Goal: Information Seeking & Learning: Learn about a topic

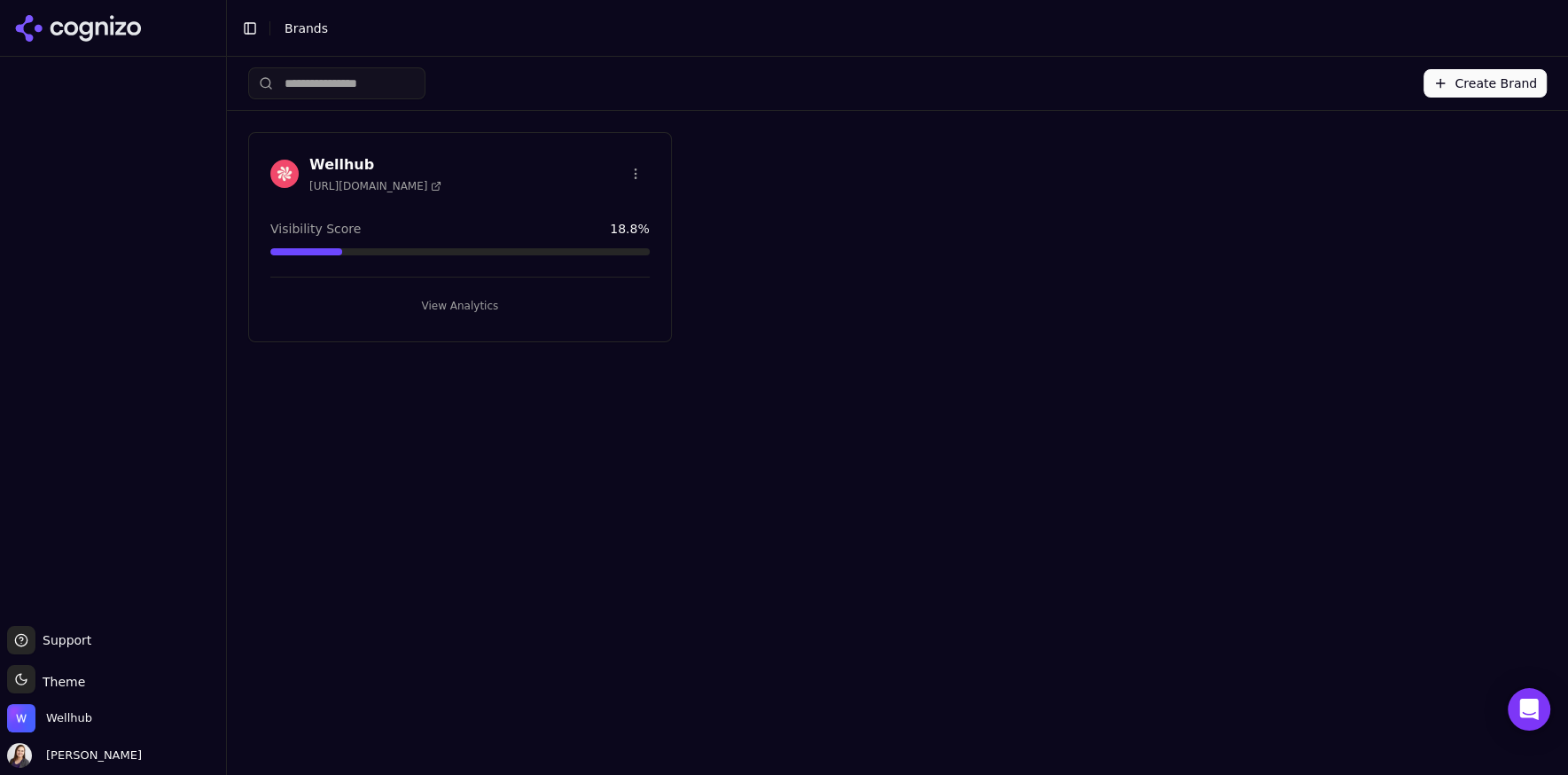
click at [464, 298] on button "View Analytics" at bounding box center [459, 306] width 379 height 29
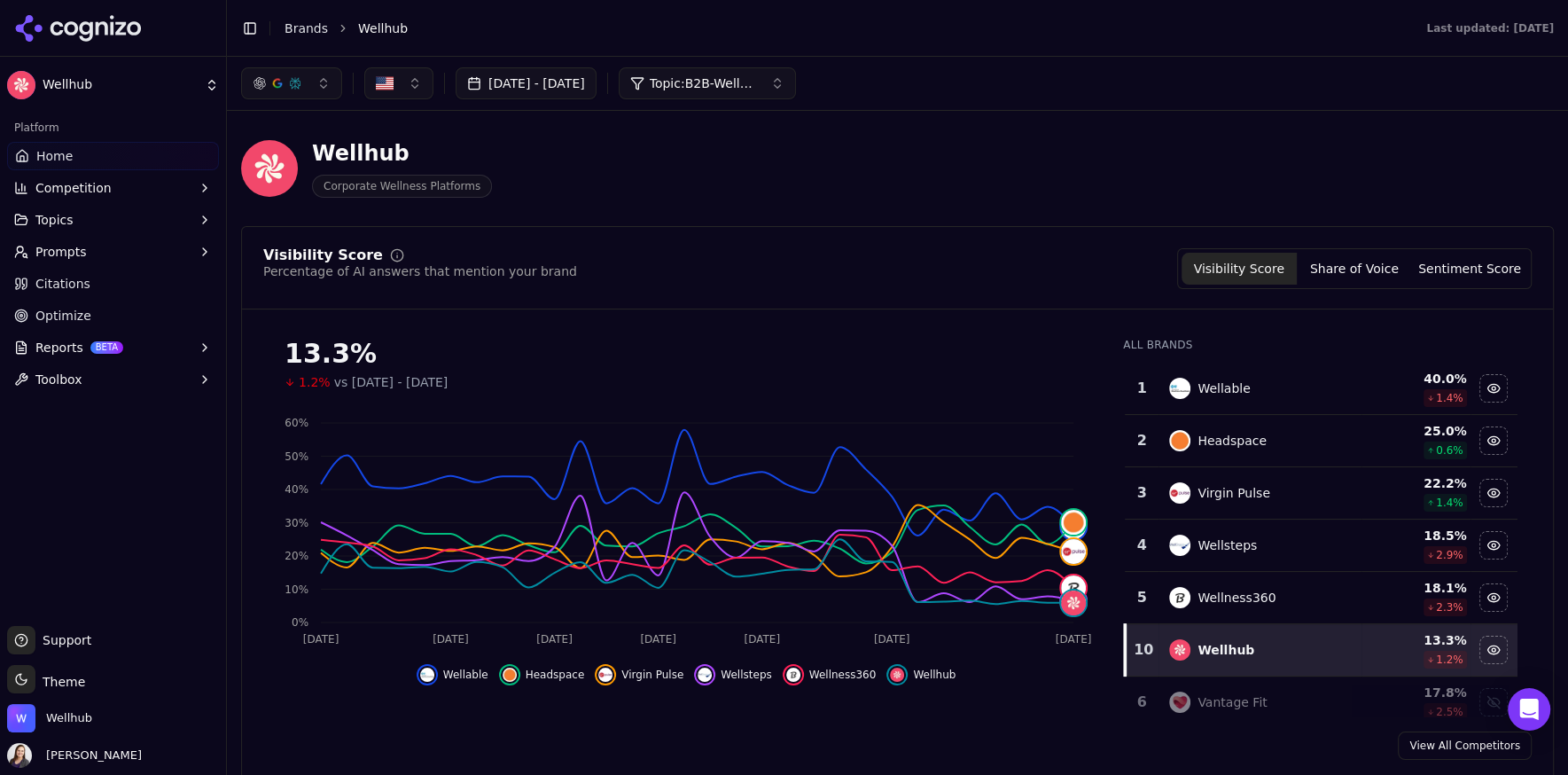
click at [90, 320] on link "Optimize" at bounding box center [113, 316] width 212 height 29
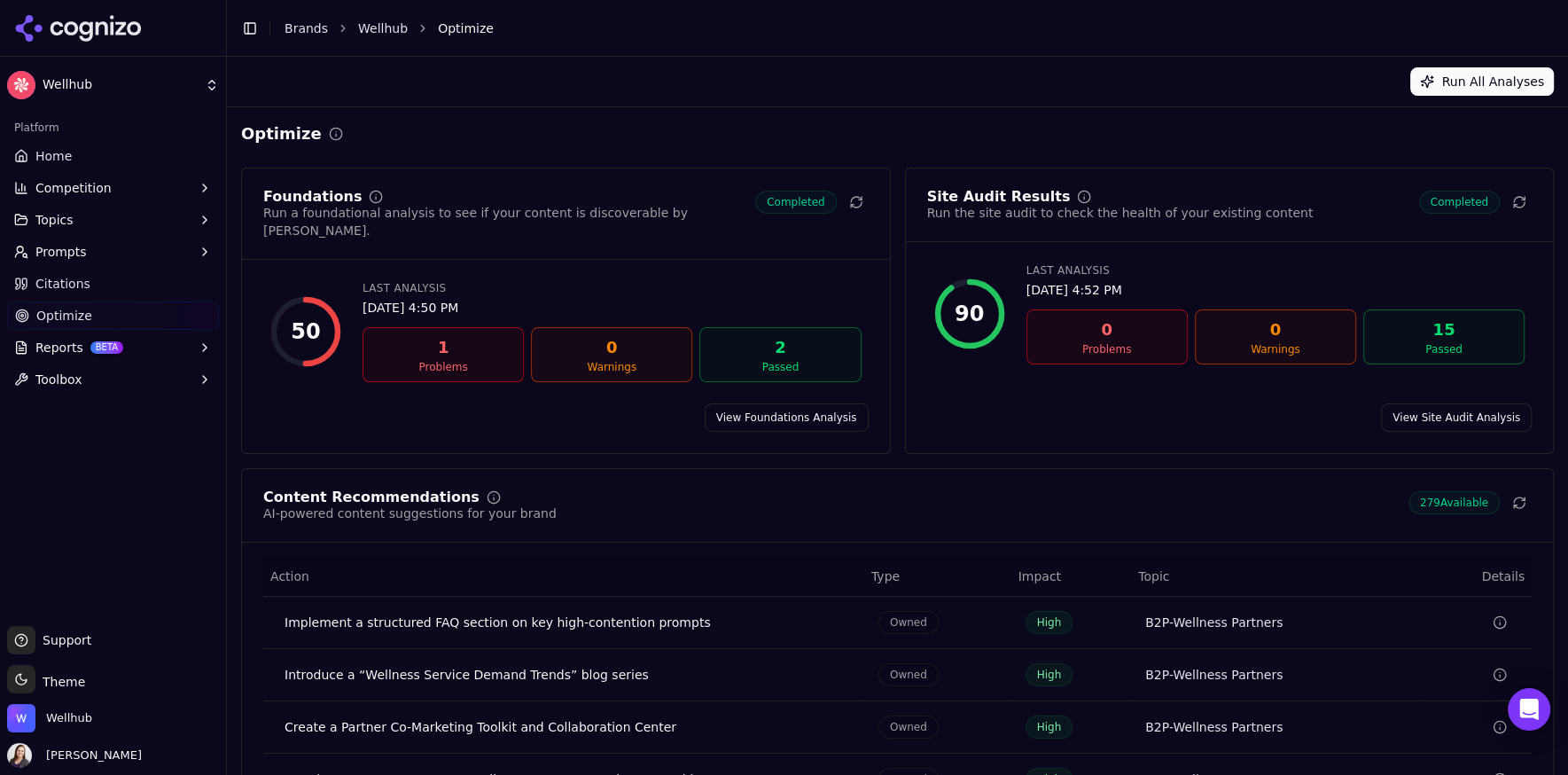
scroll to position [140, 0]
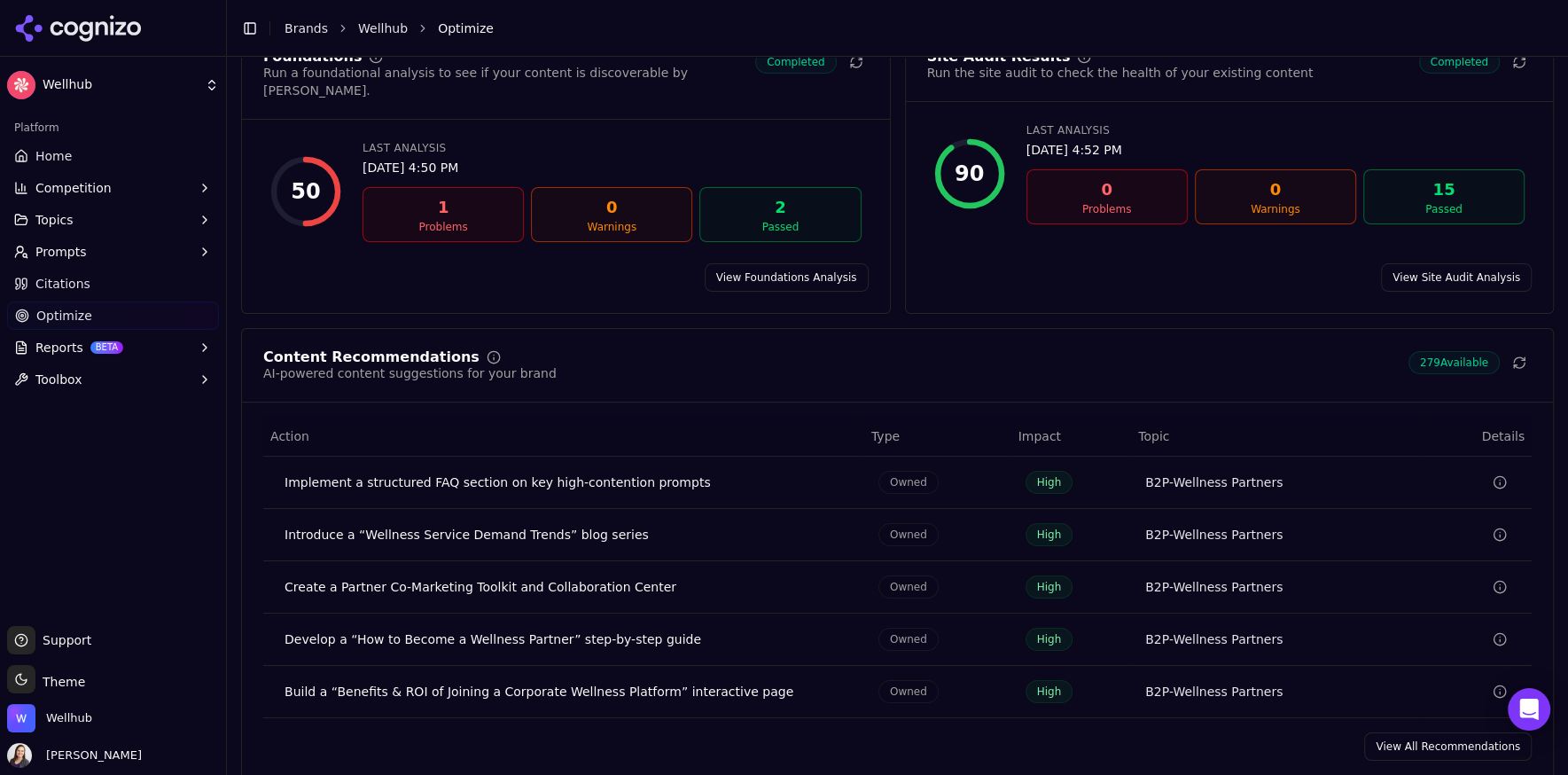
click at [1445, 732] on link "View All Recommendations" at bounding box center [1448, 746] width 168 height 29
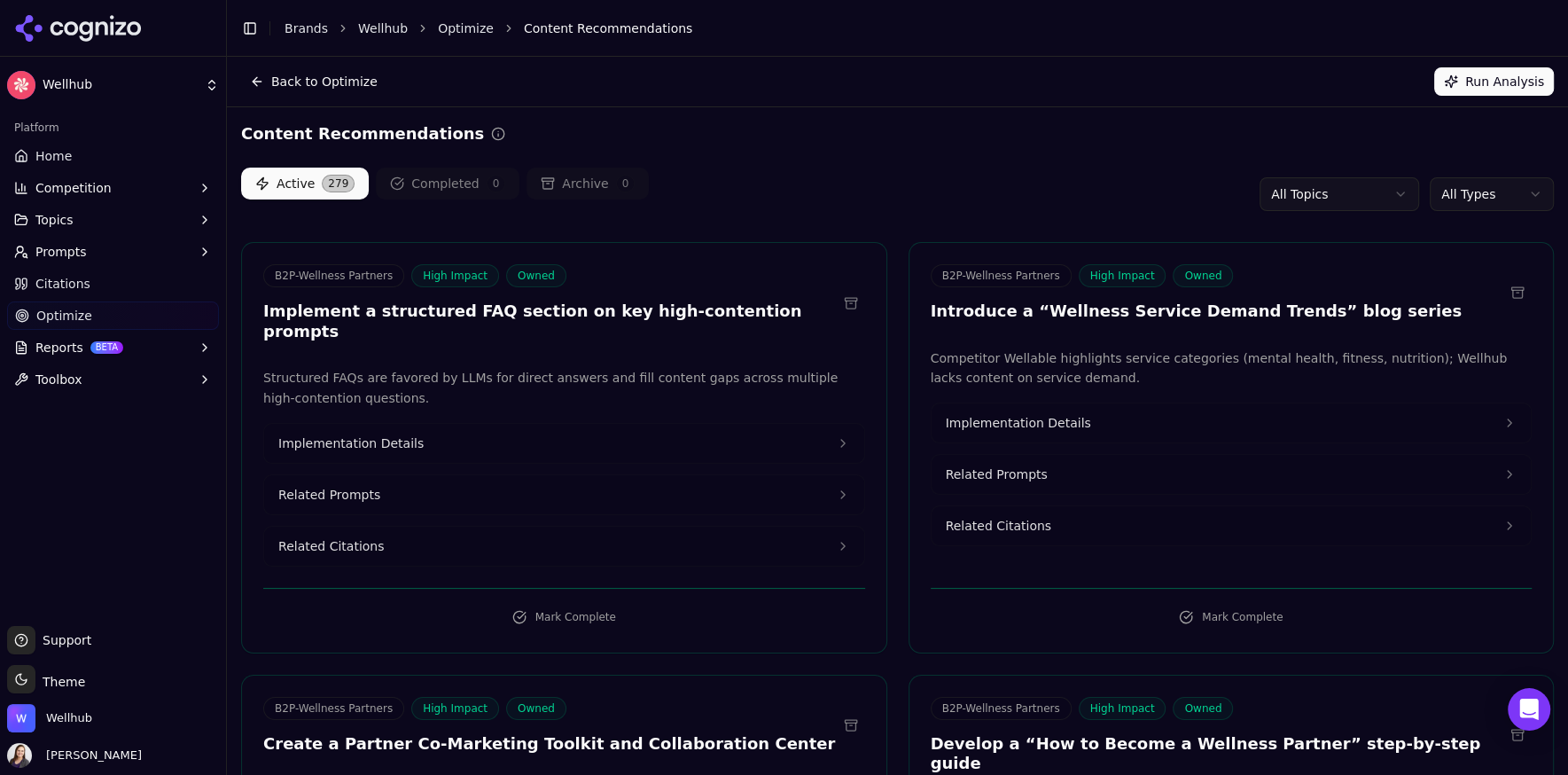
click at [1311, 192] on html "Wellhub Platform Home Competition Topics Prompts Citations Optimize Reports BET…" at bounding box center [784, 387] width 1568 height 775
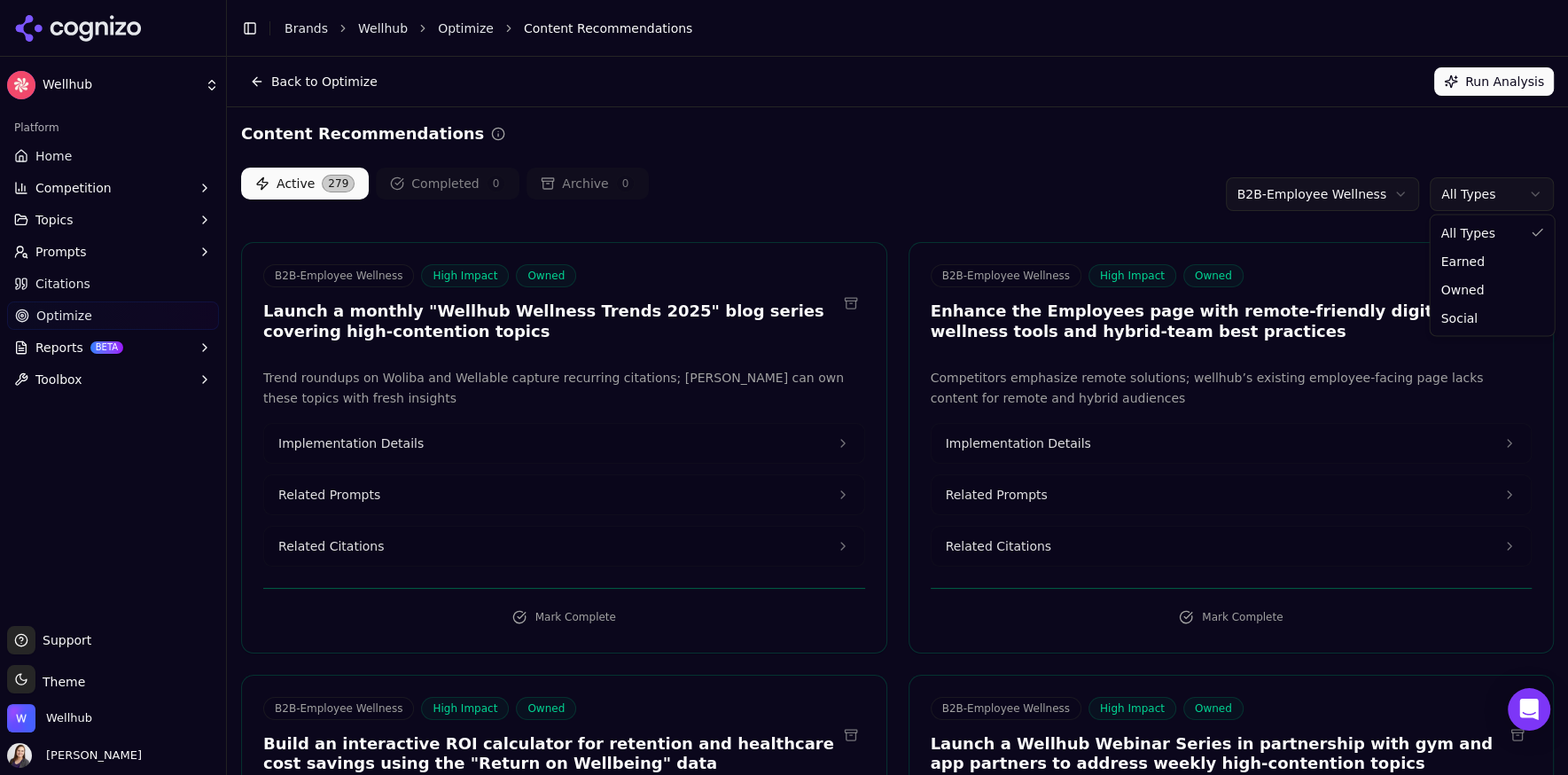
click at [1464, 192] on html "Wellhub Platform Home Competition Topics Prompts Citations Optimize Reports BET…" at bounding box center [784, 387] width 1568 height 775
click at [1032, 110] on html "Wellhub Platform Home Competition Topics Prompts Citations Optimize Reports BET…" at bounding box center [784, 387] width 1568 height 775
click at [359, 494] on span "Related Prompts" at bounding box center [329, 495] width 102 height 18
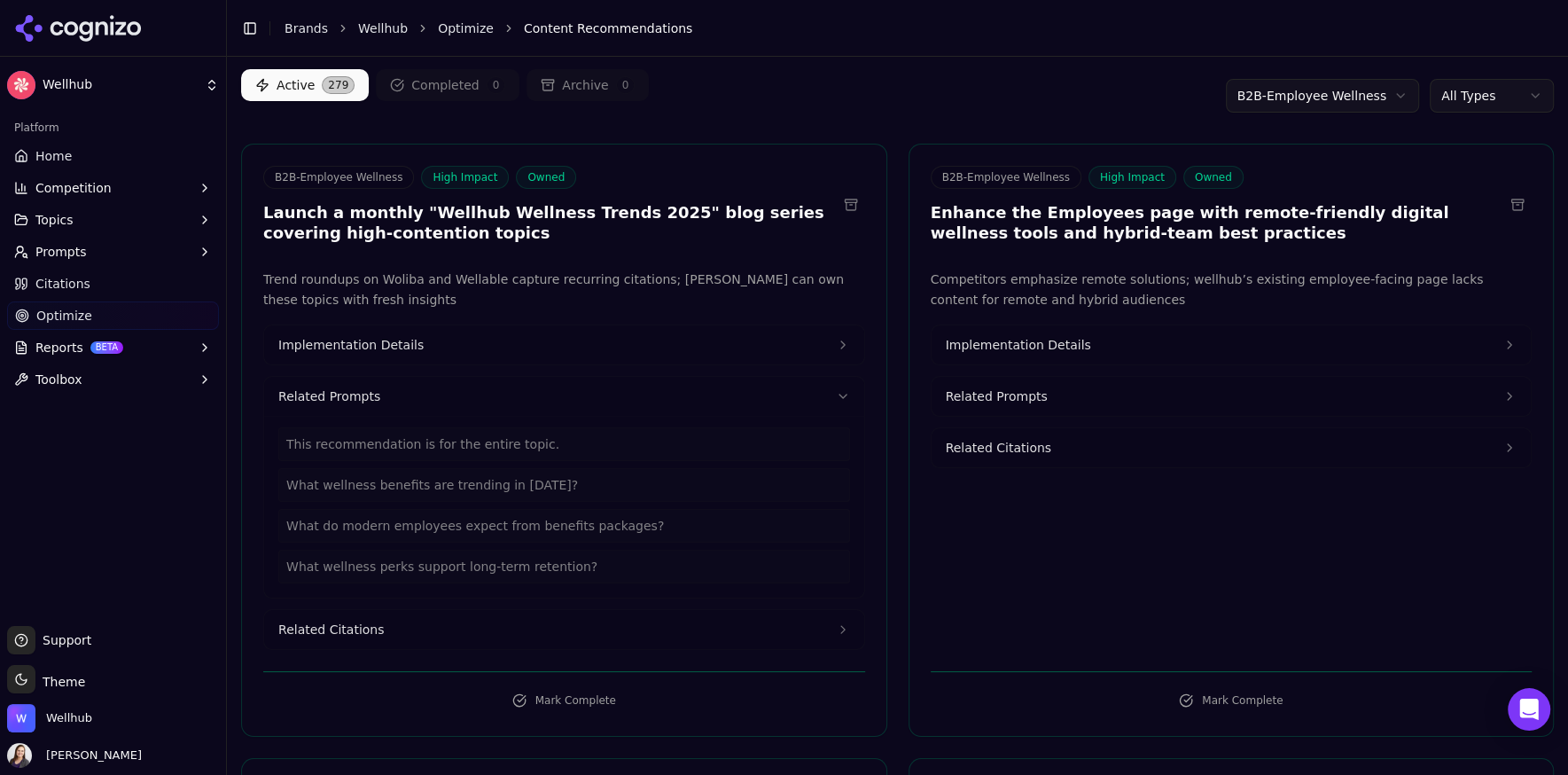
scroll to position [128, 0]
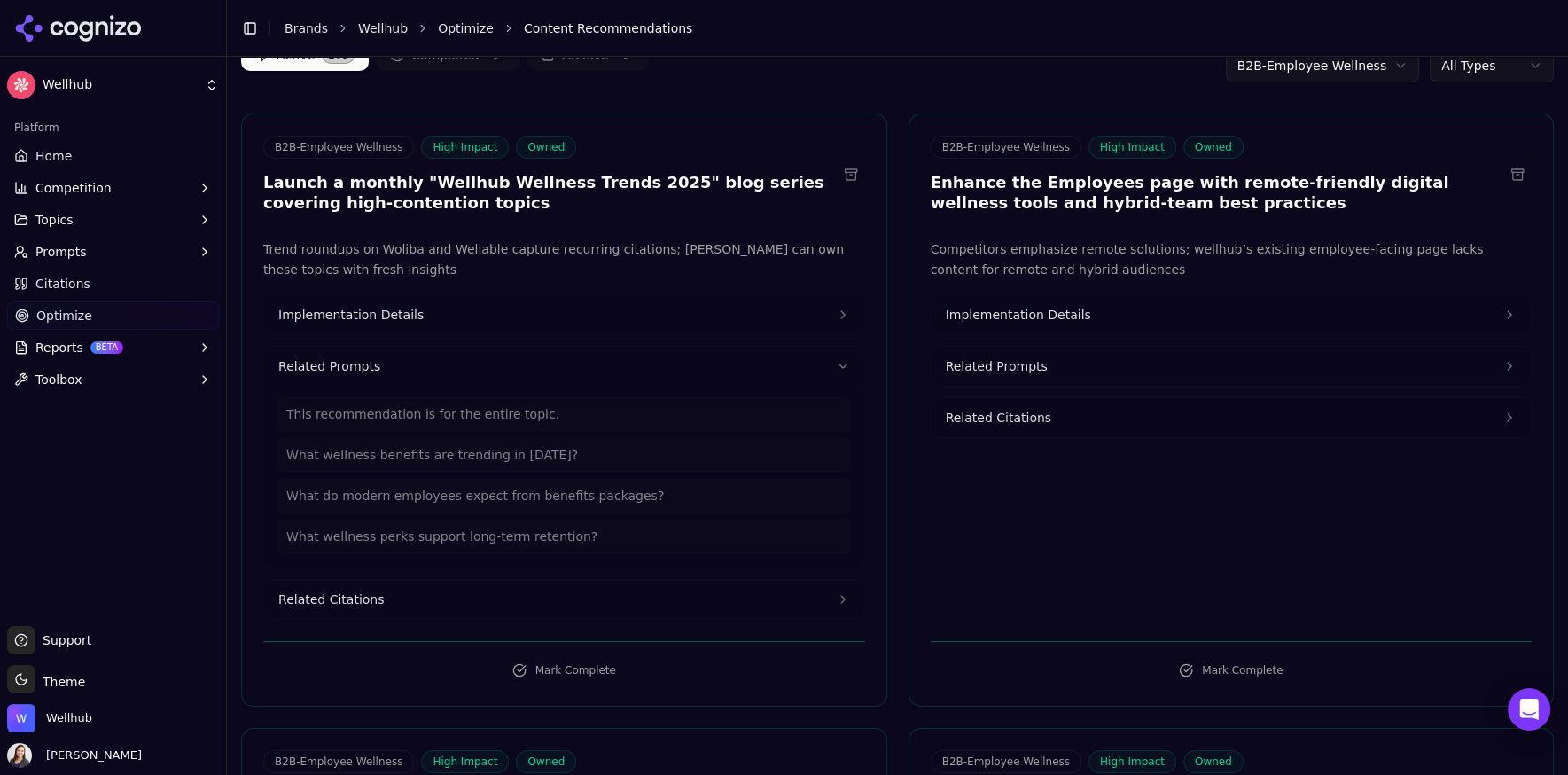
click at [342, 599] on span "Related Citations" at bounding box center [331, 599] width 105 height 18
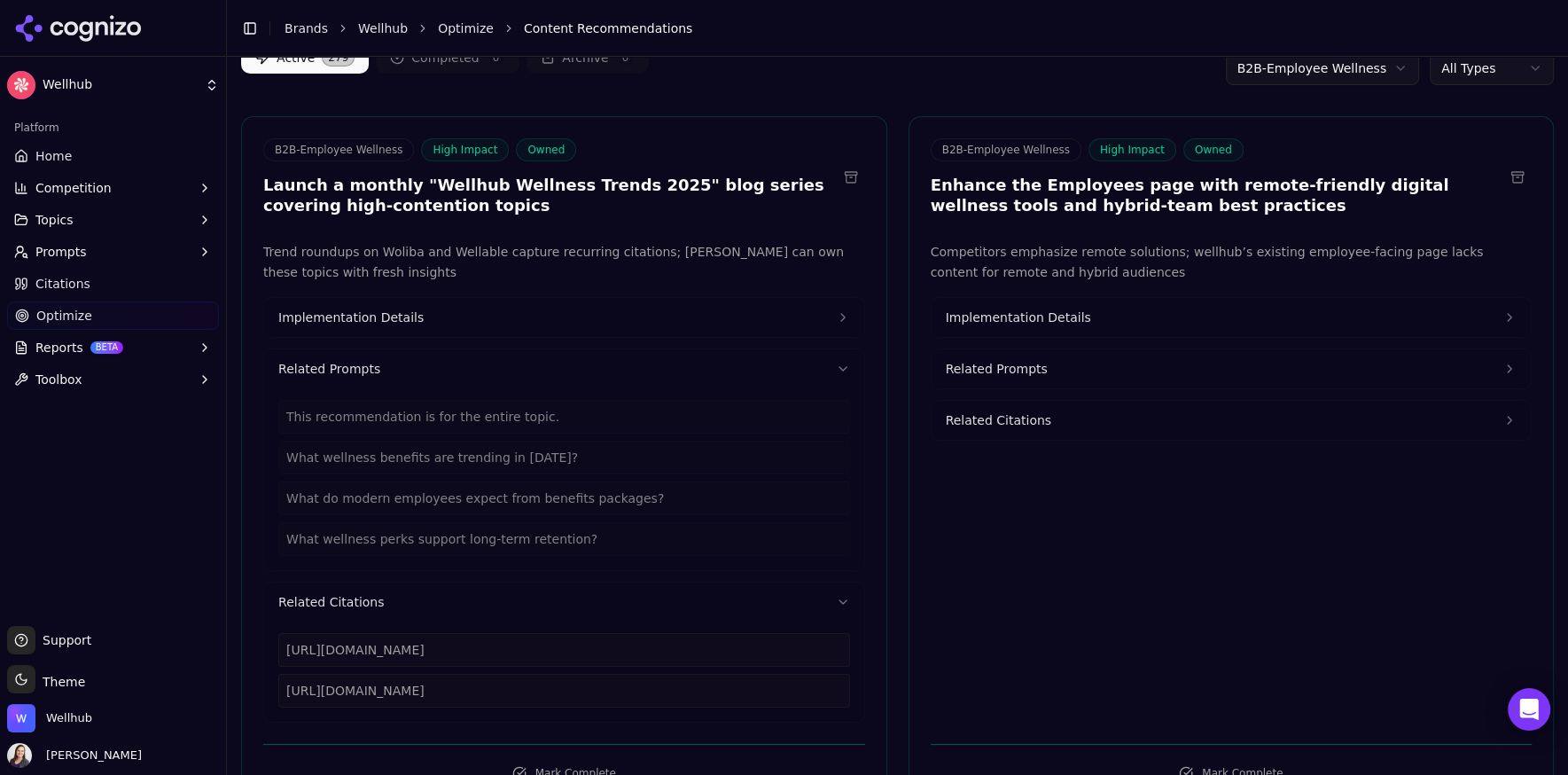
scroll to position [135, 0]
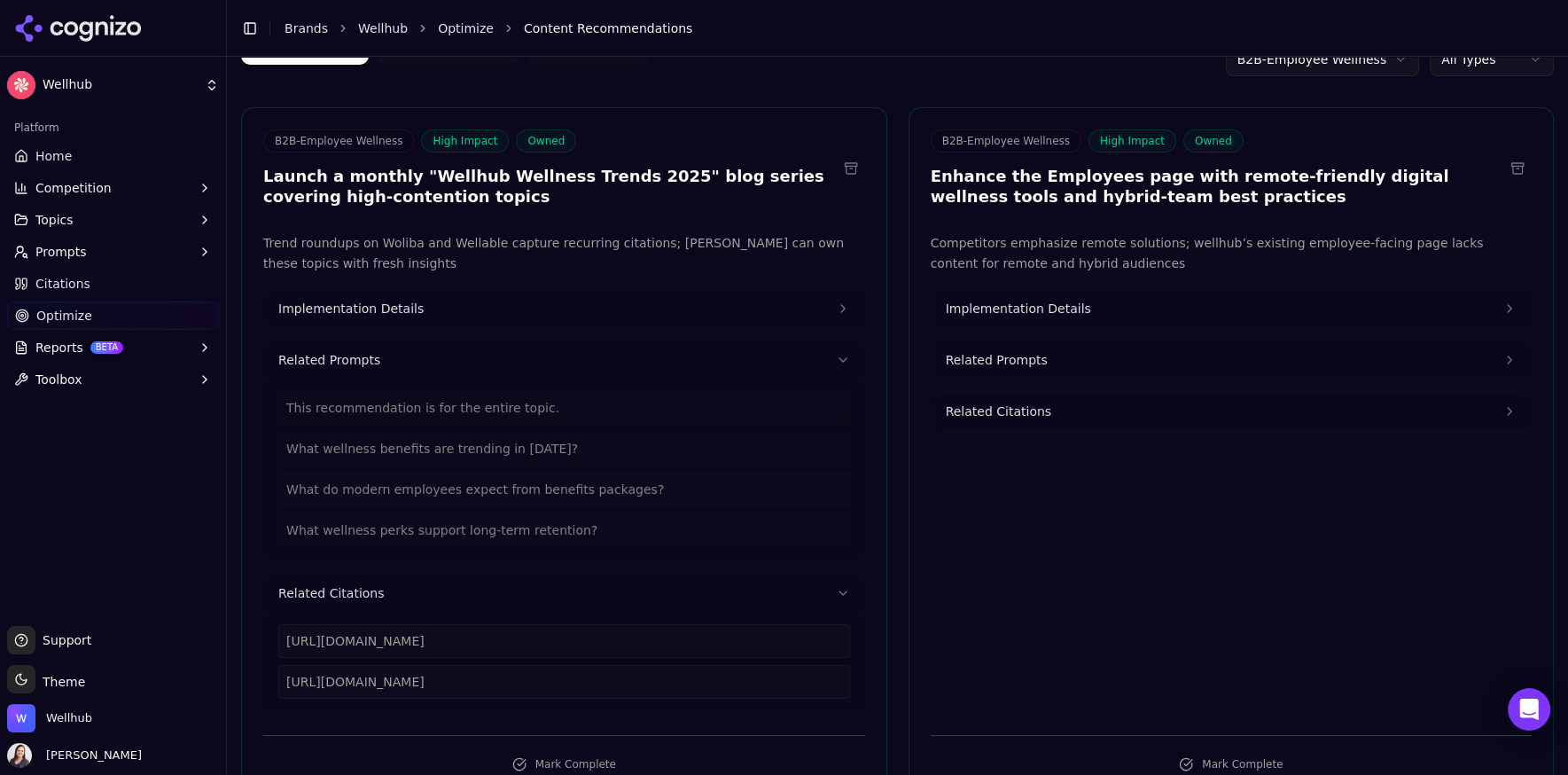
click at [377, 290] on button "Implementation Details" at bounding box center [564, 309] width 600 height 39
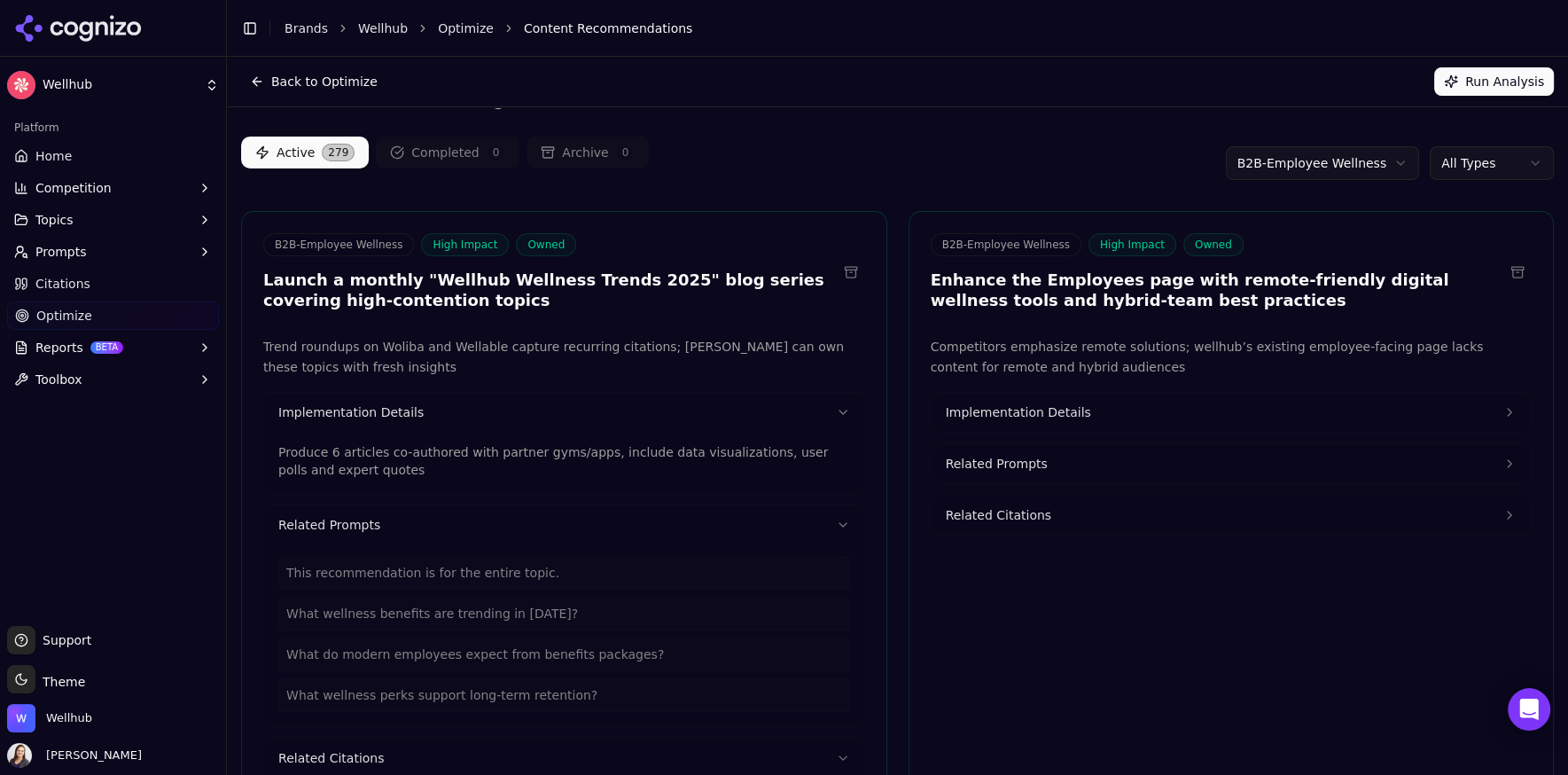
scroll to position [0, 0]
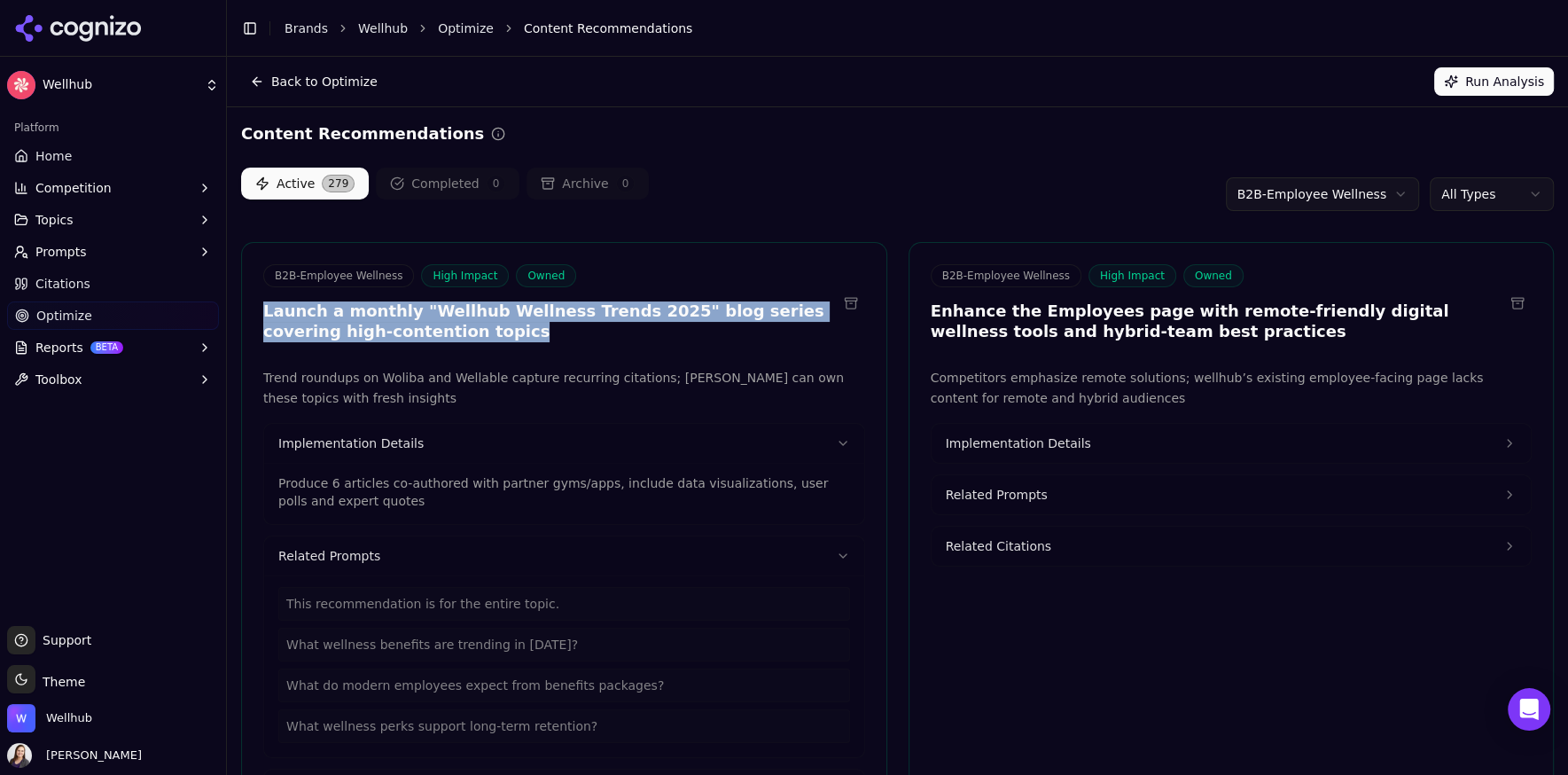
drag, startPoint x: 443, startPoint y: 328, endPoint x: 263, endPoint y: 307, distance: 181.2
click at [263, 307] on h3 "Launch a monthly "Wellhub Wellness Trends 2025" blog series covering high-conte…" at bounding box center [549, 321] width 574 height 40
copy h3 "Launch a monthly "Wellhub Wellness Trends 2025" blog series covering high-conte…"
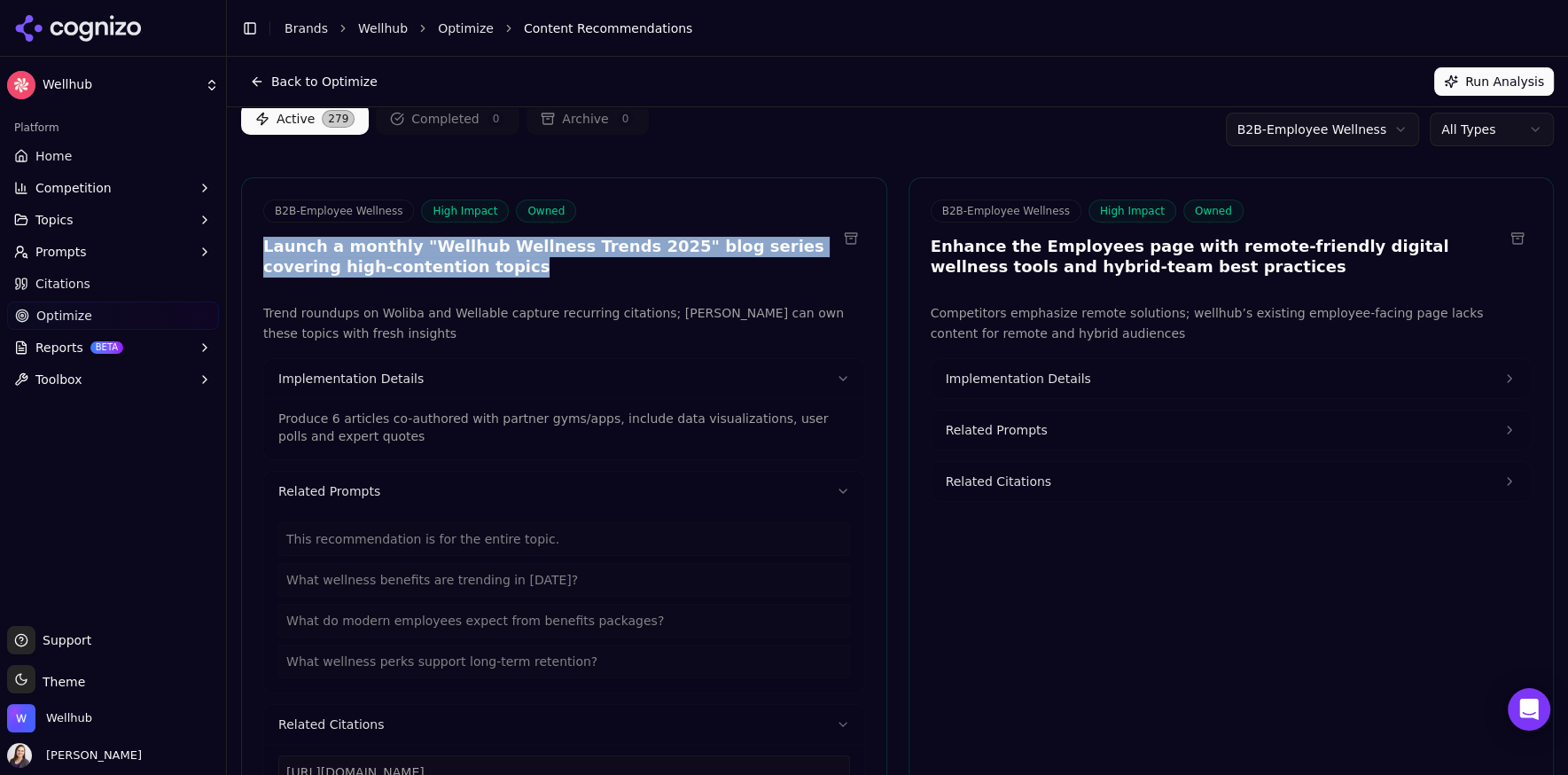
scroll to position [73, 0]
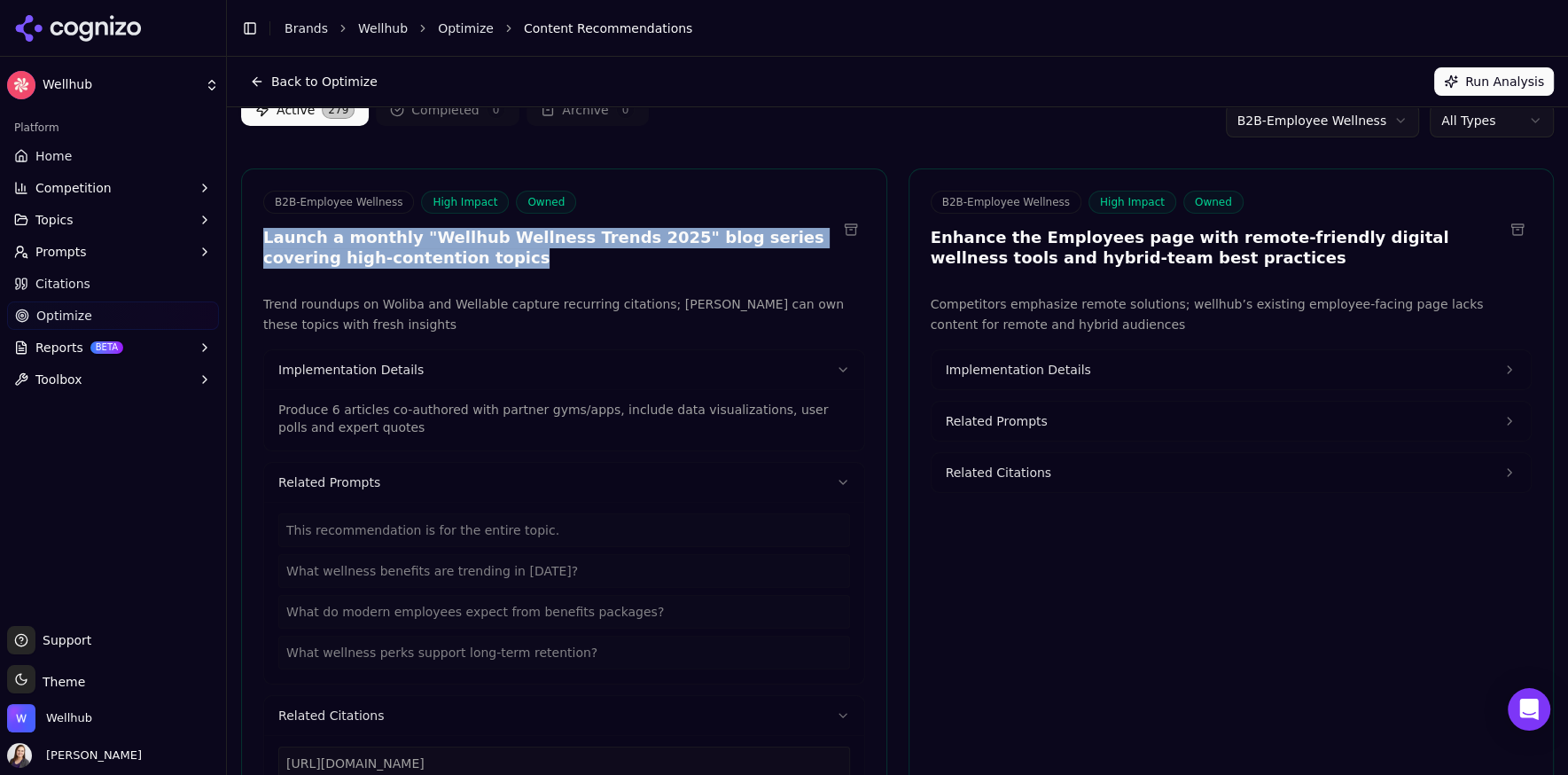
click at [457, 260] on h3 "Launch a monthly "Wellhub Wellness Trends 2025" blog series covering high-conte…" at bounding box center [549, 247] width 574 height 40
drag, startPoint x: 460, startPoint y: 261, endPoint x: 261, endPoint y: 245, distance: 199.6
click at [261, 245] on div "B2B-Employee Wellness High Impact Owned Launch a monthly "Wellhub Wellness Tren…" at bounding box center [564, 232] width 645 height 82
copy h3 "Launch a monthly "Wellhub Wellness Trends 2025" blog series covering high-conte…"
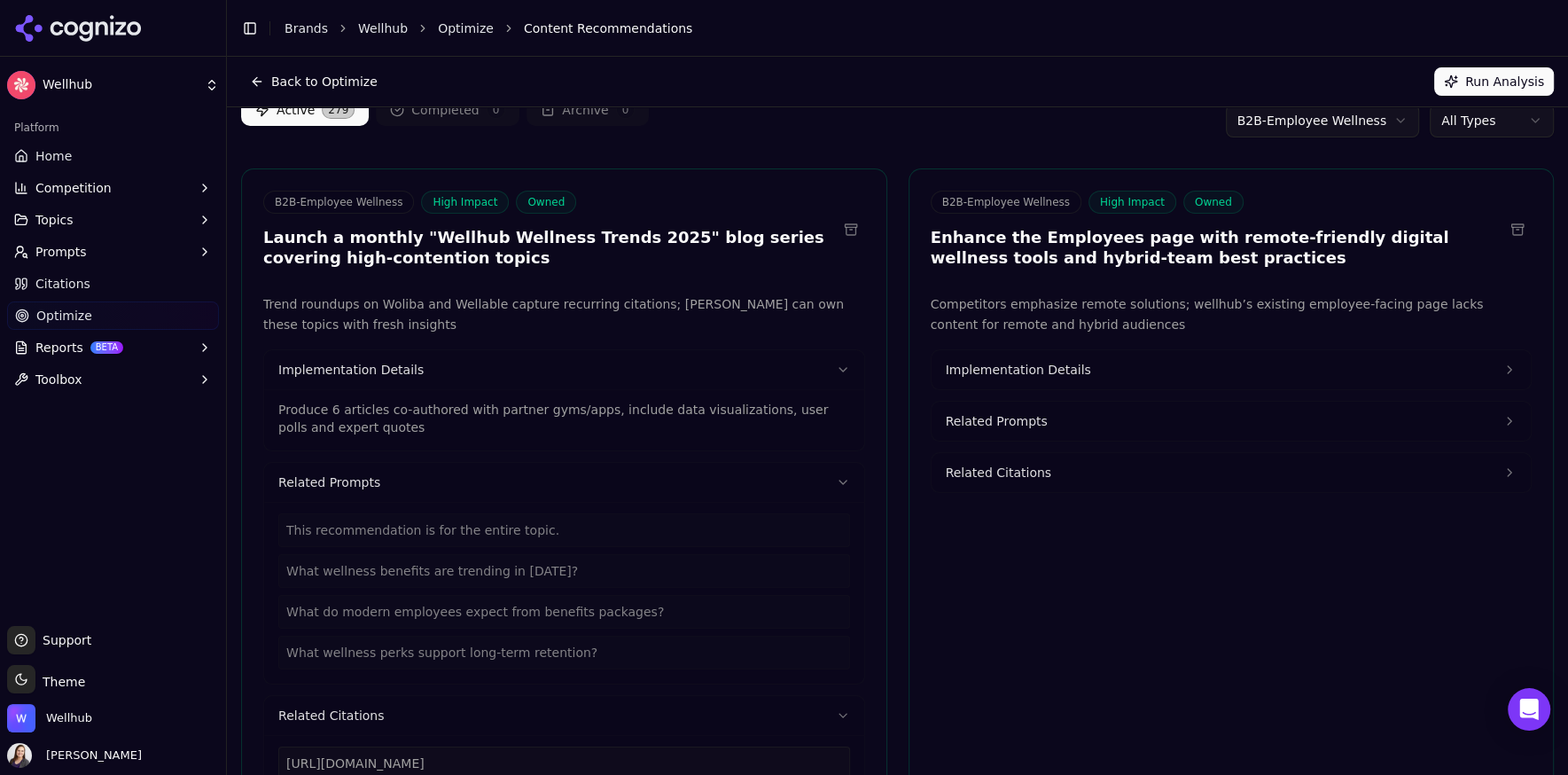
click at [1071, 265] on h3 "Enhance the Employees page with remote-friendly digital wellness tools and hybr…" at bounding box center [1217, 247] width 574 height 40
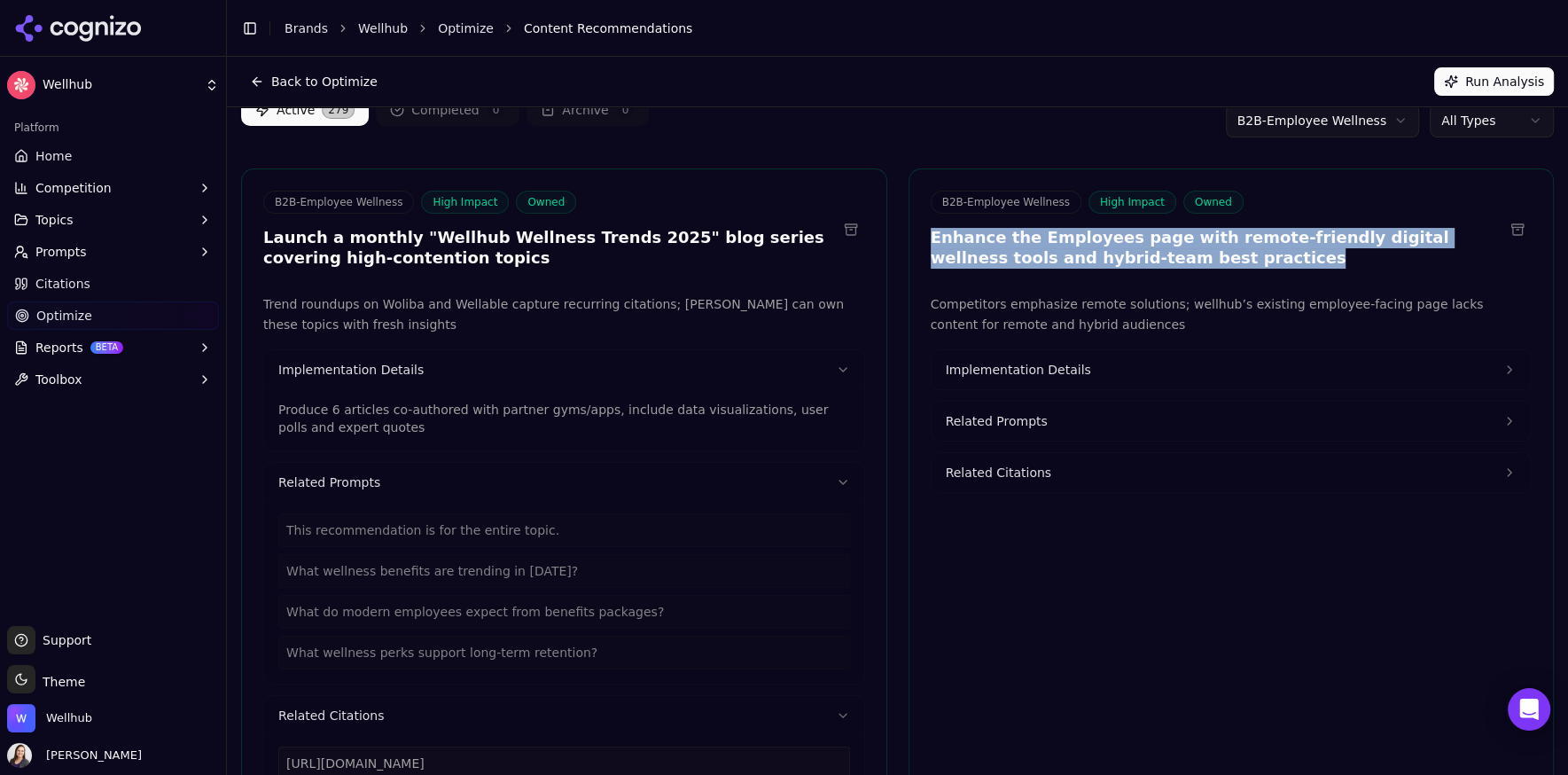
drag, startPoint x: 1154, startPoint y: 252, endPoint x: 925, endPoint y: 229, distance: 230.2
click at [925, 229] on div "B2B-Employee Wellness High Impact Owned Enhance the Employees page with remote-…" at bounding box center [1232, 232] width 645 height 82
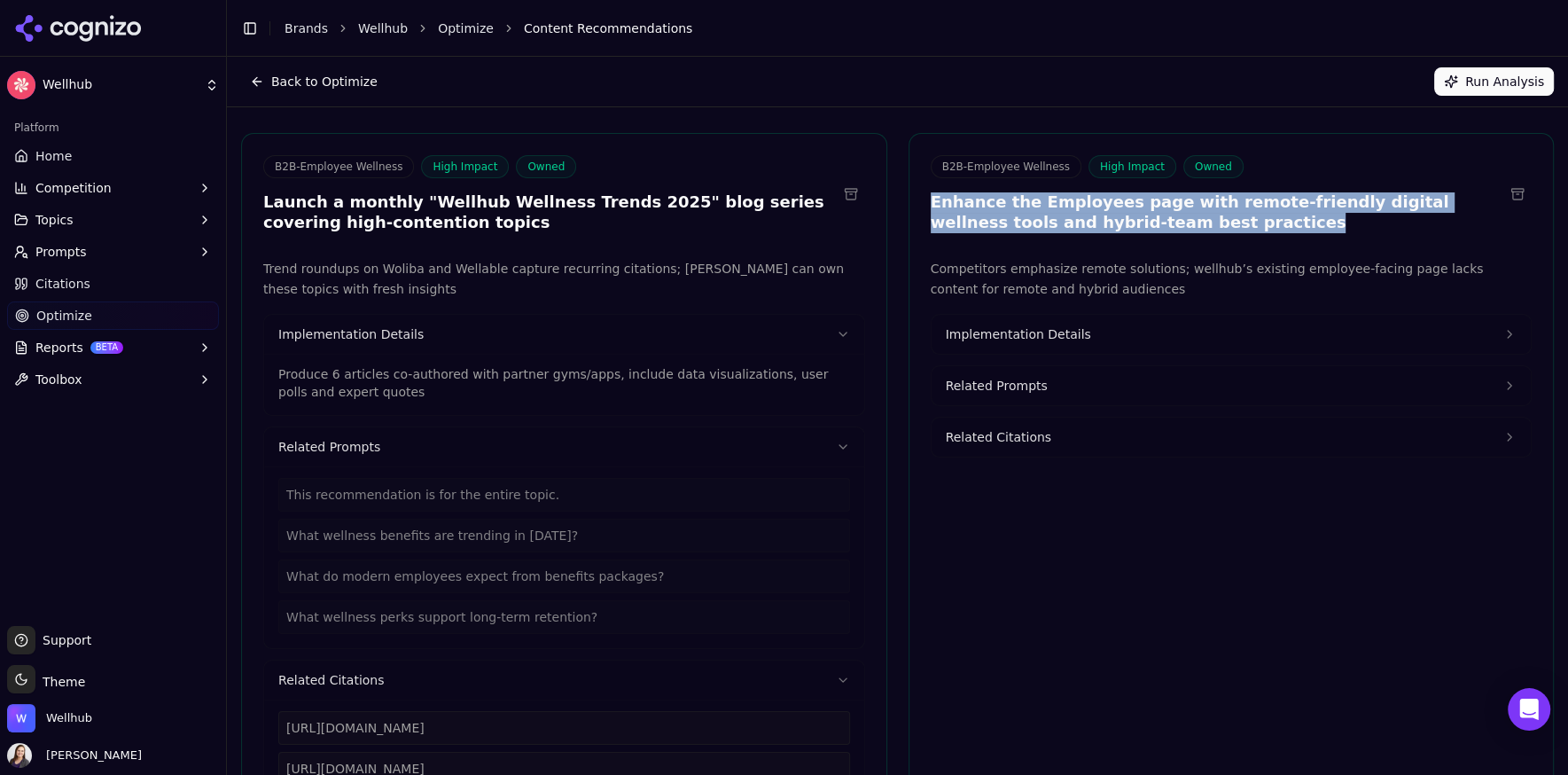
scroll to position [104, 0]
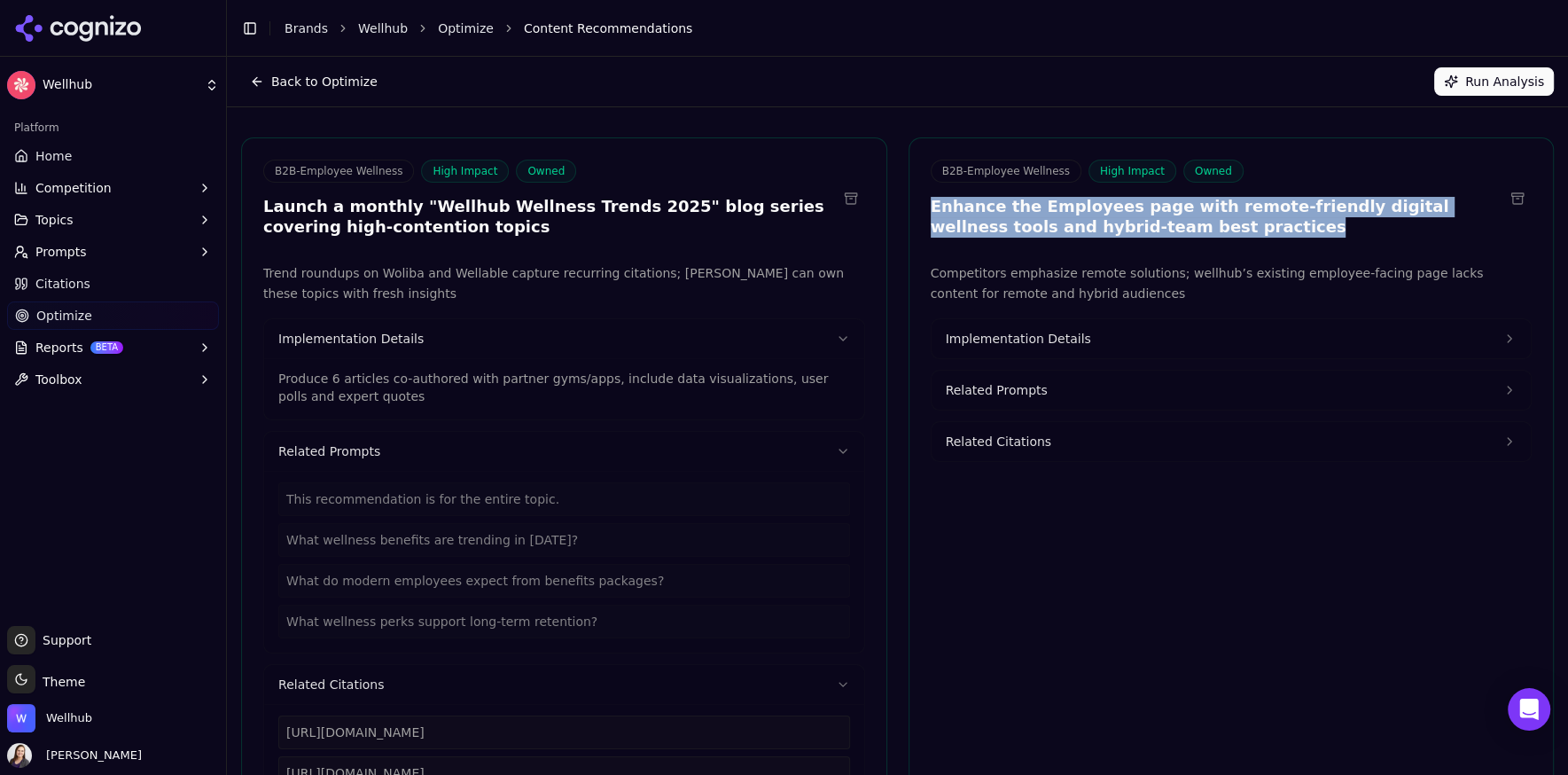
click at [992, 337] on span "Implementation Details" at bounding box center [1018, 339] width 145 height 18
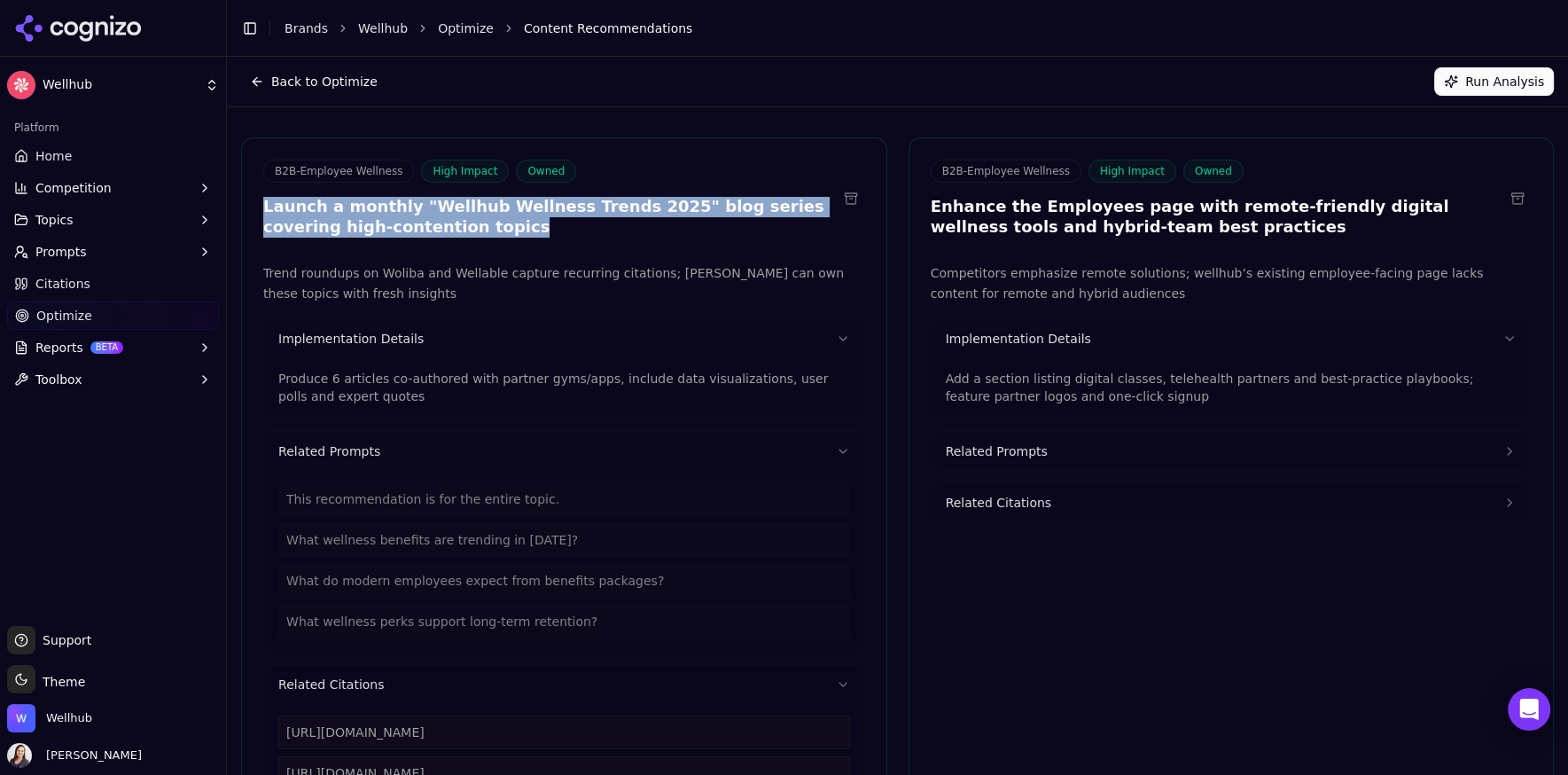
drag, startPoint x: 445, startPoint y: 232, endPoint x: 255, endPoint y: 211, distance: 191.2
click at [255, 211] on div "B2B-Employee Wellness High Impact Owned Launch a monthly "Wellhub Wellness Tren…" at bounding box center [564, 201] width 645 height 82
copy h3 "Launch a monthly "Wellhub Wellness Trends 2025" blog series covering high-conte…"
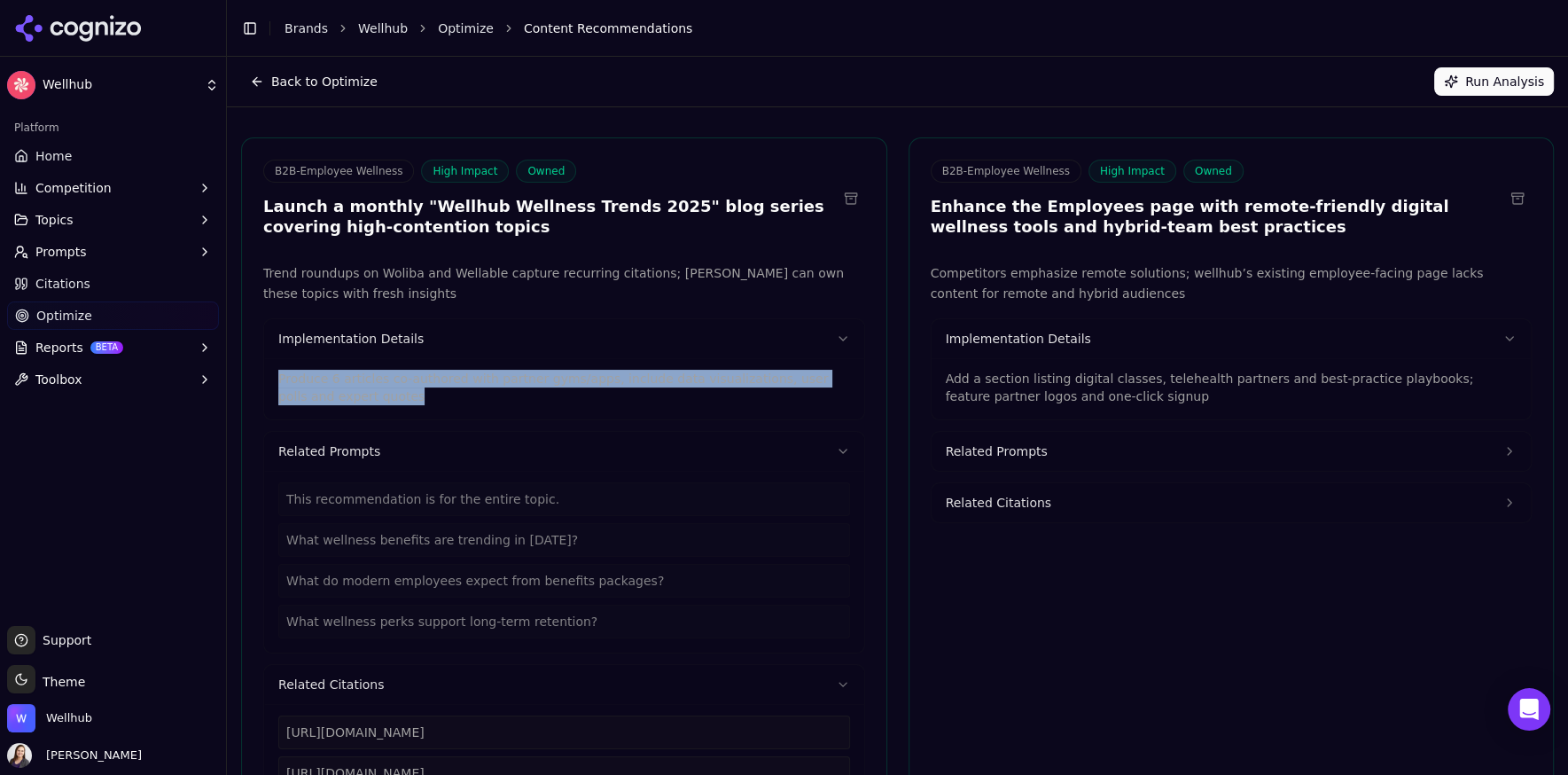
drag, startPoint x: 373, startPoint y: 392, endPoint x: 269, endPoint y: 376, distance: 105.2
click at [269, 376] on div "Produce 6 articles co-authored with partner gyms/apps, include data visualizati…" at bounding box center [564, 389] width 600 height 62
copy p "Produce 6 articles co-authored with partner gyms/apps, include data visualizati…"
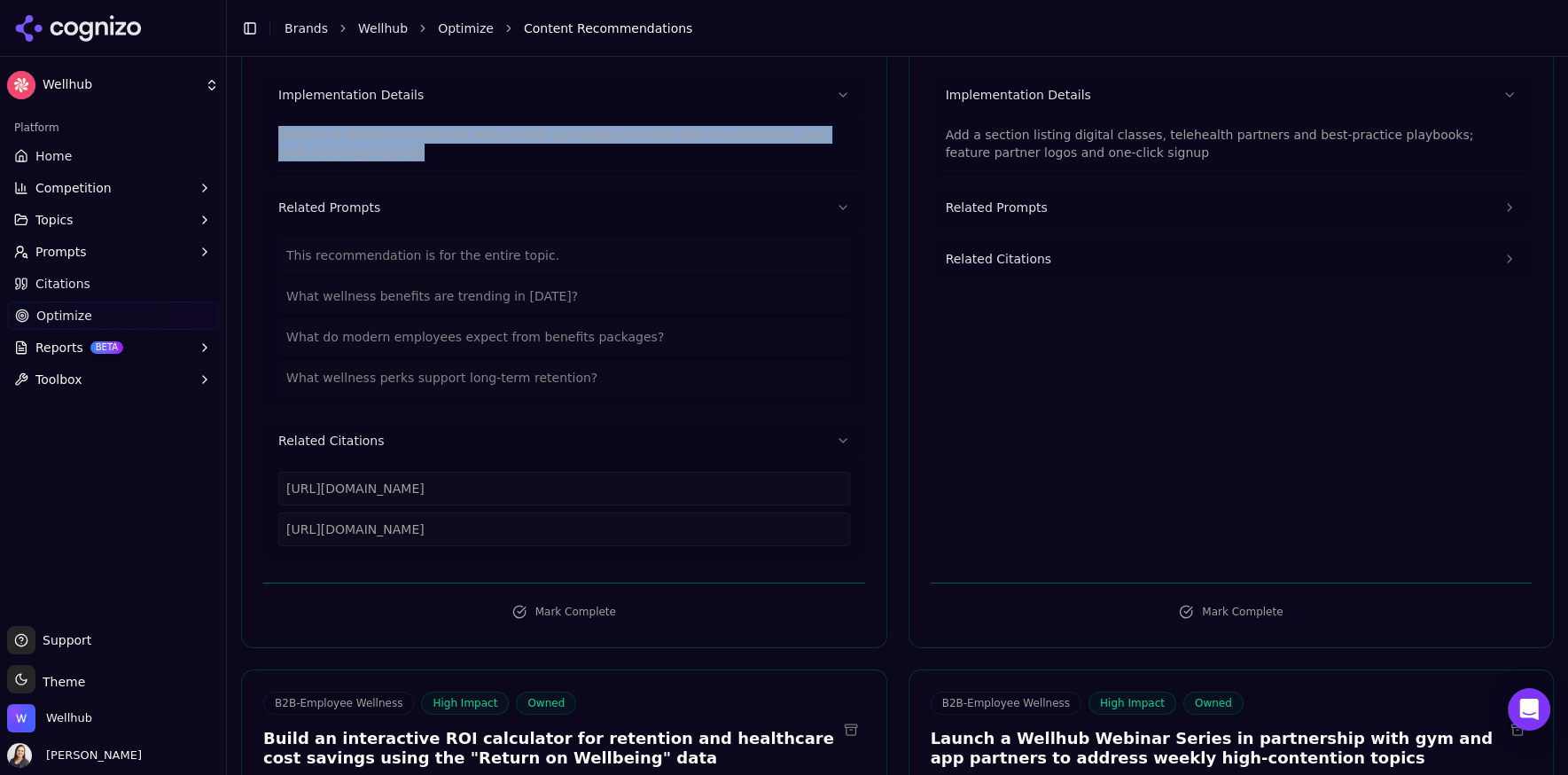
scroll to position [452, 0]
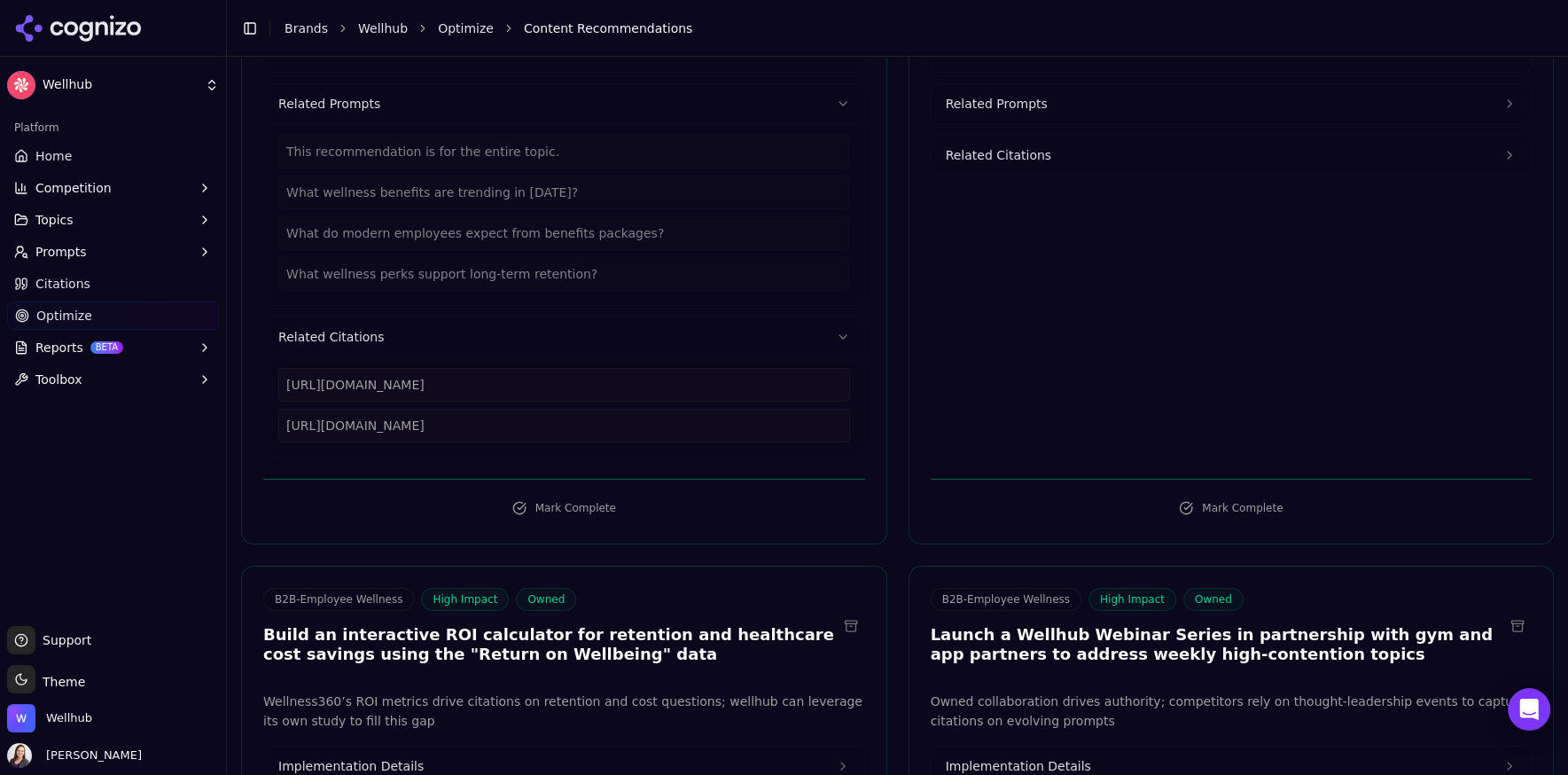
drag, startPoint x: 363, startPoint y: 453, endPoint x: 282, endPoint y: 383, distance: 107.1
click at [282, 383] on div "[URL][DOMAIN_NAME] [URL][DOMAIN_NAME]" at bounding box center [564, 407] width 600 height 100
copy div "[URL][DOMAIN_NAME] [URL][DOMAIN_NAME]"
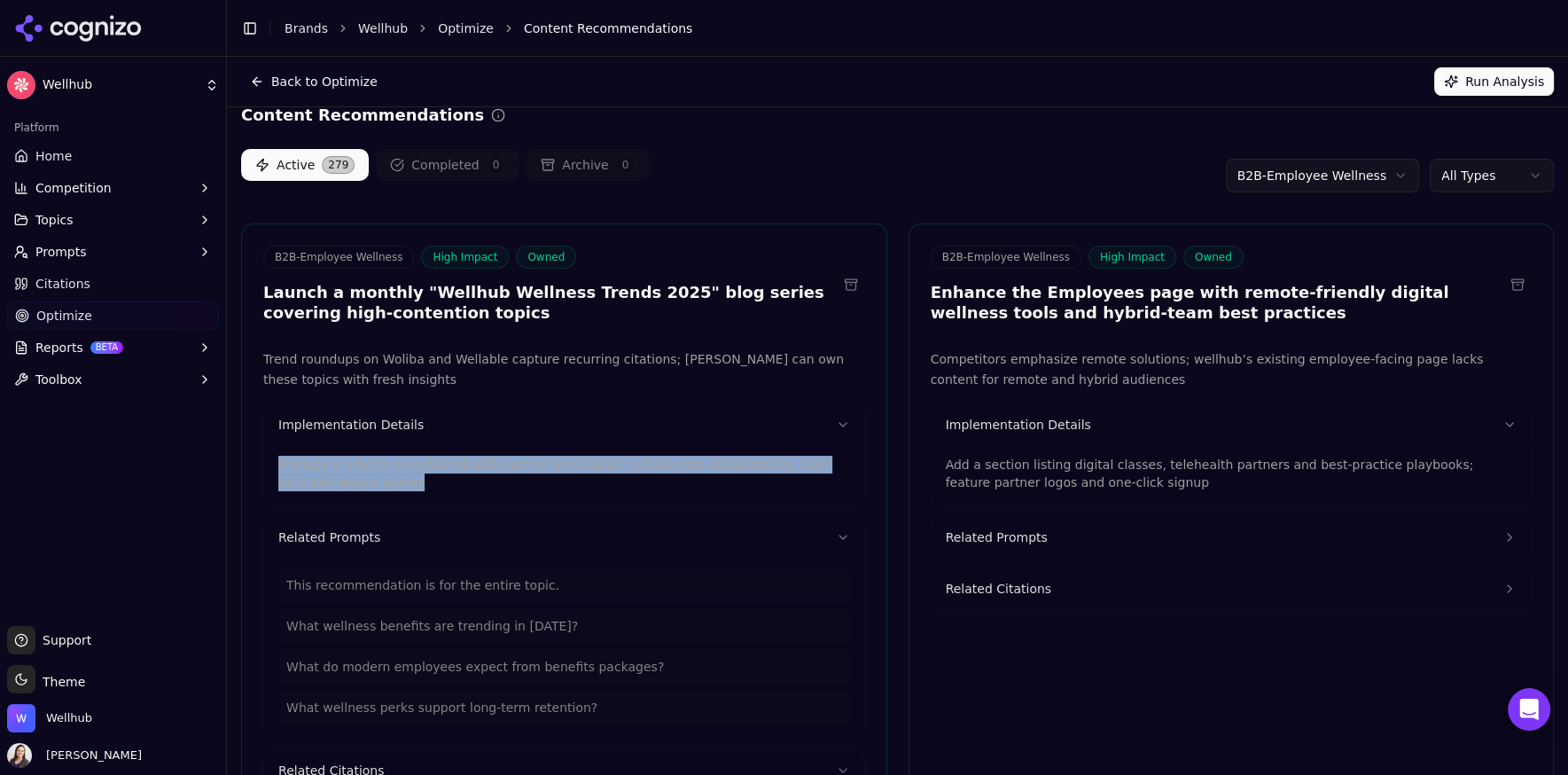
scroll to position [0, 0]
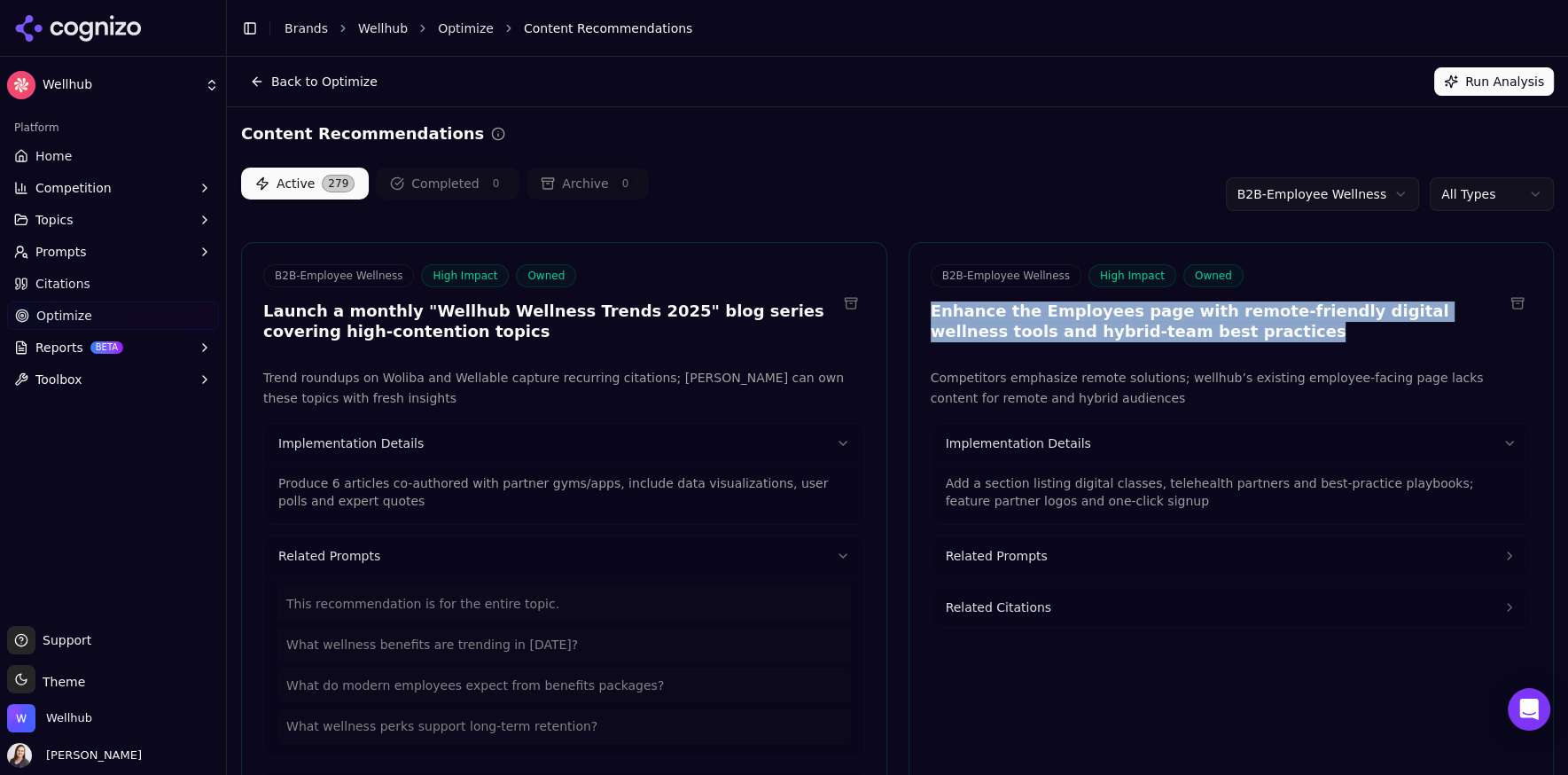
drag, startPoint x: 1160, startPoint y: 332, endPoint x: 932, endPoint y: 316, distance: 228.6
click at [932, 316] on h3 "Enhance the Employees page with remote-friendly digital wellness tools and hybr…" at bounding box center [1217, 321] width 574 height 40
copy h3 "Enhance the Employees page with remote-friendly digital wellness tools and hybr…"
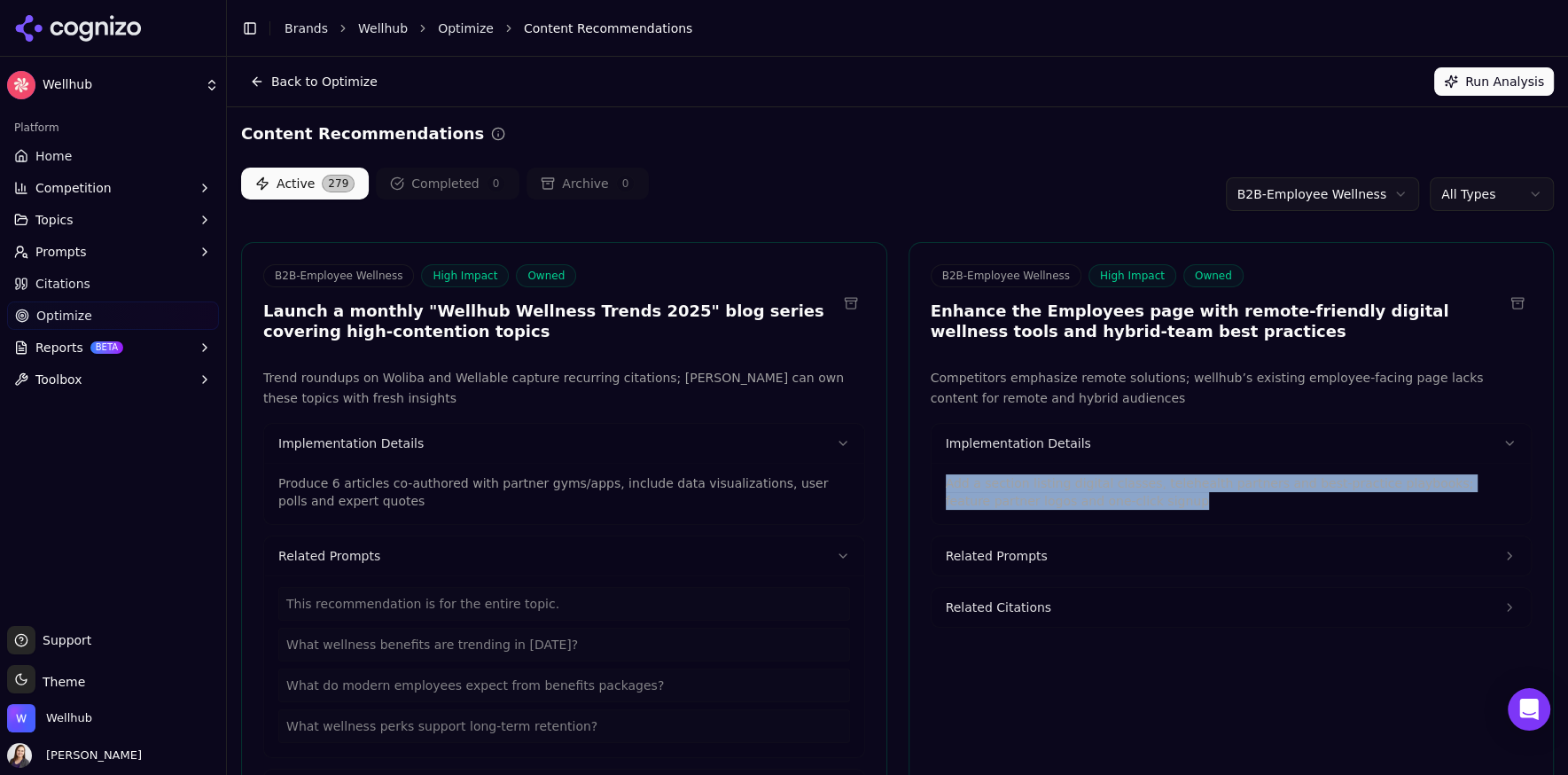
drag, startPoint x: 1177, startPoint y: 505, endPoint x: 941, endPoint y: 484, distance: 236.9
click at [941, 484] on div "Add a section listing digital classes, telehealth partners and best-practice pl…" at bounding box center [1232, 493] width 600 height 62
copy p "Add a section listing digital classes, telehealth partners and best-practice pl…"
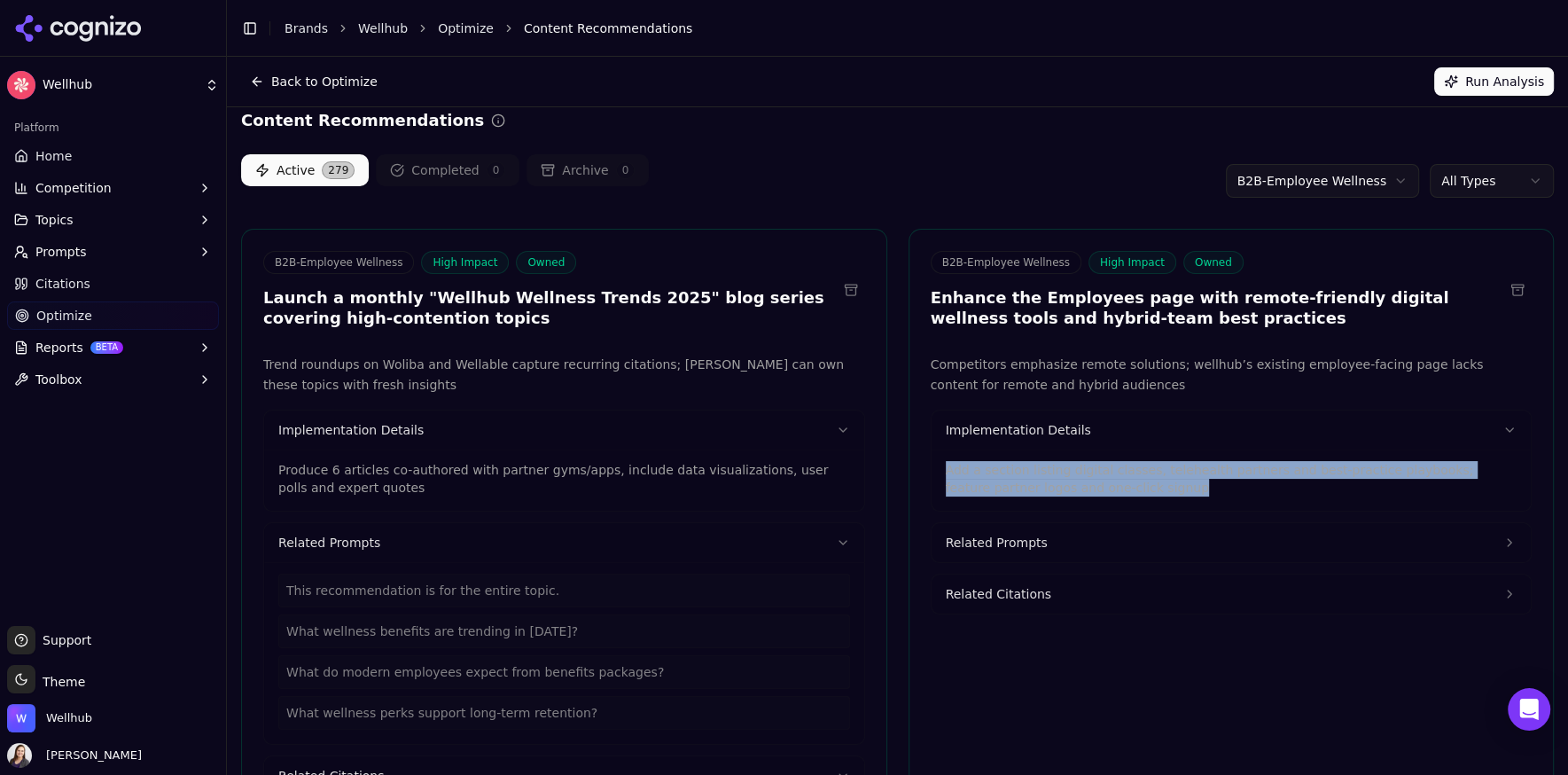
click at [1016, 585] on span "Related Citations" at bounding box center [998, 594] width 105 height 18
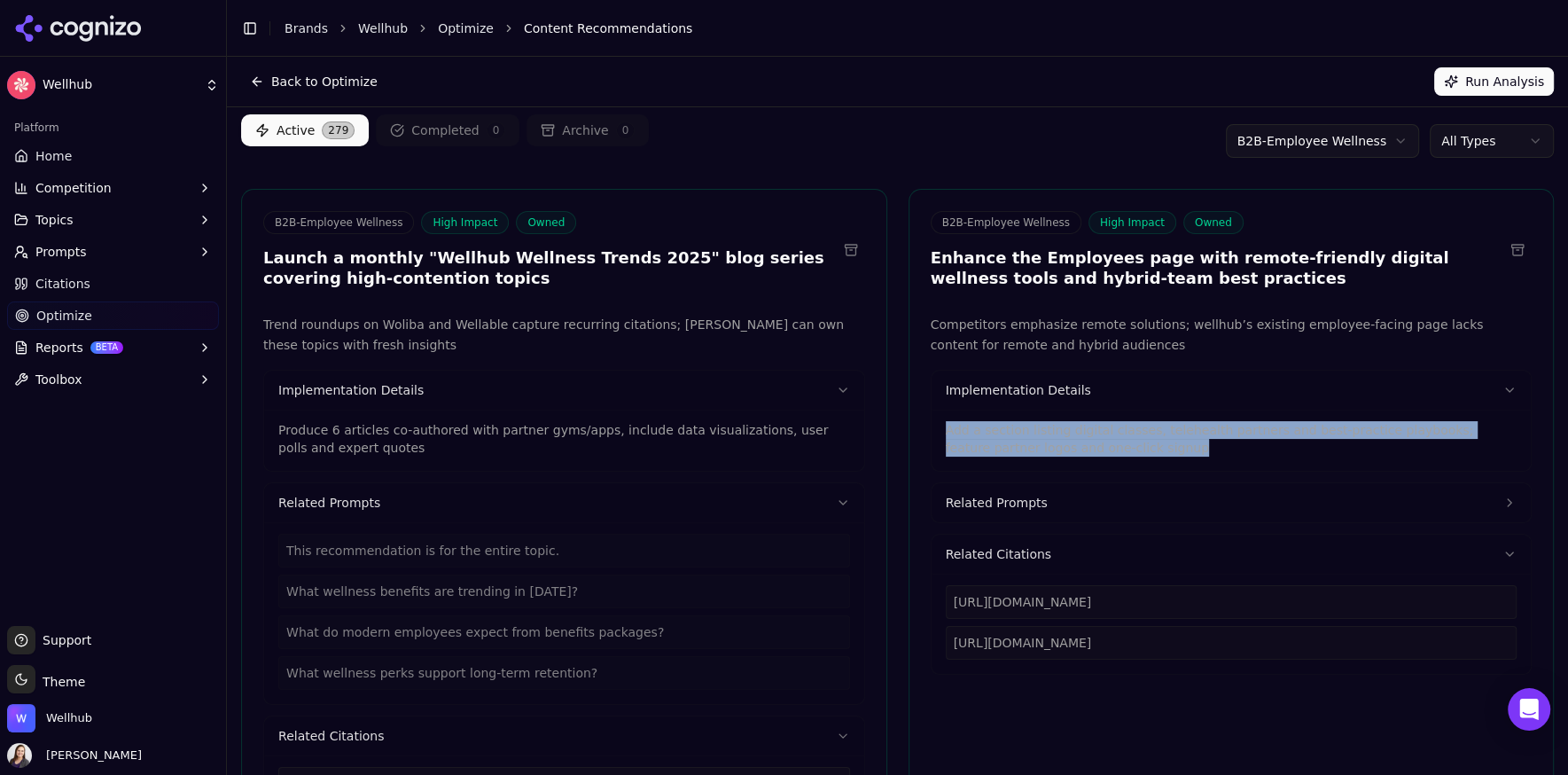
scroll to position [63, 0]
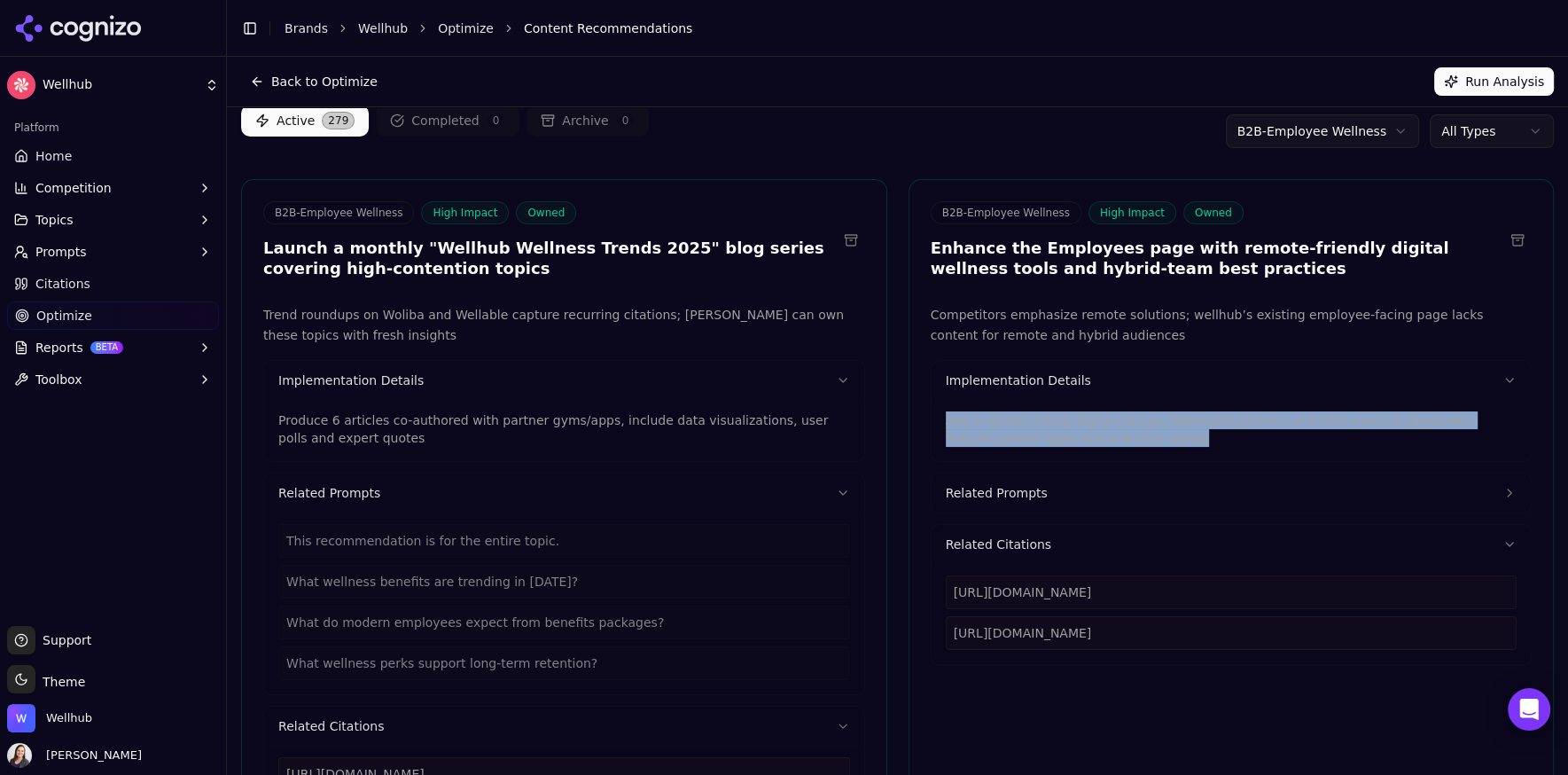
drag, startPoint x: 1285, startPoint y: 625, endPoint x: 905, endPoint y: 631, distance: 380.0
copy div "[URL][DOMAIN_NAME]"
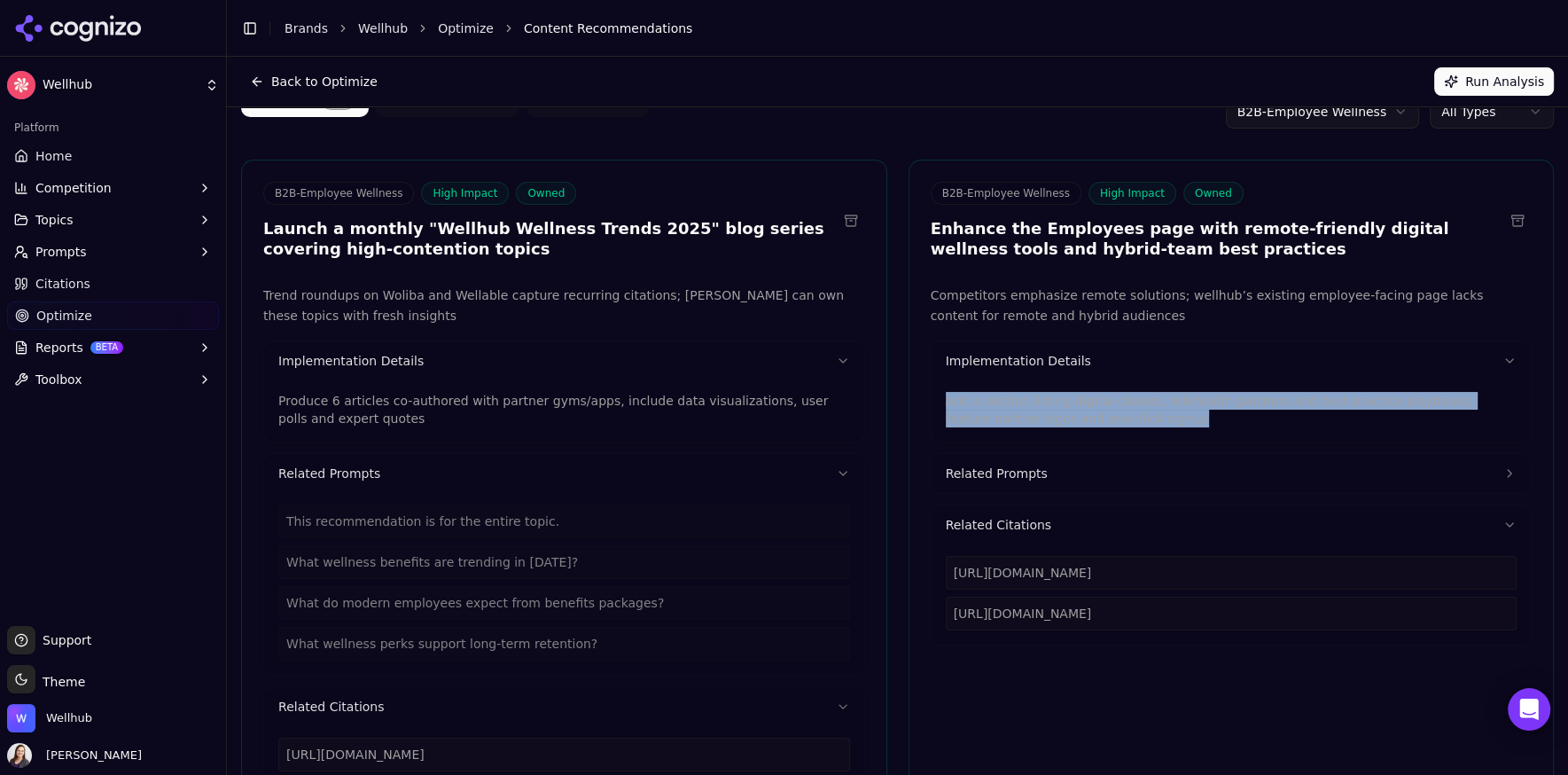
scroll to position [84, 0]
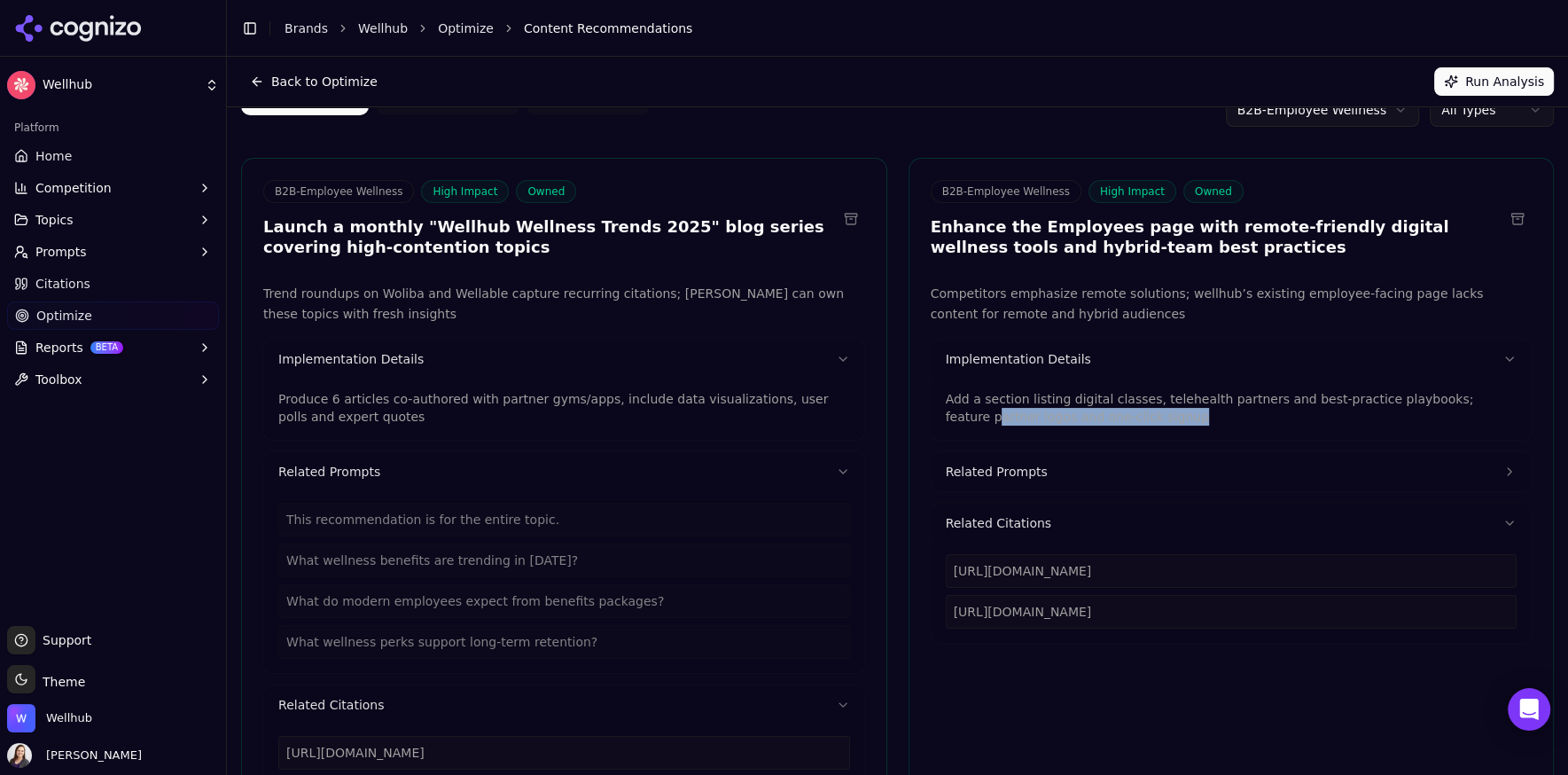
drag, startPoint x: 1173, startPoint y: 433, endPoint x: 950, endPoint y: 405, distance: 224.8
click at [950, 405] on div "Add a section listing digital classes, telehealth partners and best-practice pl…" at bounding box center [1232, 408] width 600 height 62
click at [950, 399] on p "Add a section listing digital classes, telehealth partners and best-practice pl…" at bounding box center [1231, 408] width 572 height 36
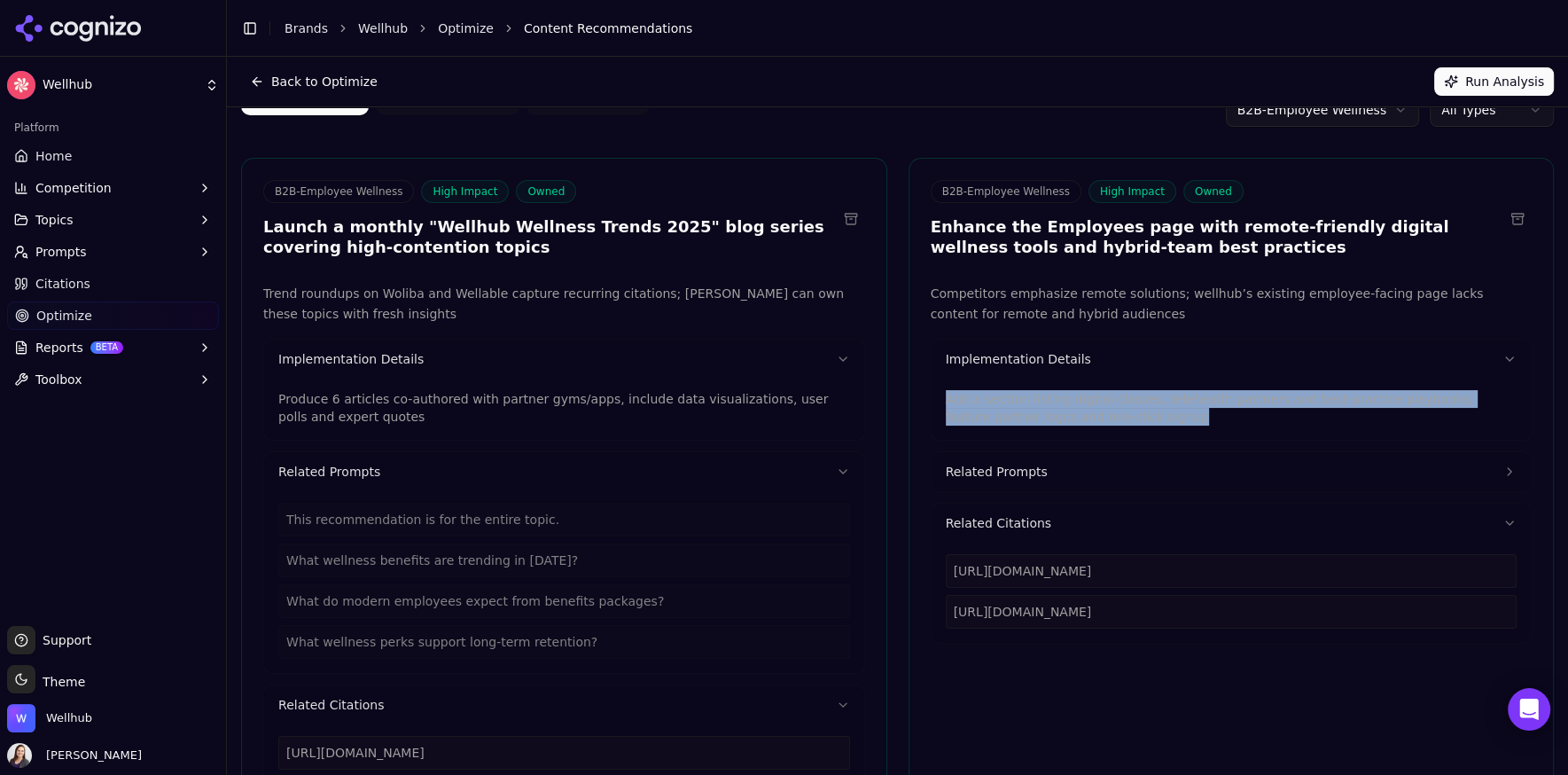
drag, startPoint x: 1170, startPoint y: 414, endPoint x: 944, endPoint y: 397, distance: 226.6
click at [945, 397] on p "Add a section listing digital classes, telehealth partners and best-practice pl…" at bounding box center [1231, 408] width 572 height 36
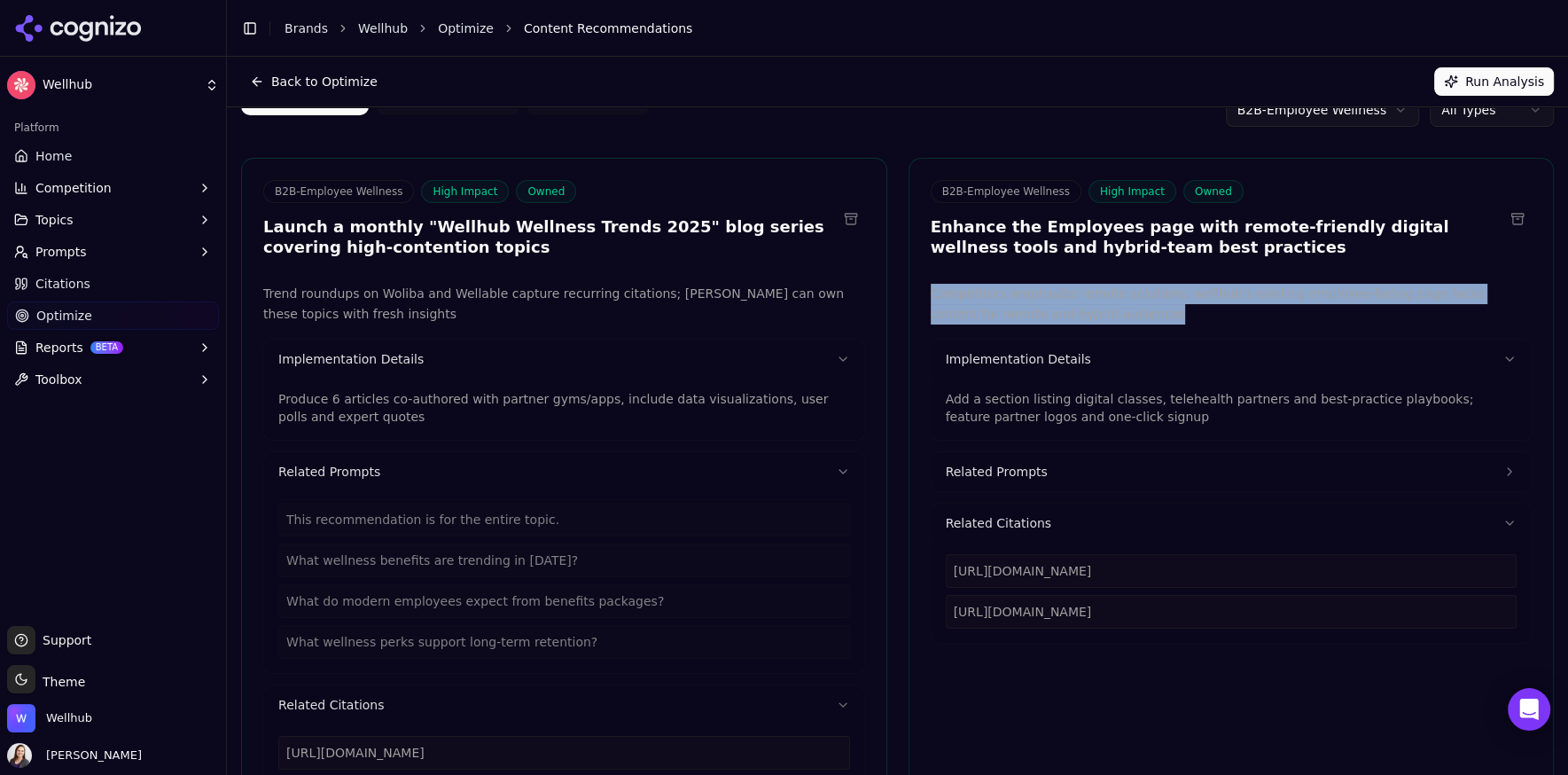
drag, startPoint x: 1109, startPoint y: 310, endPoint x: 918, endPoint y: 298, distance: 191.4
click at [918, 298] on div "Competitors emphasize remote solutions; wellhub’s existing employee-facing page…" at bounding box center [1232, 554] width 645 height 541
copy p "Competitors emphasize remote solutions; wellhub’s existing employee-facing page…"
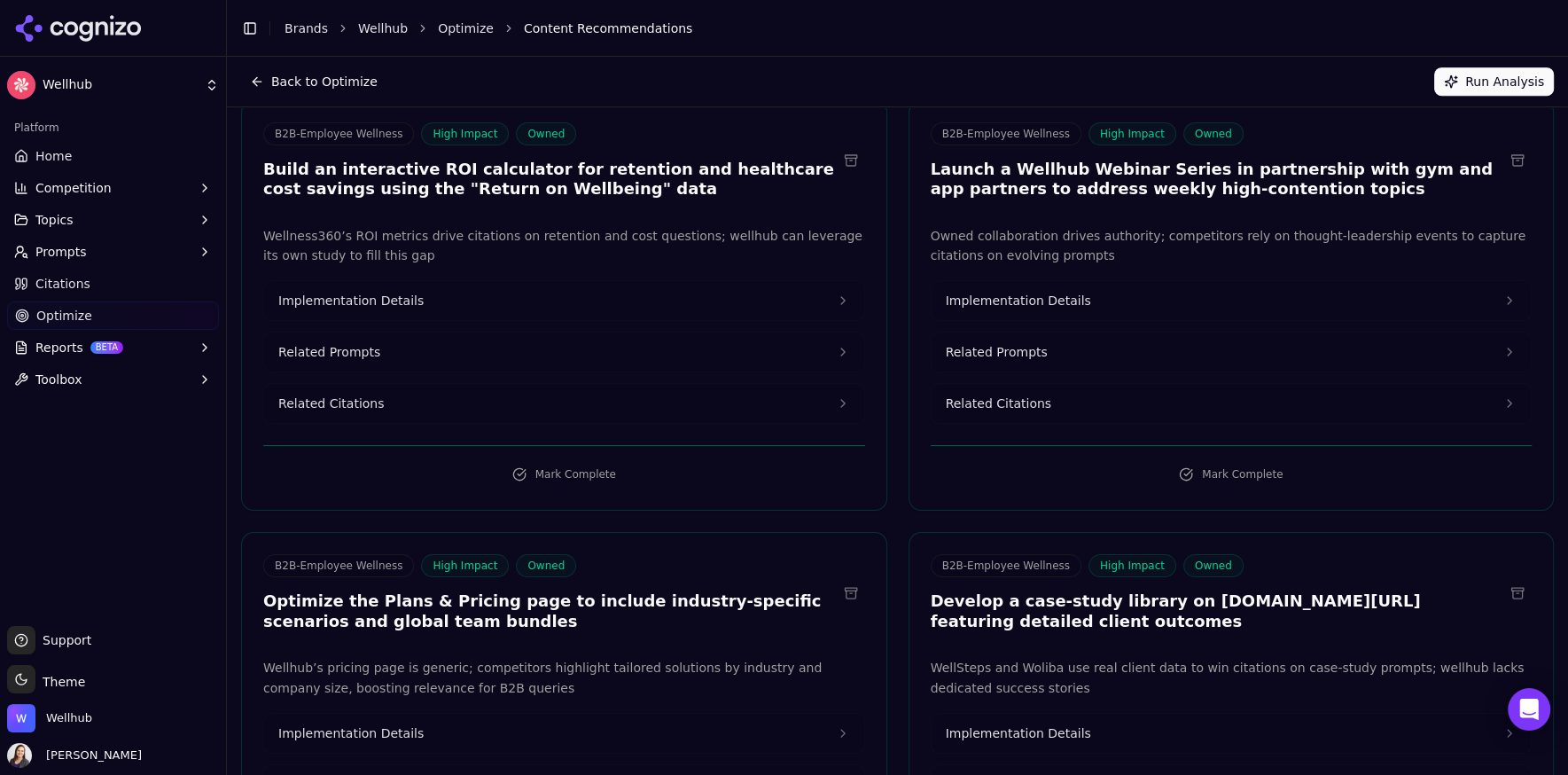
scroll to position [905, 0]
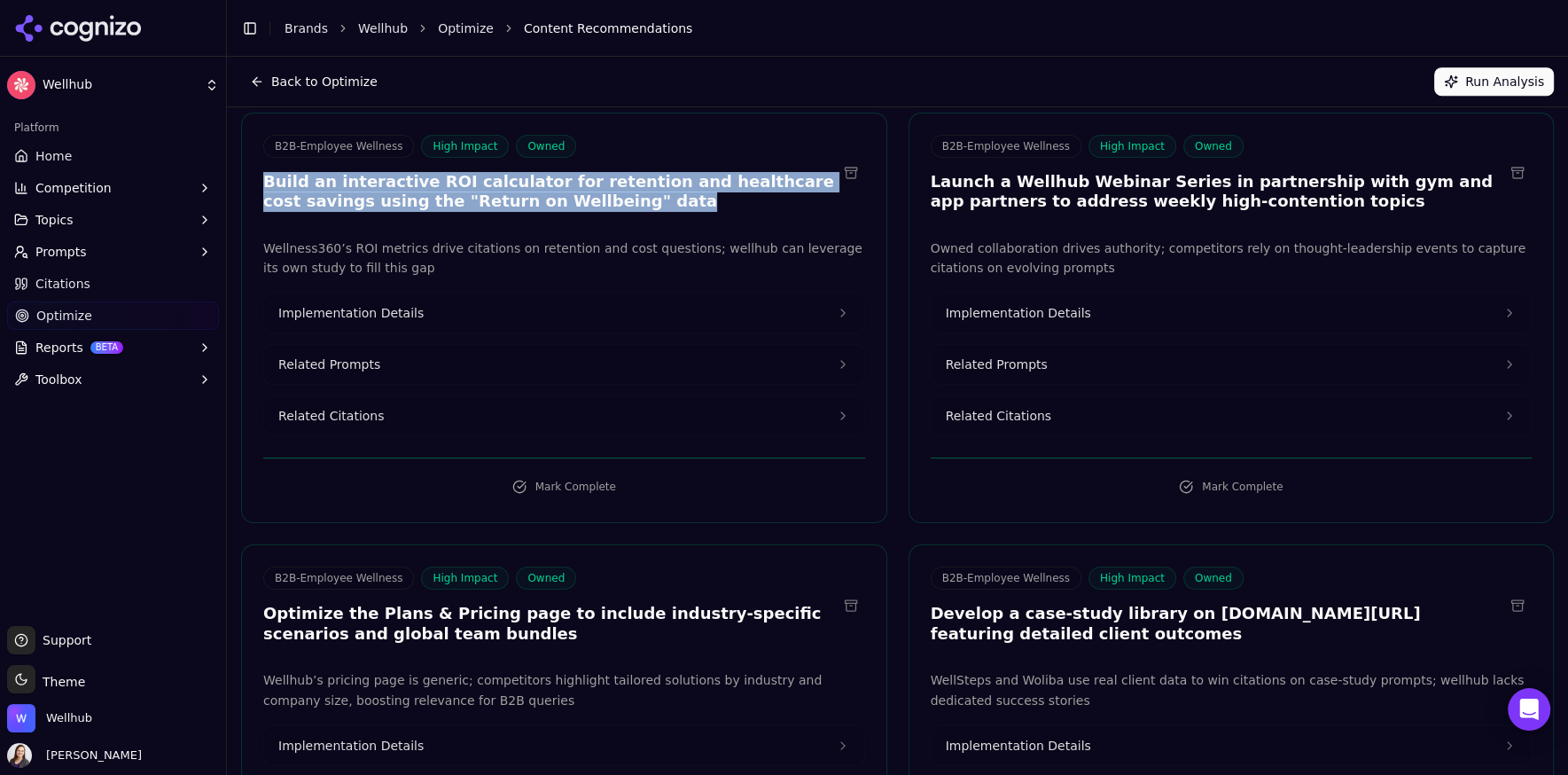
drag, startPoint x: 579, startPoint y: 213, endPoint x: 261, endPoint y: 188, distance: 319.0
click at [261, 188] on div "B2B-Employee Wellness High Impact Owned Build an interactive ROI calculator for…" at bounding box center [564, 176] width 645 height 82
copy h3 "Build an interactive ROI calculator for retention and healthcare cost savings u…"
click at [392, 319] on span "Implementation Details" at bounding box center [351, 313] width 145 height 18
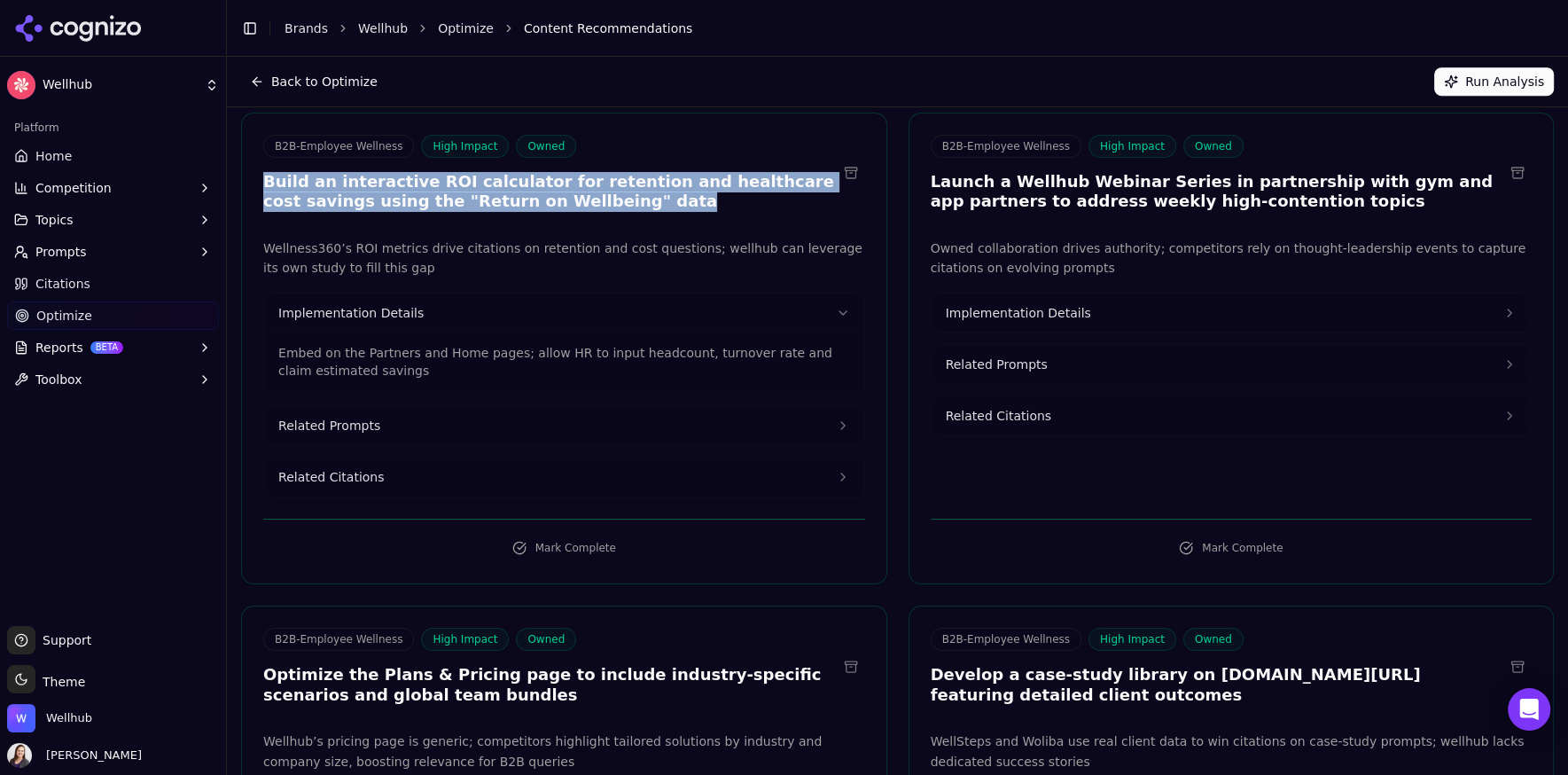
click at [359, 466] on button "Related Citations" at bounding box center [564, 477] width 600 height 39
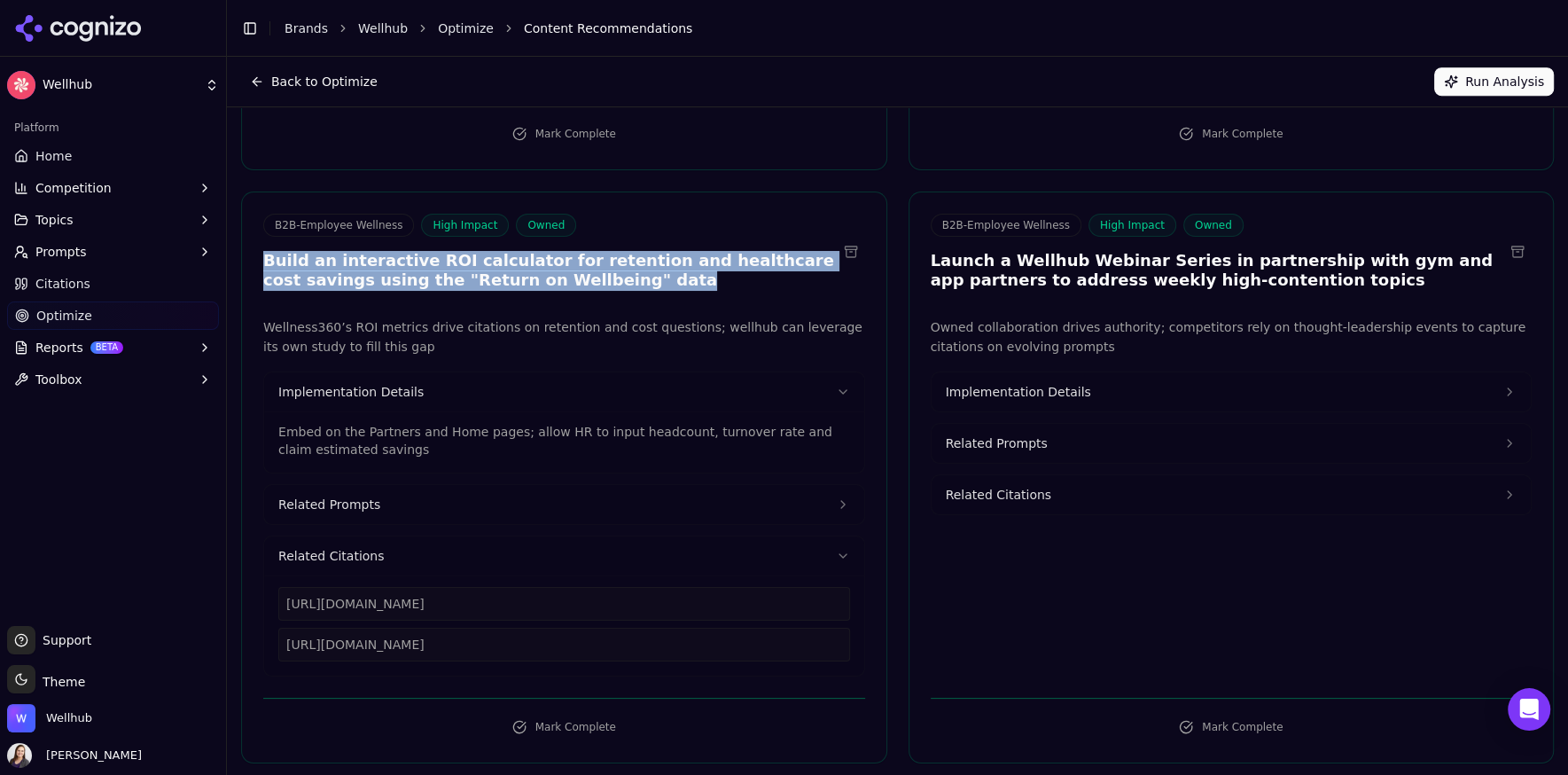
scroll to position [824, 0]
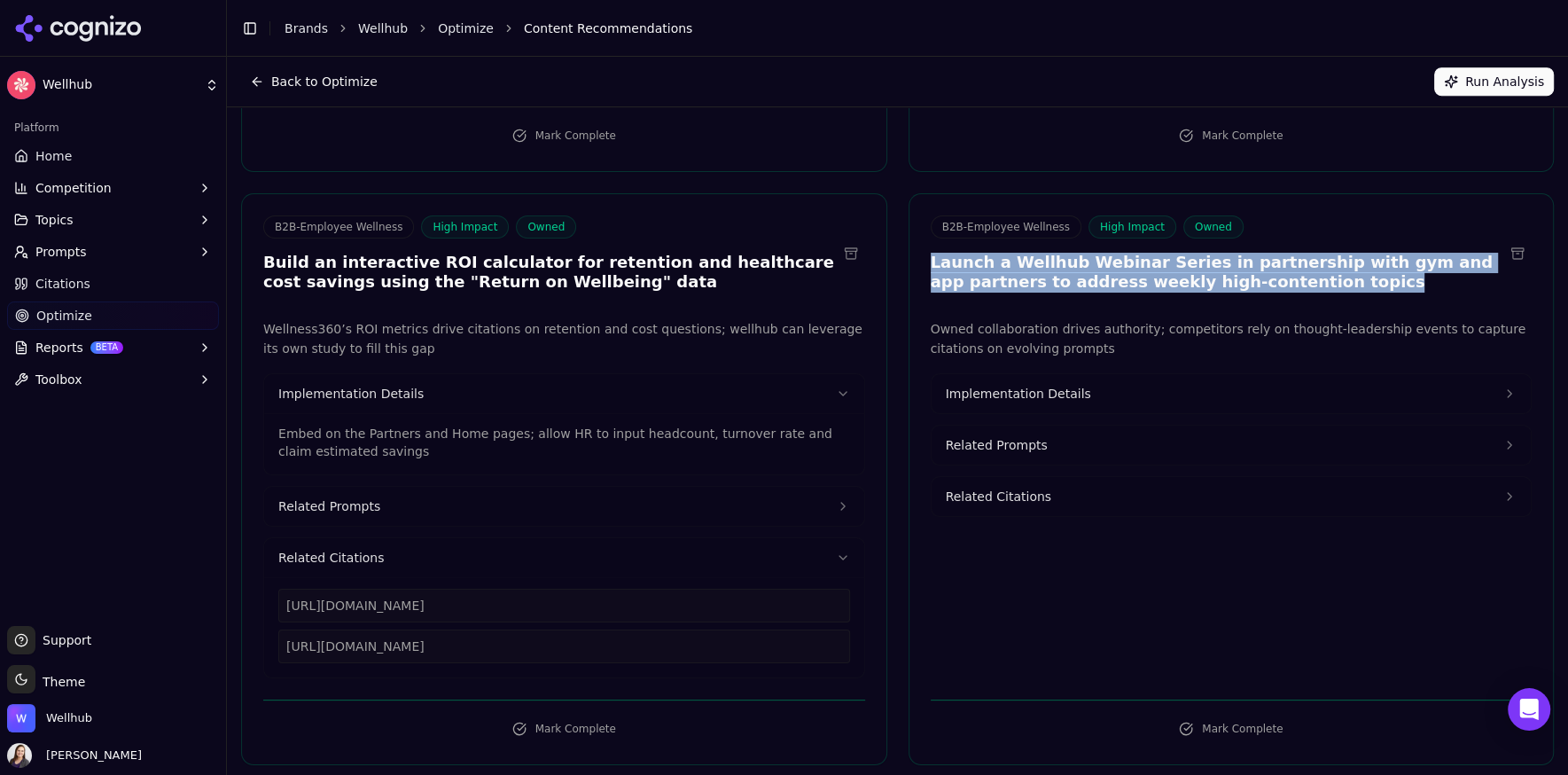
drag, startPoint x: 1258, startPoint y: 305, endPoint x: 917, endPoint y: 278, distance: 342.1
click at [917, 278] on div "B2B-Employee Wellness High Impact Owned Launch a Wellhub Webinar Series in part…" at bounding box center [1232, 480] width 646 height 573
click at [1002, 454] on span "Related Prompts" at bounding box center [996, 445] width 102 height 18
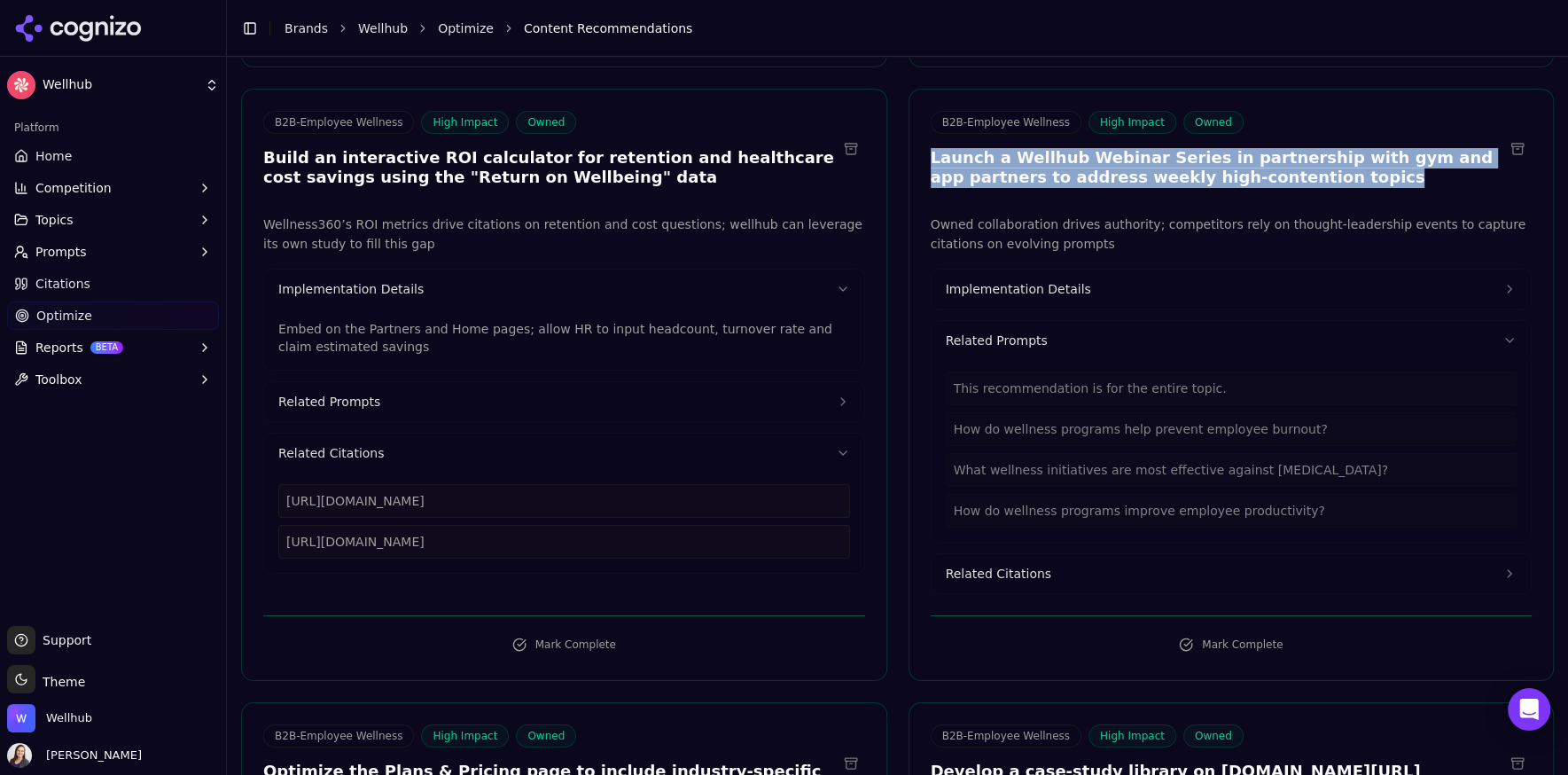
scroll to position [973, 0]
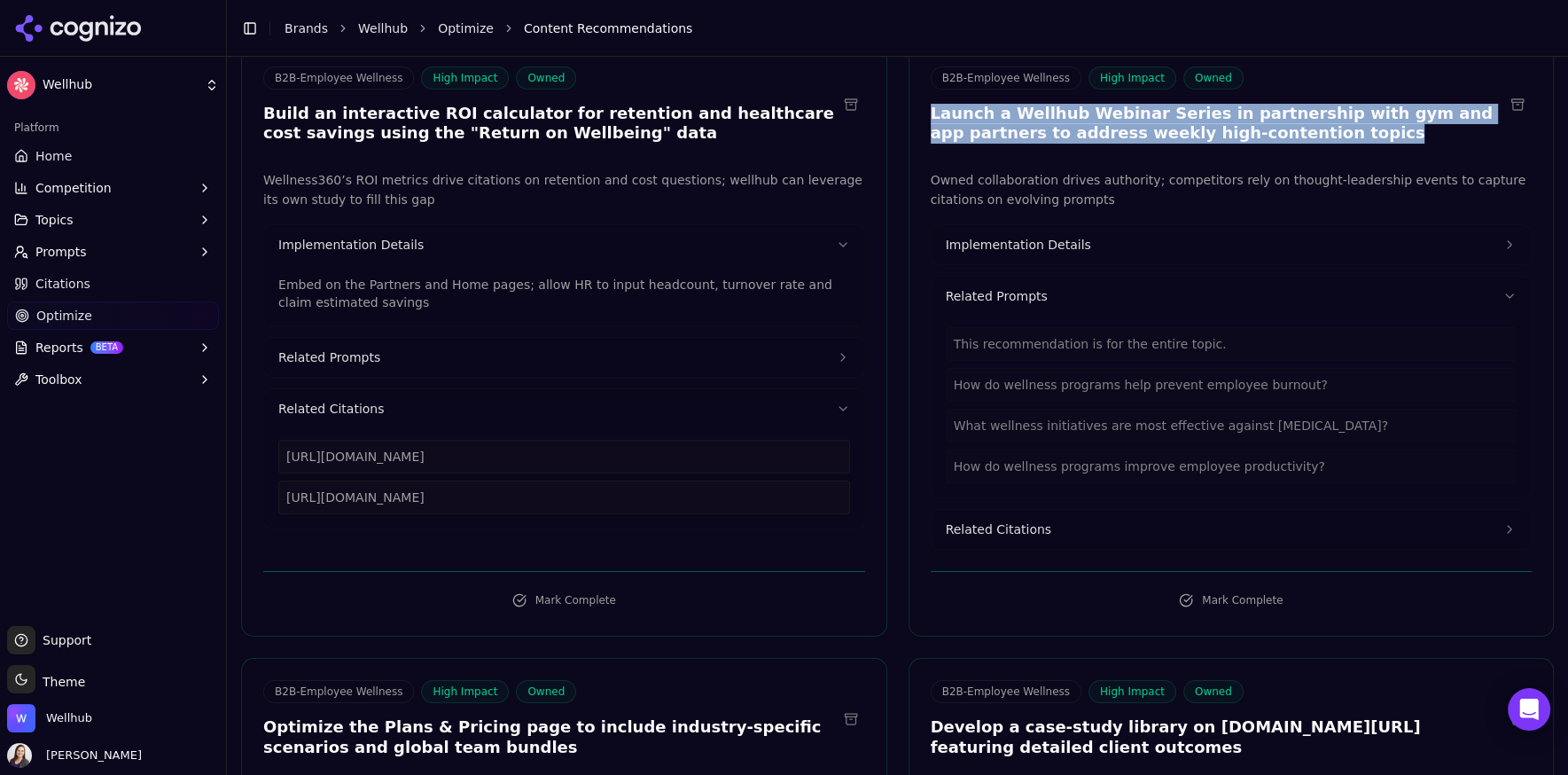
click at [1009, 532] on span "Related Citations" at bounding box center [998, 529] width 105 height 18
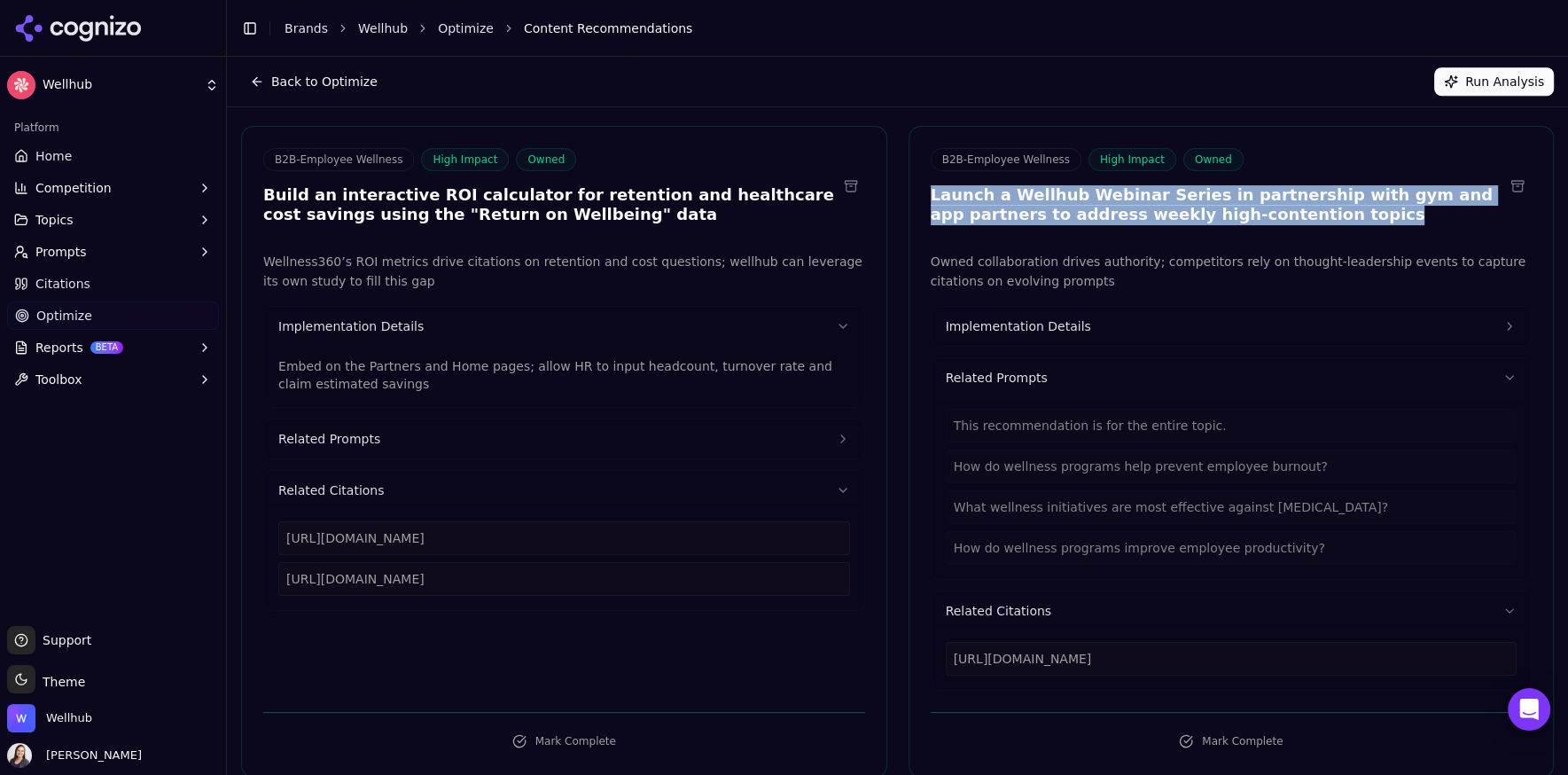
scroll to position [889, 0]
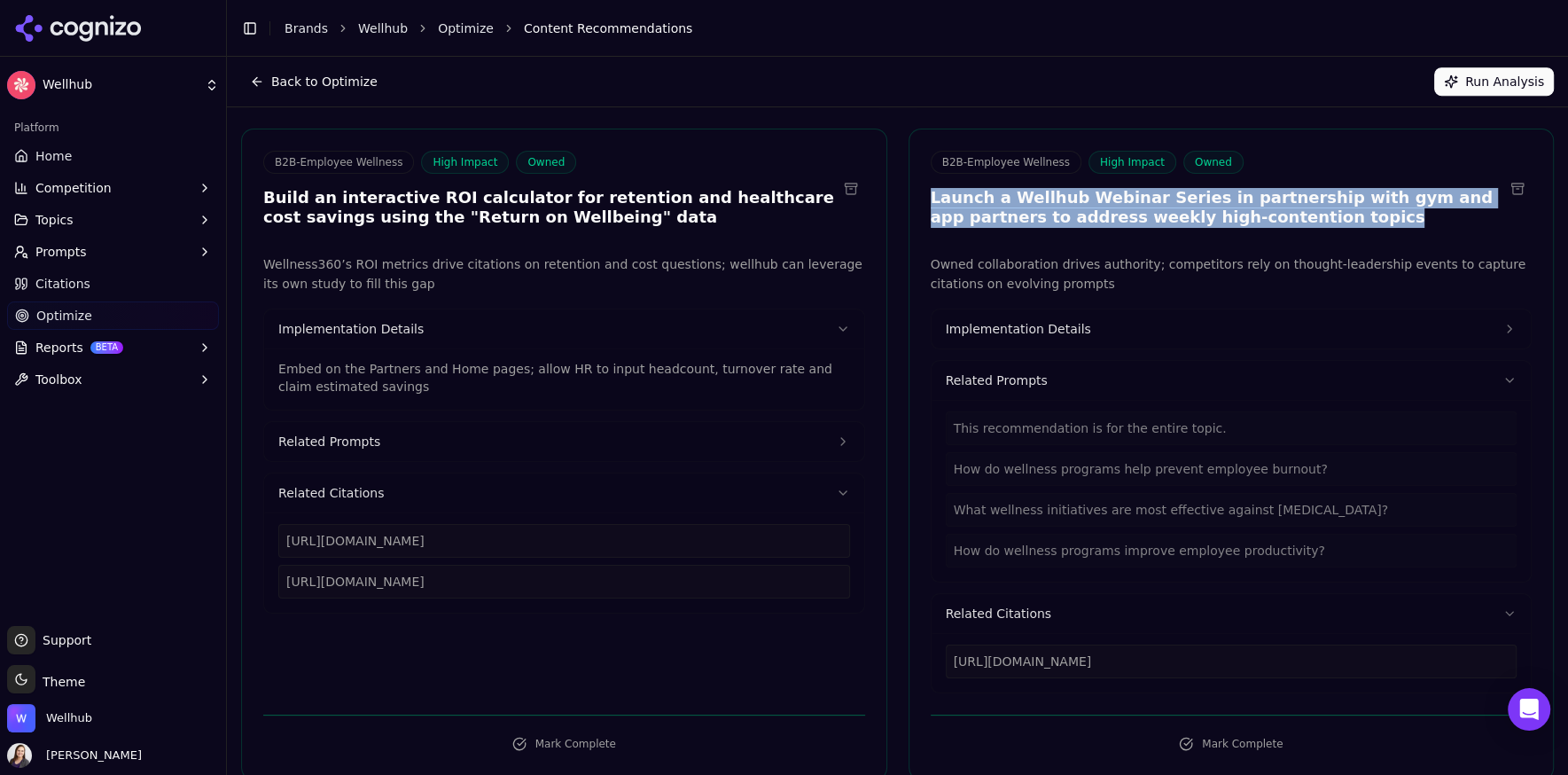
click at [1010, 338] on span "Implementation Details" at bounding box center [1018, 329] width 145 height 18
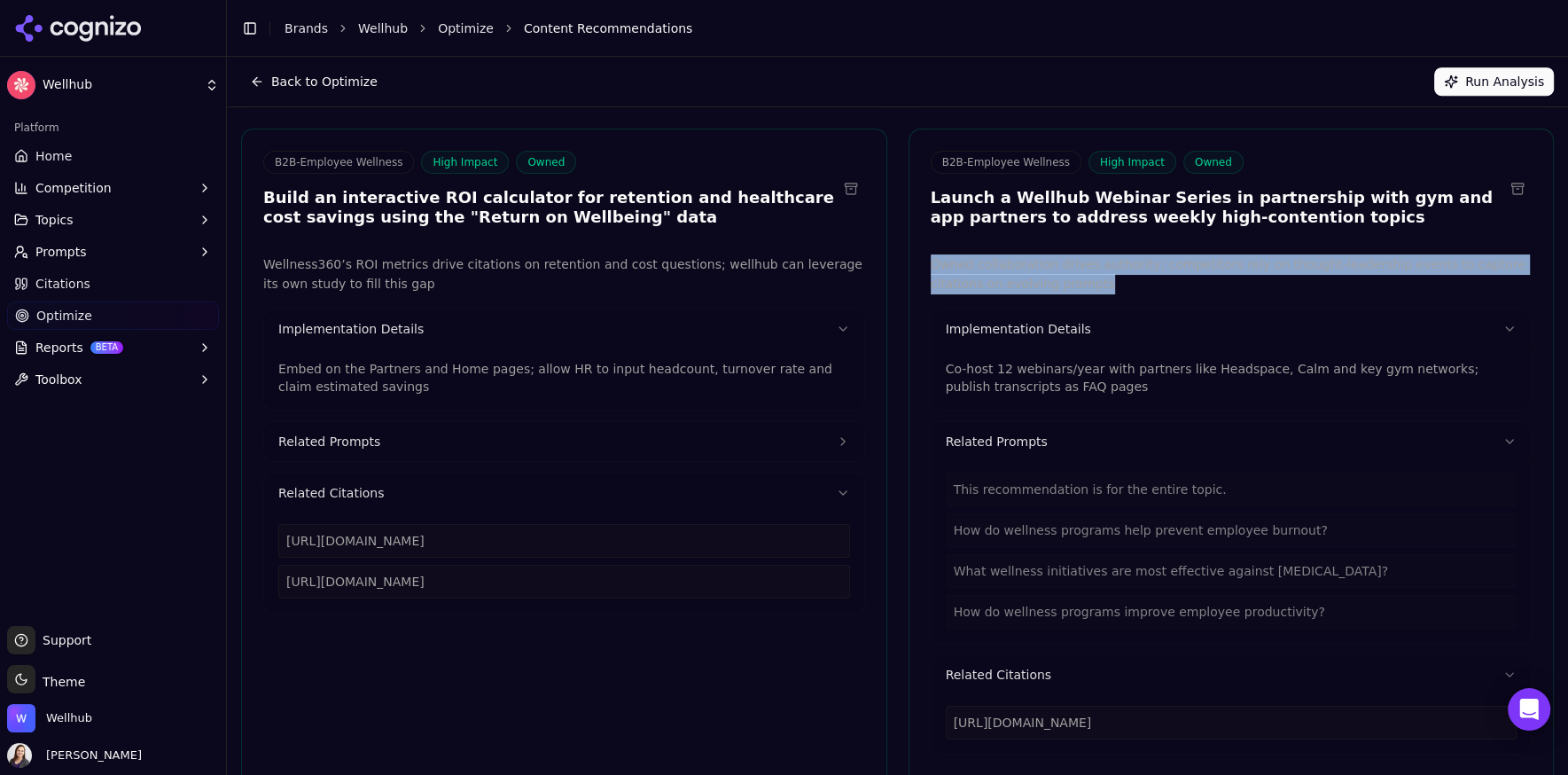
drag, startPoint x: 1055, startPoint y: 293, endPoint x: 923, endPoint y: 280, distance: 132.6
click at [923, 280] on div "Owned collaboration drives authority; competitors rely on thought-leadership ev…" at bounding box center [1232, 505] width 645 height 501
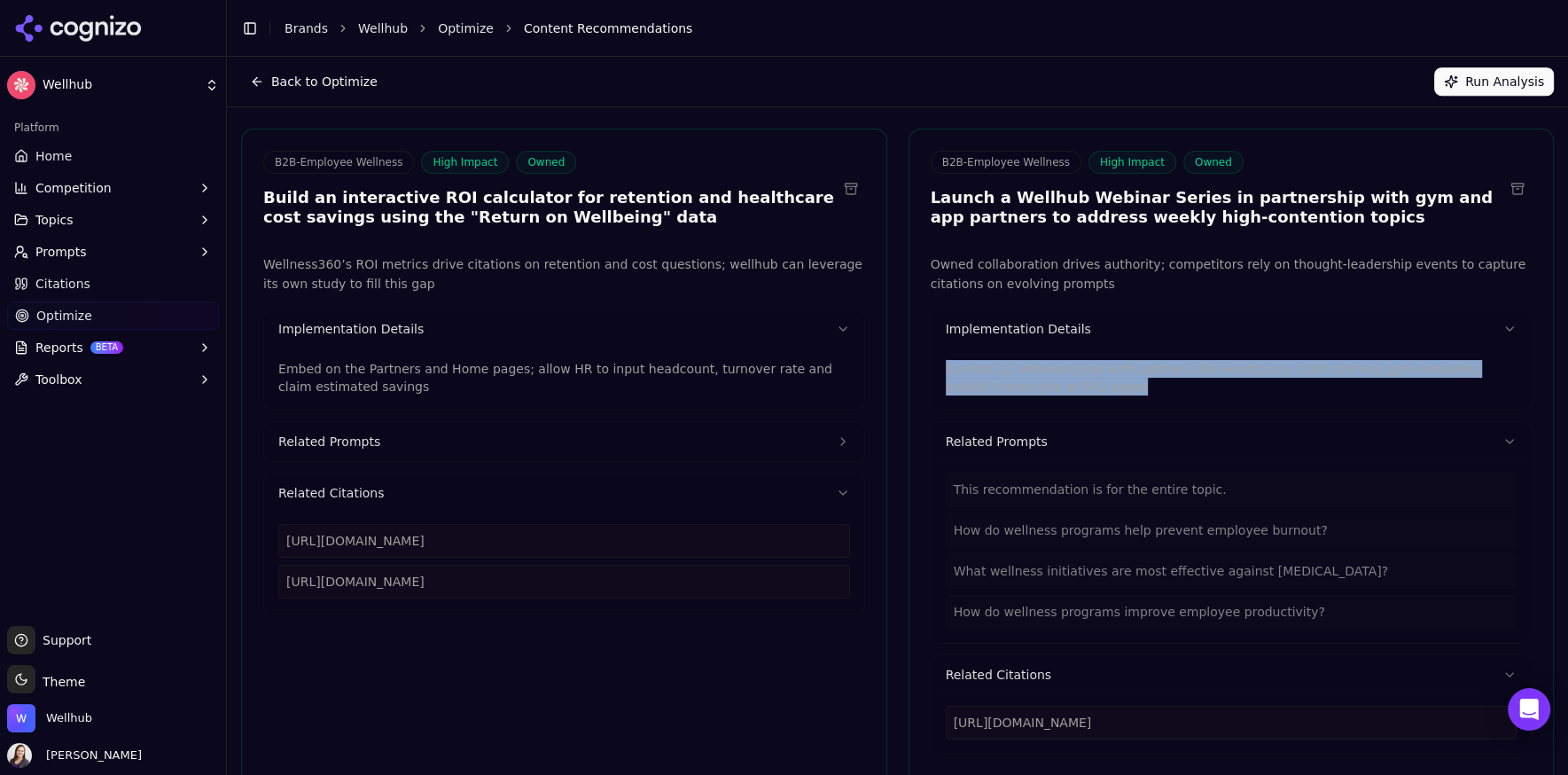
drag, startPoint x: 1104, startPoint y: 400, endPoint x: 903, endPoint y: 382, distance: 201.8
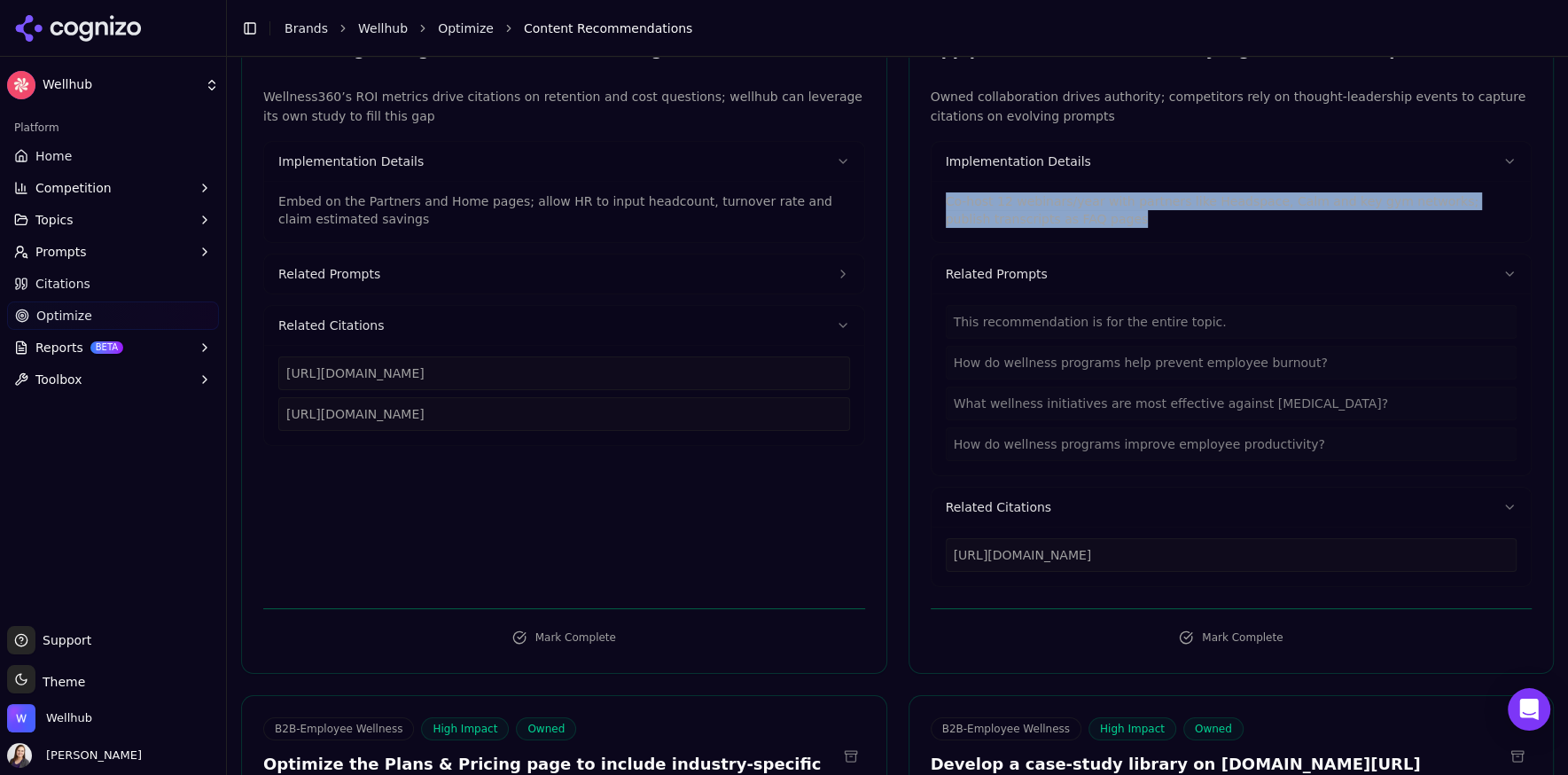
scroll to position [1067, 0]
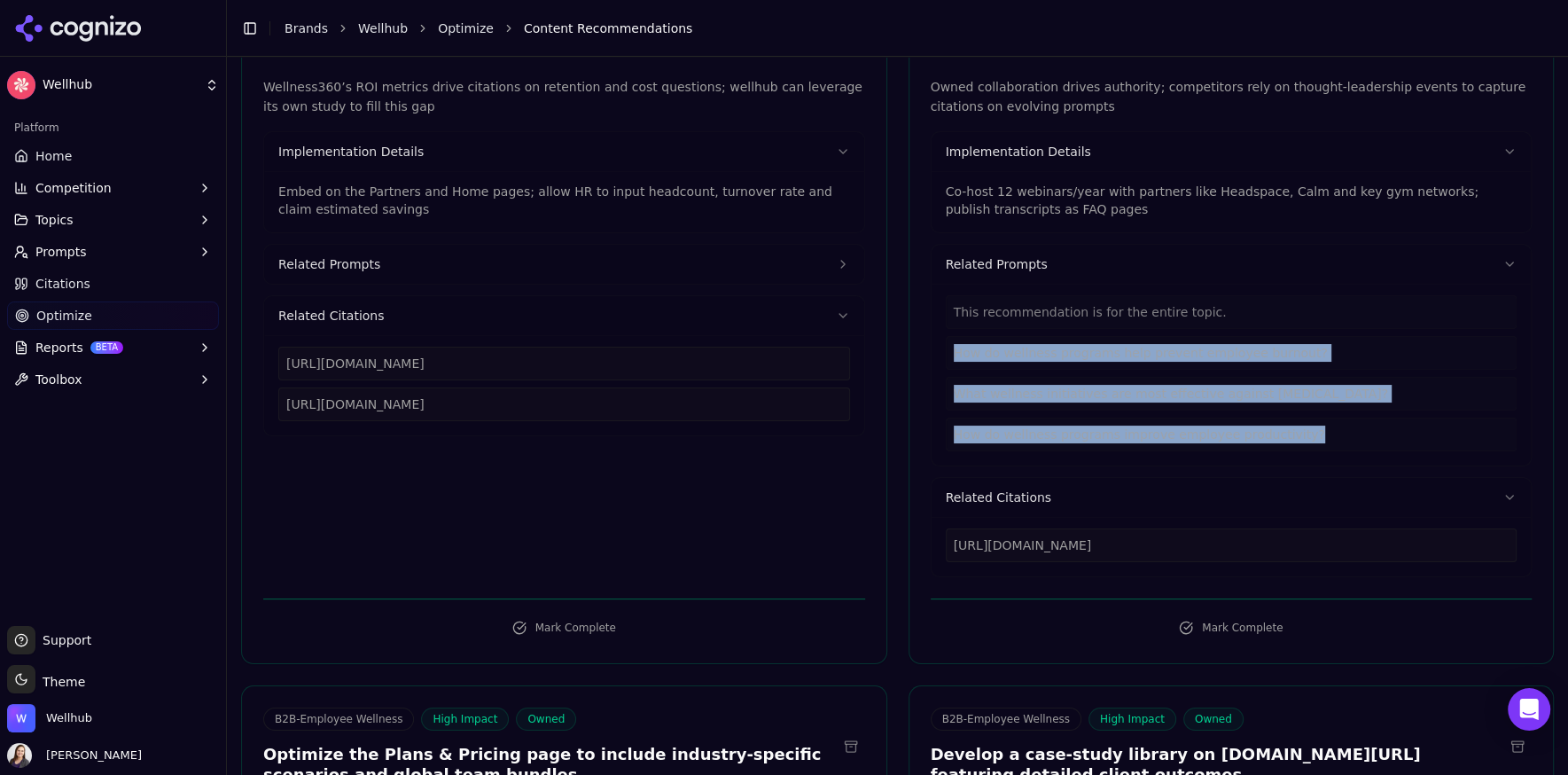
drag, startPoint x: 1309, startPoint y: 441, endPoint x: 934, endPoint y: 355, distance: 384.7
click at [934, 355] on div "This recommendation is for the entire topic. How do wellness programs help prev…" at bounding box center [1232, 375] width 600 height 182
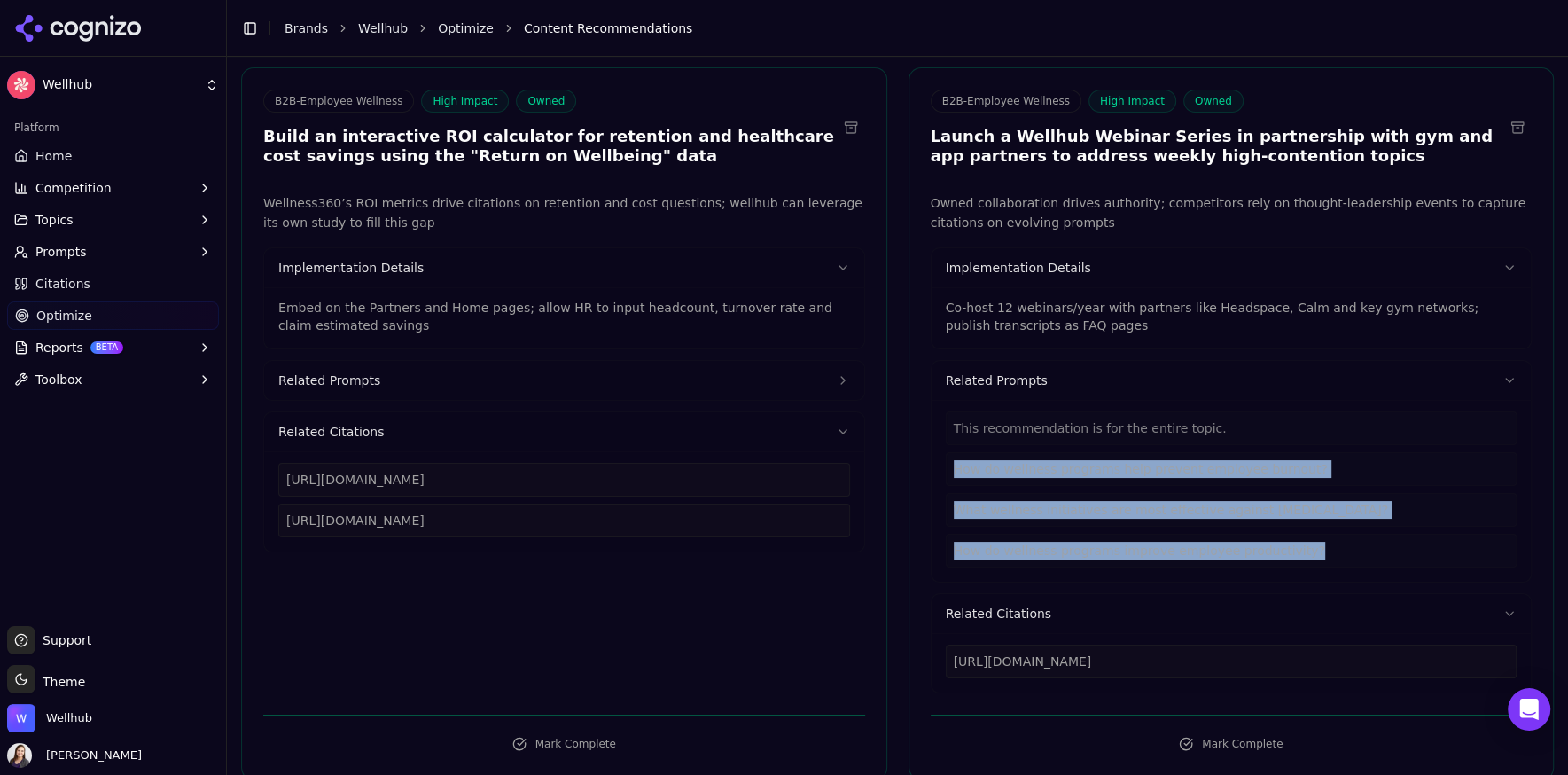
scroll to position [954, 0]
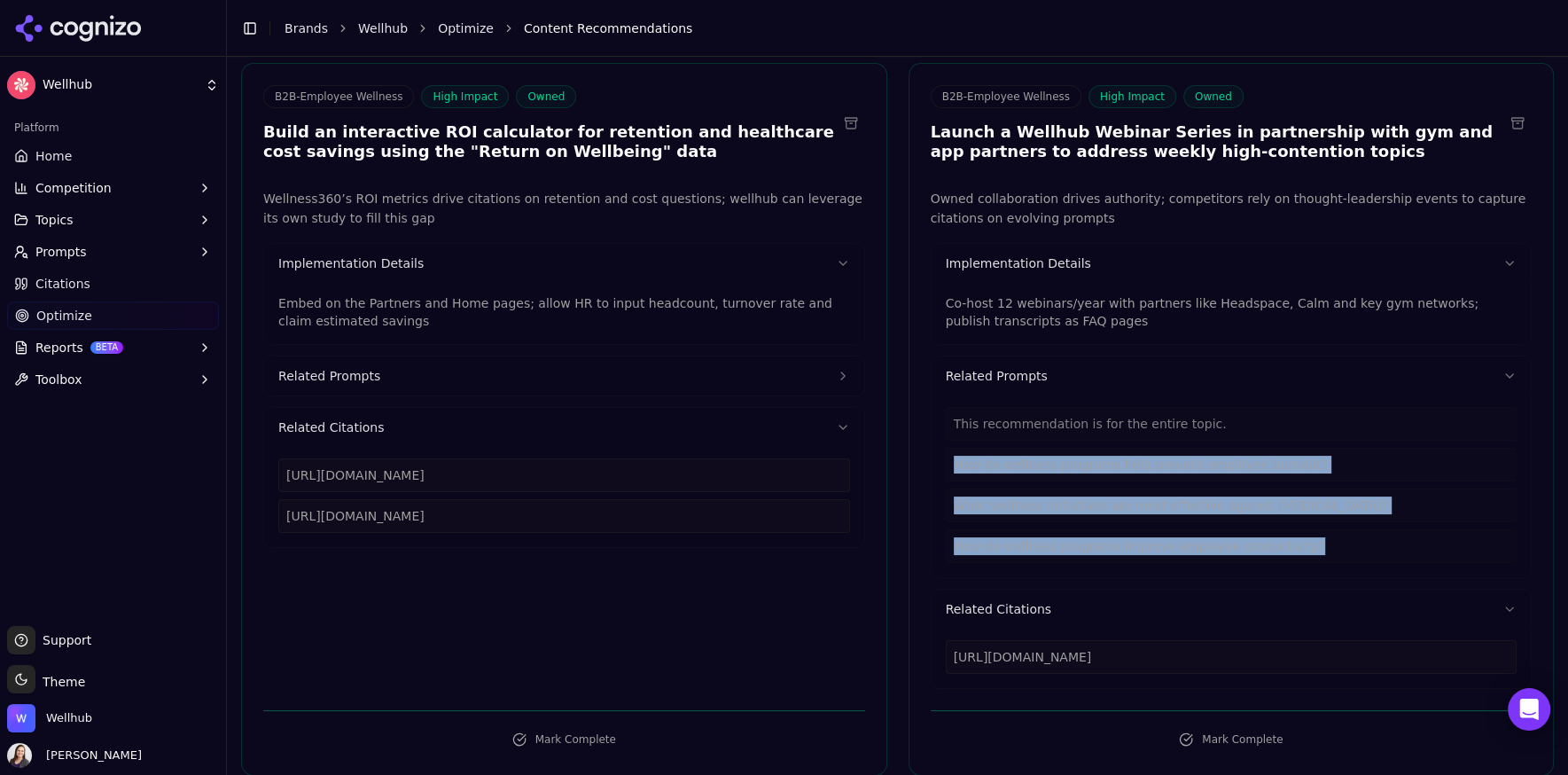
click at [853, 133] on button at bounding box center [851, 123] width 29 height 29
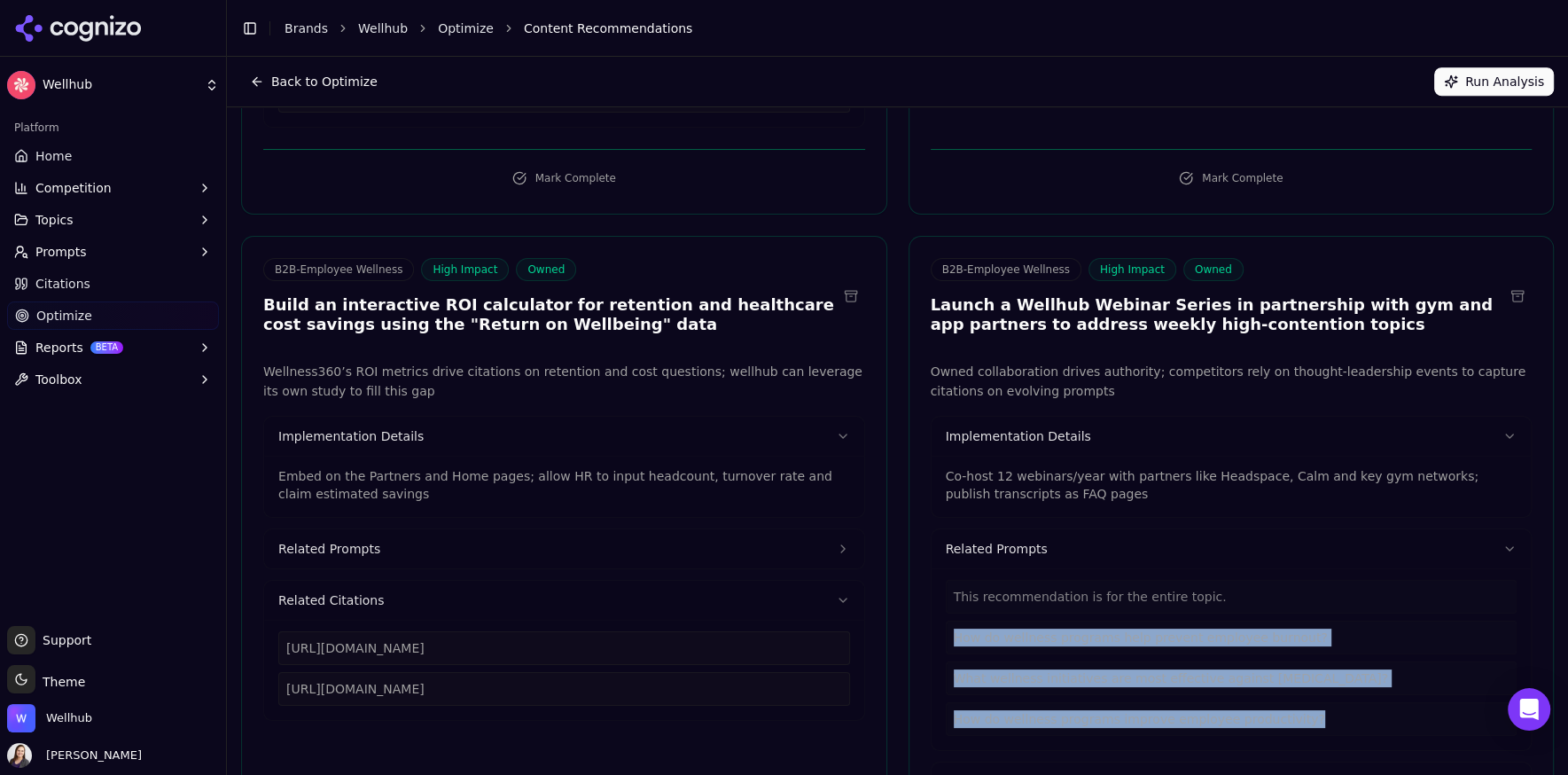
scroll to position [778, 0]
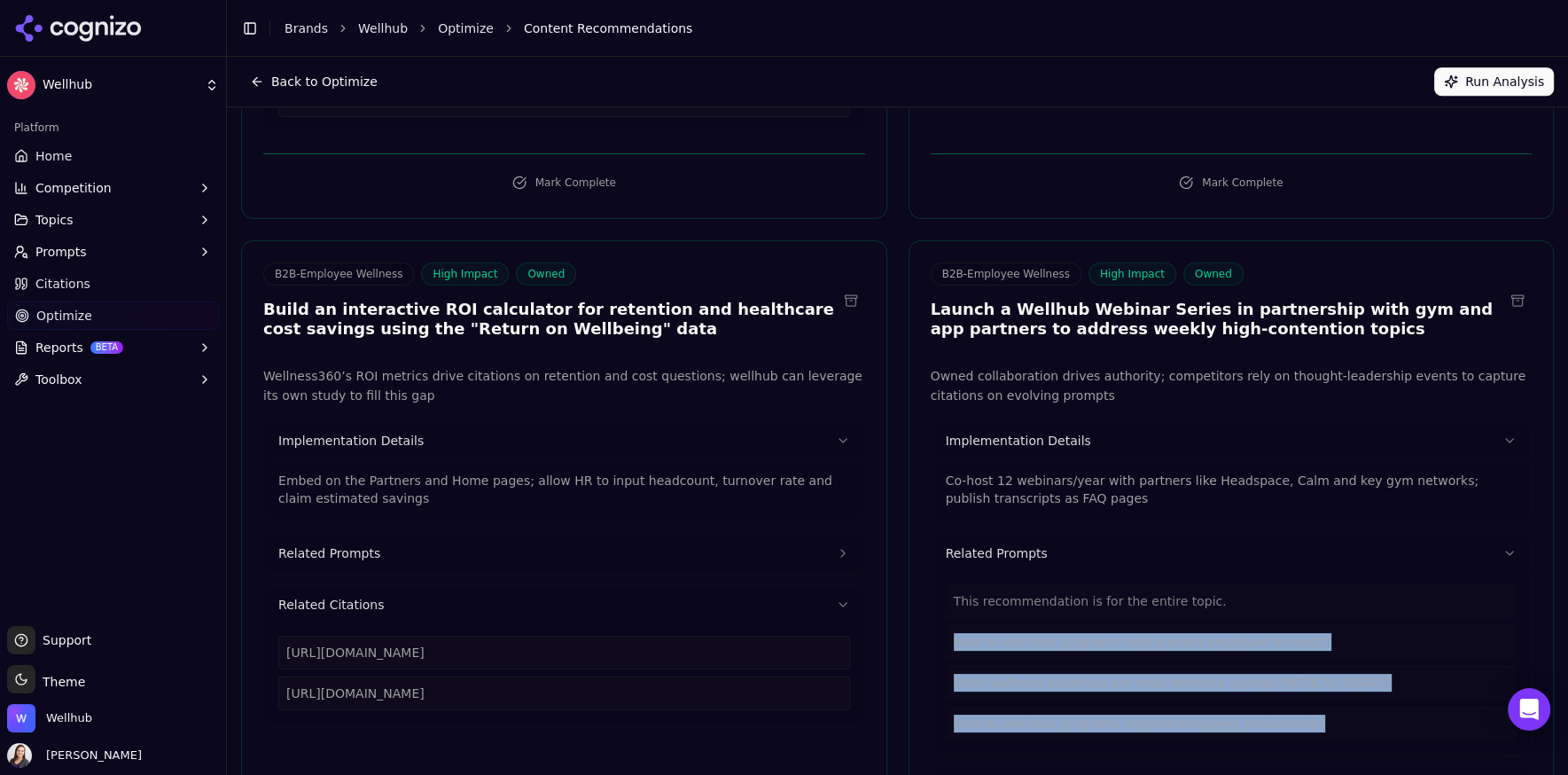
click at [854, 311] on button at bounding box center [851, 301] width 29 height 29
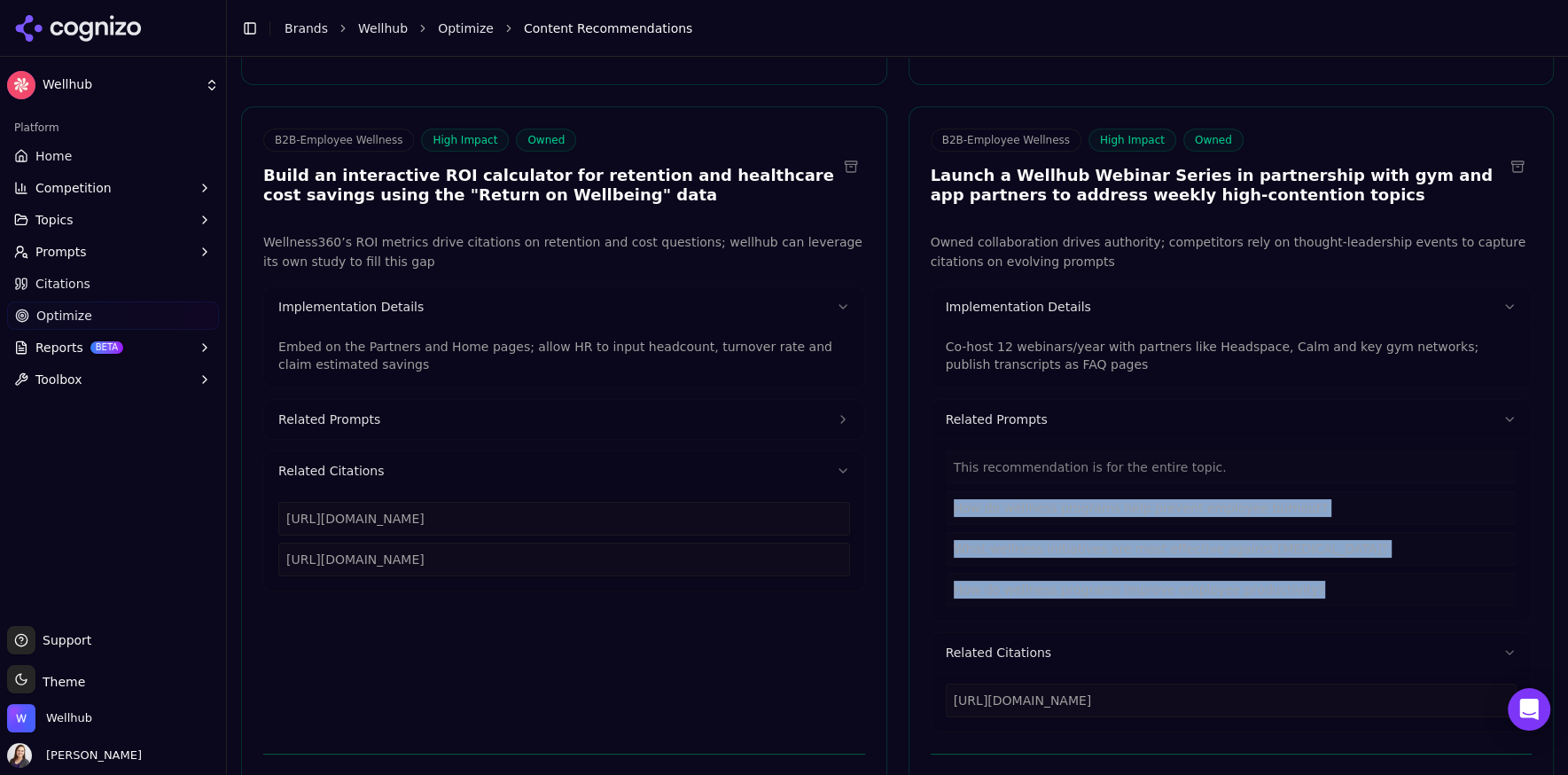
scroll to position [913, 0]
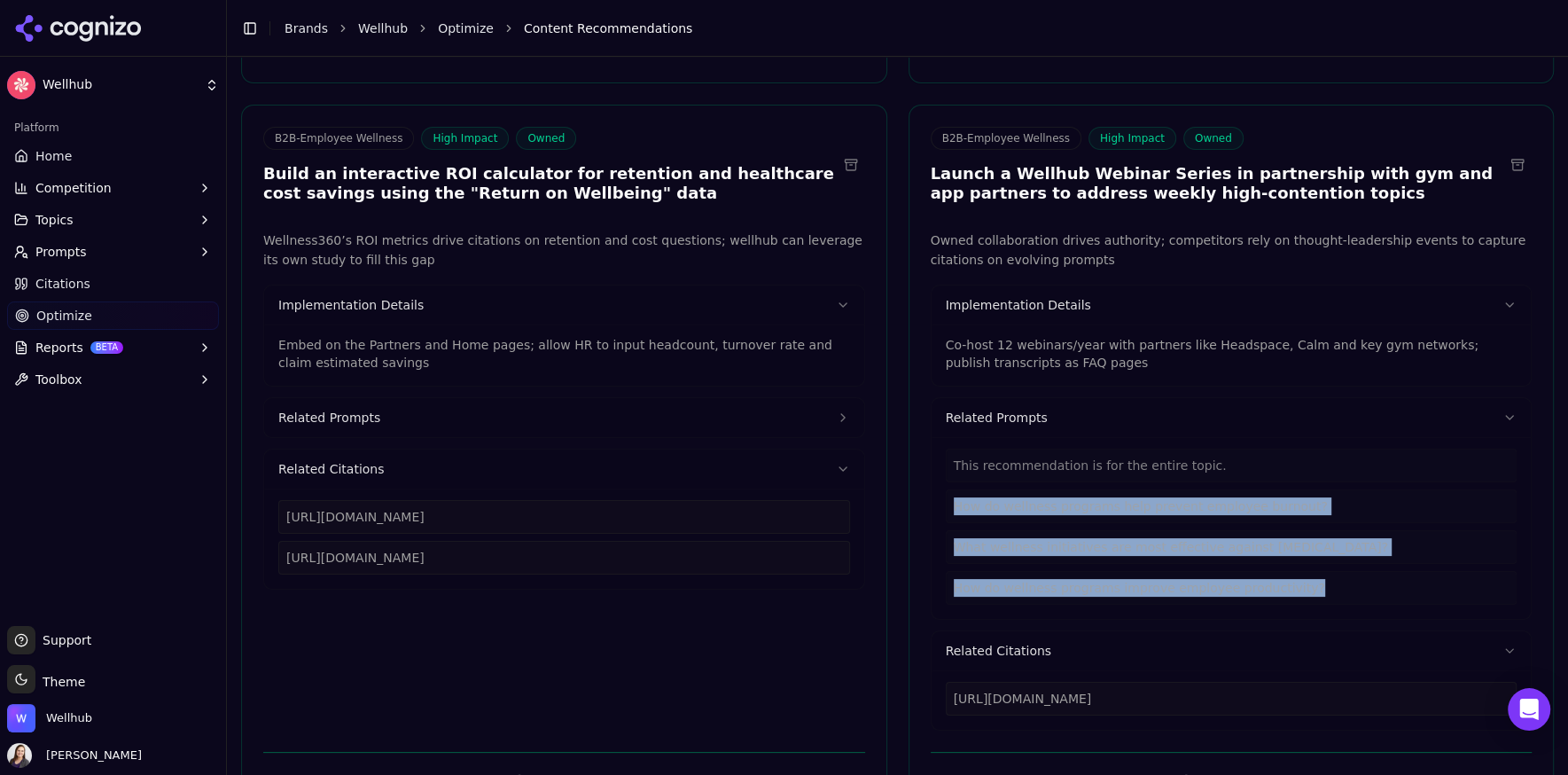
click at [846, 174] on button at bounding box center [851, 165] width 29 height 29
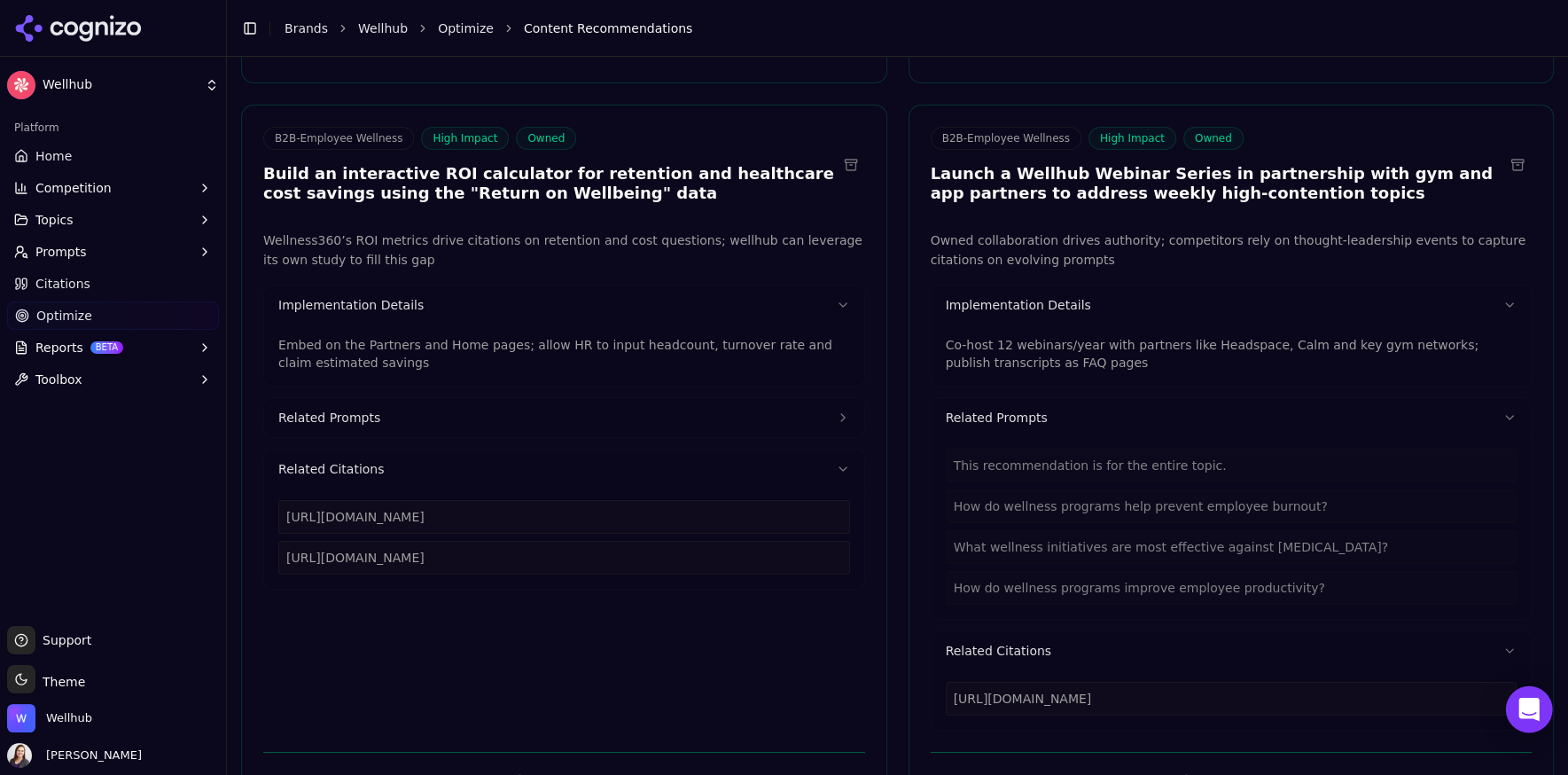
click at [1523, 719] on div "Open Intercom Messenger" at bounding box center [1530, 709] width 47 height 47
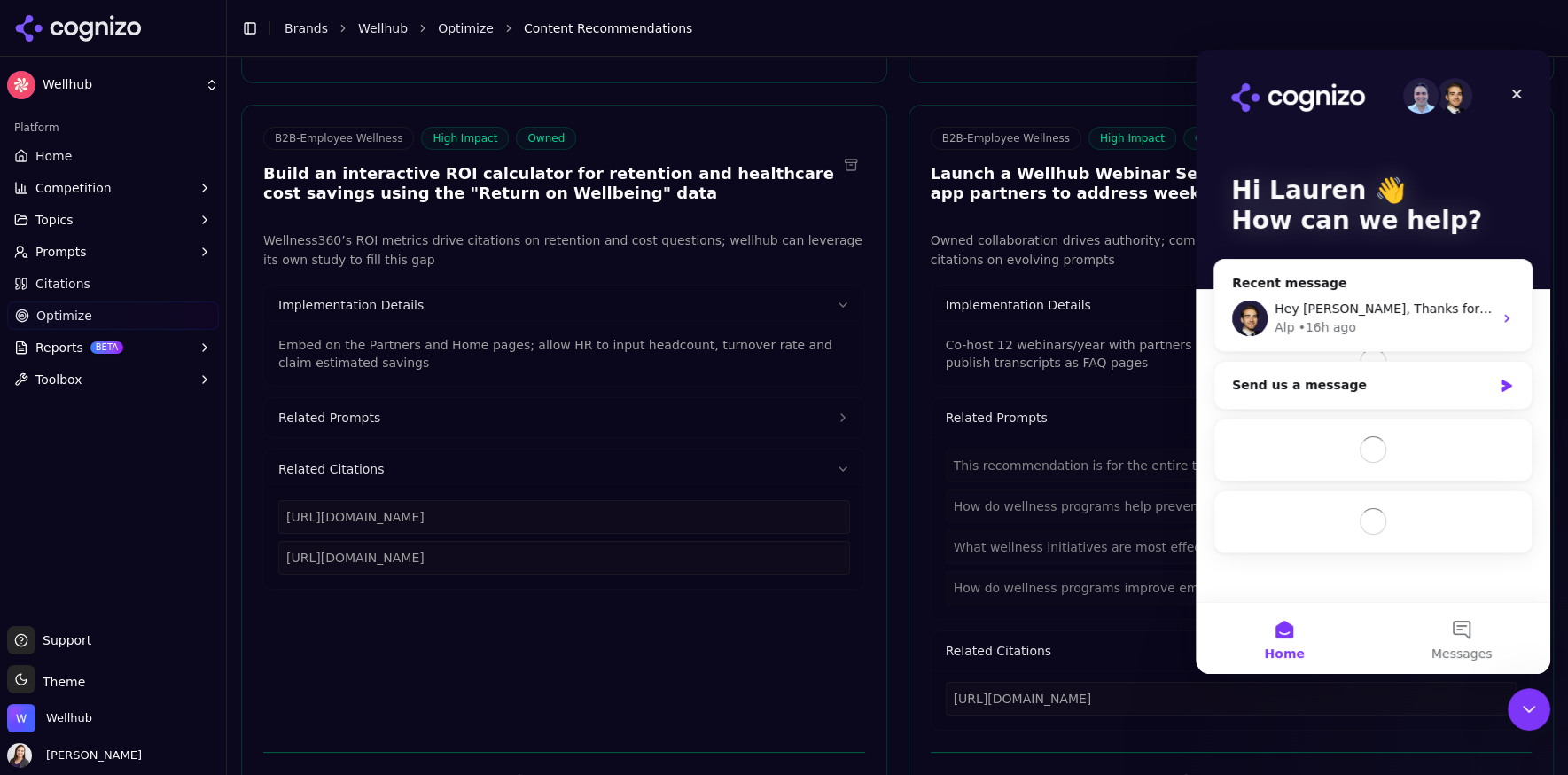
scroll to position [0, 0]
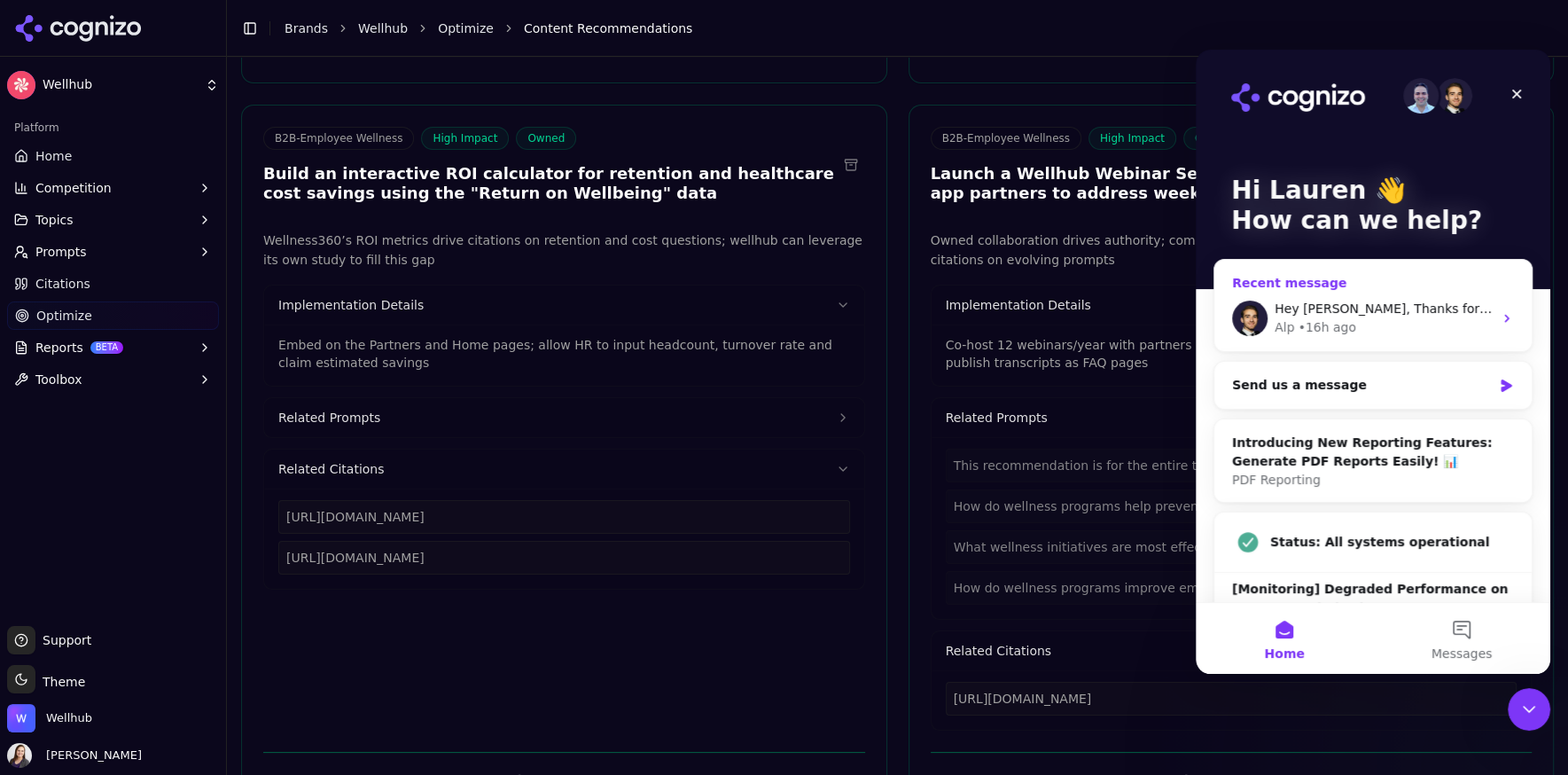
click at [1340, 321] on div "• 16h ago" at bounding box center [1326, 327] width 58 height 19
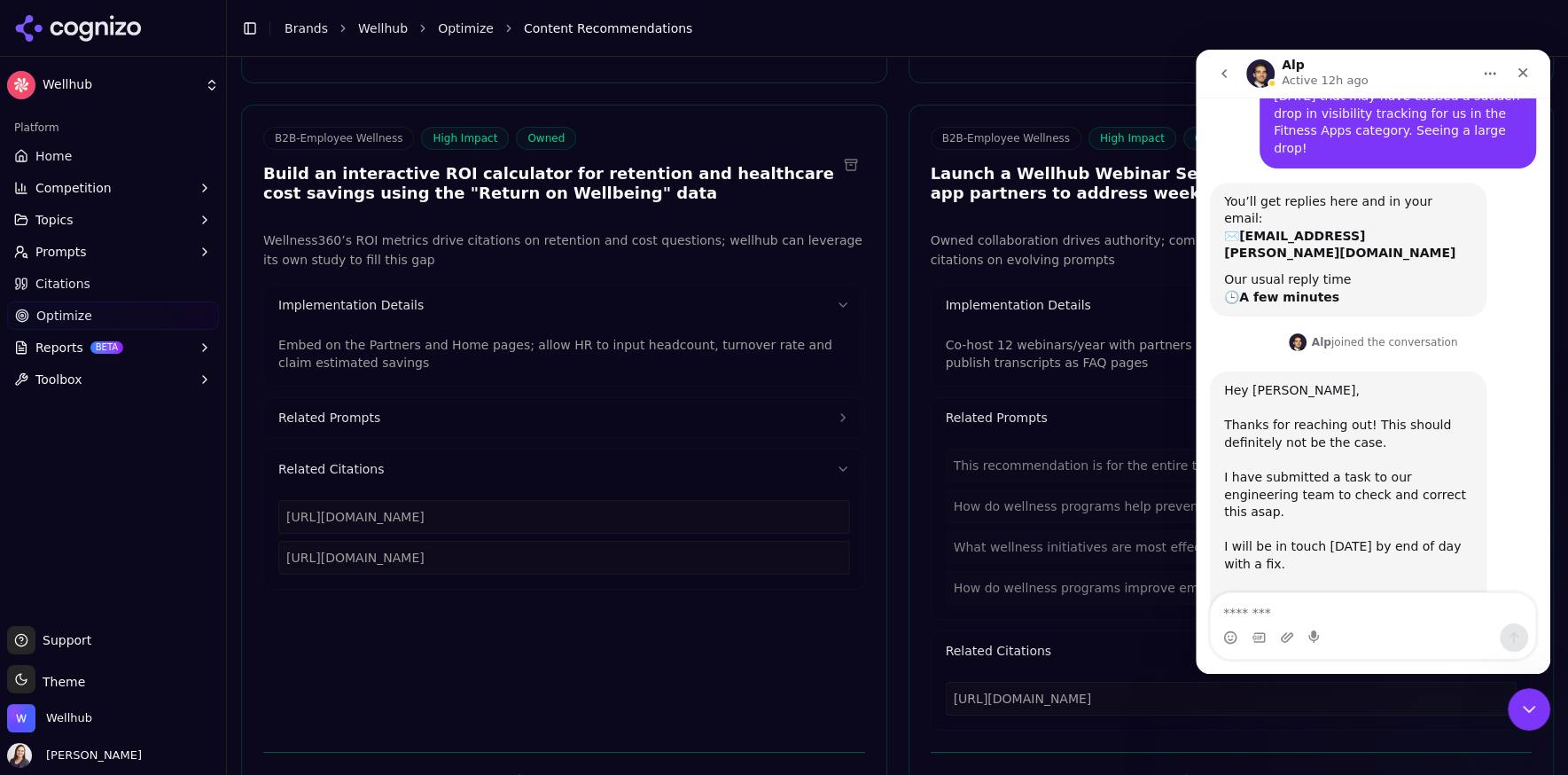
scroll to position [119, 0]
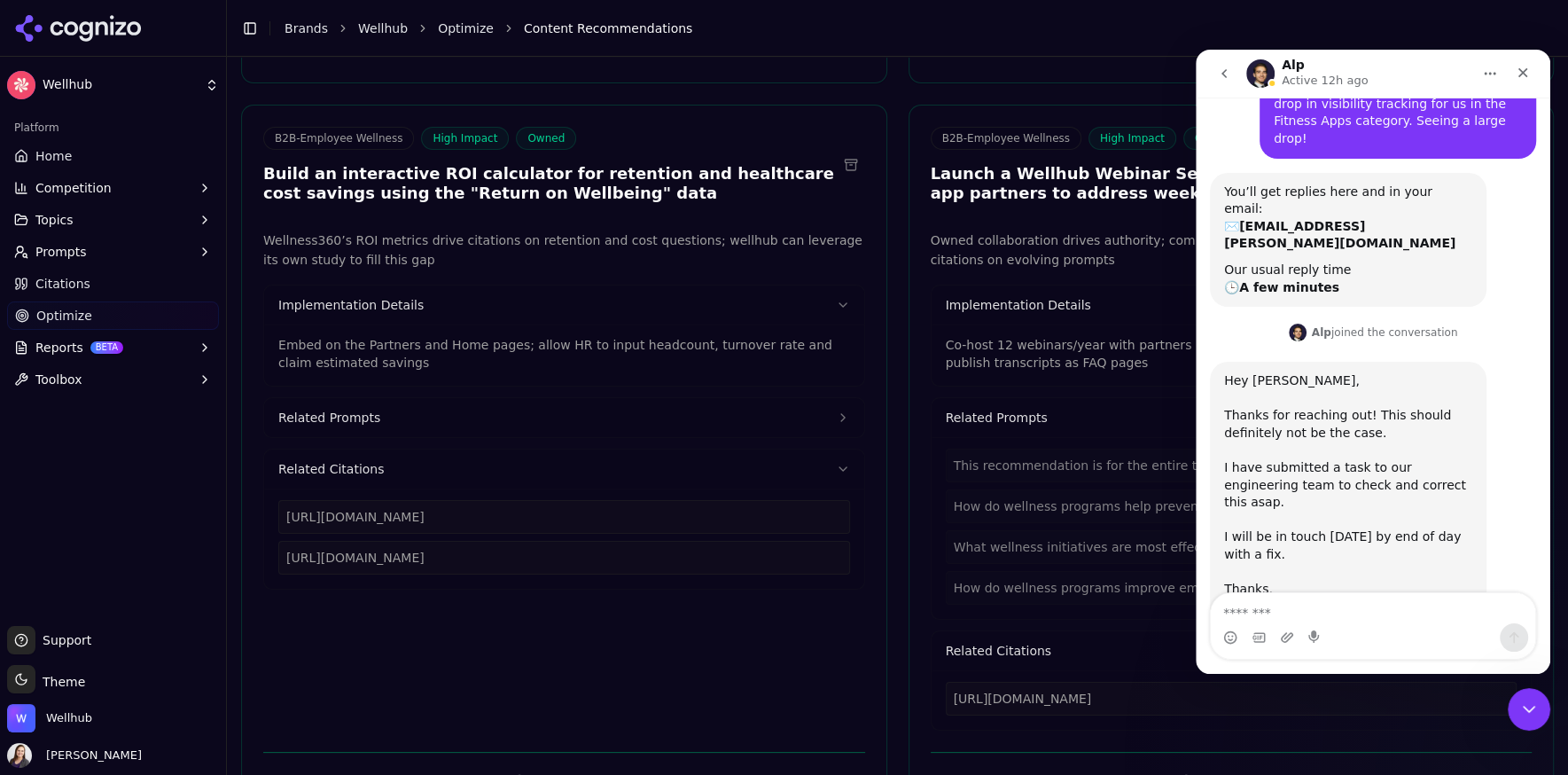
click at [1301, 610] on textarea "Message…" at bounding box center [1374, 608] width 325 height 30
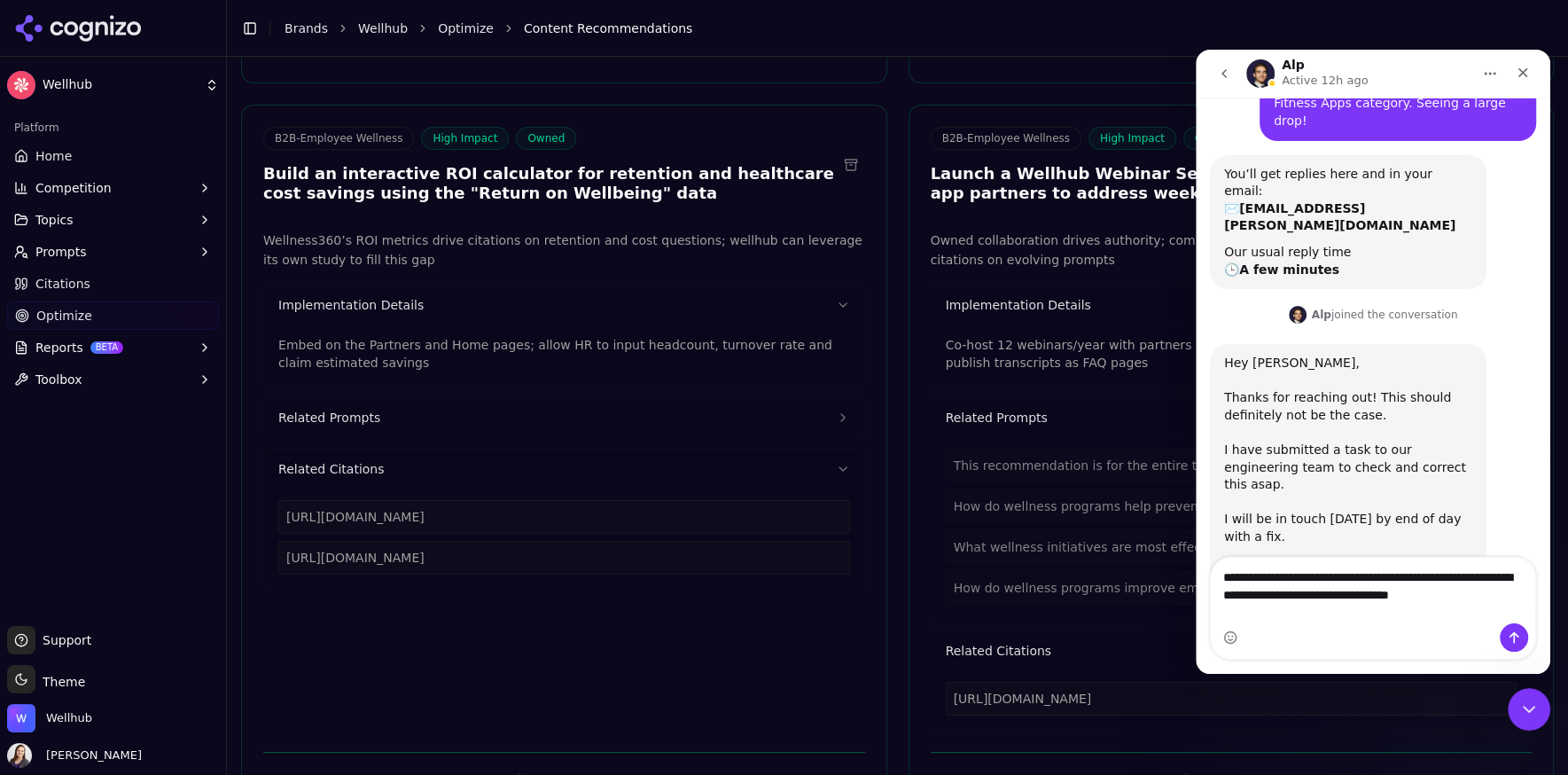
type textarea "**********"
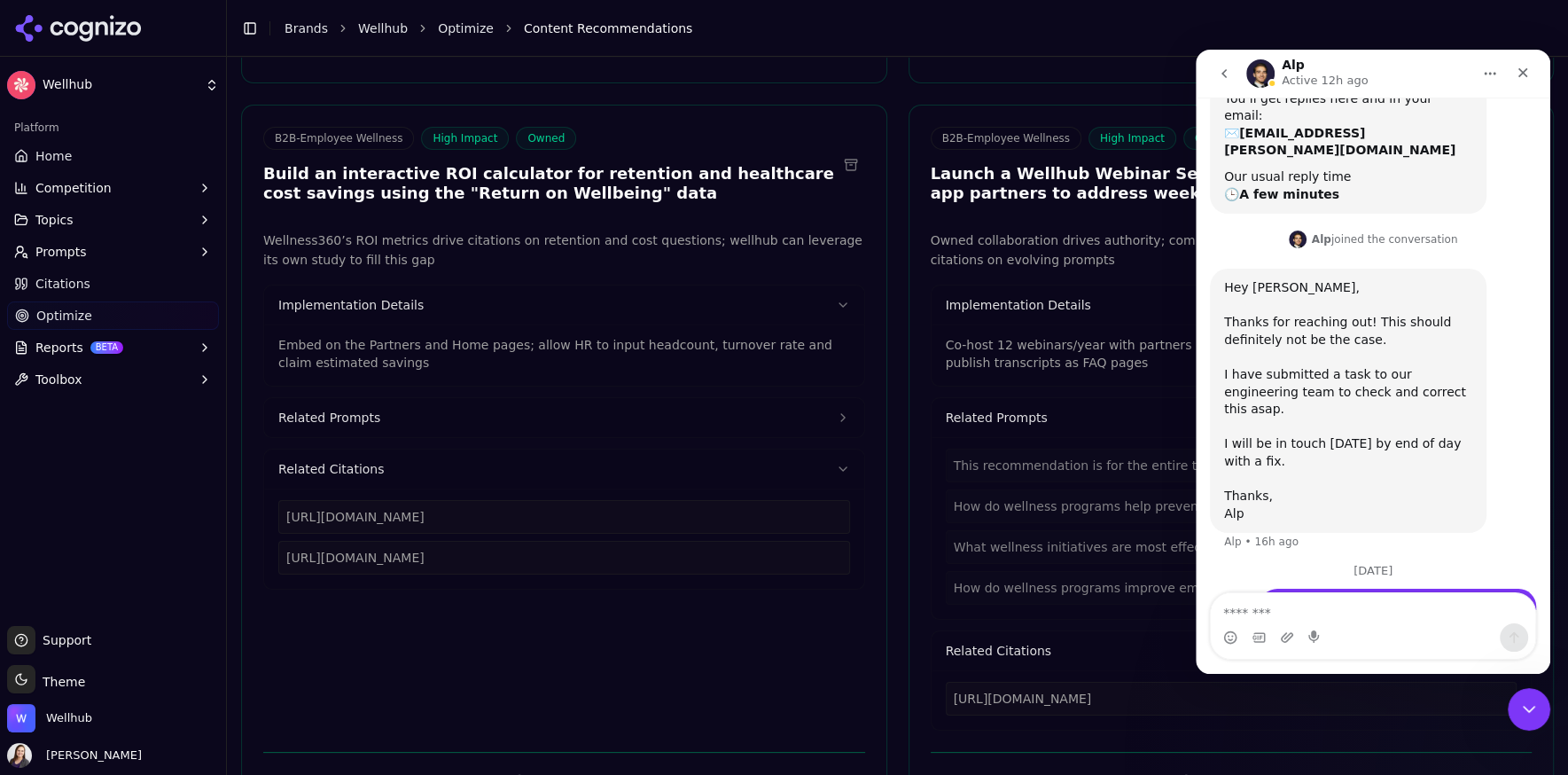
scroll to position [253, 0]
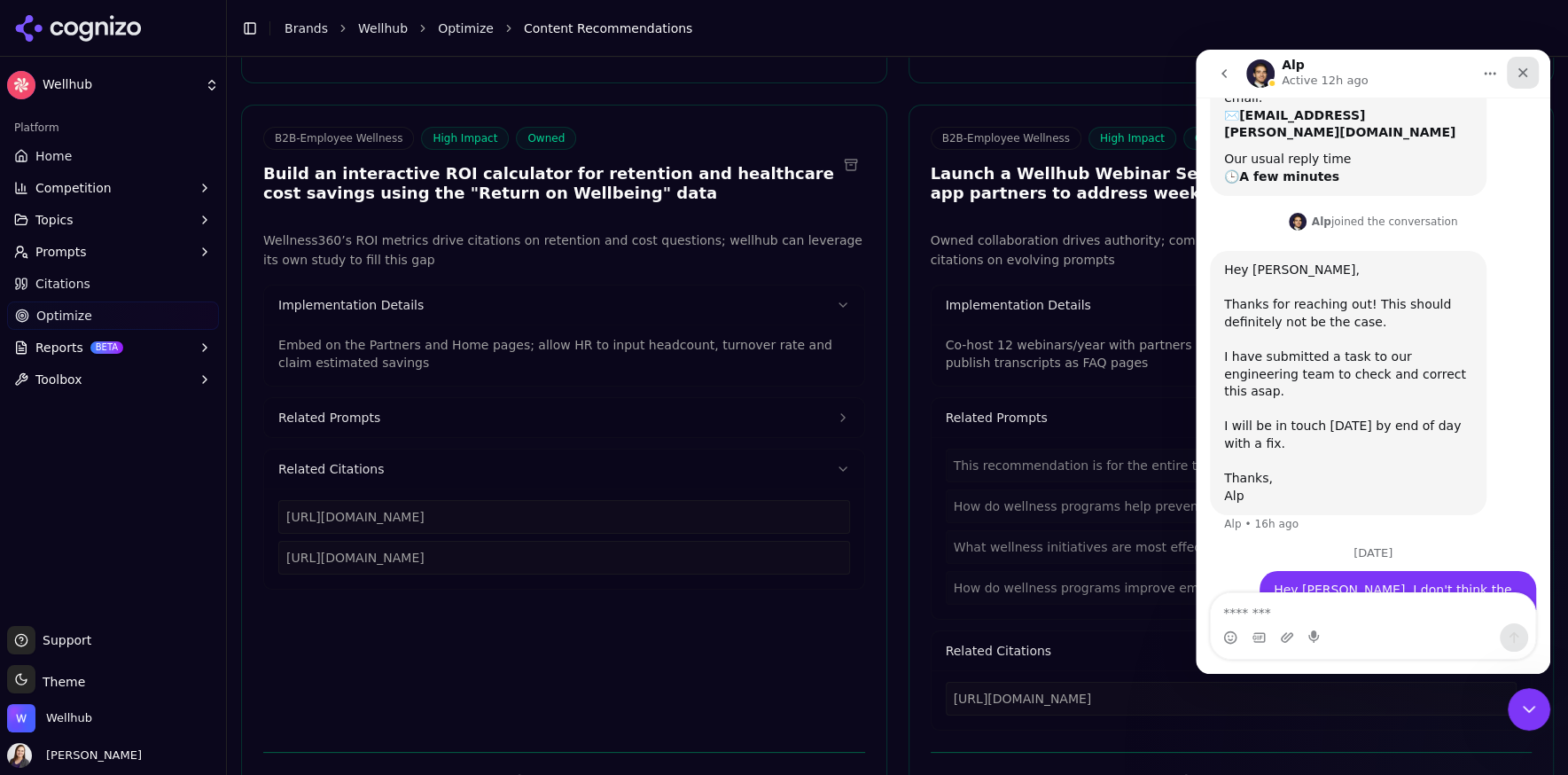
click at [1523, 76] on icon "Close" at bounding box center [1523, 73] width 14 height 14
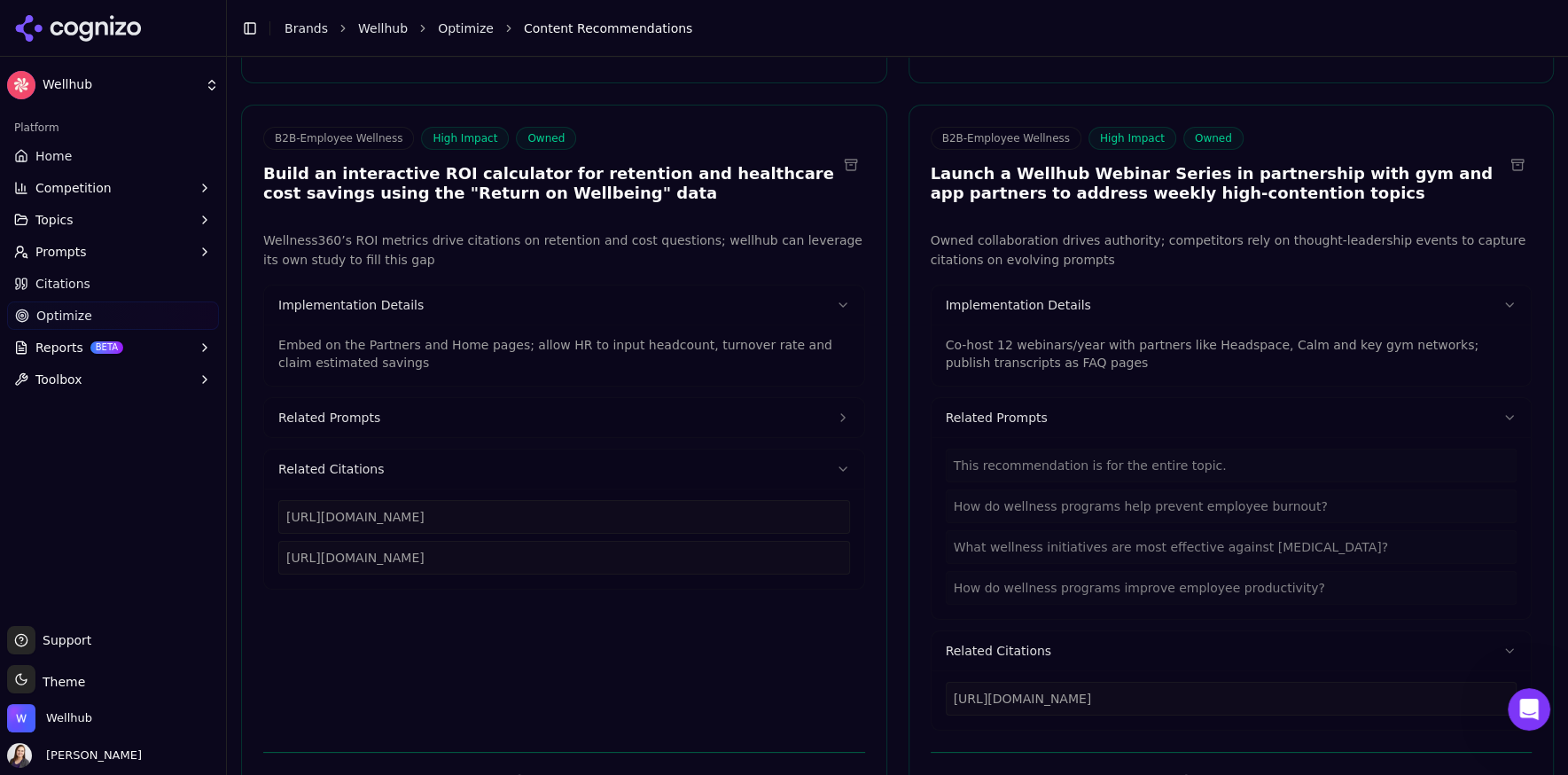
click at [850, 168] on button at bounding box center [851, 165] width 29 height 29
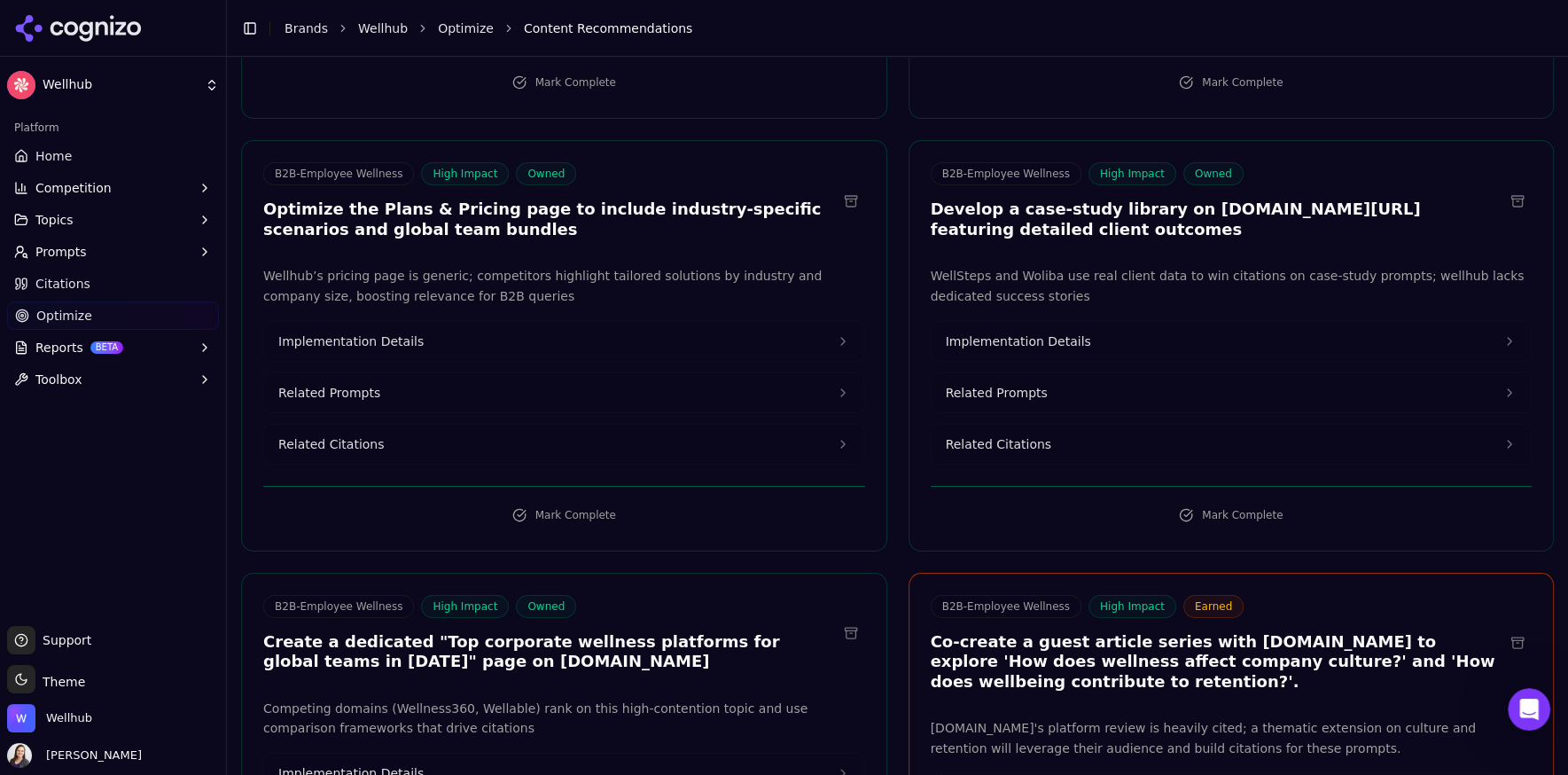
scroll to position [1642, 0]
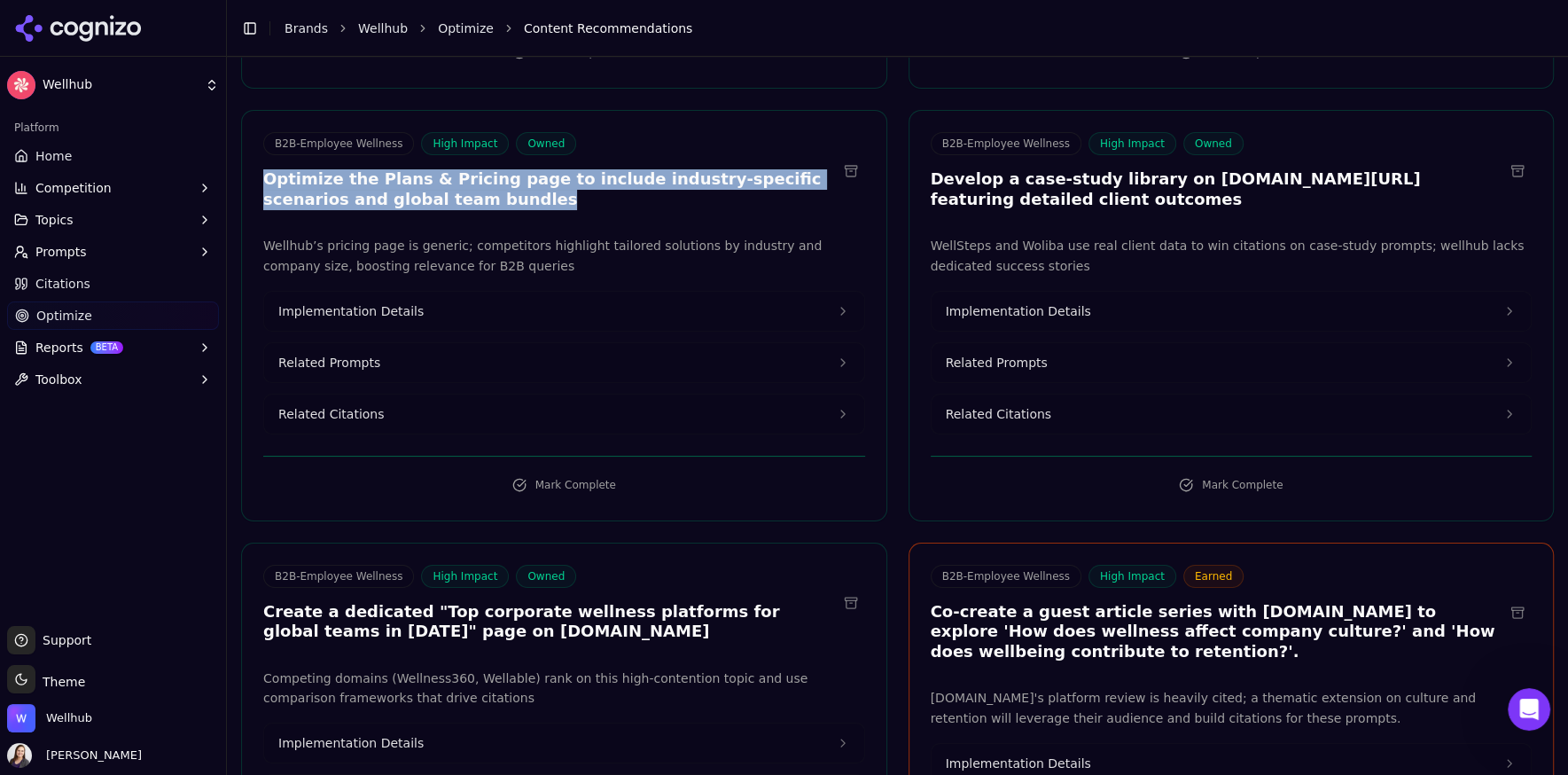
drag, startPoint x: 435, startPoint y: 209, endPoint x: 258, endPoint y: 186, distance: 178.5
click at [258, 186] on div "B2B-Employee Wellness High Impact Owned Optimize the Plans & Pricing page to in…" at bounding box center [564, 173] width 645 height 82
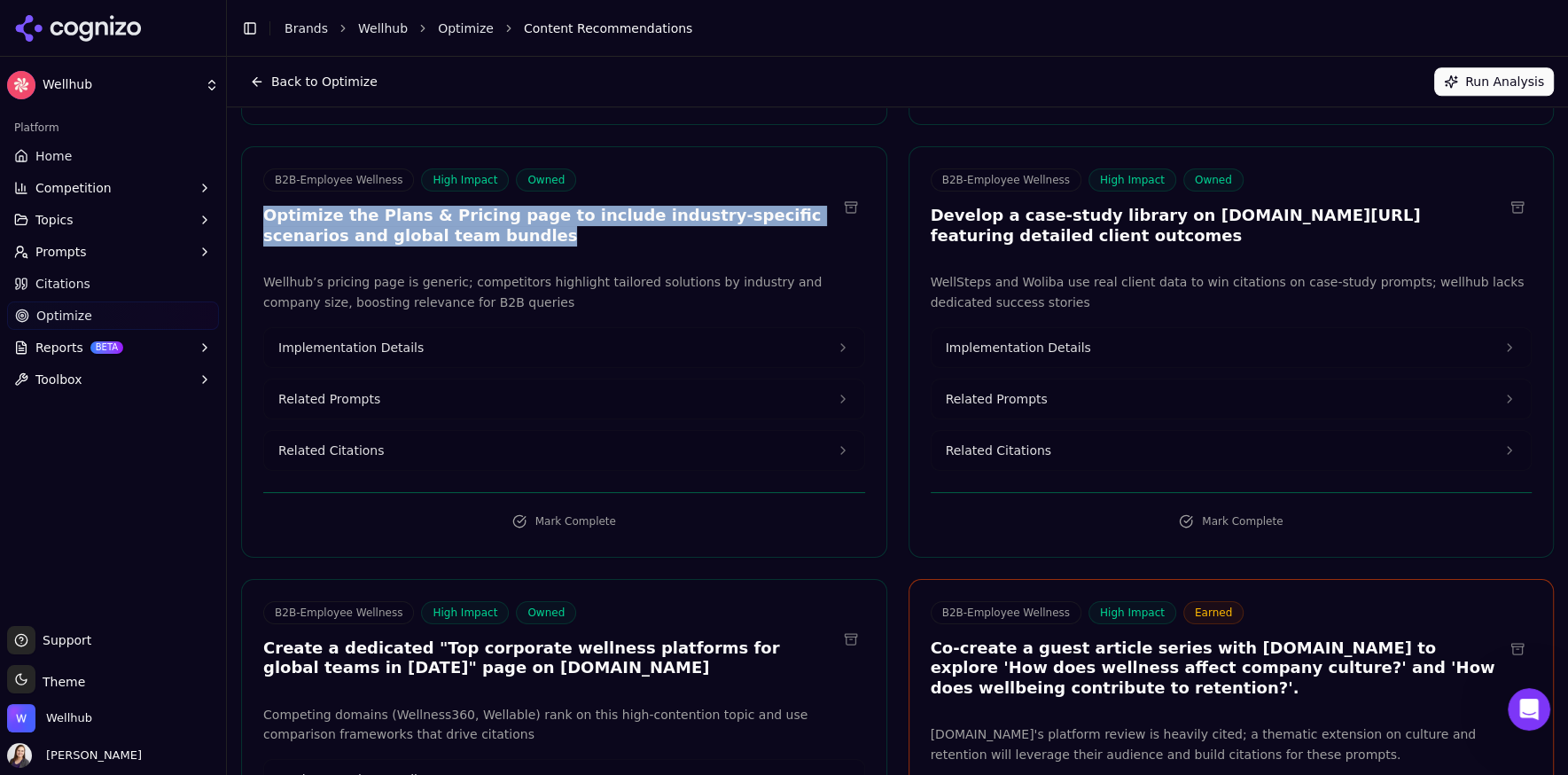
scroll to position [1602, 0]
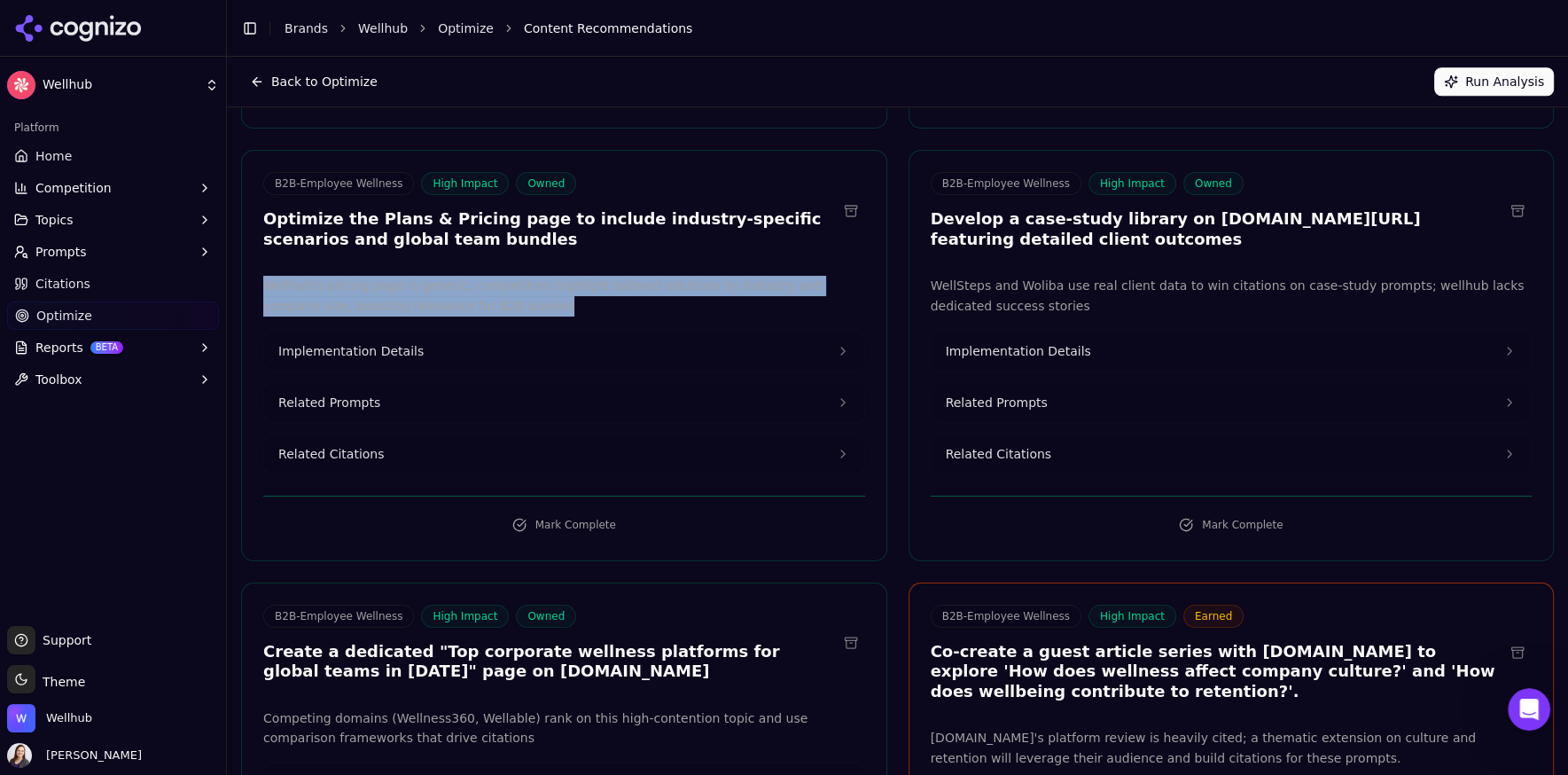
drag, startPoint x: 478, startPoint y: 309, endPoint x: 256, endPoint y: 291, distance: 222.7
click at [256, 291] on div "Wellhub’s pricing page is generic; competitors highlight tailored solutions by …" at bounding box center [564, 375] width 645 height 199
click at [425, 349] on button "Implementation Details" at bounding box center [564, 351] width 600 height 39
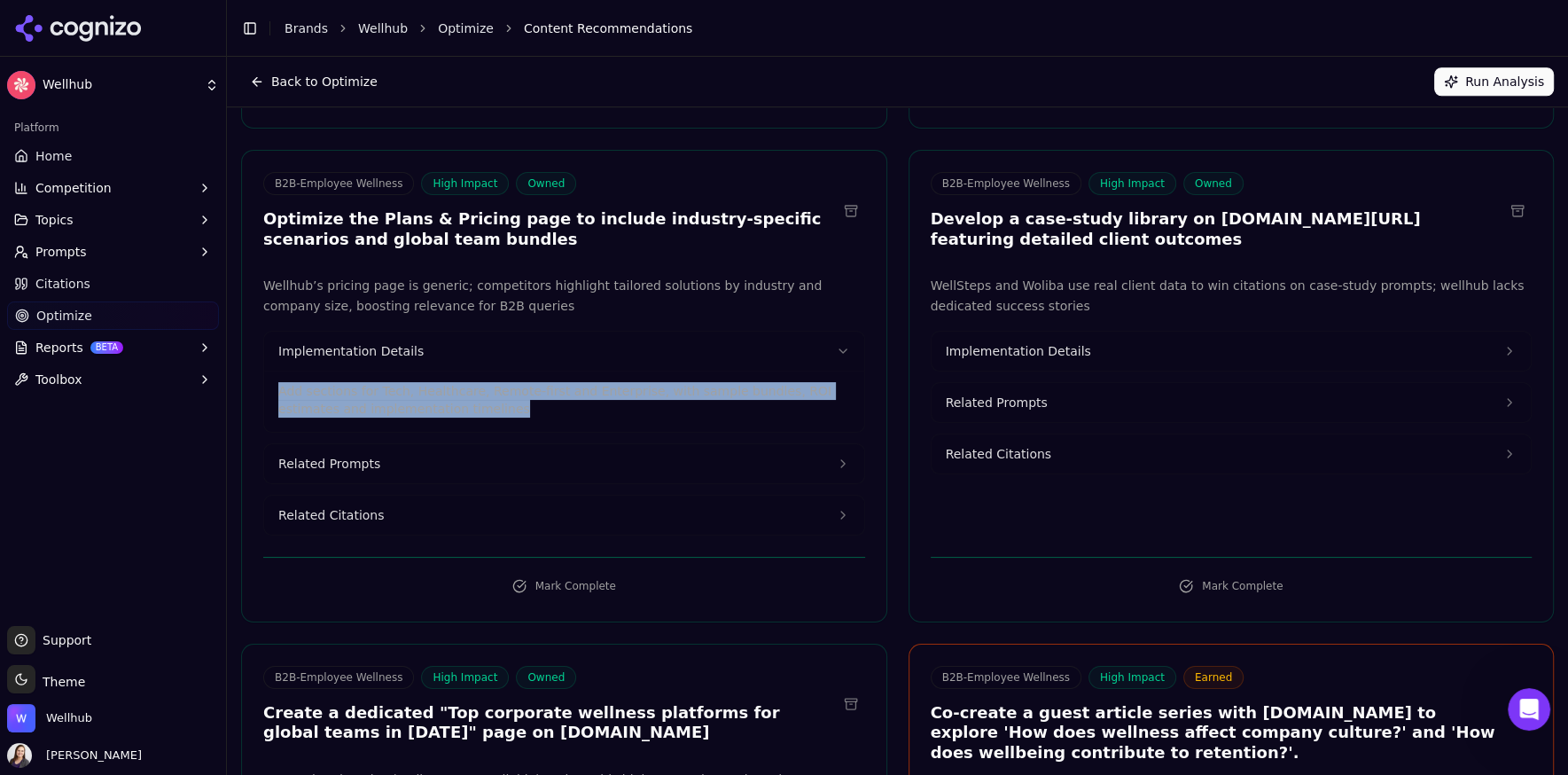
drag, startPoint x: 459, startPoint y: 412, endPoint x: 276, endPoint y: 395, distance: 183.8
click at [276, 395] on div "Add sections for Tech, Healthcare, Remote-first and Enterprise, with sample bun…" at bounding box center [564, 400] width 600 height 62
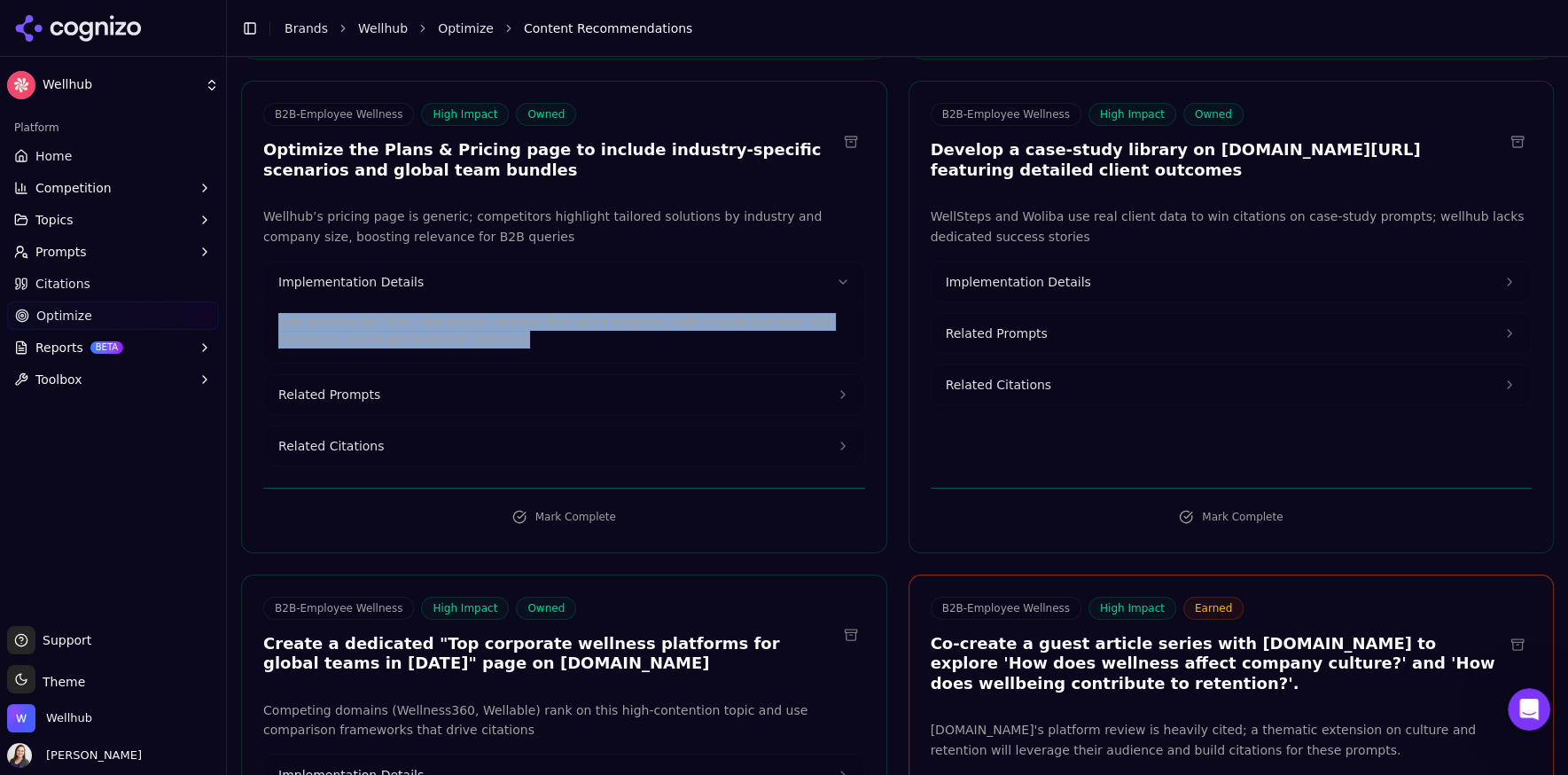
scroll to position [1686, 0]
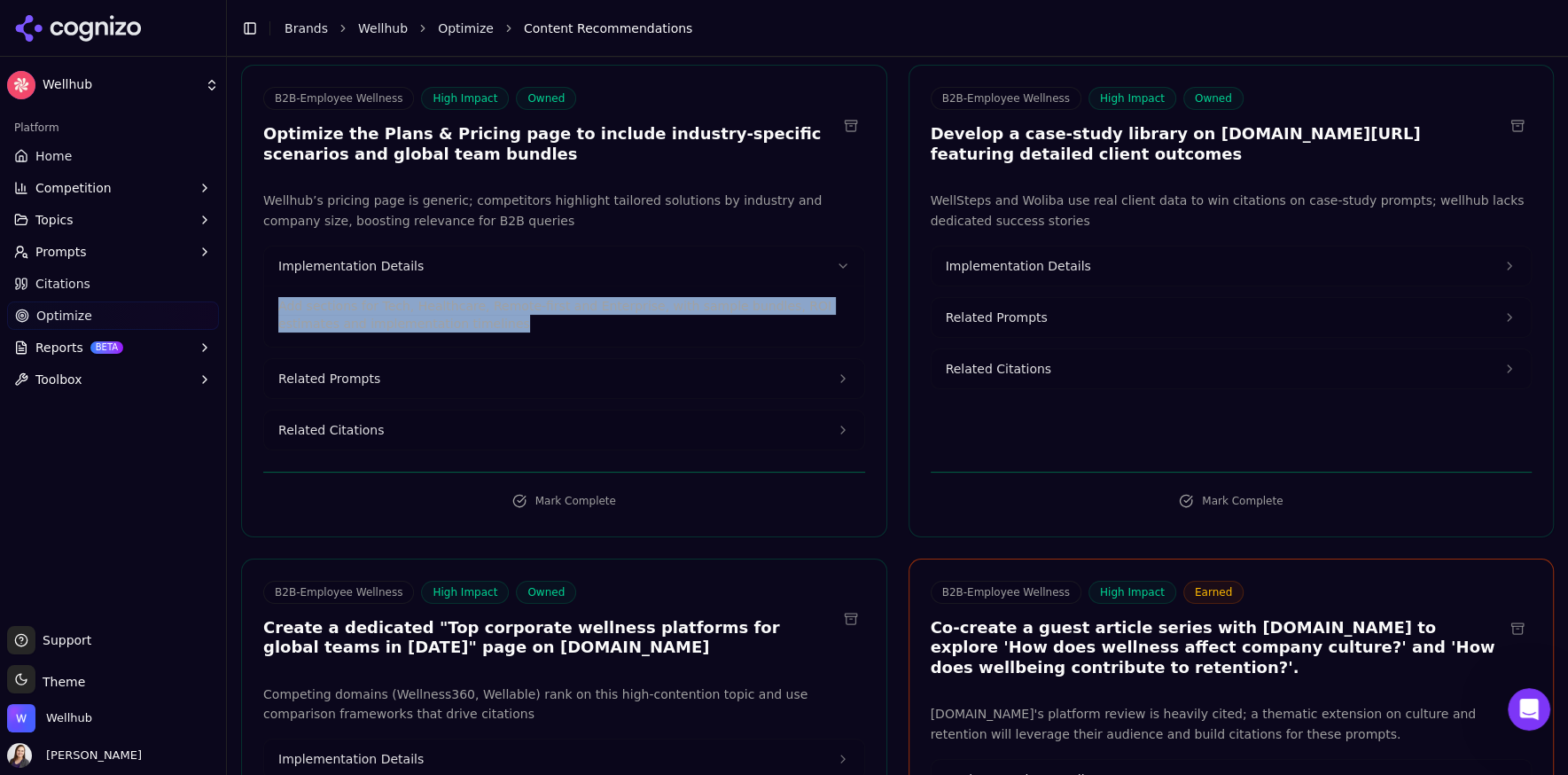
click at [363, 375] on span "Related Prompts" at bounding box center [329, 378] width 102 height 18
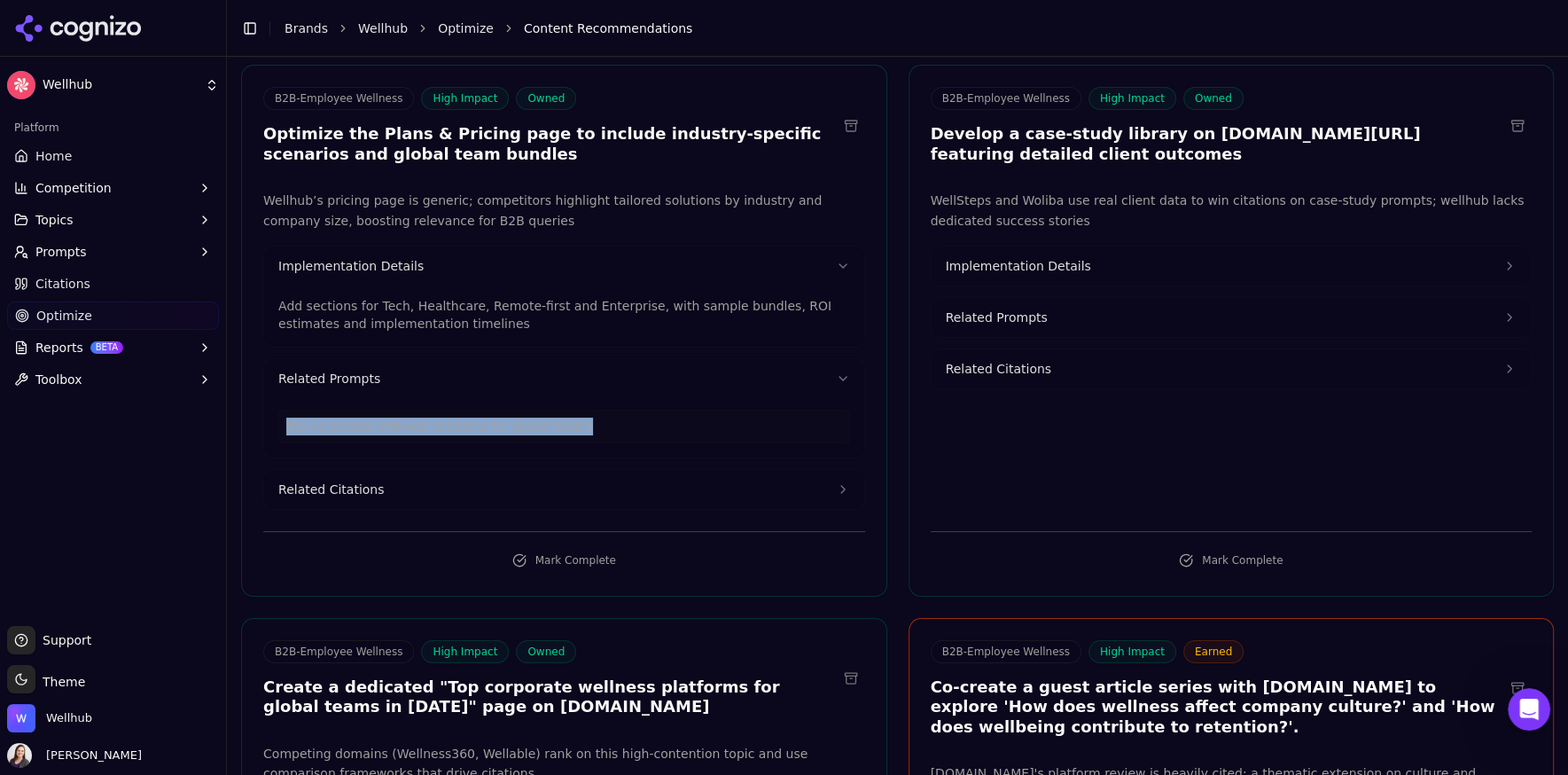
drag, startPoint x: 593, startPoint y: 417, endPoint x: 285, endPoint y: 426, distance: 308.1
click at [285, 426] on div "Top corporate wellness solutions for global teams" at bounding box center [564, 426] width 572 height 34
click at [310, 482] on span "Related Citations" at bounding box center [331, 490] width 105 height 18
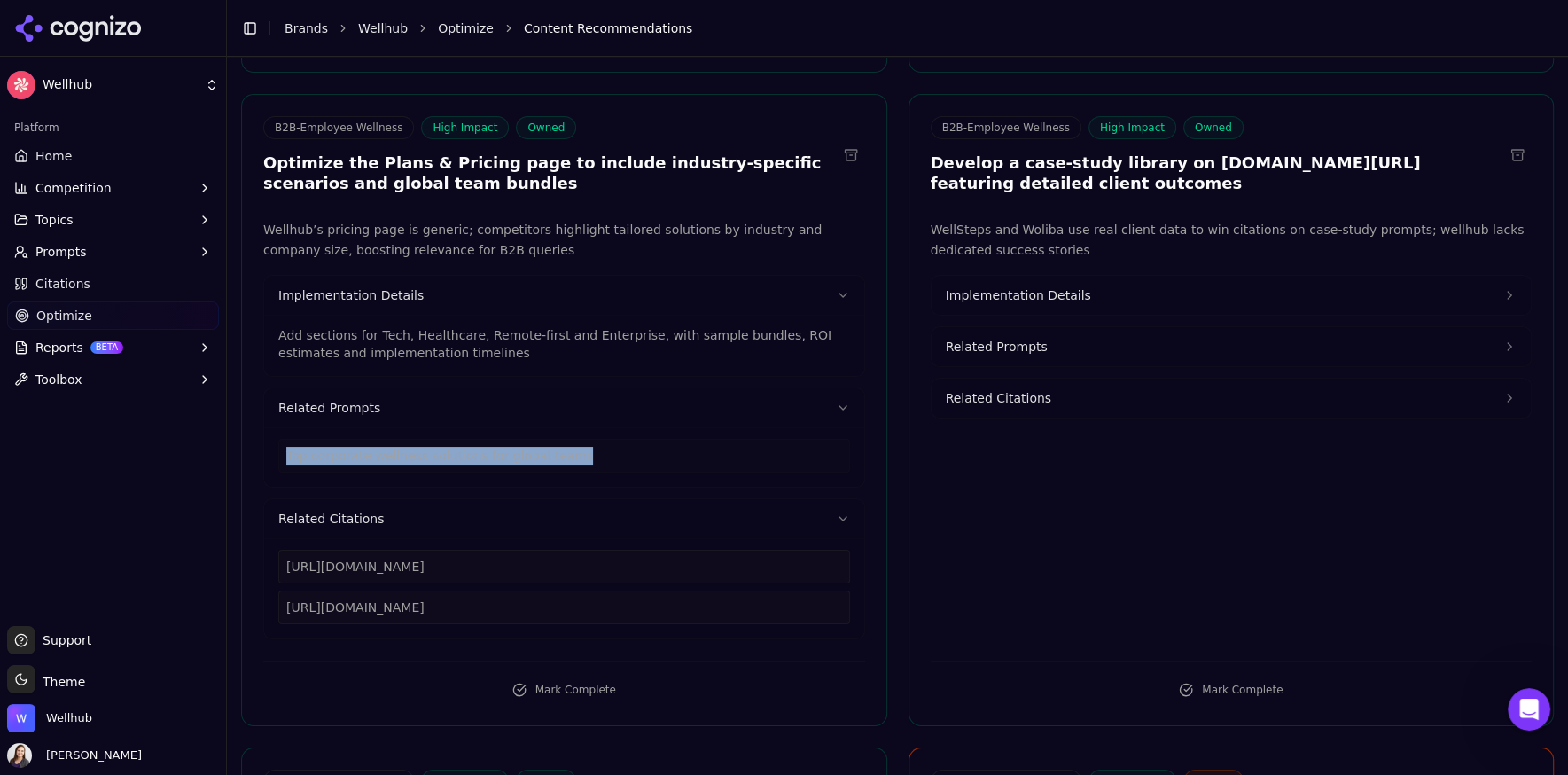
scroll to position [1658, 0]
drag, startPoint x: 755, startPoint y: 606, endPoint x: 279, endPoint y: 601, distance: 476.0
click at [279, 601] on div "[URL][DOMAIN_NAME]" at bounding box center [564, 606] width 572 height 34
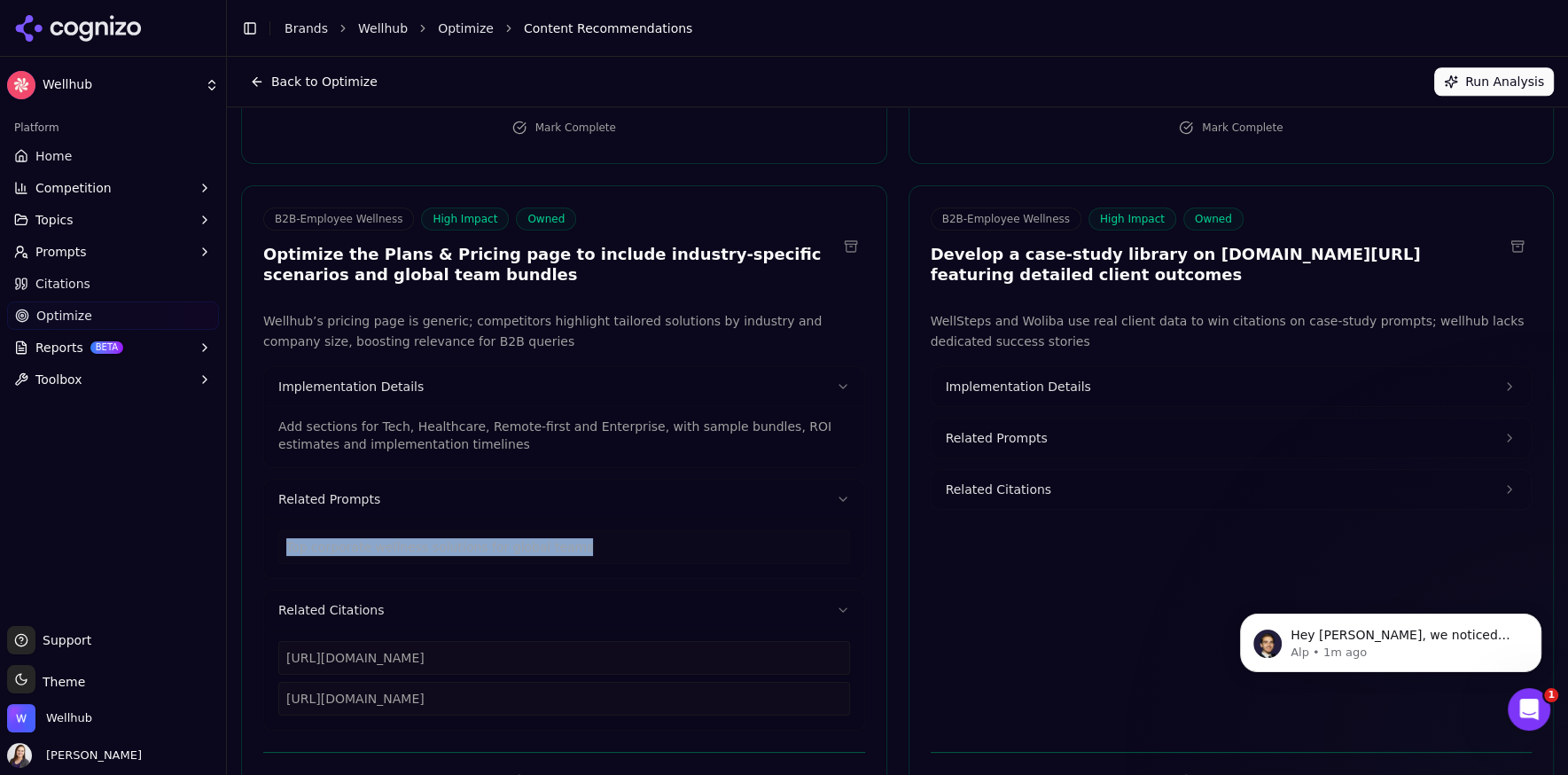
scroll to position [1554, 0]
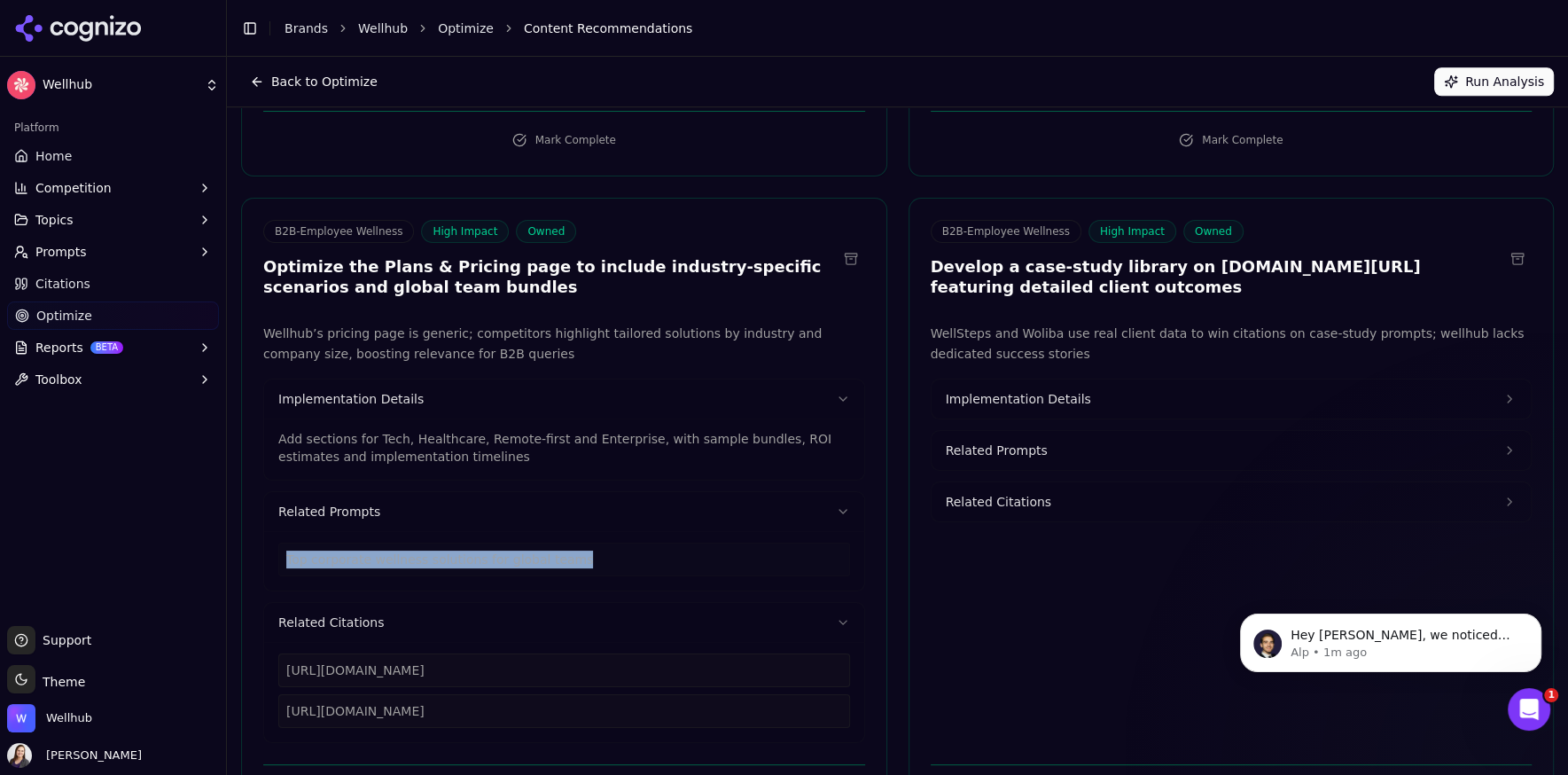
drag, startPoint x: 1144, startPoint y: 298, endPoint x: 932, endPoint y: 274, distance: 213.4
click at [932, 274] on div "B2B-Employee Wellness High Impact Owned Develop a case-study library on [DOMAIN…" at bounding box center [1232, 260] width 645 height 82
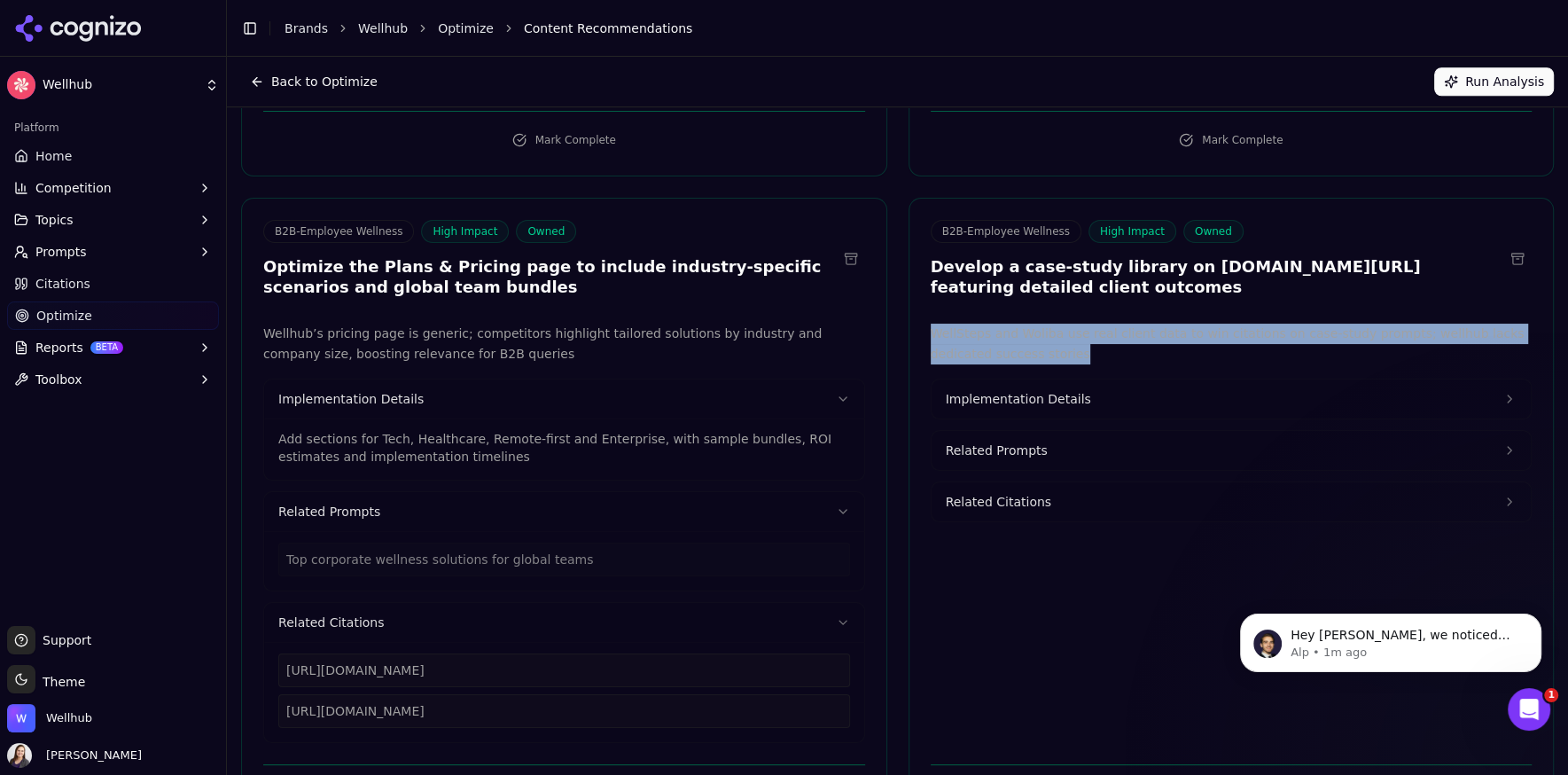
drag, startPoint x: 1106, startPoint y: 352, endPoint x: 919, endPoint y: 338, distance: 187.5
click at [919, 338] on div "WellSteps and Woliba use real client data to win citations on case-study prompt…" at bounding box center [1232, 533] width 645 height 419
click at [957, 401] on span "Implementation Details" at bounding box center [1018, 399] width 145 height 18
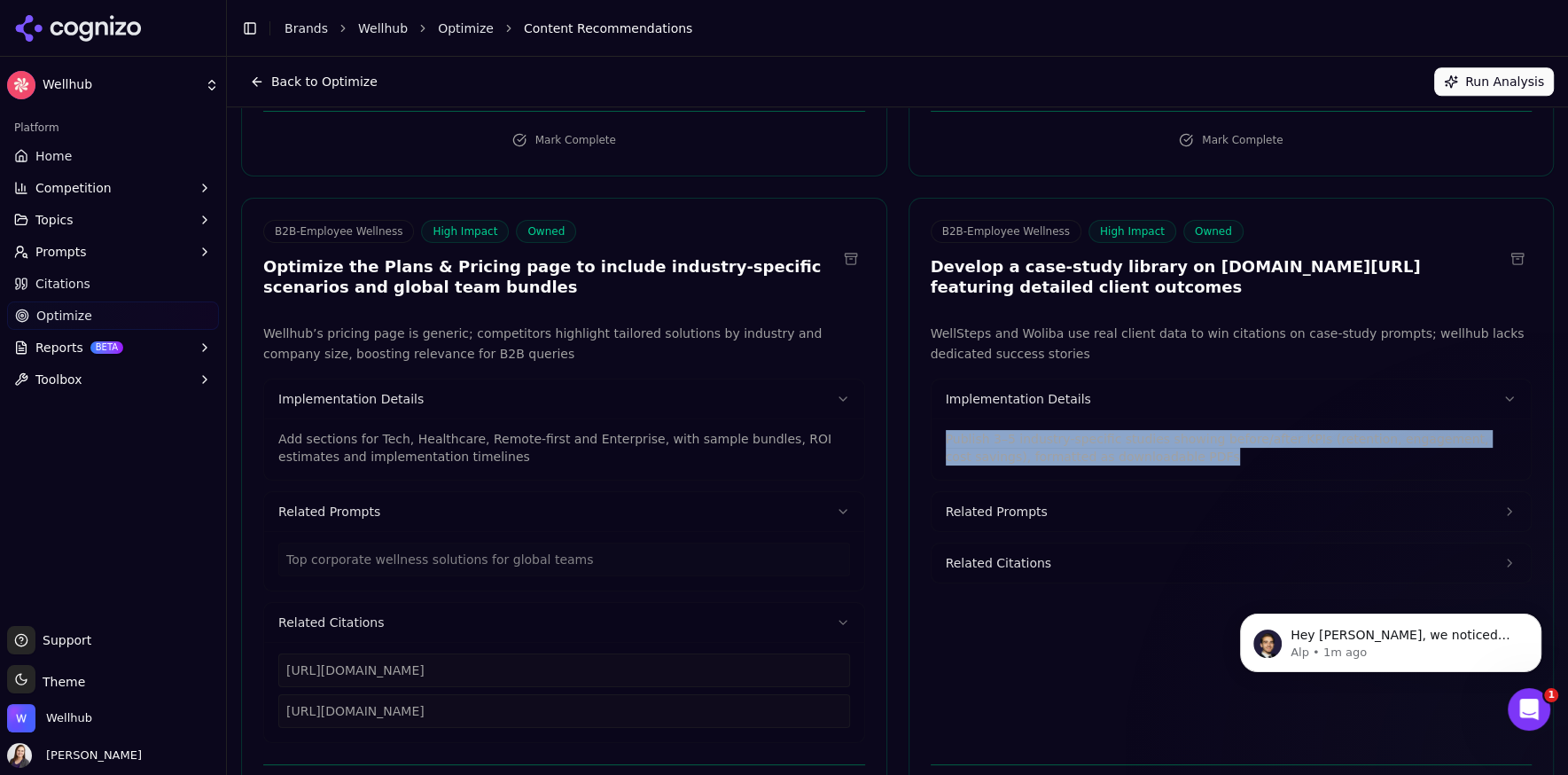
drag, startPoint x: 1230, startPoint y: 458, endPoint x: 935, endPoint y: 436, distance: 295.8
click at [935, 436] on div "Publish 3–5 industry-specific studies showing before/after KPIs (retention, eng…" at bounding box center [1232, 449] width 600 height 62
click at [1051, 517] on button "Related Prompts" at bounding box center [1232, 512] width 600 height 39
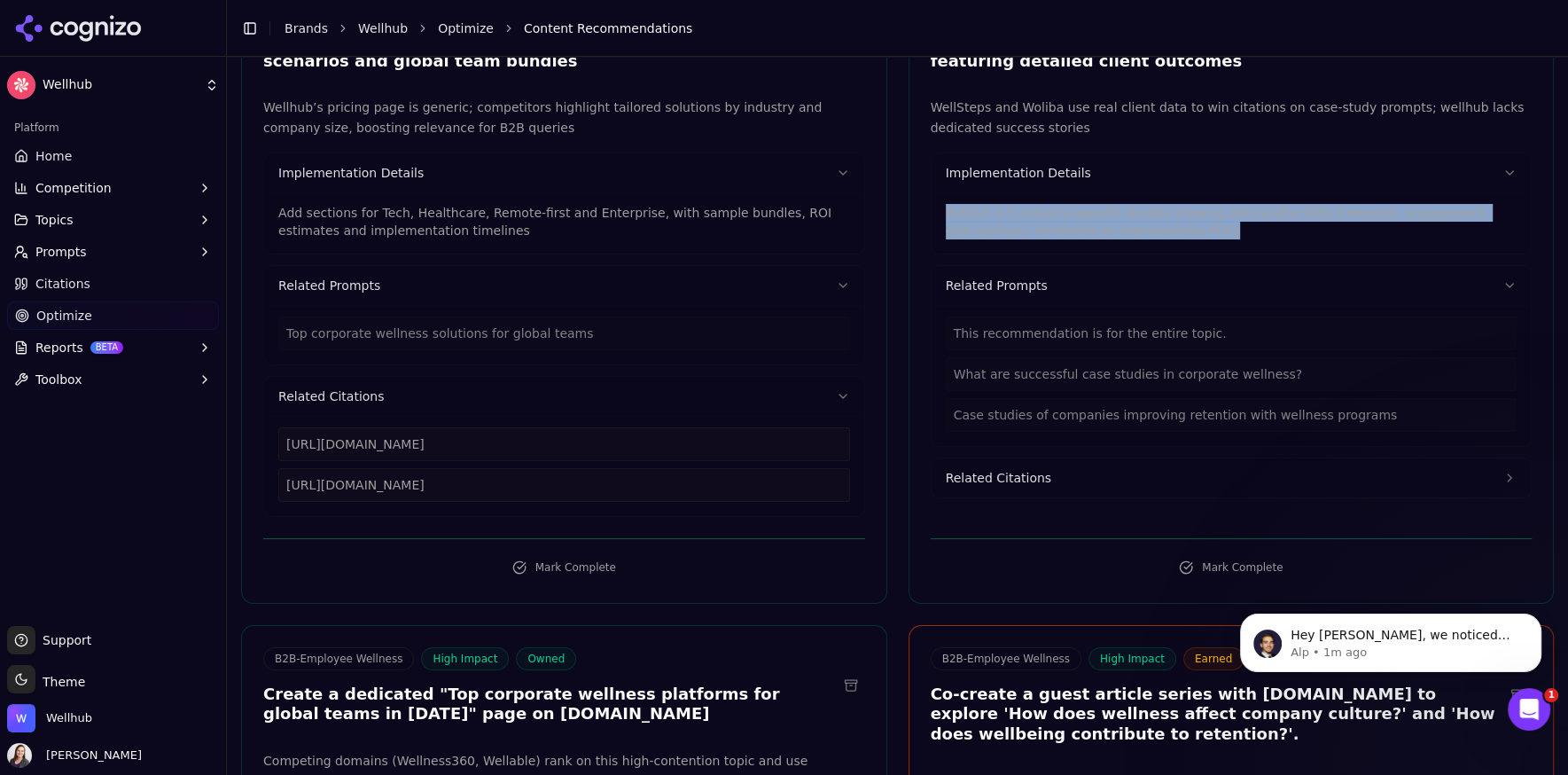
scroll to position [1782, 0]
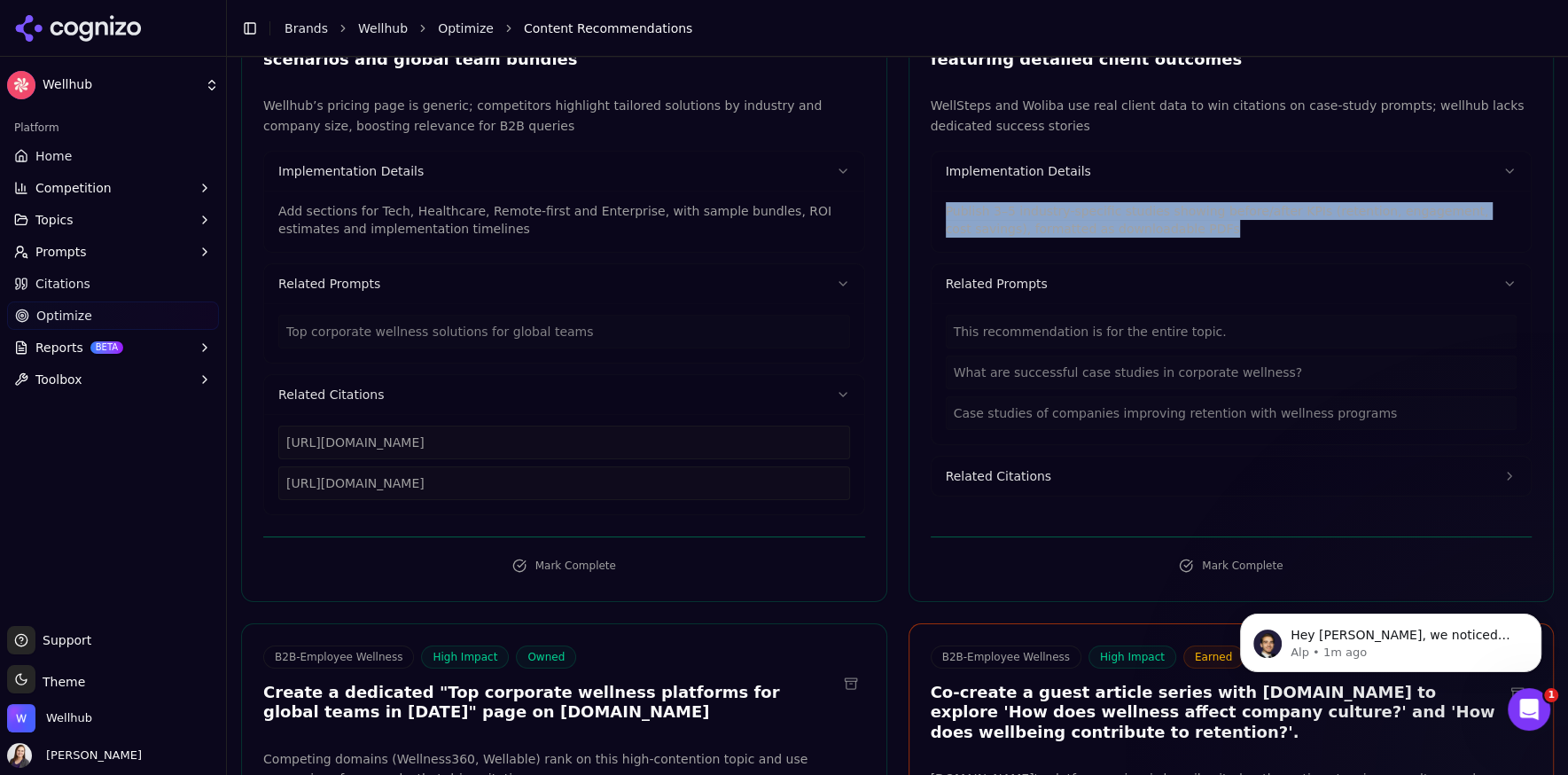
click at [1026, 476] on span "Related Citations" at bounding box center [998, 476] width 105 height 18
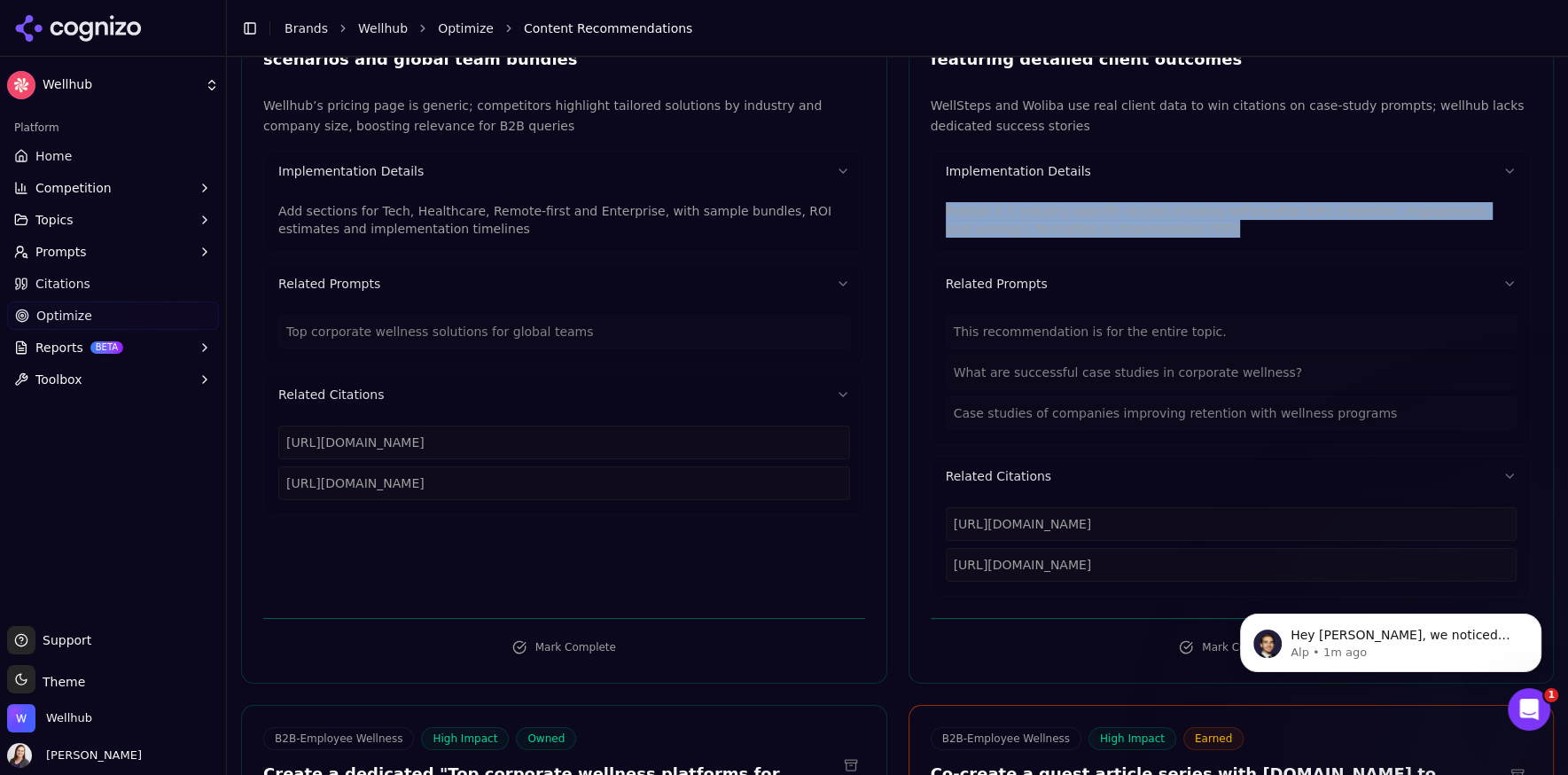
drag, startPoint x: 1052, startPoint y: 596, endPoint x: 934, endPoint y: 518, distance: 141.4
click at [934, 518] on div "[URL][DOMAIN_NAME] [URL][DOMAIN_NAME]" at bounding box center [1232, 546] width 600 height 100
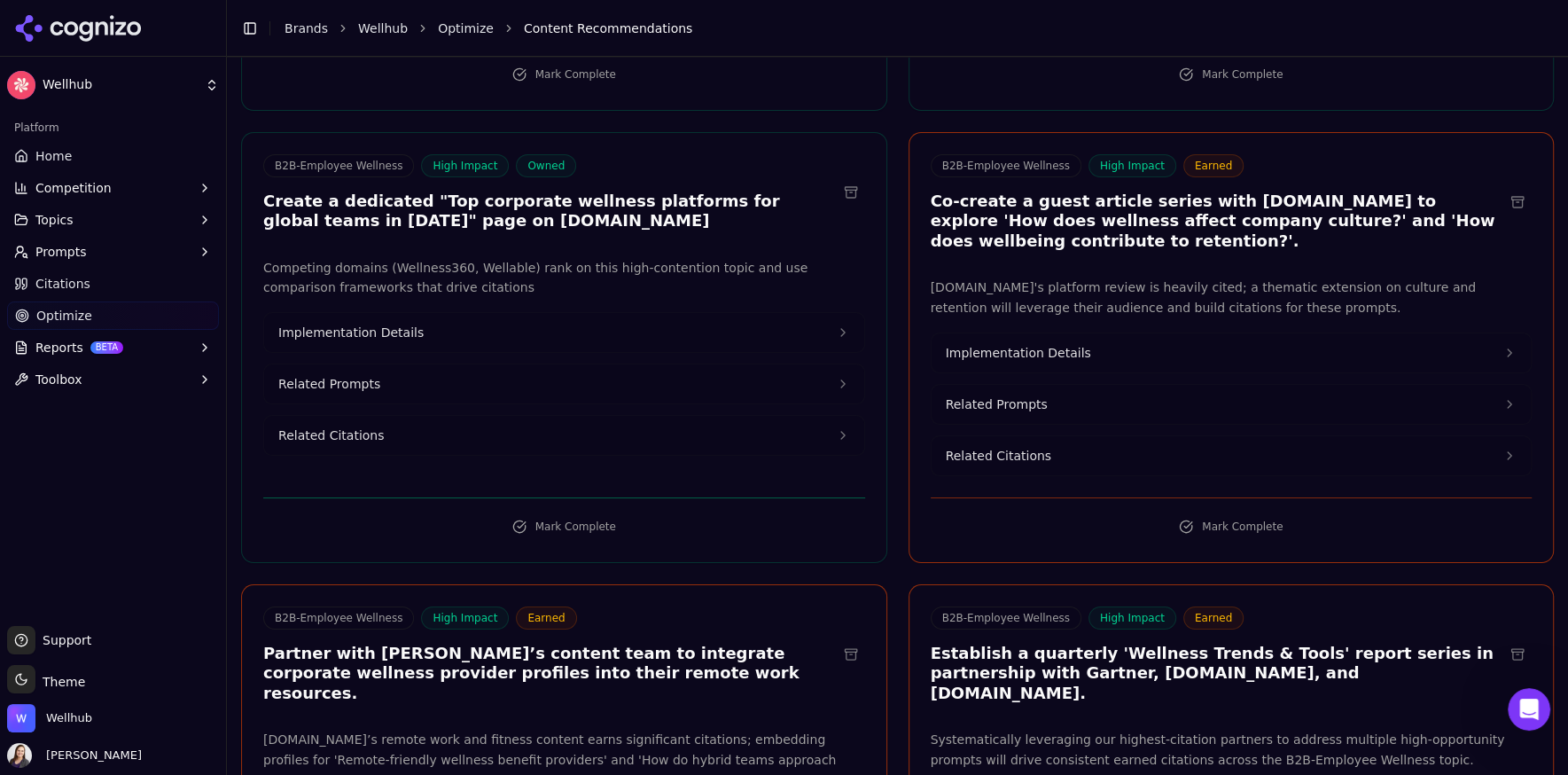
scroll to position [2355, 0]
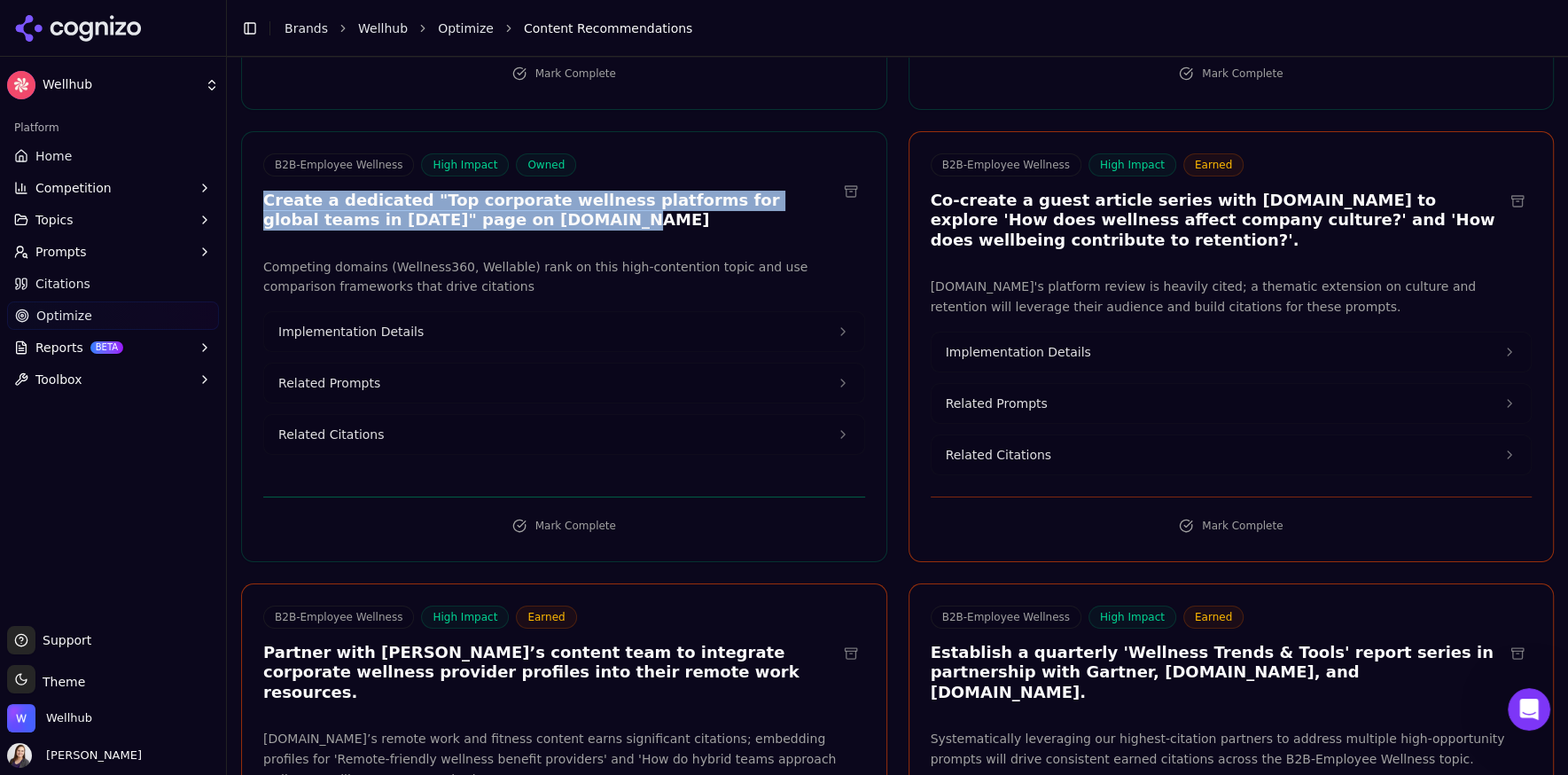
drag, startPoint x: 533, startPoint y: 250, endPoint x: 249, endPoint y: 233, distance: 284.5
click at [249, 233] on div "B2B-Employee Wellness High Impact Owned Create a dedicated "Top corporate welln…" at bounding box center [564, 194] width 645 height 82
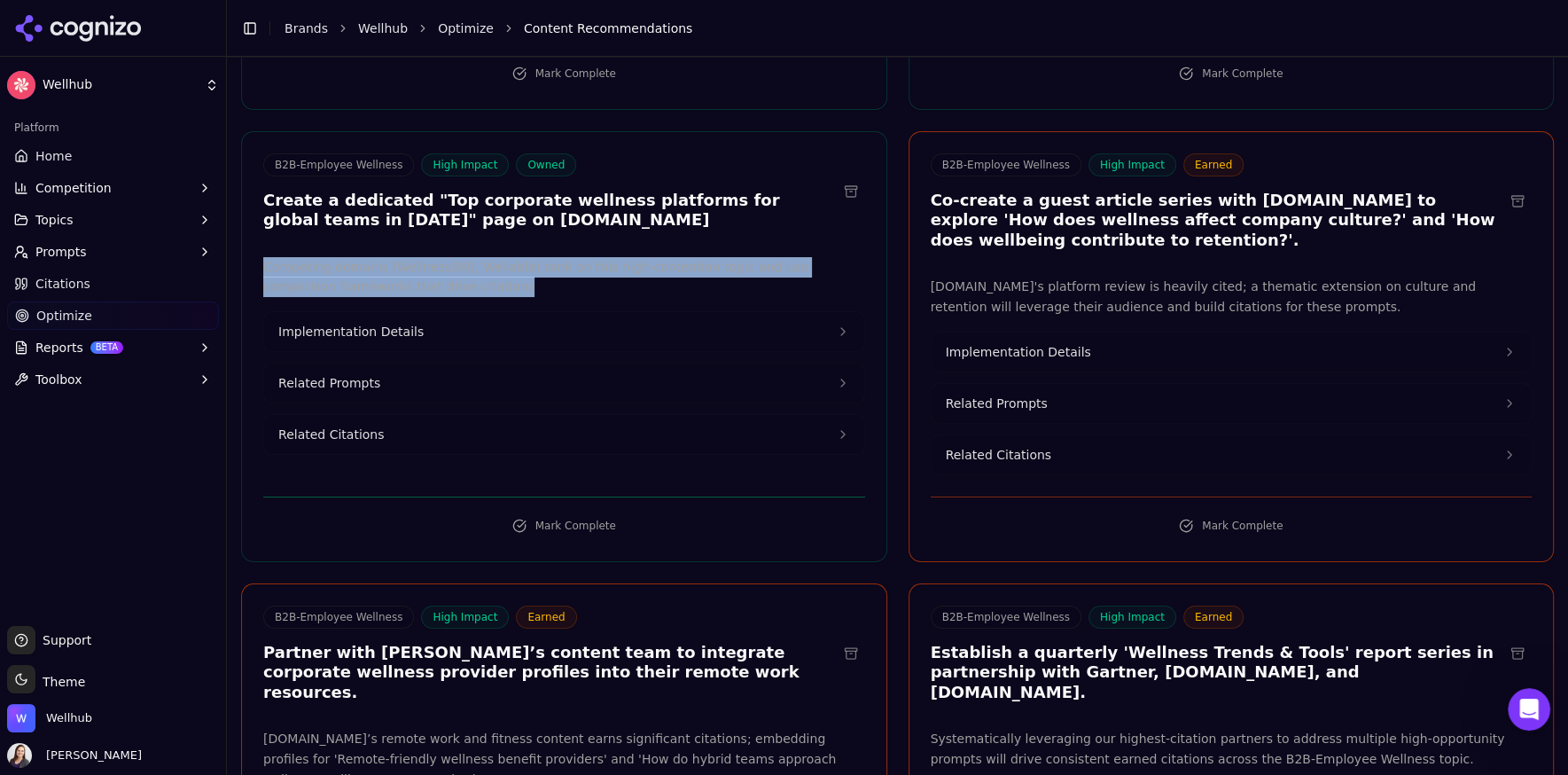
drag, startPoint x: 461, startPoint y: 319, endPoint x: 261, endPoint y: 294, distance: 201.6
click at [263, 294] on p "Competing domains (Wellness360, Wellable) rank on this high-contention topic an…" at bounding box center [564, 277] width 602 height 41
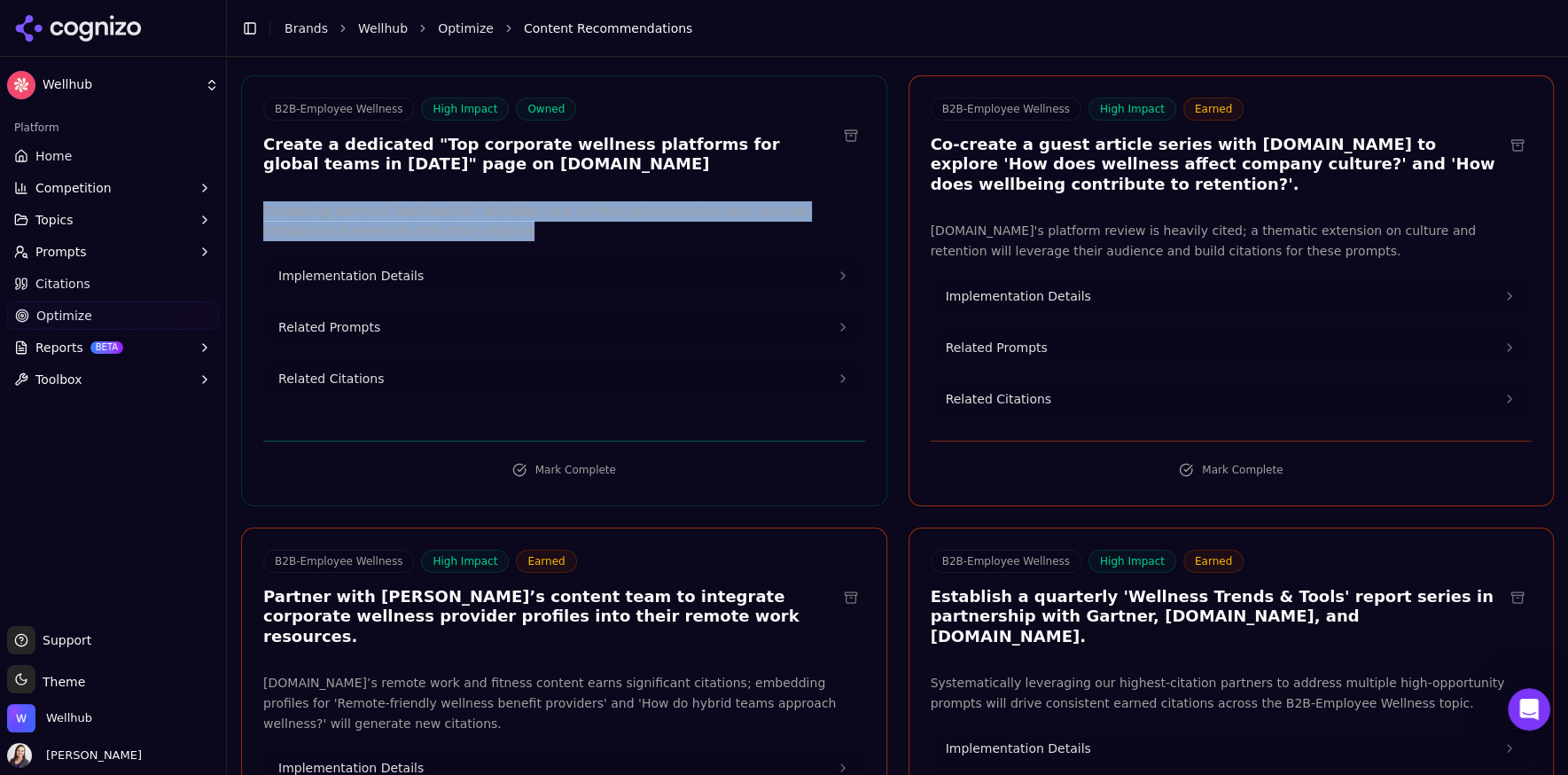
click at [423, 398] on button "Related Citations" at bounding box center [564, 378] width 600 height 39
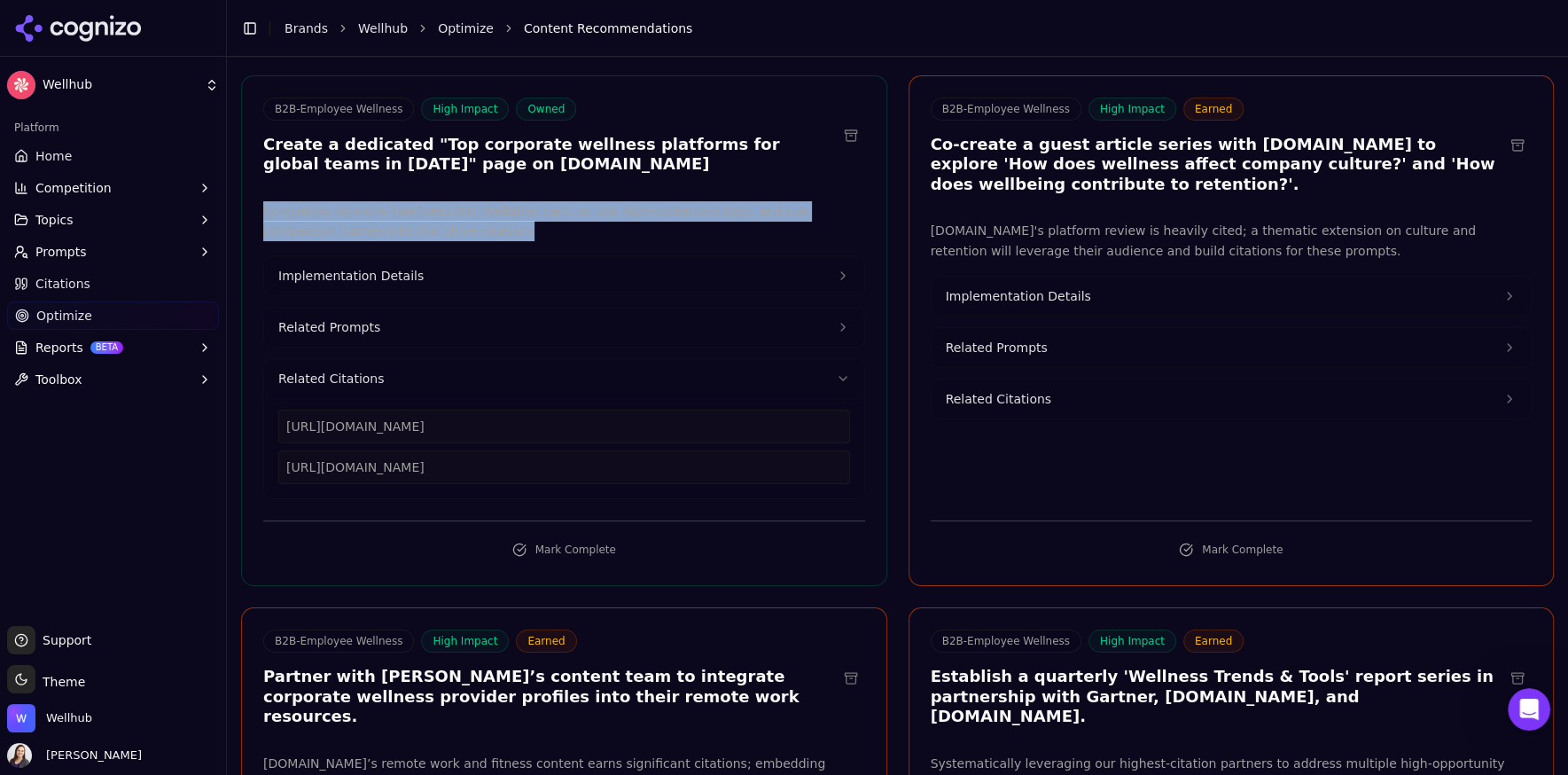
drag, startPoint x: 628, startPoint y: 499, endPoint x: 251, endPoint y: 450, distance: 380.2
click at [251, 450] on div "Competing domains (Wellness360, Wellable) rank on this high-contention topic an…" at bounding box center [564, 350] width 645 height 299
click at [342, 295] on button "Implementation Details" at bounding box center [564, 276] width 600 height 39
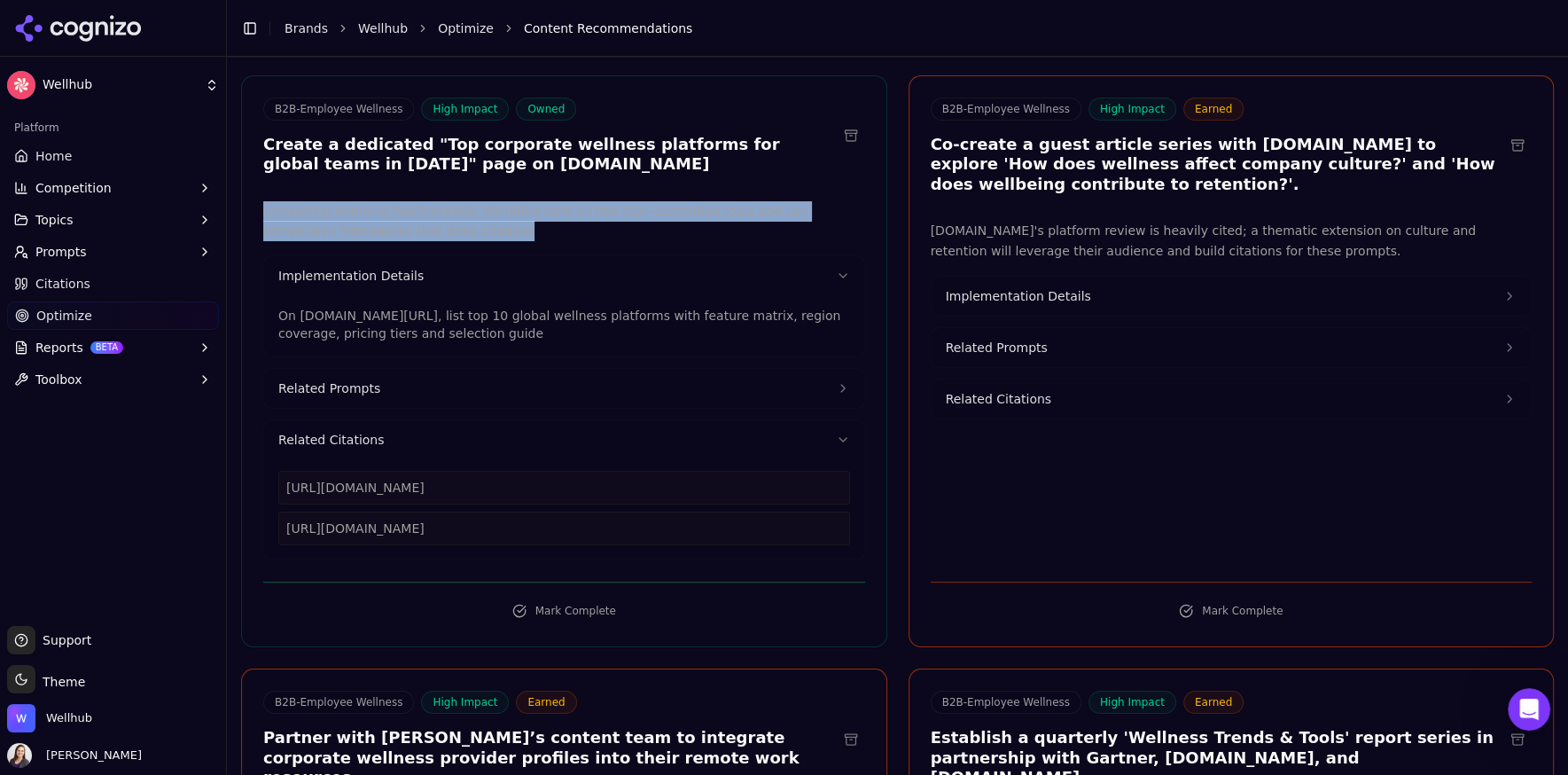
drag, startPoint x: 631, startPoint y: 369, endPoint x: 258, endPoint y: 340, distance: 374.1
click at [258, 340] on div "Competing domains (Wellness360, Wellable) rank on this high-contention topic an…" at bounding box center [564, 381] width 645 height 359
drag, startPoint x: 1167, startPoint y: 213, endPoint x: 890, endPoint y: 176, distance: 279.5
click at [994, 155] on div "B2B-Employee Wellness High Impact Earned Co-create a guest article series with …" at bounding box center [1217, 145] width 574 height 97
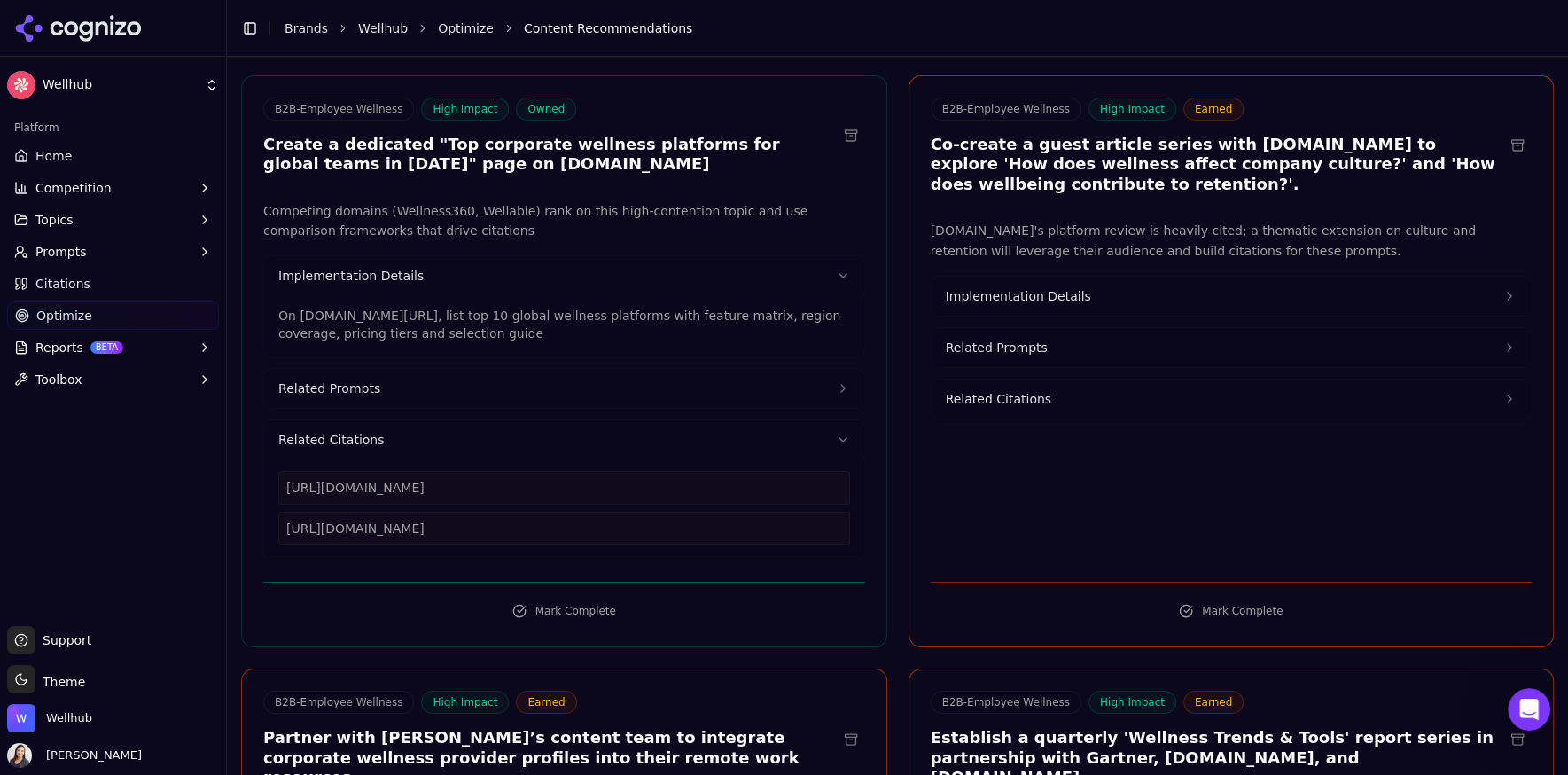
drag, startPoint x: 1130, startPoint y: 210, endPoint x: 933, endPoint y: 176, distance: 199.9
click at [933, 176] on h3 "Co-create a guest article series with [DOMAIN_NAME] to explore 'How does wellne…" at bounding box center [1217, 165] width 574 height 61
drag, startPoint x: 1363, startPoint y: 284, endPoint x: 922, endPoint y: 256, distance: 441.9
click at [922, 256] on div "[DOMAIN_NAME]'s platform review is heavily cited; a thematic extension on cultu…" at bounding box center [1232, 390] width 645 height 340
click at [1030, 316] on button "Implementation Details" at bounding box center [1232, 296] width 600 height 39
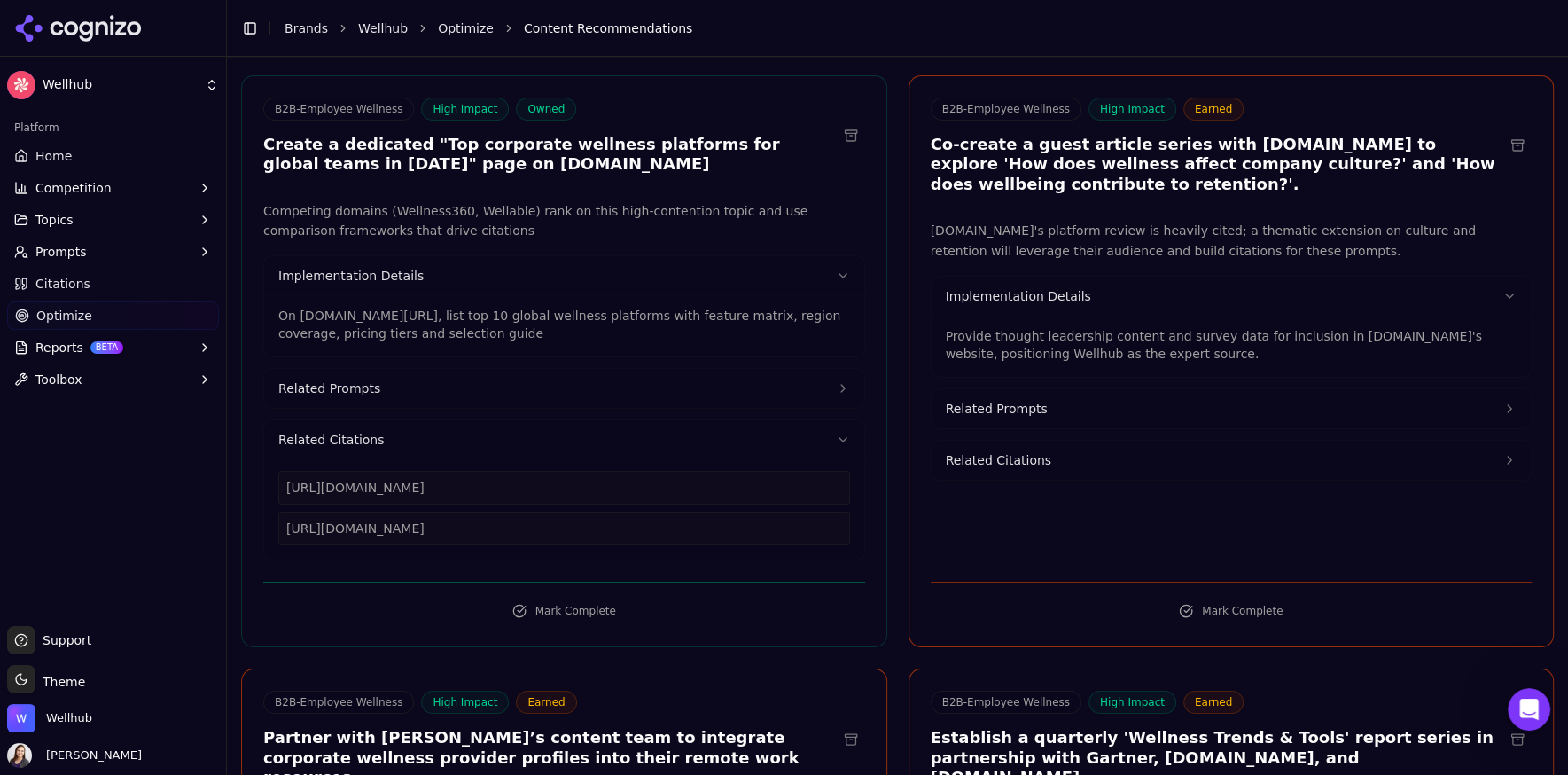
drag, startPoint x: 1249, startPoint y: 383, endPoint x: 913, endPoint y: 366, distance: 336.4
click at [913, 366] on div "[DOMAIN_NAME]'s platform review is heavily cited; a thematic extension on cultu…" at bounding box center [1232, 390] width 645 height 340
click at [1009, 417] on span "Related Prompts" at bounding box center [996, 408] width 102 height 18
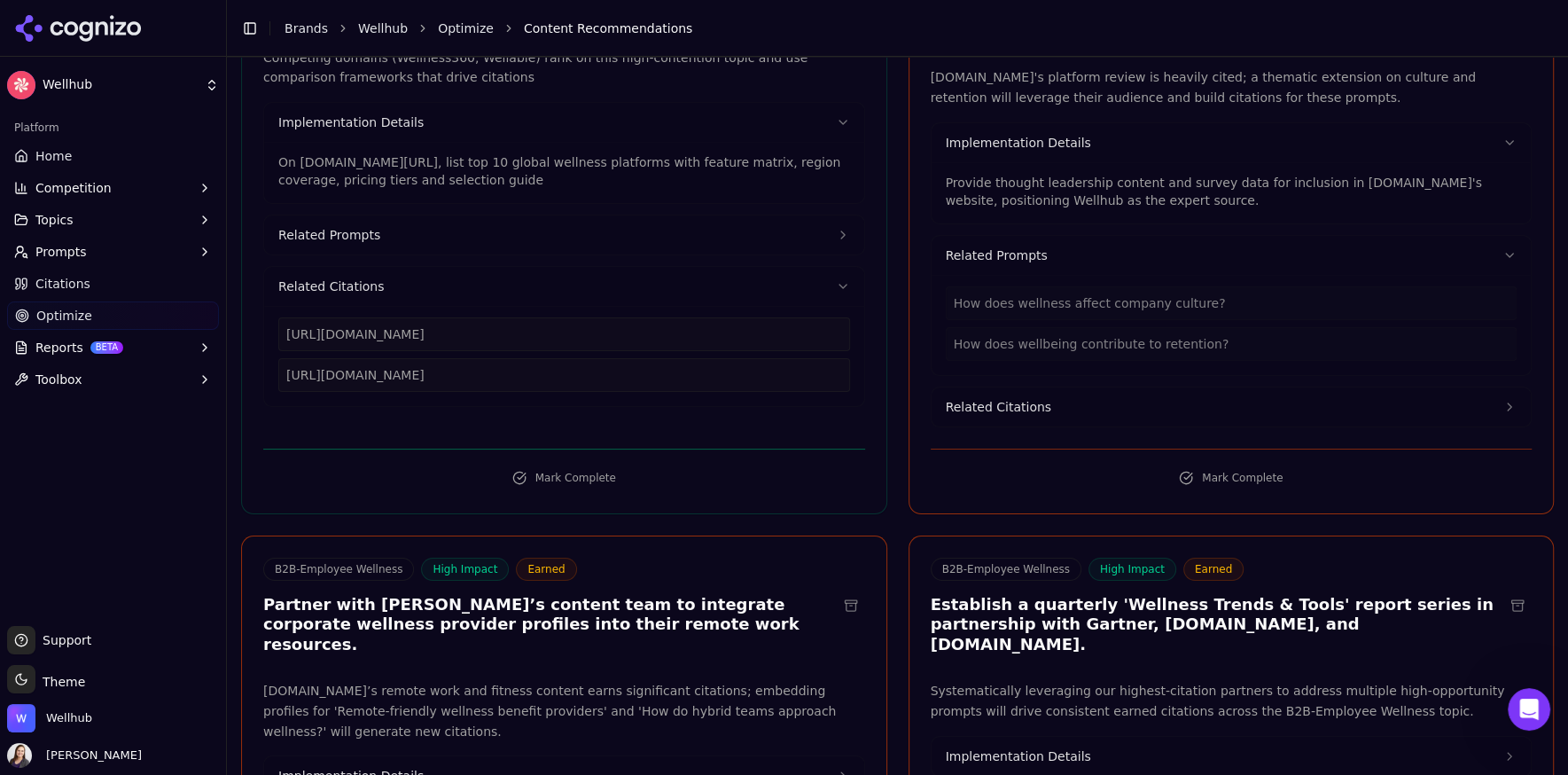
click at [1005, 416] on span "Related Citations" at bounding box center [998, 407] width 105 height 18
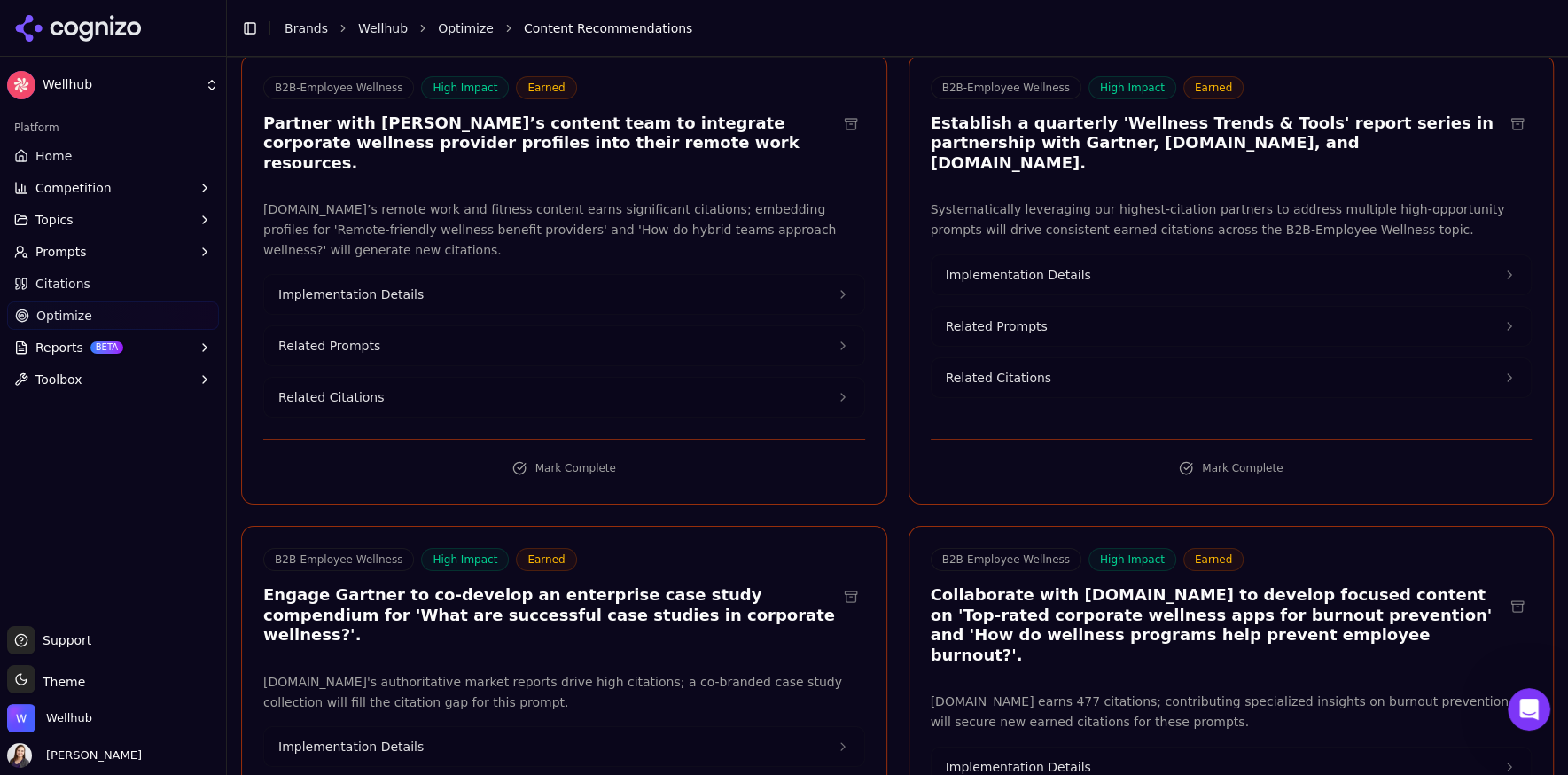
scroll to position [3111, 0]
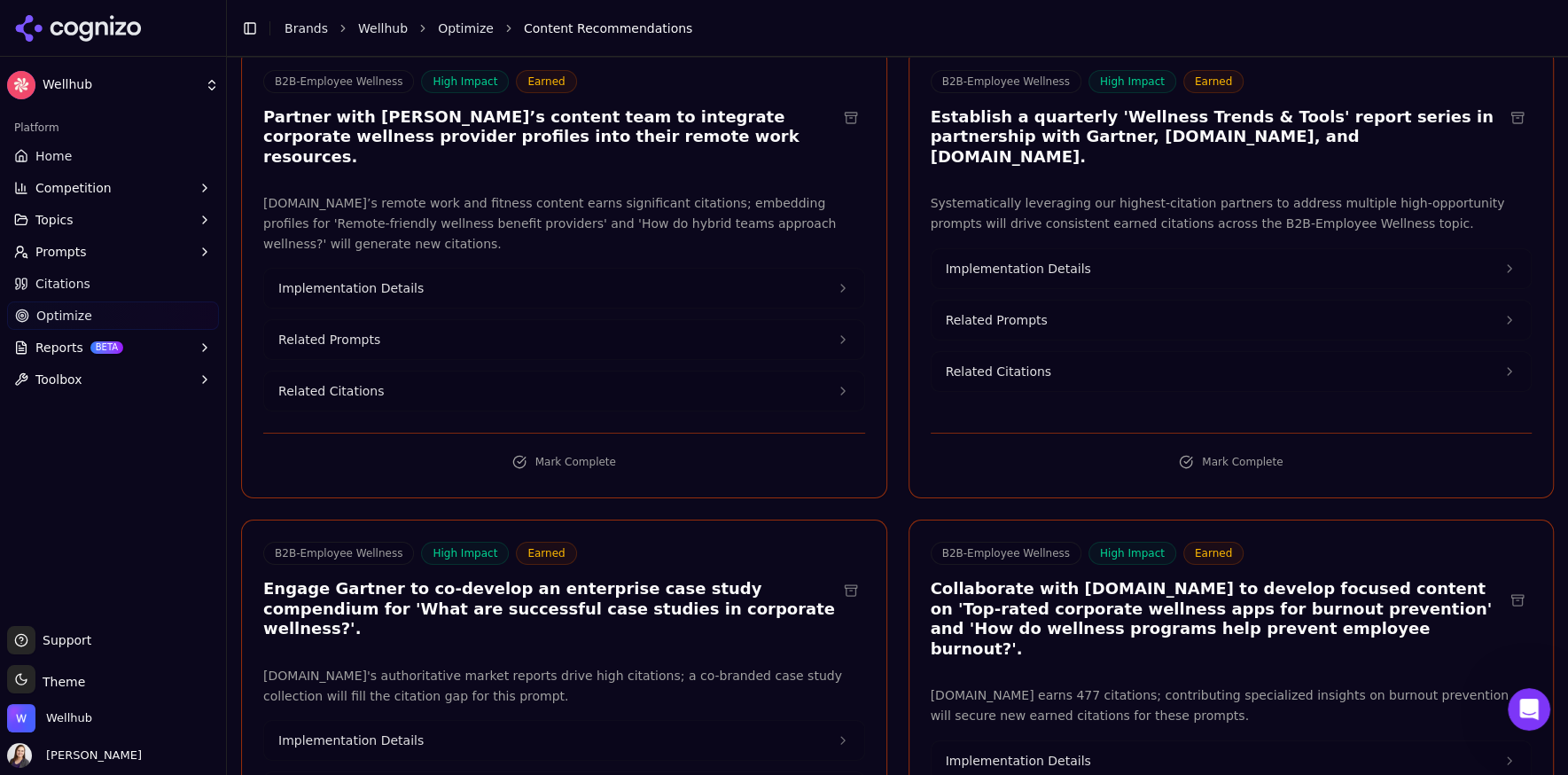
click at [456, 296] on button "Implementation Details" at bounding box center [564, 288] width 600 height 39
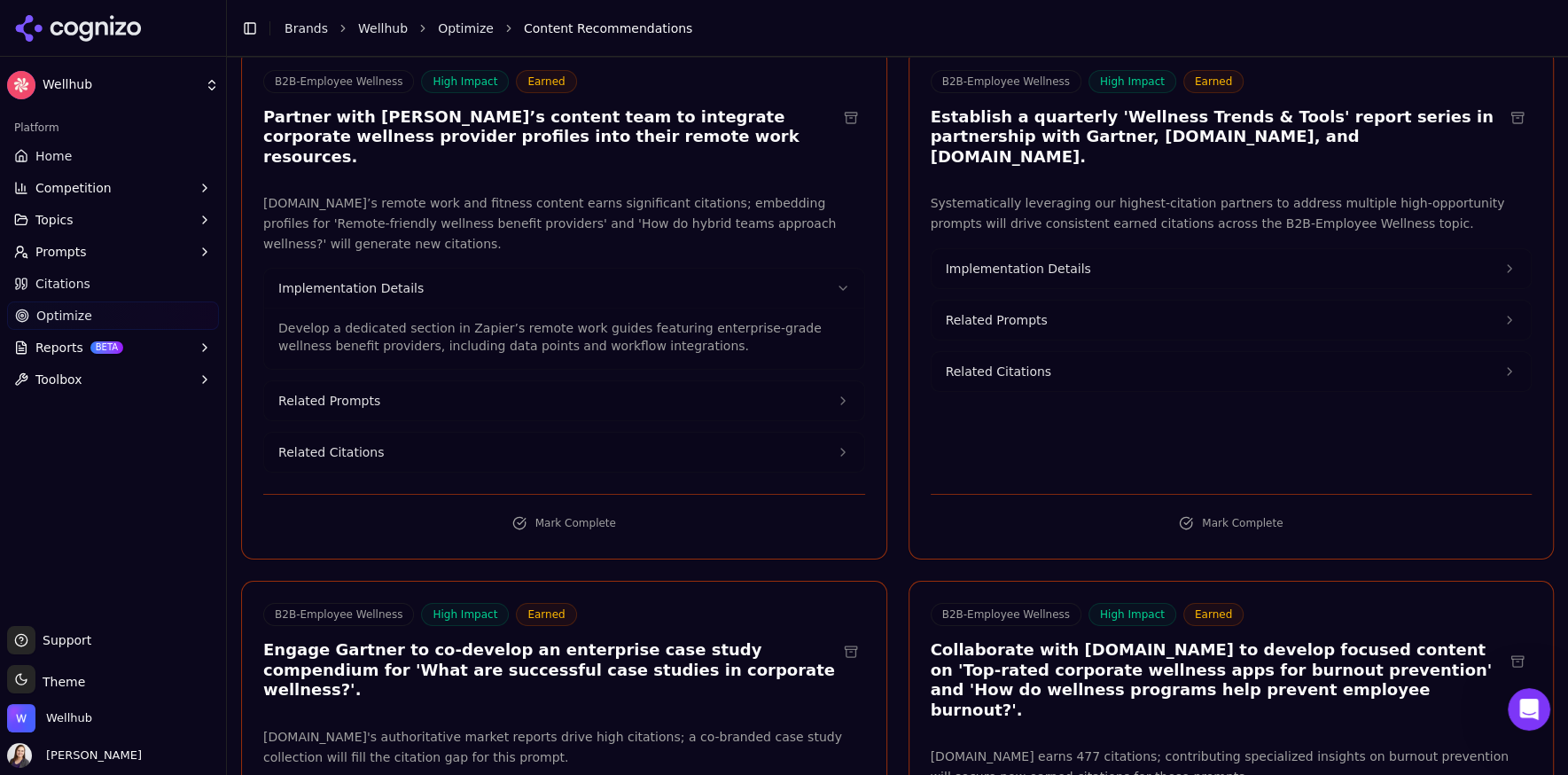
click at [1025, 269] on span "Implementation Details" at bounding box center [1018, 268] width 145 height 18
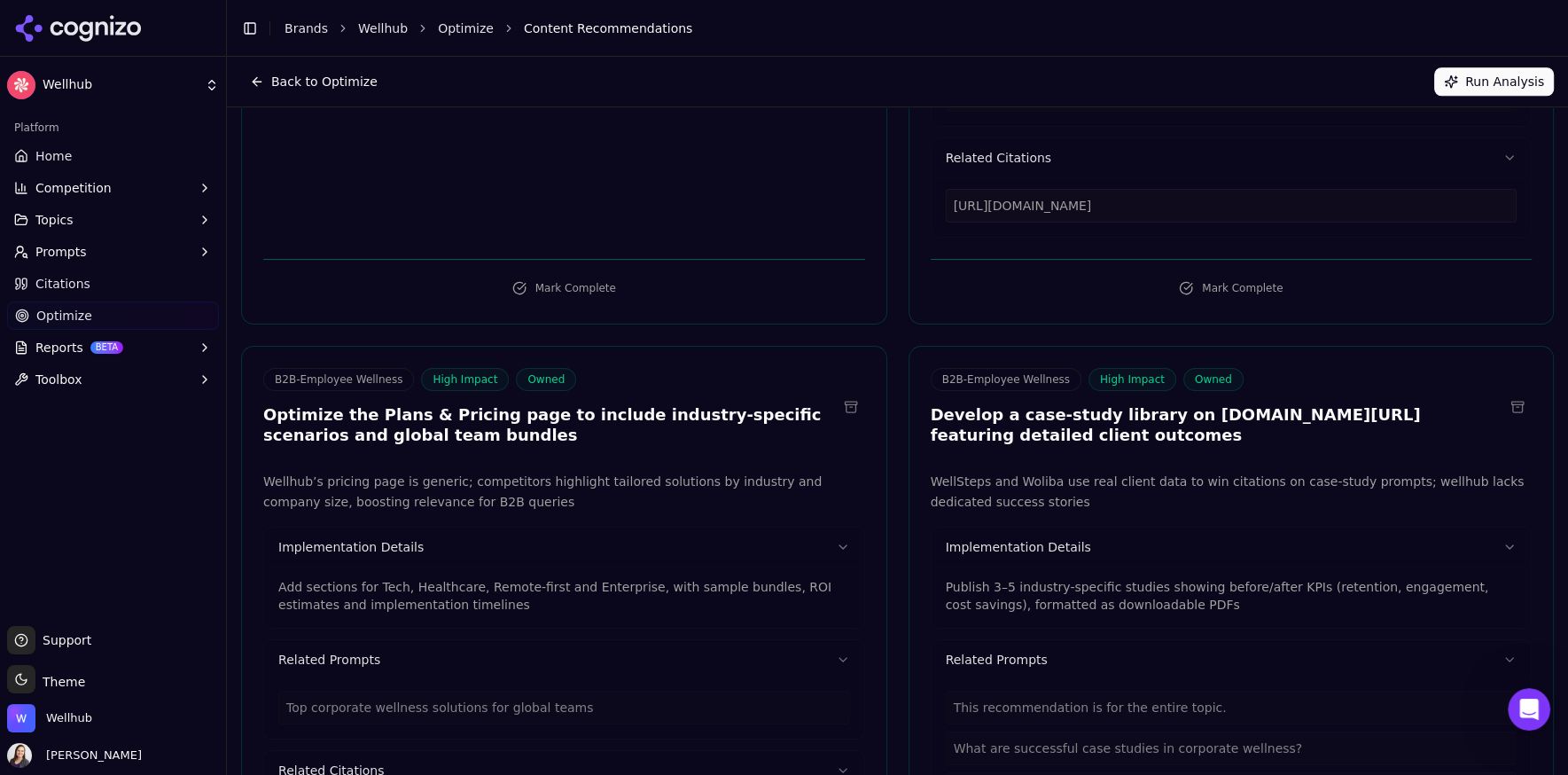
scroll to position [0, 0]
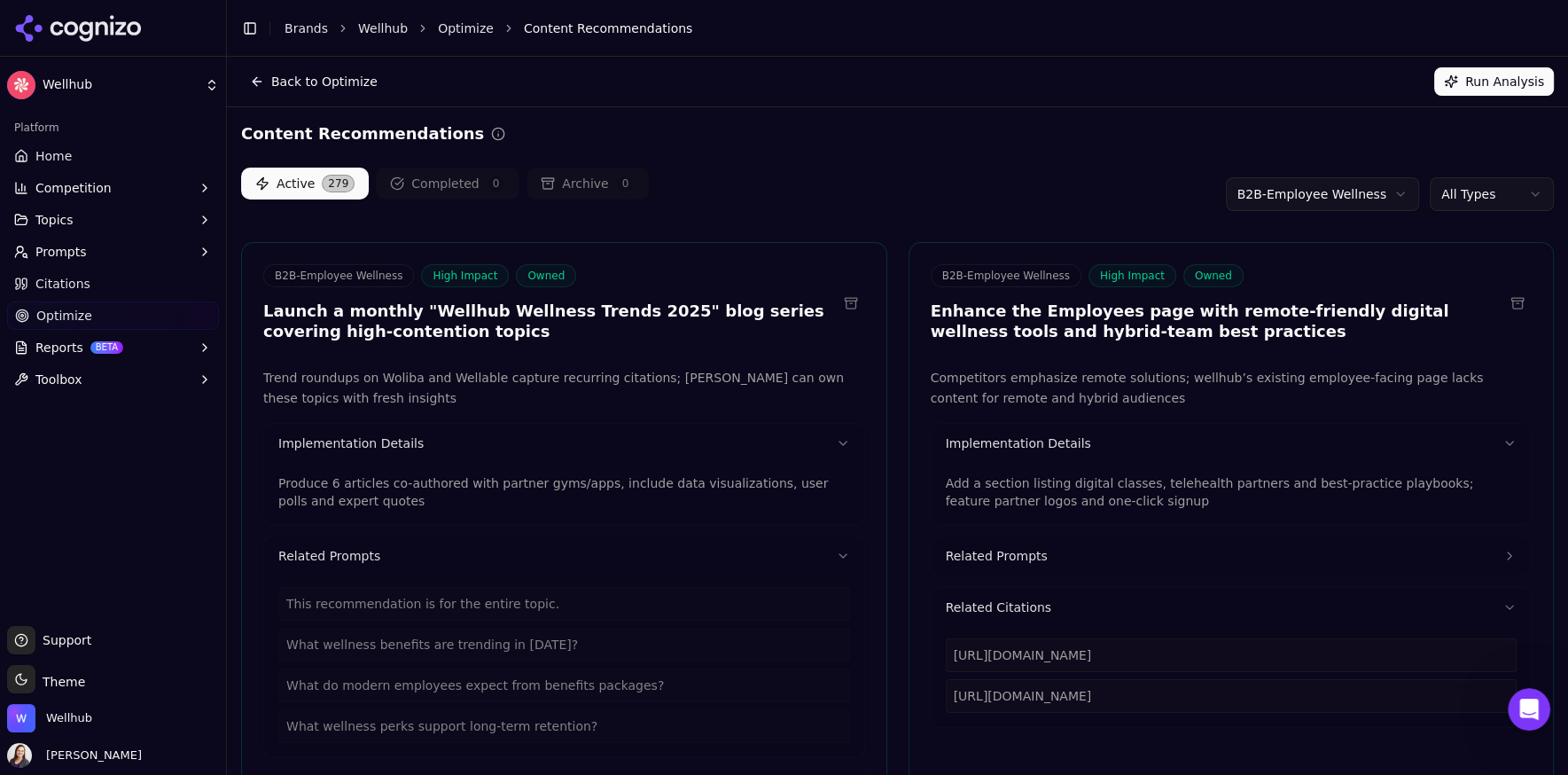
click at [1470, 202] on html "Wellhub Platform Home Competition Topics Prompts Citations Optimize Reports BET…" at bounding box center [784, 387] width 1568 height 775
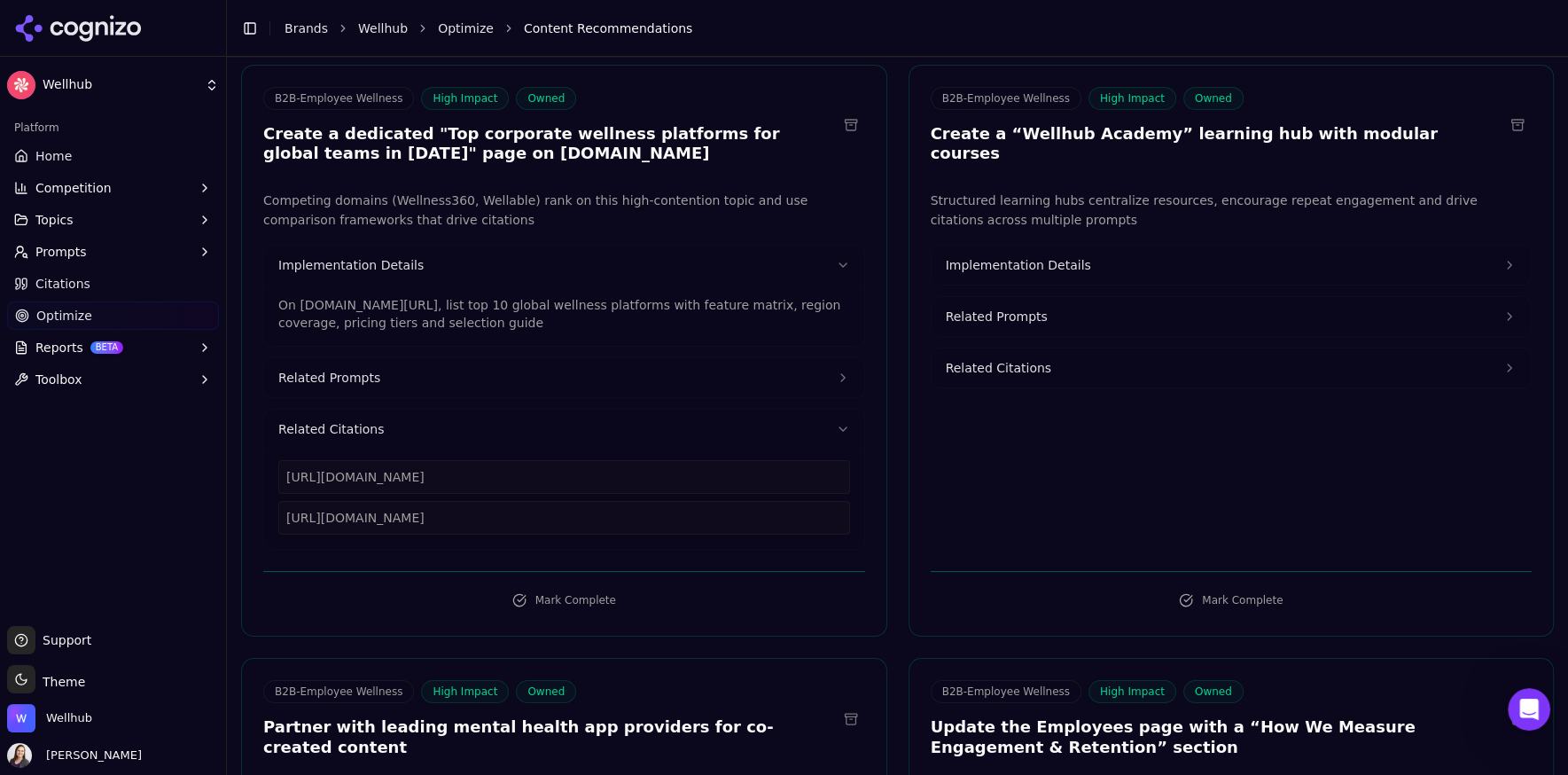
scroll to position [2422, 0]
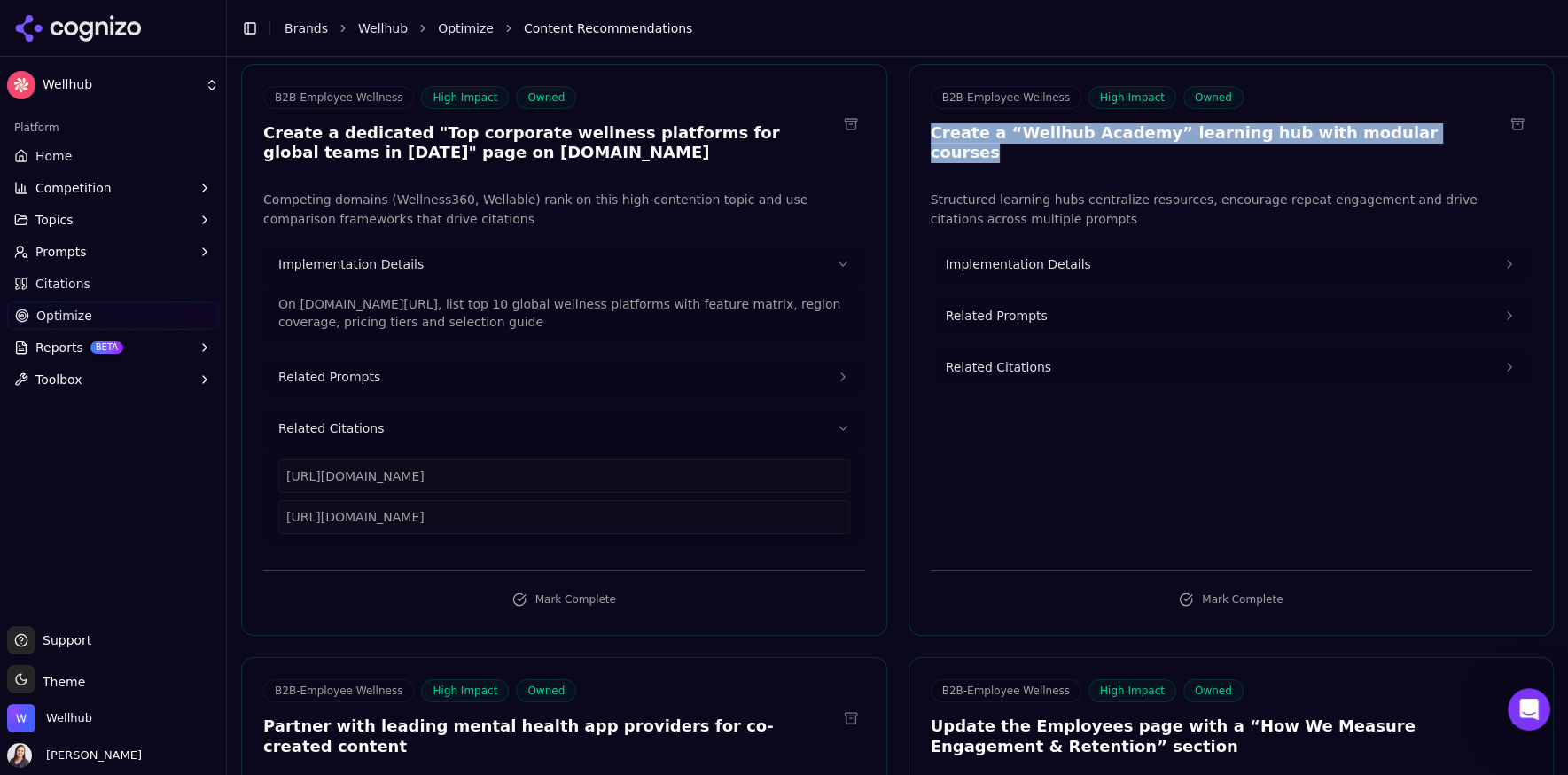
drag, startPoint x: 1419, startPoint y: 169, endPoint x: 924, endPoint y: 161, distance: 495.1
click at [924, 161] on div "B2B-Employee Wellness High Impact Owned Create a “Wellhub Academy” learning hub…" at bounding box center [1232, 127] width 645 height 82
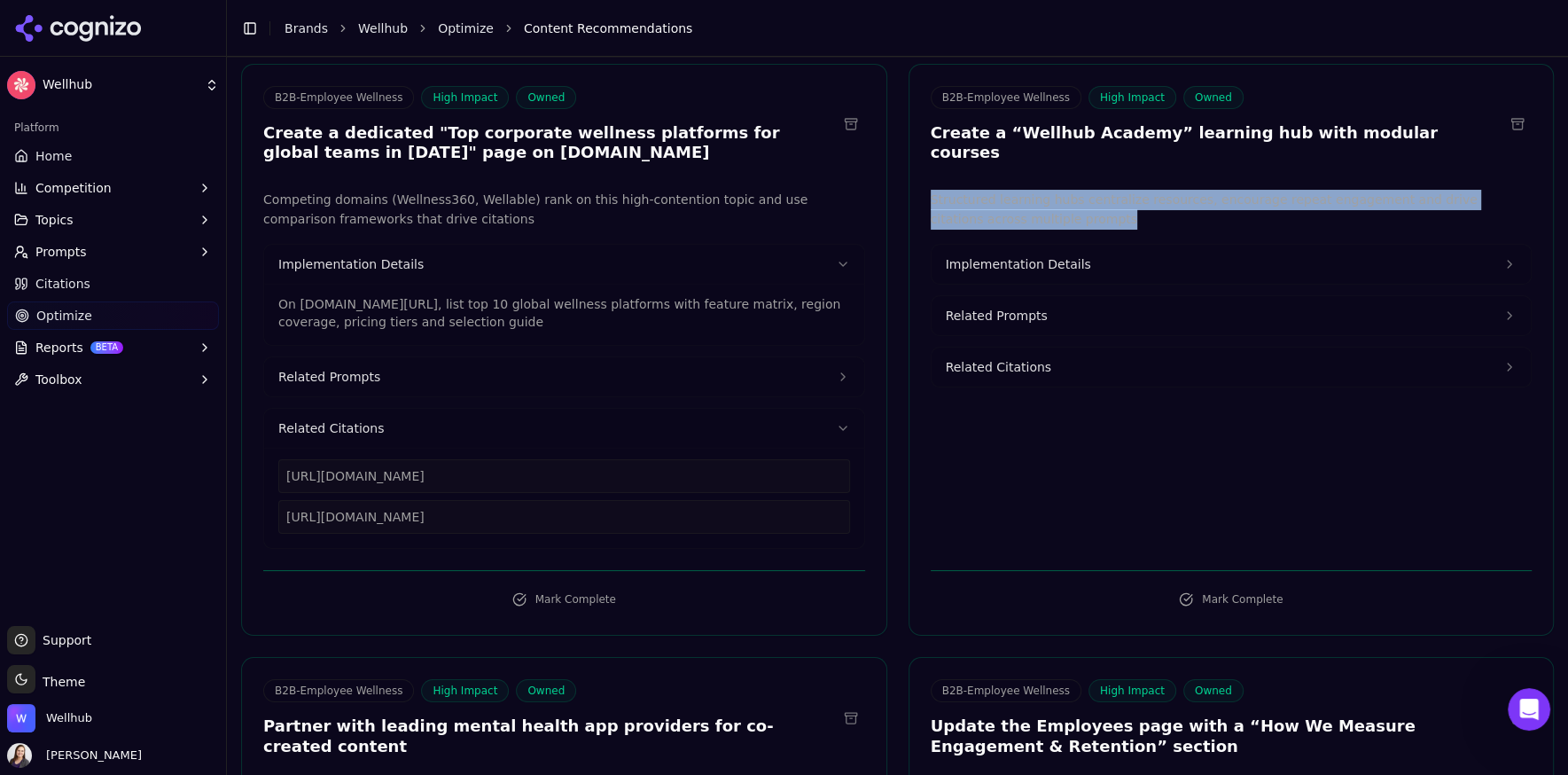
drag, startPoint x: 1051, startPoint y: 219, endPoint x: 927, endPoint y: 207, distance: 124.6
click at [927, 207] on div "Structured learning hubs centralize resources, encourage repeat engagement and …" at bounding box center [1232, 369] width 645 height 359
click at [989, 256] on button "Implementation Details" at bounding box center [1232, 264] width 600 height 39
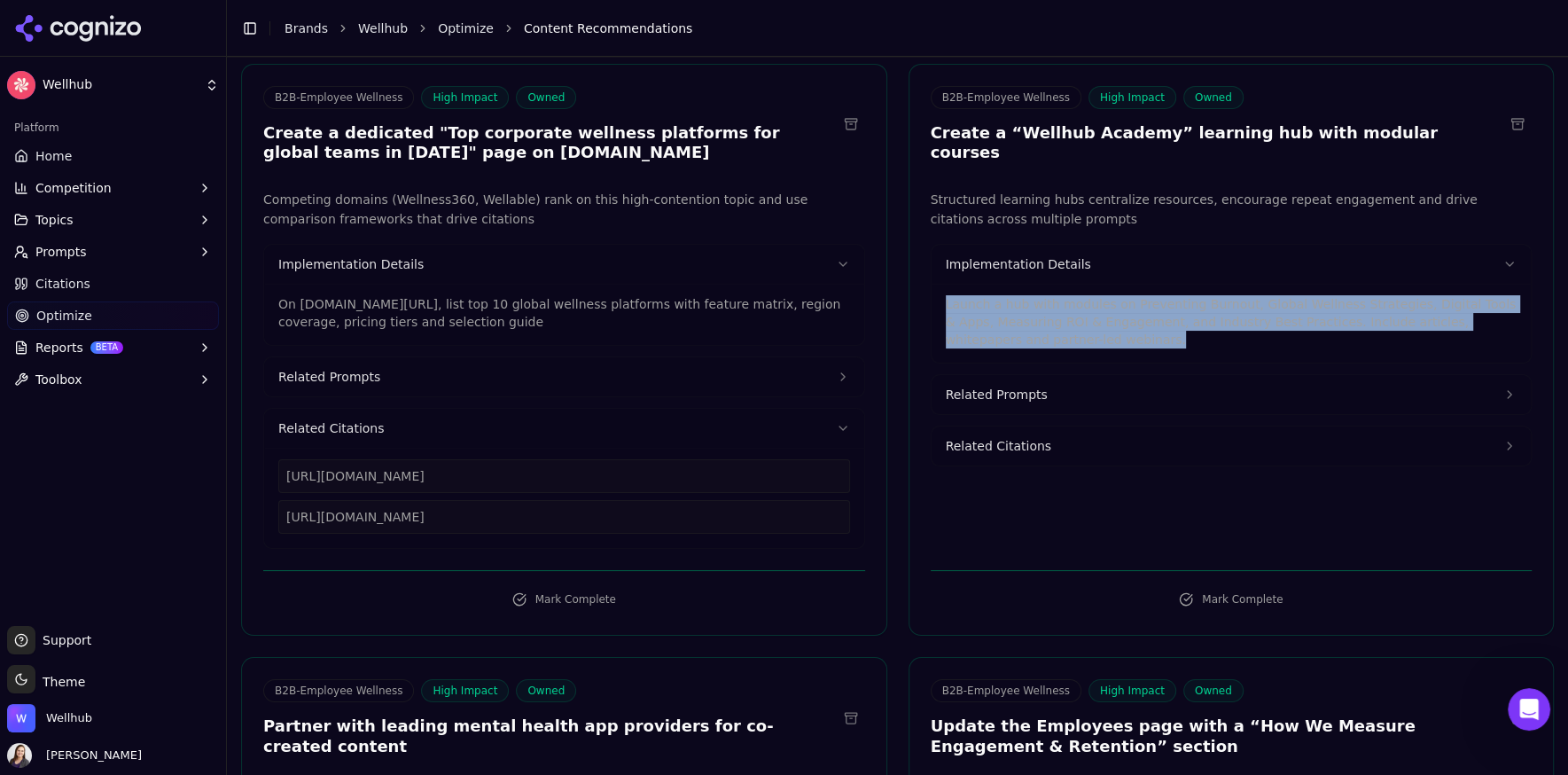
drag, startPoint x: 1088, startPoint y: 345, endPoint x: 936, endPoint y: 311, distance: 155.8
click at [936, 311] on div "Launch a hub with modules on Preventing Burnout, Global Wellness Strategies, Di…" at bounding box center [1232, 323] width 600 height 78
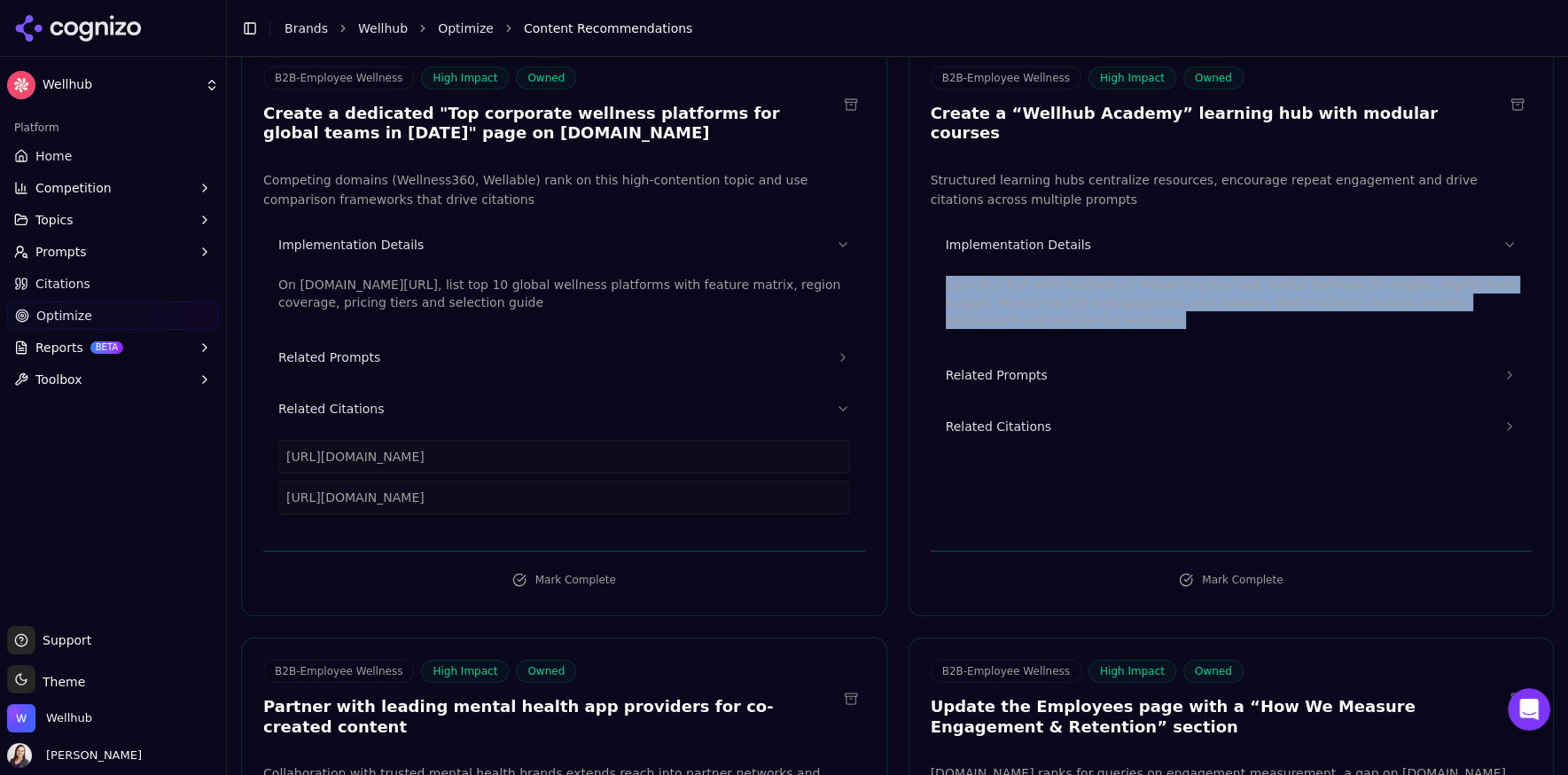
scroll to position [2445, 0]
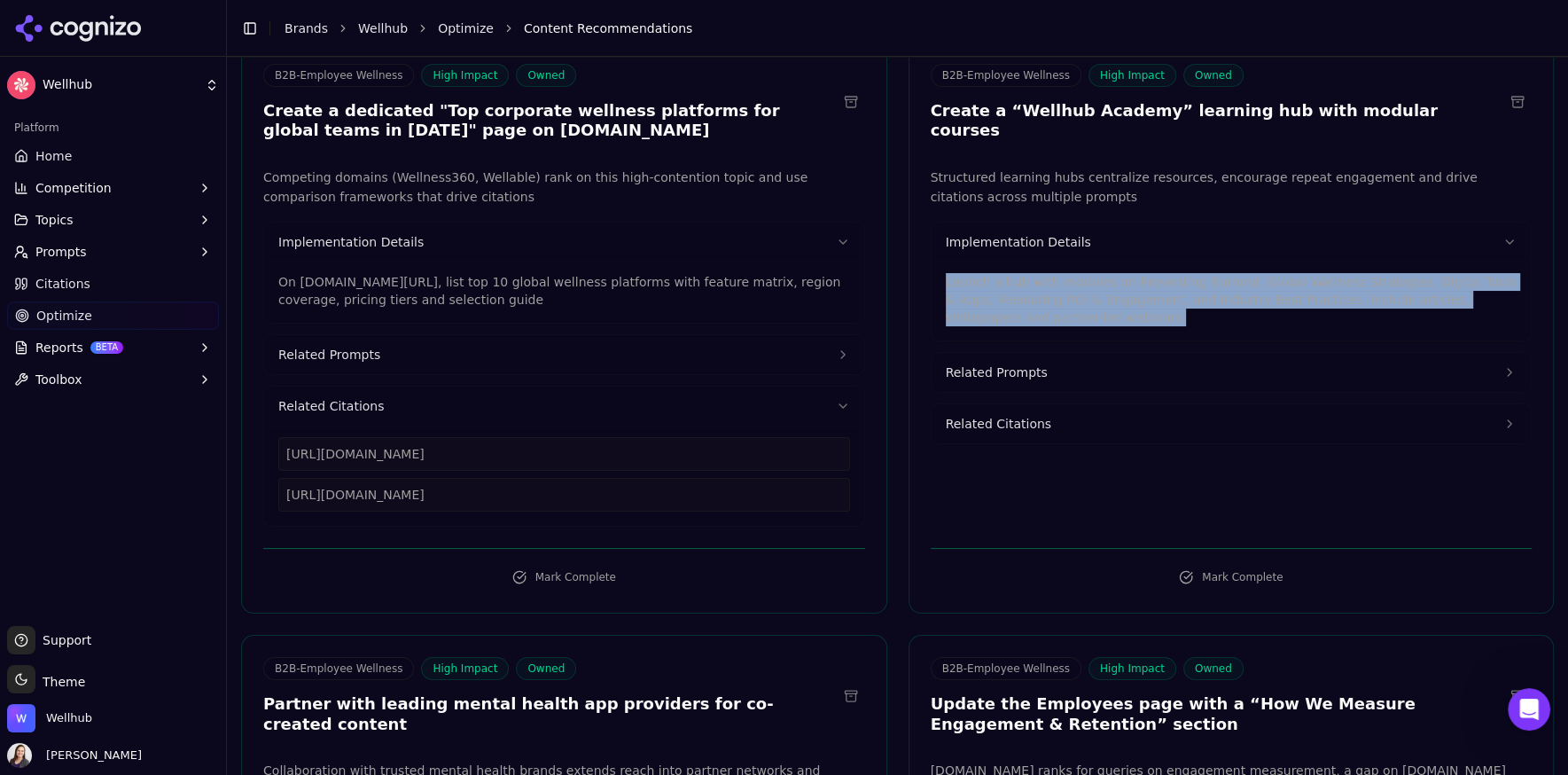
click at [986, 425] on span "Related Citations" at bounding box center [998, 424] width 105 height 18
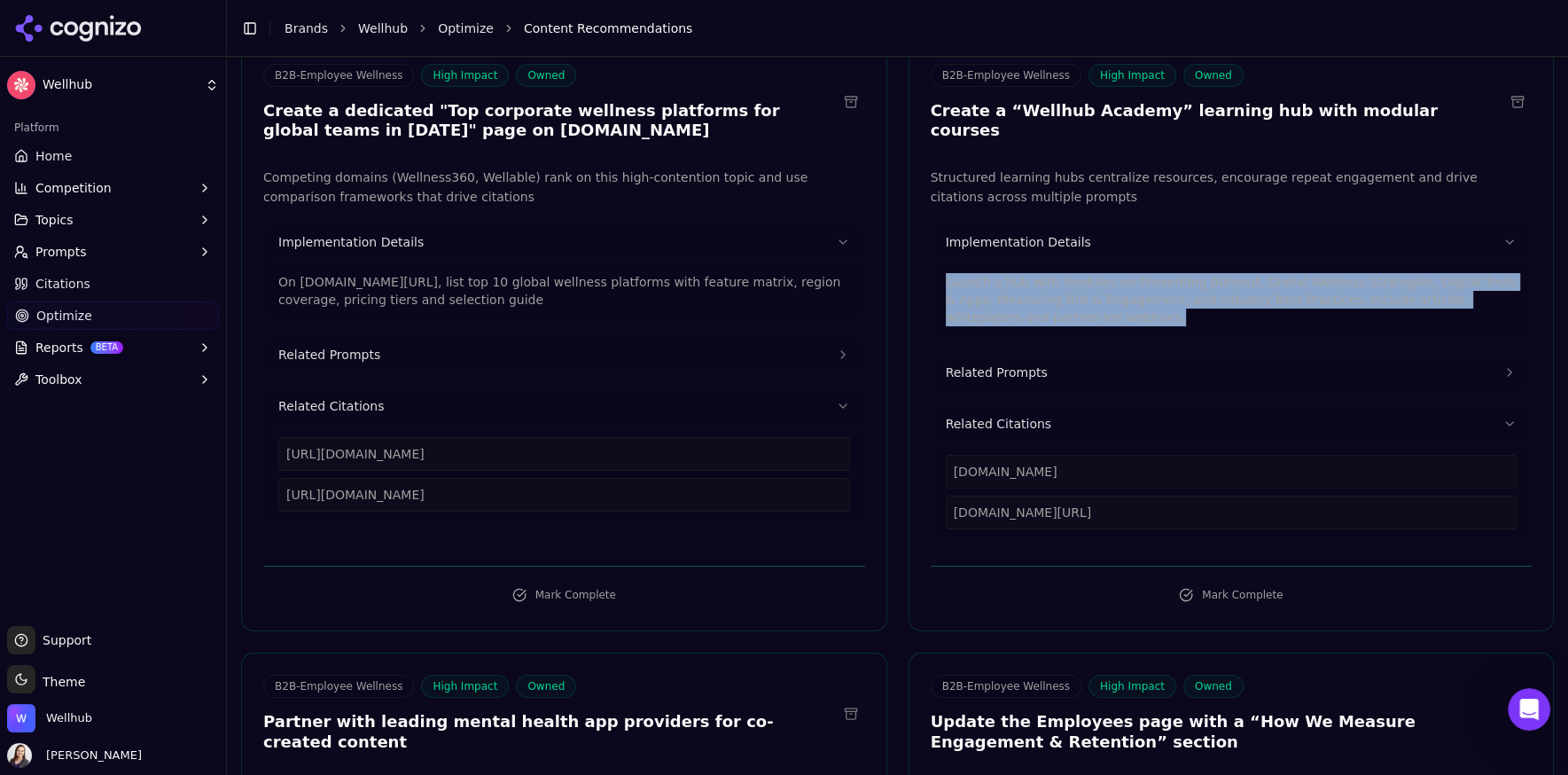
click at [991, 381] on span "Related Prompts" at bounding box center [996, 372] width 102 height 18
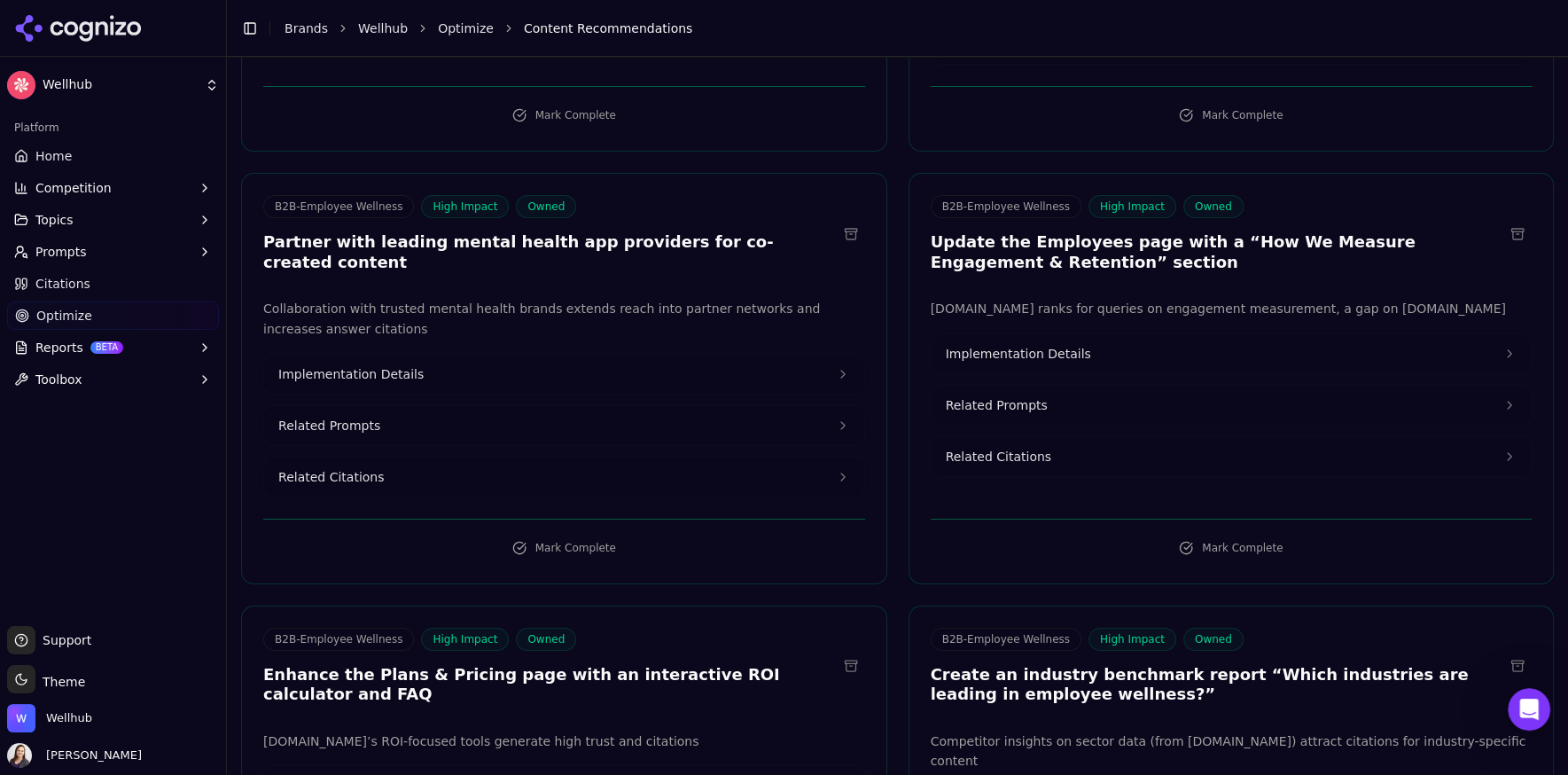
scroll to position [2987, 0]
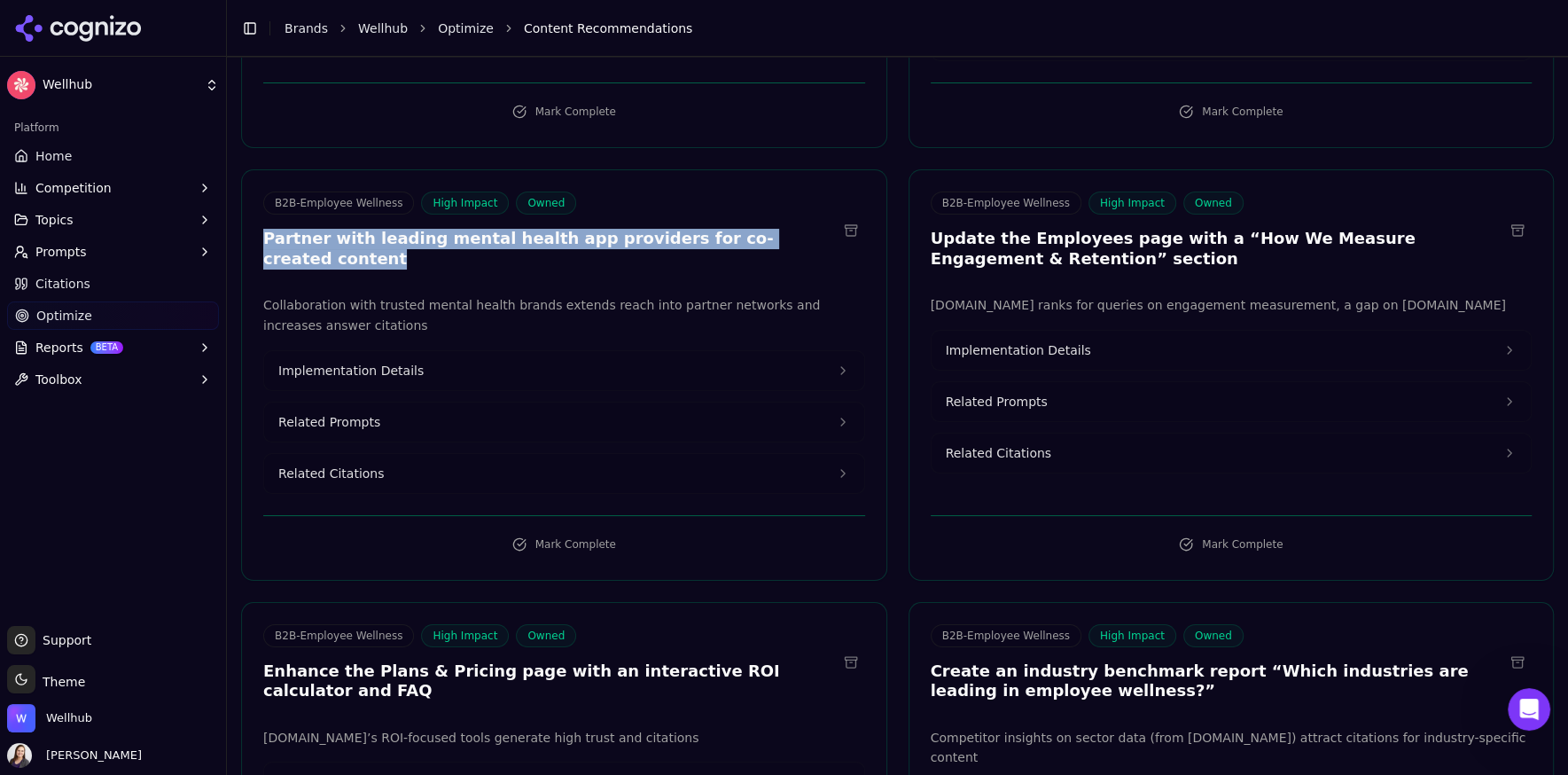
drag, startPoint x: 813, startPoint y: 244, endPoint x: 251, endPoint y: 241, distance: 562.0
click at [251, 241] on div "B2B-Employee Wellness High Impact Owned Partner with leading mental health app …" at bounding box center [564, 233] width 645 height 82
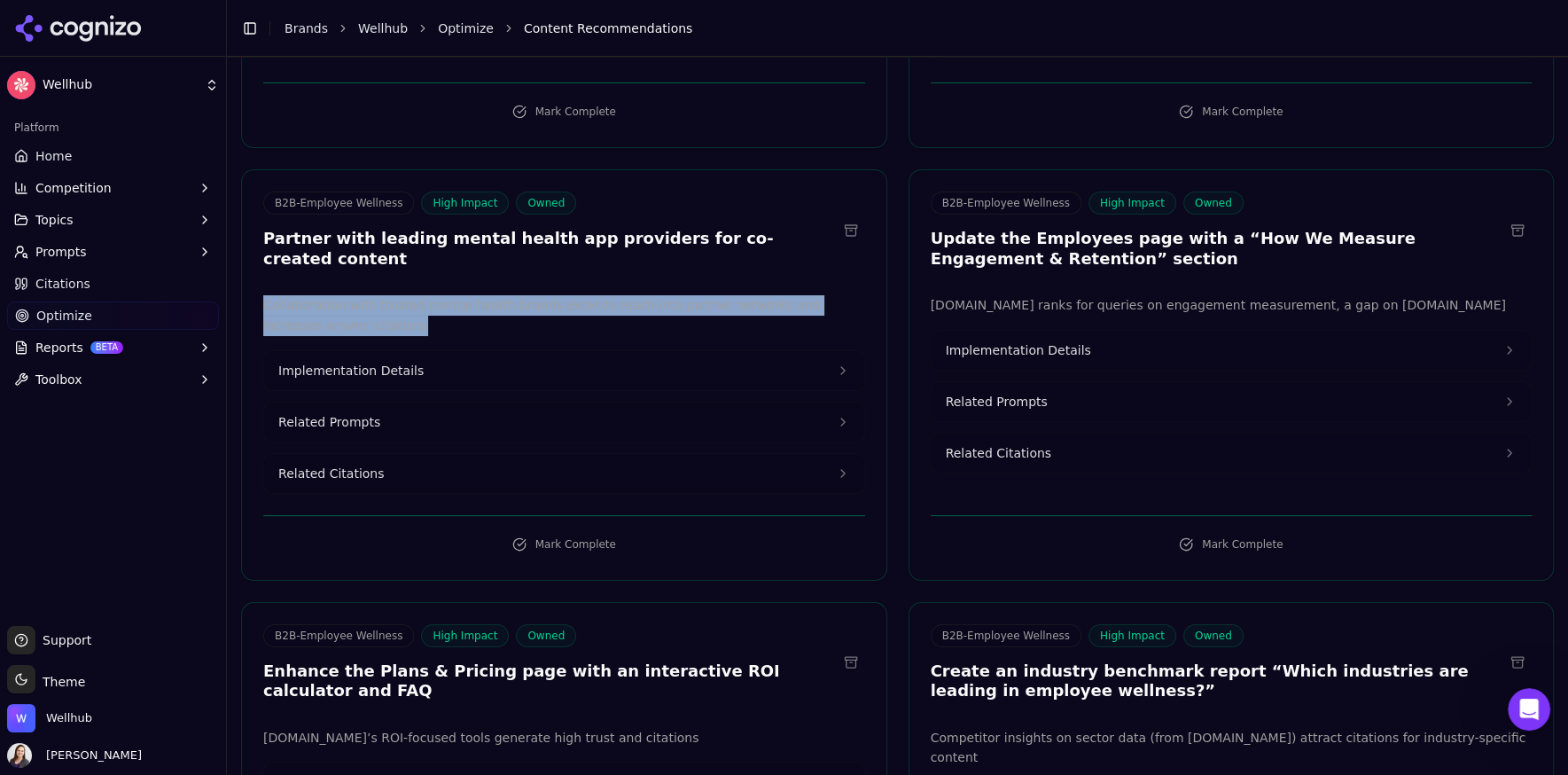
drag, startPoint x: 387, startPoint y: 313, endPoint x: 259, endPoint y: 292, distance: 129.7
click at [259, 295] on div "Collaboration with trusted mental health brands extends reach into partner netw…" at bounding box center [564, 394] width 645 height 199
click at [348, 361] on span "Implementation Details" at bounding box center [351, 370] width 145 height 18
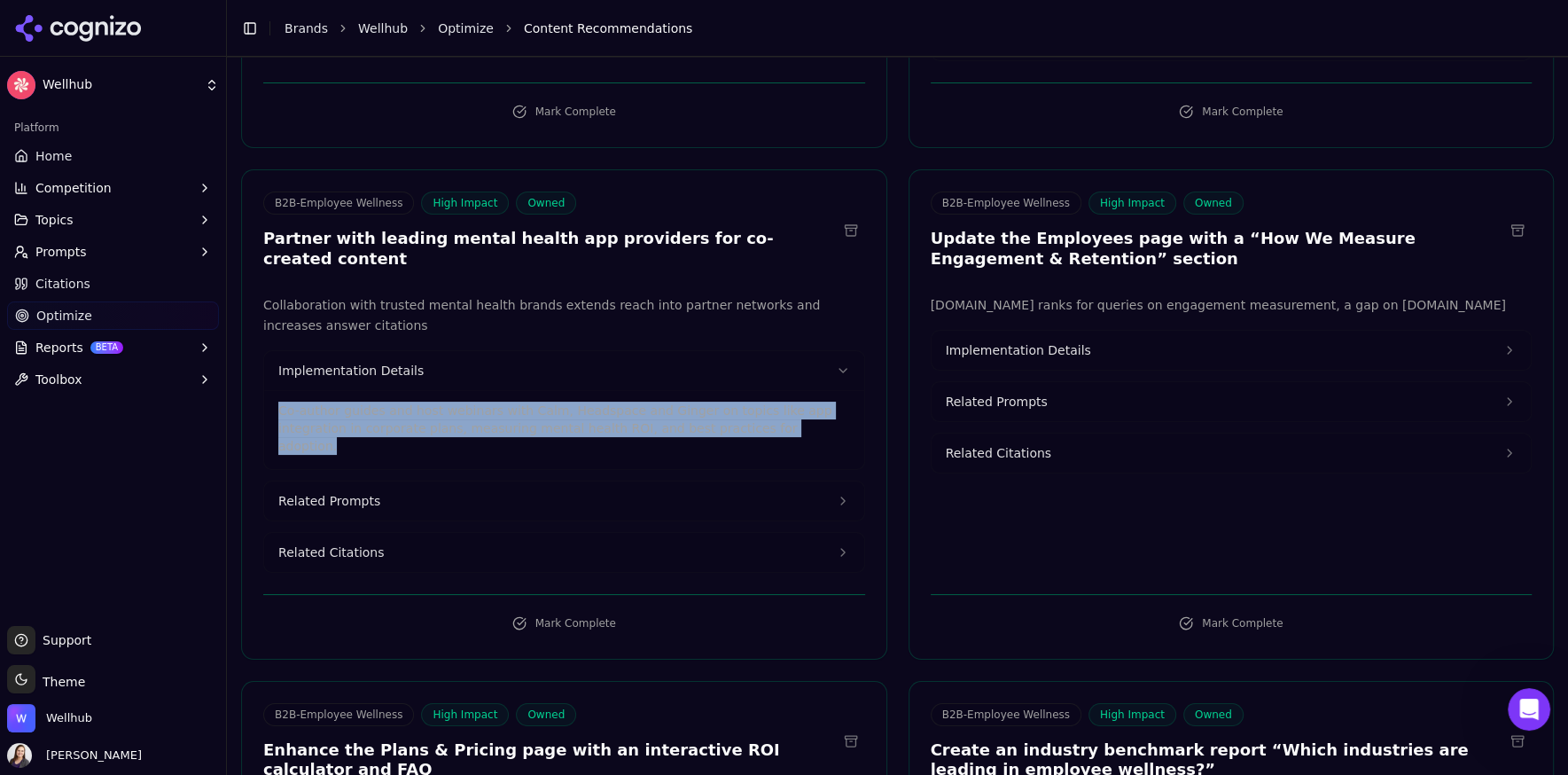
drag, startPoint x: 810, startPoint y: 412, endPoint x: 276, endPoint y: 388, distance: 534.5
click at [278, 401] on p "Co-author guides and host webinars with Calm, Headspace and Ginger on topics li…" at bounding box center [564, 428] width 572 height 54
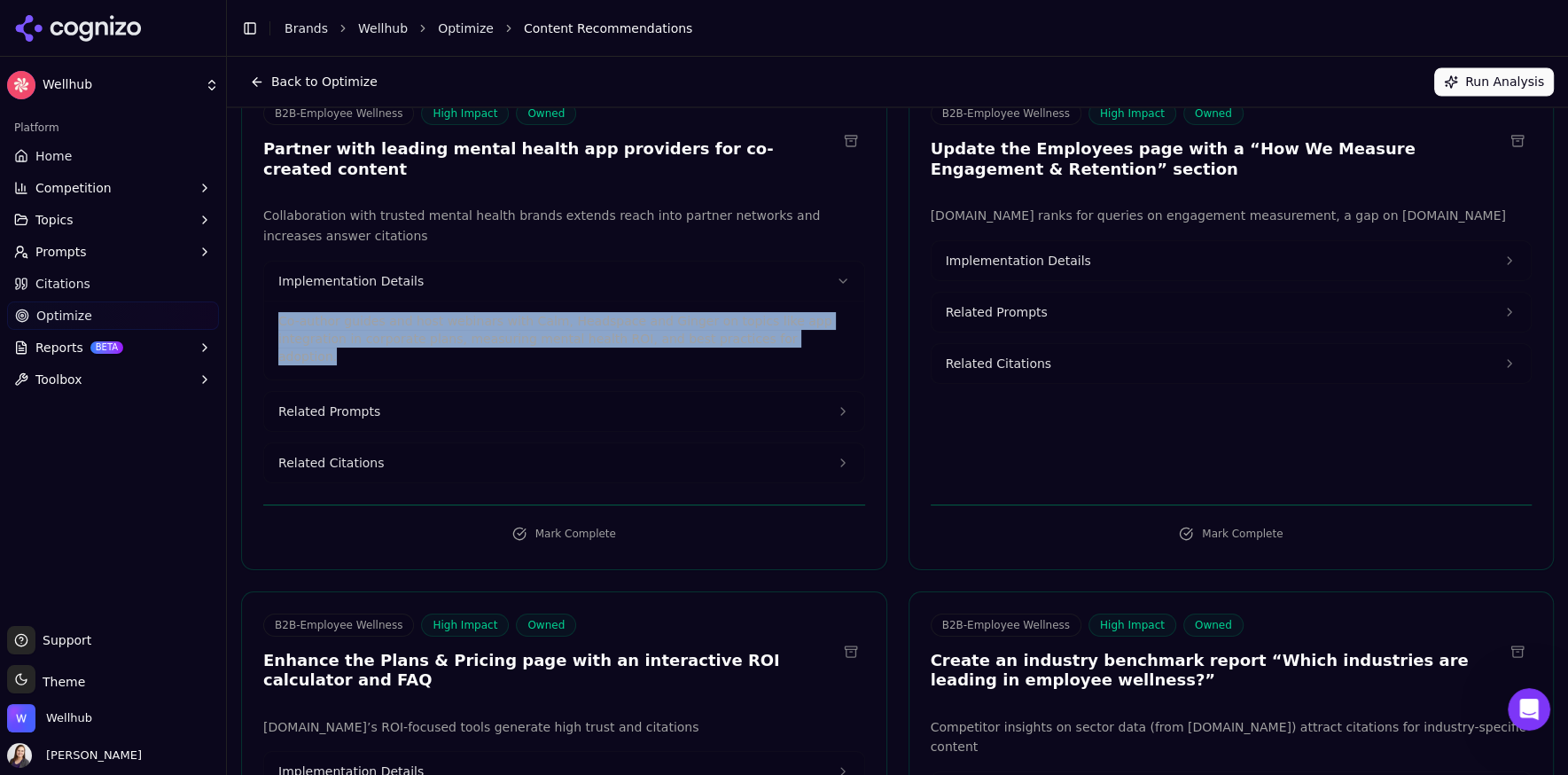
scroll to position [3054, 0]
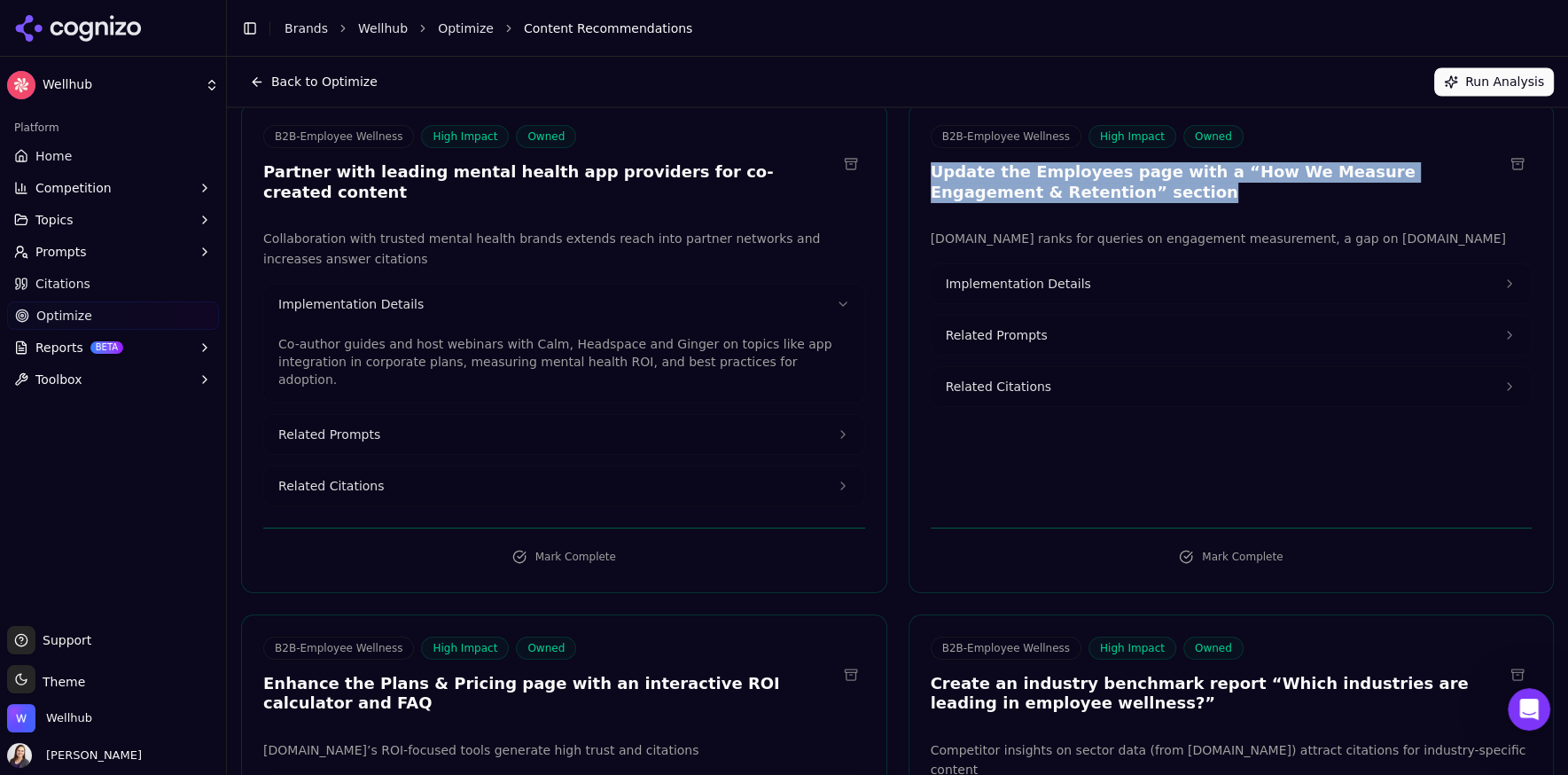
drag, startPoint x: 1088, startPoint y: 197, endPoint x: 917, endPoint y: 181, distance: 171.7
click at [917, 181] on div "B2B-Employee Wellness High Impact Owned Update the Employees page with a “How W…" at bounding box center [1232, 166] width 645 height 82
click at [1058, 297] on button "Implementation Details" at bounding box center [1232, 284] width 600 height 39
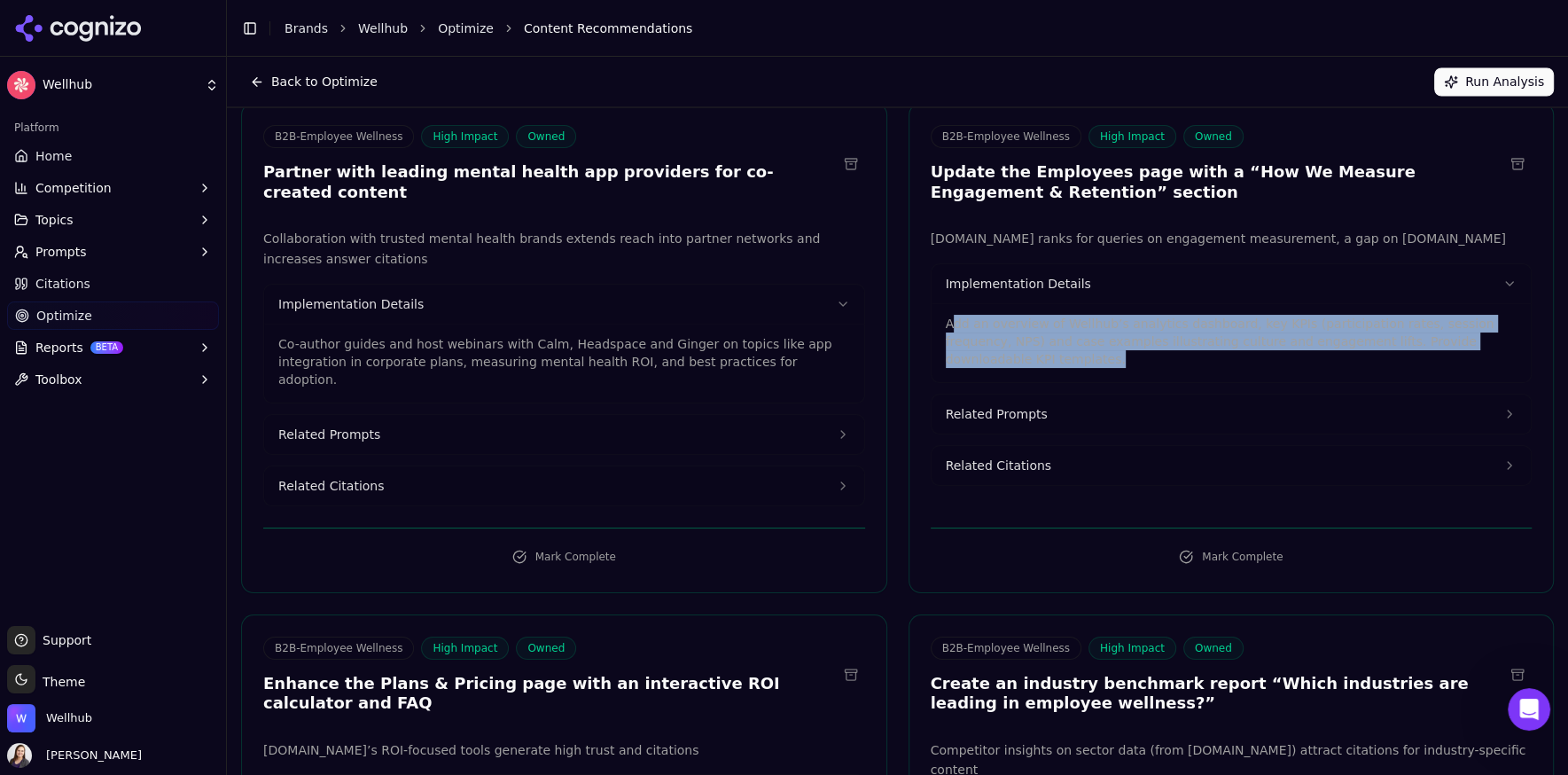
drag, startPoint x: 1017, startPoint y: 359, endPoint x: 953, endPoint y: 328, distance: 71.1
click at [953, 328] on p "Add an overview of Wellhub’s analytics dashboard, key KPIs (participation rates…" at bounding box center [1231, 342] width 572 height 54
drag, startPoint x: 945, startPoint y: 326, endPoint x: 997, endPoint y: 358, distance: 61.1
click at [997, 358] on p "Add an overview of Wellhub’s analytics dashboard, key KPIs (participation rates…" at bounding box center [1231, 342] width 572 height 54
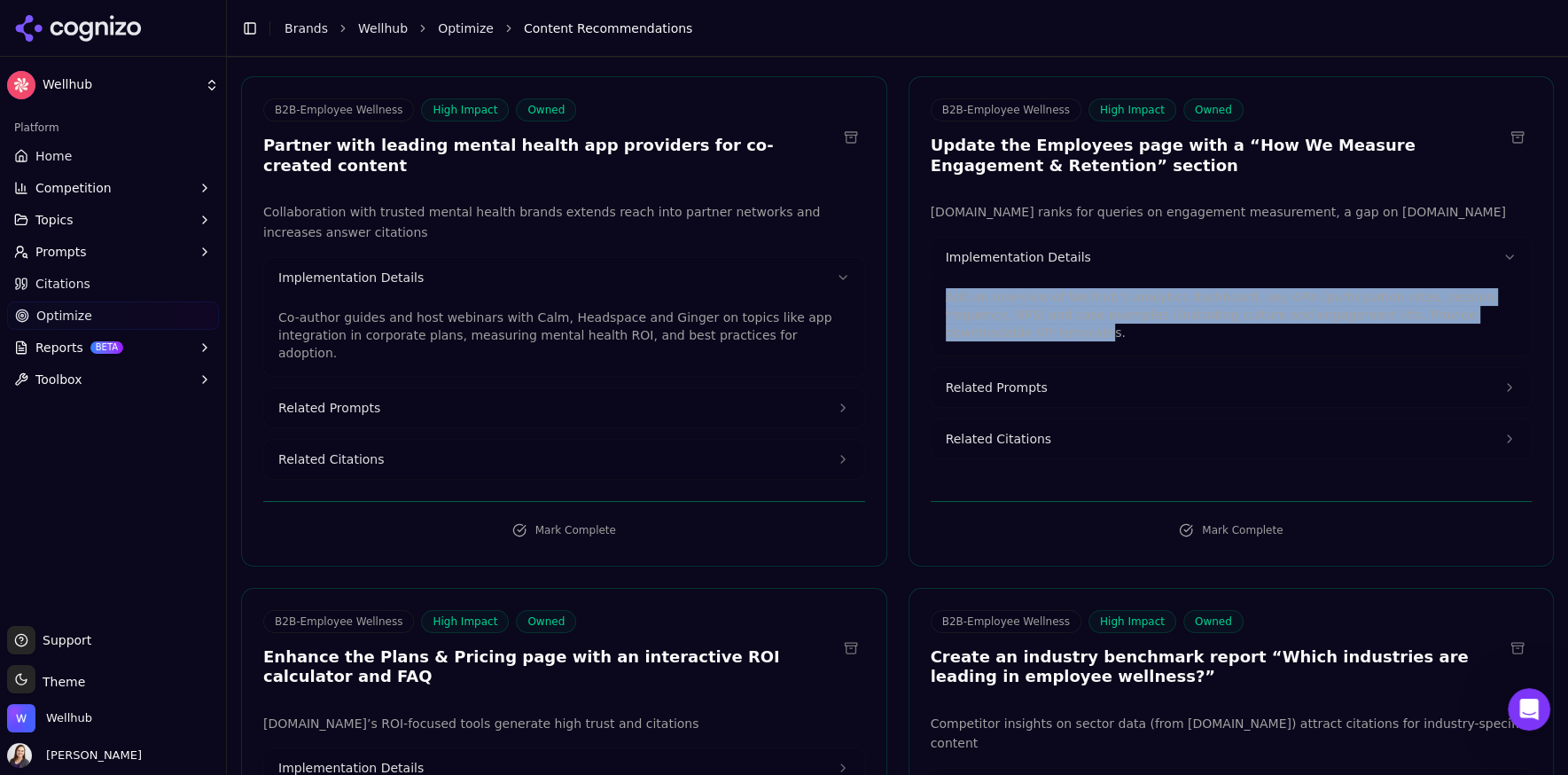
scroll to position [3083, 0]
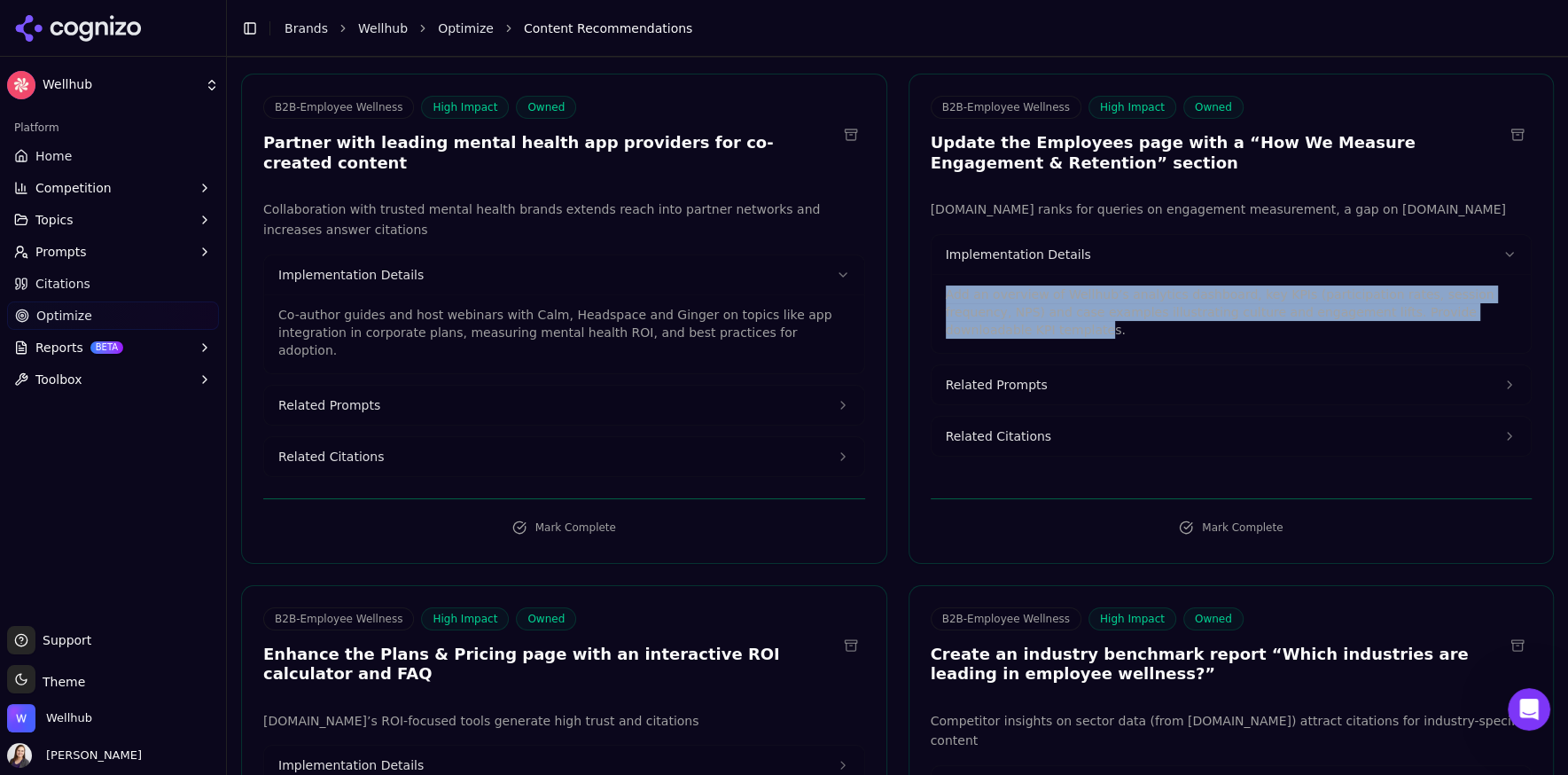
click at [977, 437] on span "Related Citations" at bounding box center [998, 436] width 105 height 18
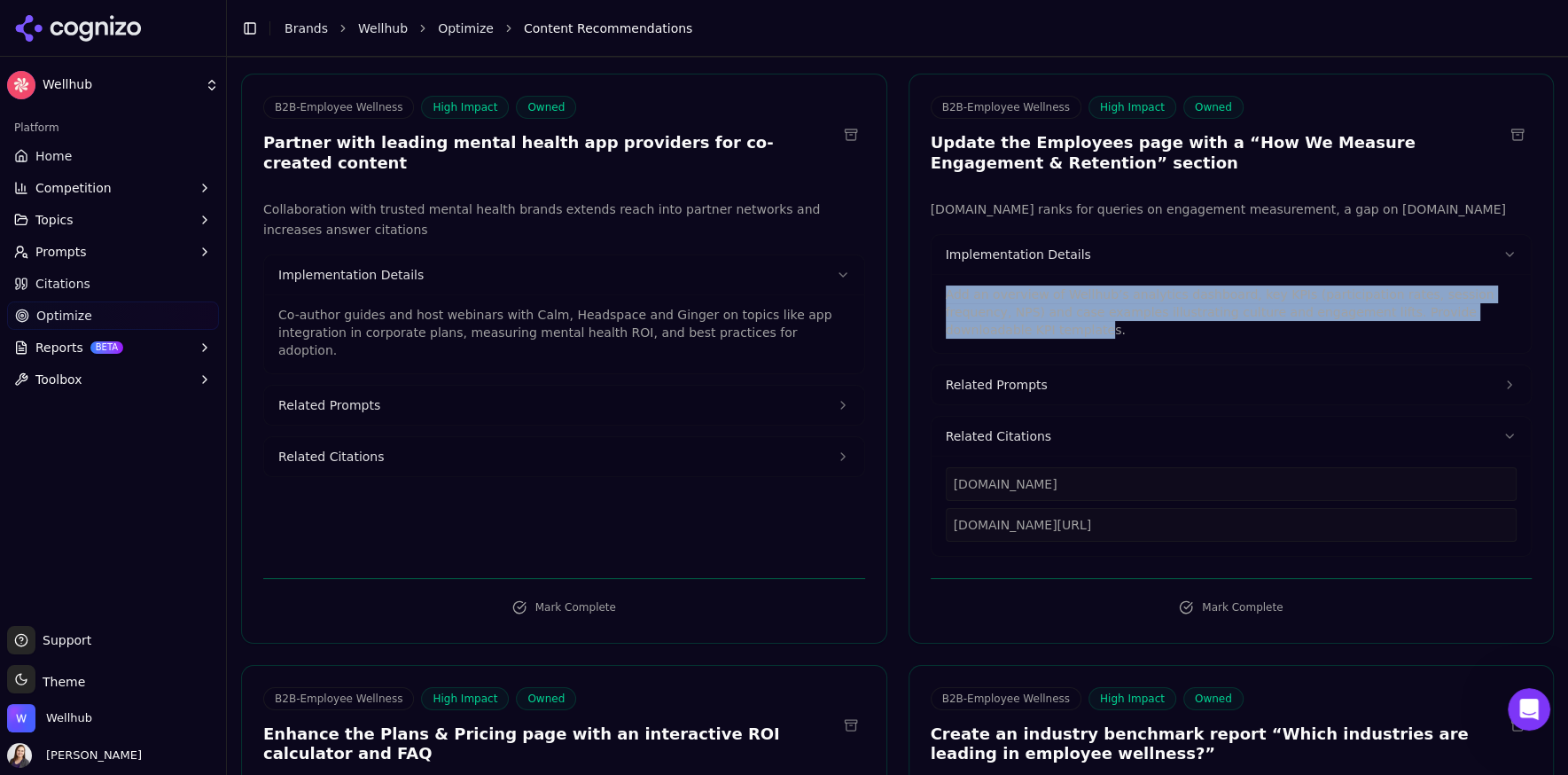
click at [996, 389] on span "Related Prompts" at bounding box center [996, 384] width 102 height 18
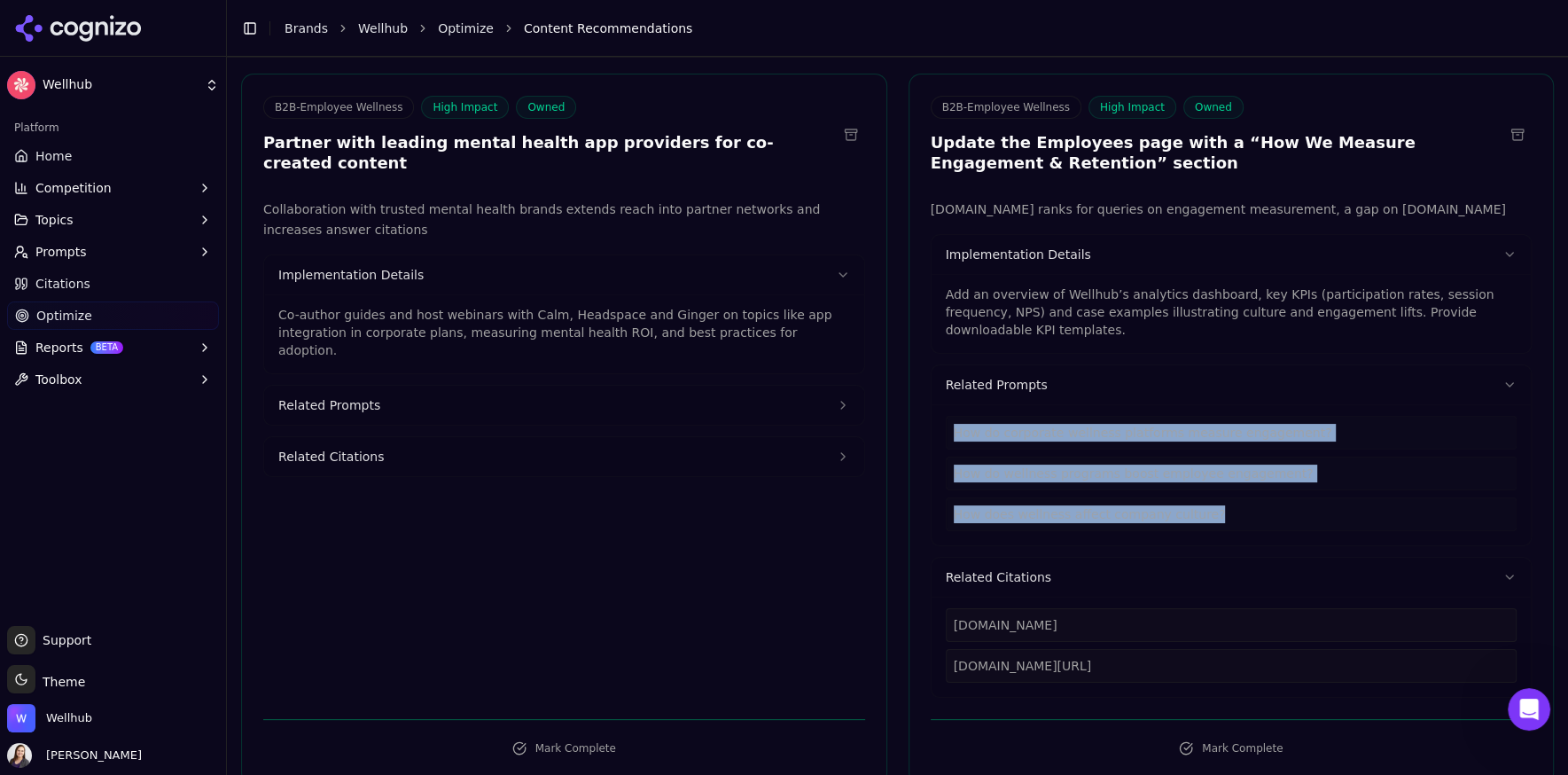
drag, startPoint x: 1213, startPoint y: 515, endPoint x: 941, endPoint y: 433, distance: 284.1
click at [941, 433] on div "How do corporate wellness platforms measure engagement? How do wellness program…" at bounding box center [1232, 474] width 600 height 141
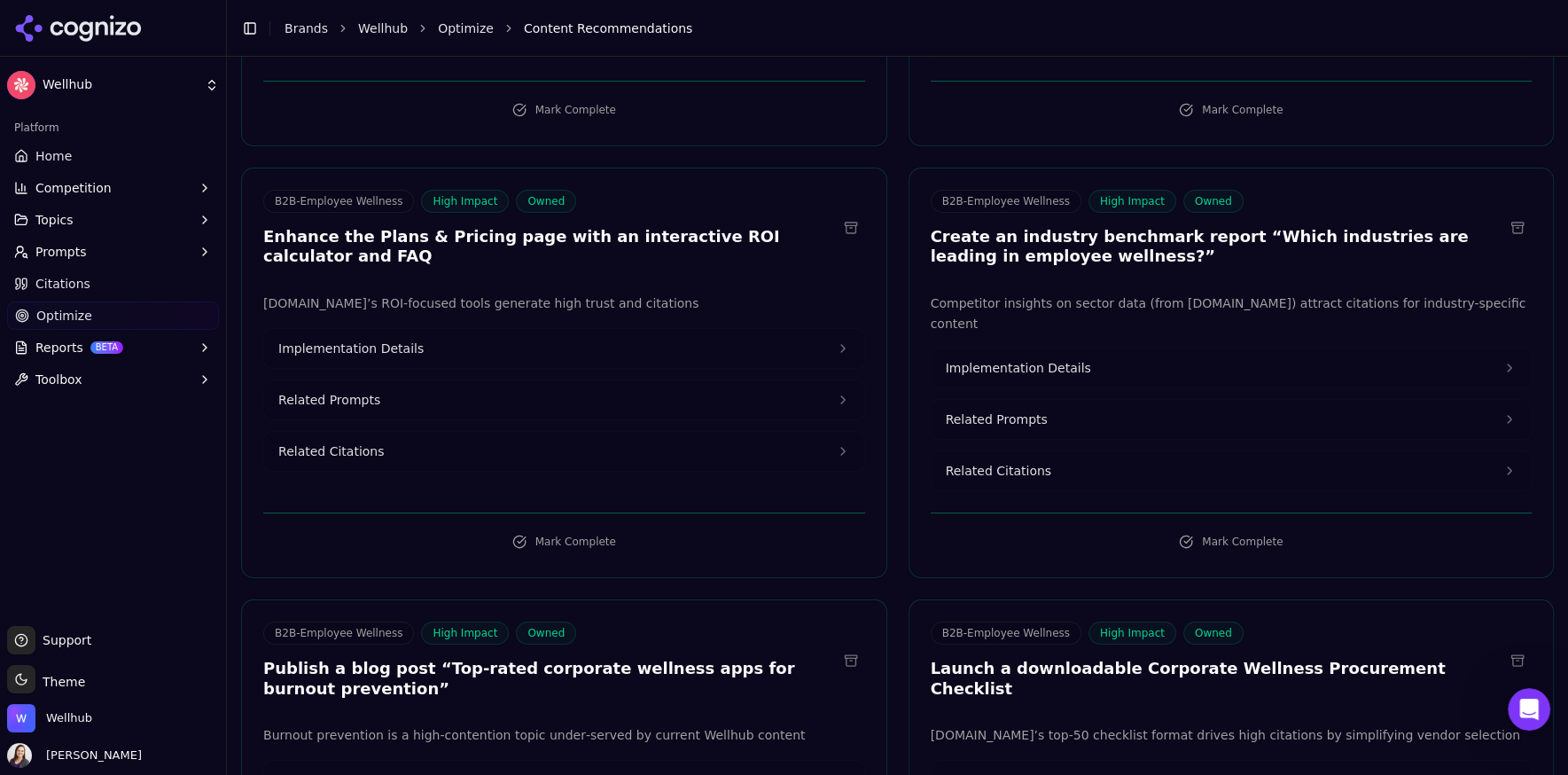
scroll to position [3737, 0]
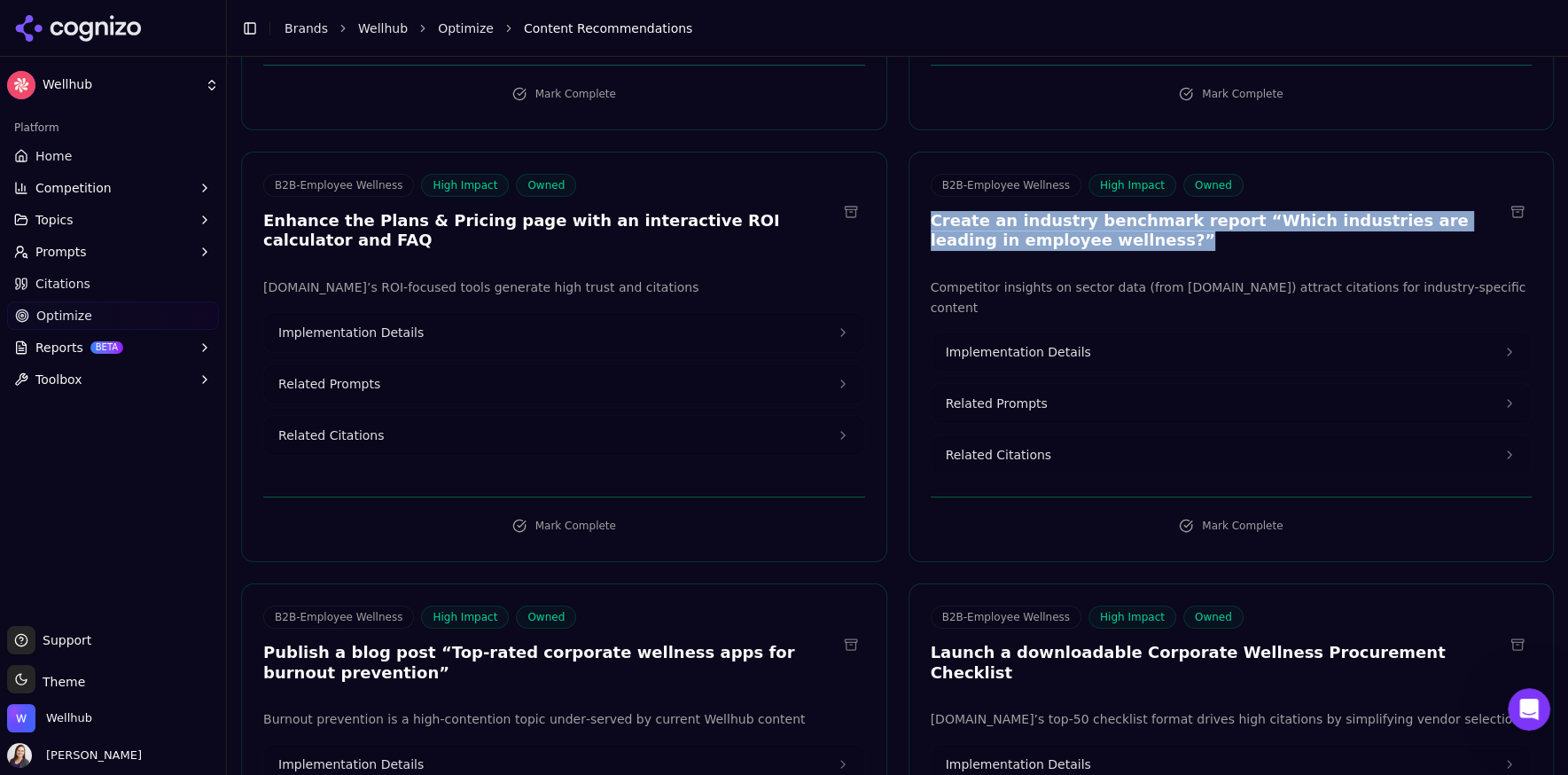
drag, startPoint x: 1096, startPoint y: 236, endPoint x: 921, endPoint y: 215, distance: 176.3
click at [921, 215] on div "B2B-Employee Wellness High Impact Owned Create an industry benchmark report “Wh…" at bounding box center [1232, 215] width 645 height 82
drag, startPoint x: 1523, startPoint y: 281, endPoint x: 920, endPoint y: 278, distance: 603.0
click at [920, 278] on div "Competitor insights on sector data (from [DOMAIN_NAME]) attract citations for i…" at bounding box center [1232, 376] width 645 height 199
click at [1013, 343] on span "Implementation Details" at bounding box center [1018, 352] width 145 height 18
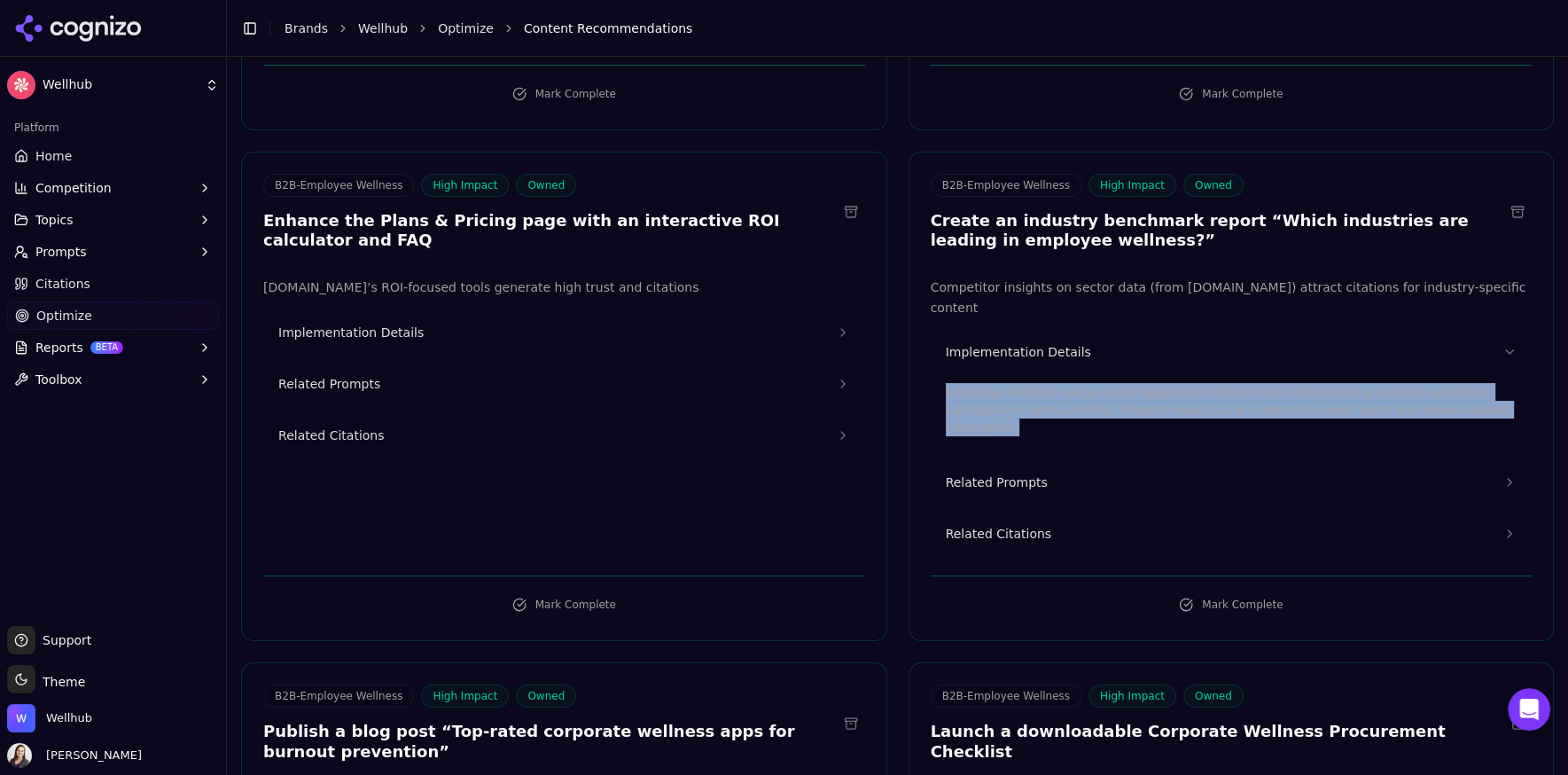
drag, startPoint x: 1467, startPoint y: 384, endPoint x: 937, endPoint y: 363, distance: 530.4
click at [937, 371] on div "Leverage Wellhub usage and engagement data to rank industries by program adopti…" at bounding box center [1232, 410] width 600 height 78
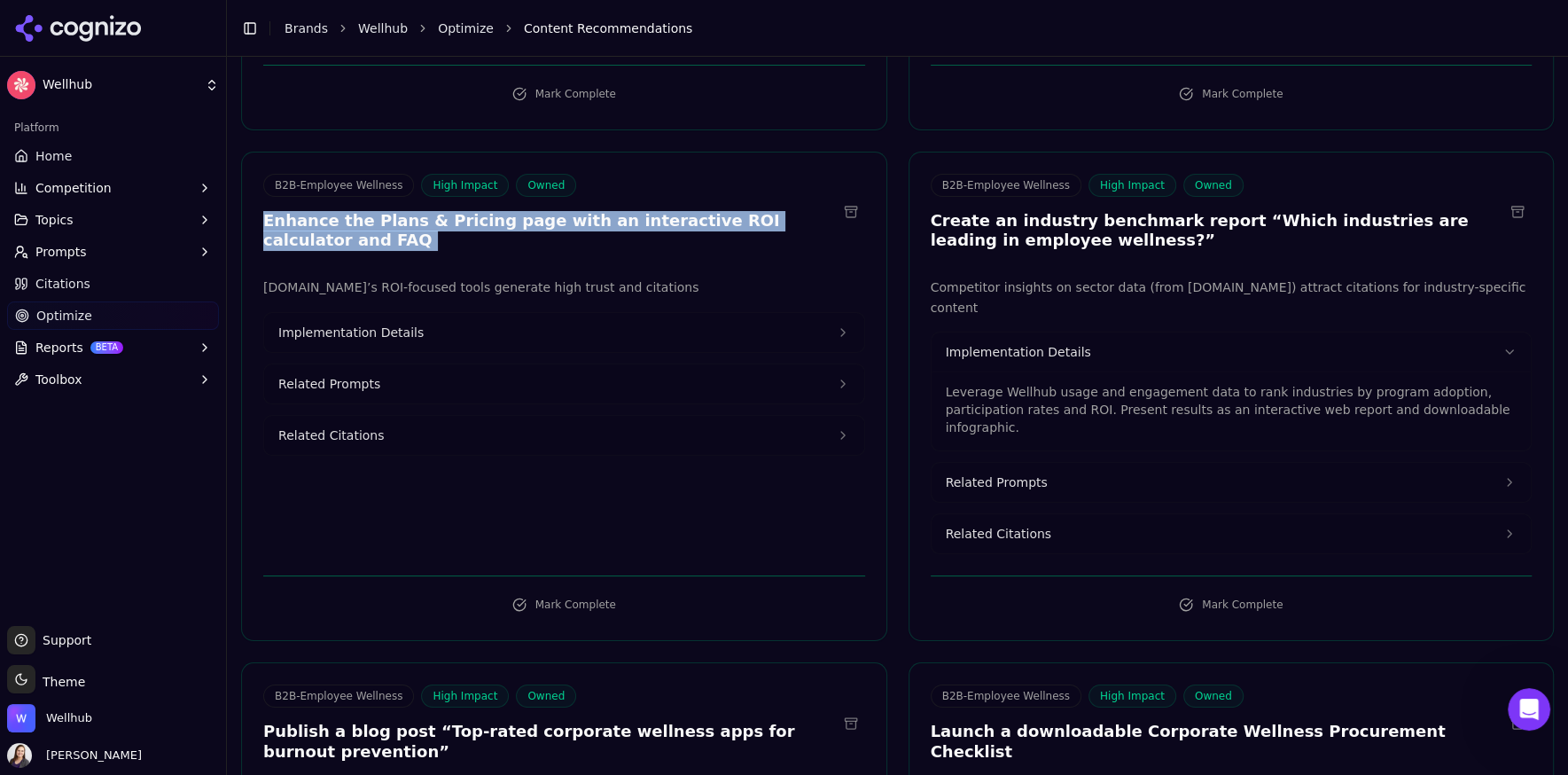
drag, startPoint x: 840, startPoint y: 215, endPoint x: 263, endPoint y: 218, distance: 577.0
click at [263, 218] on div "B2B-Employee Wellness High Impact Owned Enhance the Plans & Pricing page with a…" at bounding box center [564, 212] width 602 height 77
click at [336, 317] on button "Implementation Details" at bounding box center [564, 333] width 600 height 39
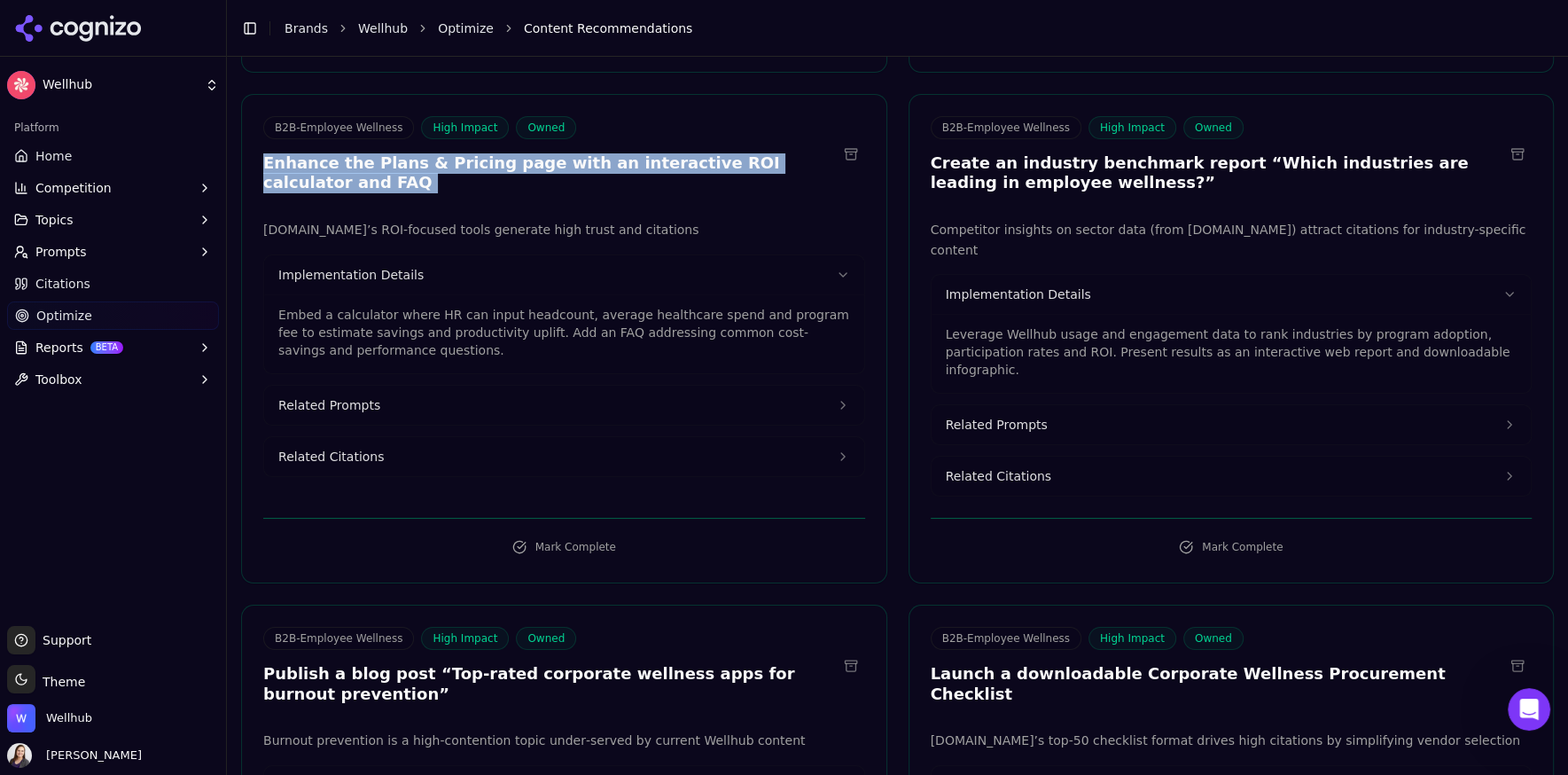
scroll to position [3805, 0]
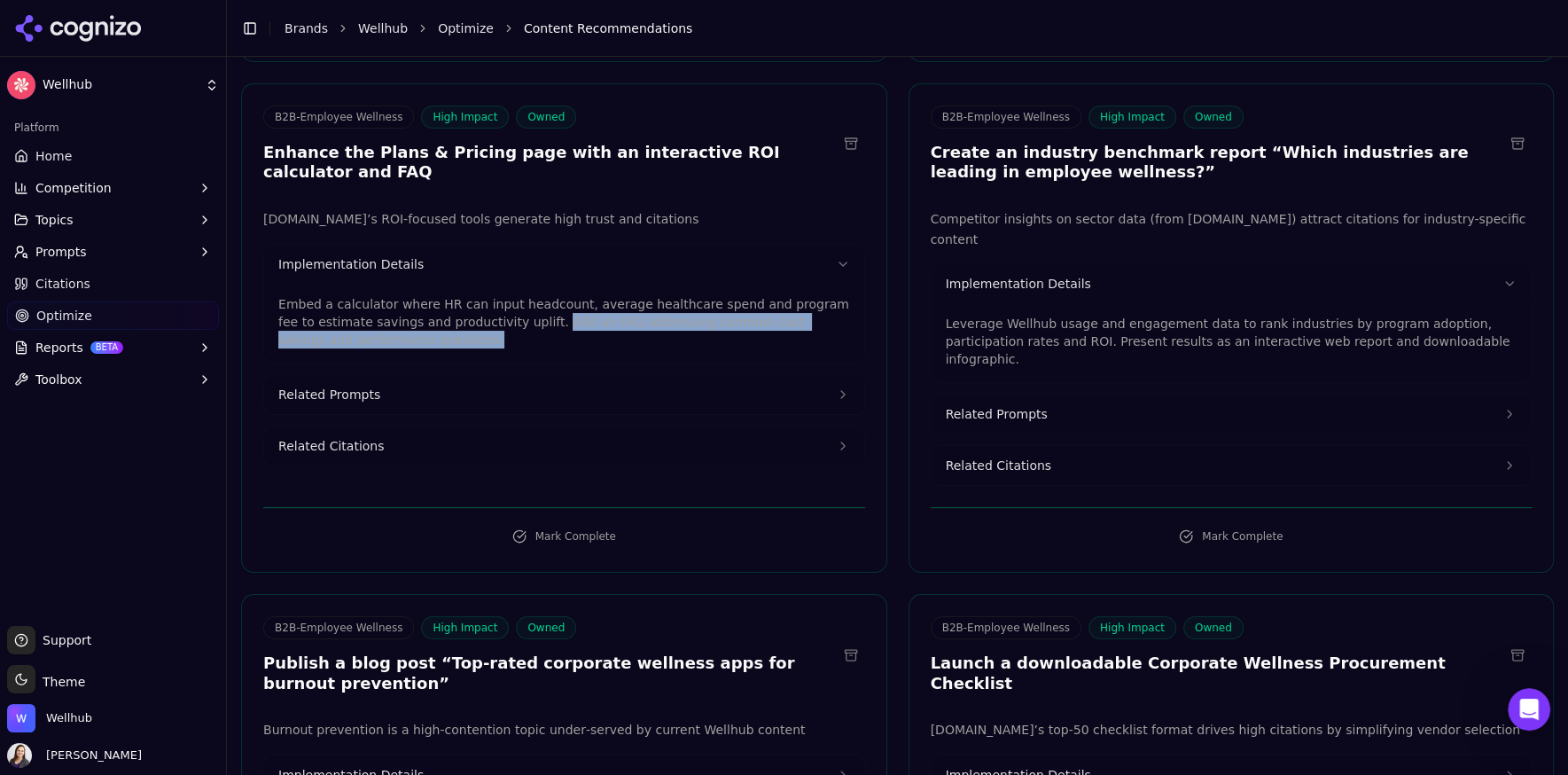
drag, startPoint x: 425, startPoint y: 316, endPoint x: 512, endPoint y: 299, distance: 88.6
click at [512, 299] on p "Embed a calculator where HR can input headcount, average healthcare spend and p…" at bounding box center [564, 322] width 572 height 54
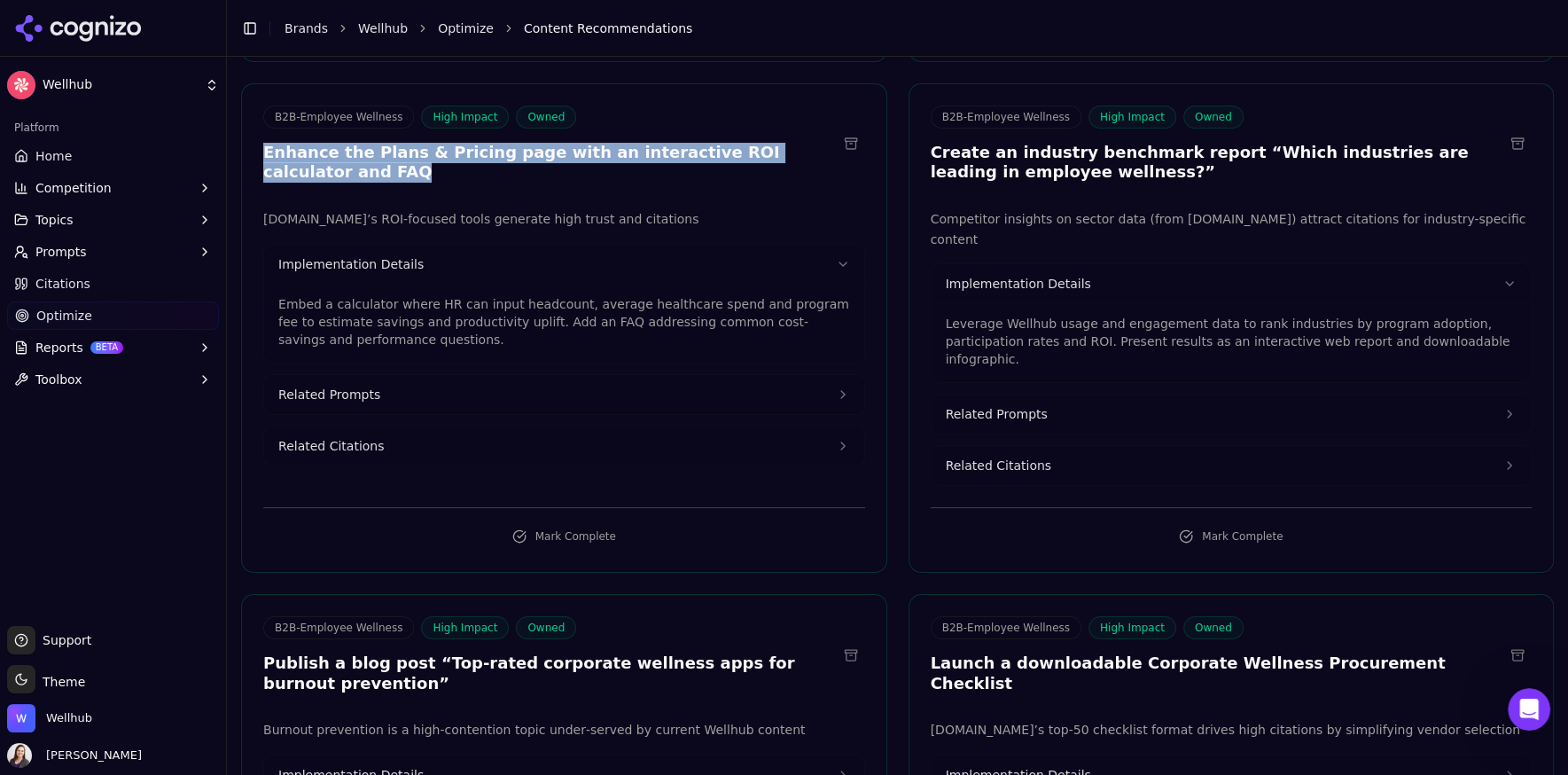
drag, startPoint x: 259, startPoint y: 142, endPoint x: 829, endPoint y: 143, distance: 570.0
click at [829, 143] on div "B2B-Employee Wellness High Impact Owned Enhance the Plans & Pricing page with a…" at bounding box center [564, 146] width 645 height 82
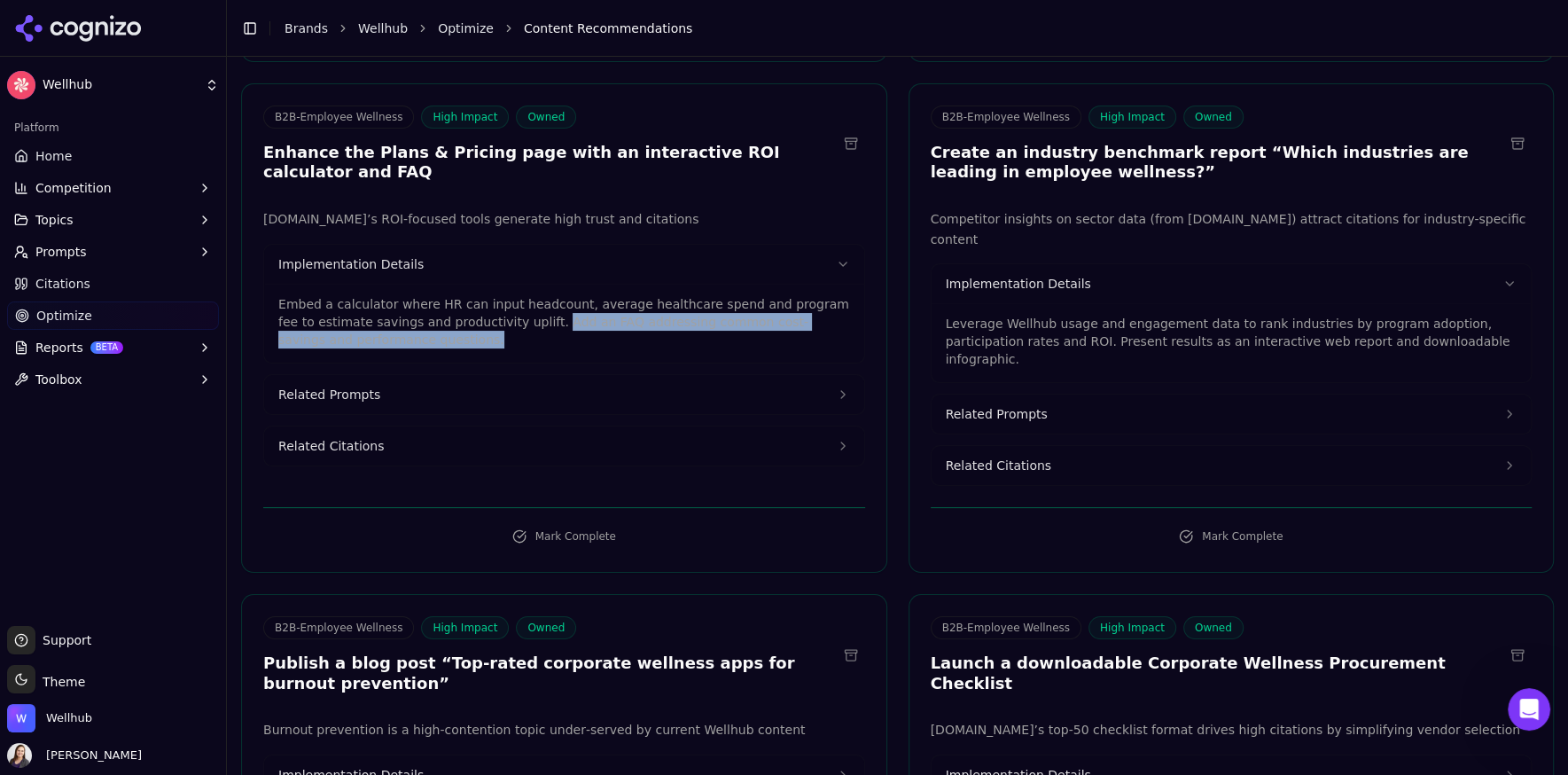
drag, startPoint x: 426, startPoint y: 315, endPoint x: 512, endPoint y: 297, distance: 87.9
click at [512, 297] on p "Embed a calculator where HR can input headcount, average healthcare spend and p…" at bounding box center [564, 322] width 572 height 54
click at [369, 385] on span "Related Prompts" at bounding box center [329, 394] width 102 height 18
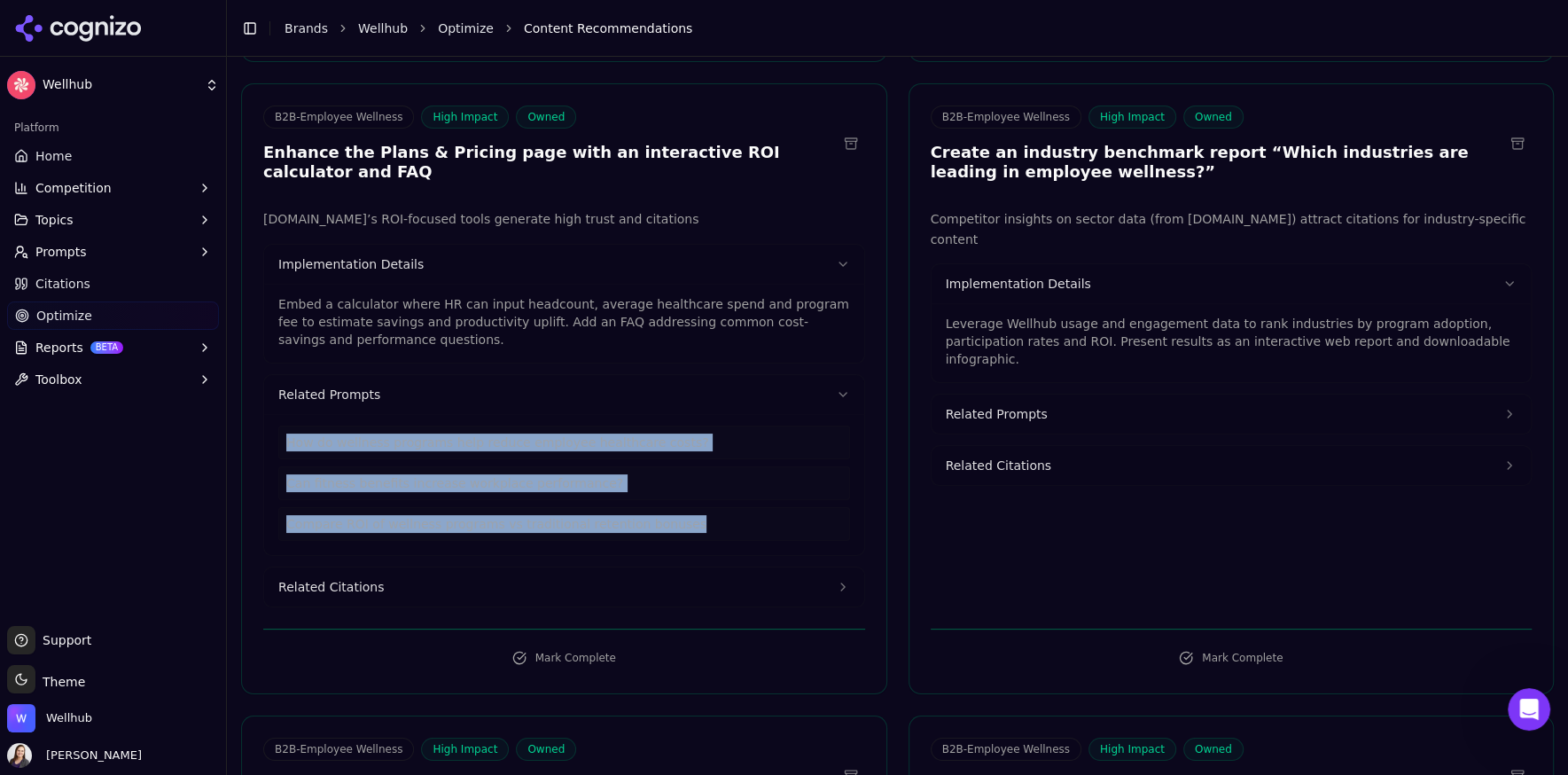
drag, startPoint x: 700, startPoint y: 504, endPoint x: 275, endPoint y: 413, distance: 434.6
click at [275, 414] on div "How do wellness programs help reduce employee healthcare costs? Can fitness ben…" at bounding box center [564, 484] width 600 height 141
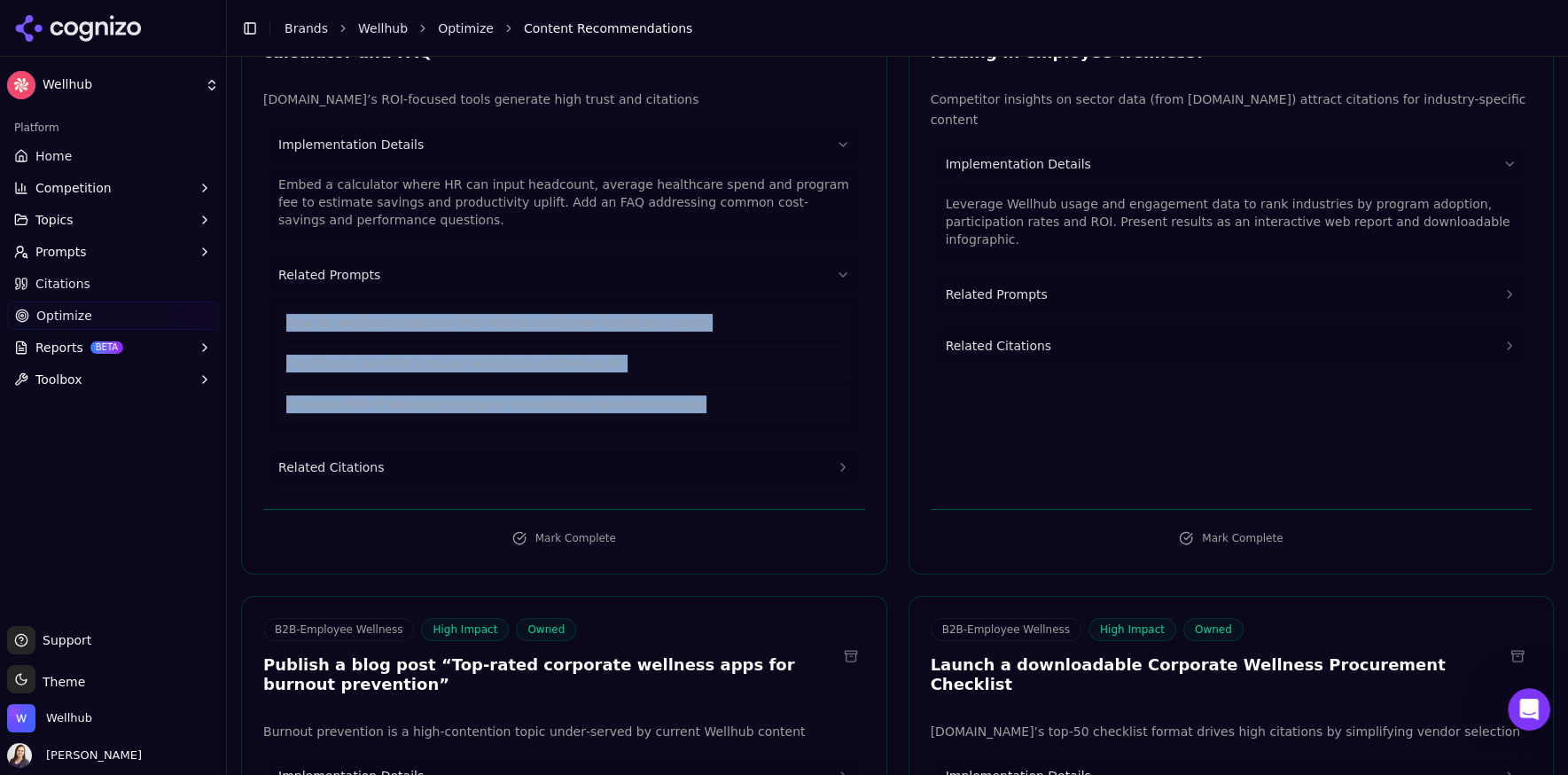
scroll to position [3933, 0]
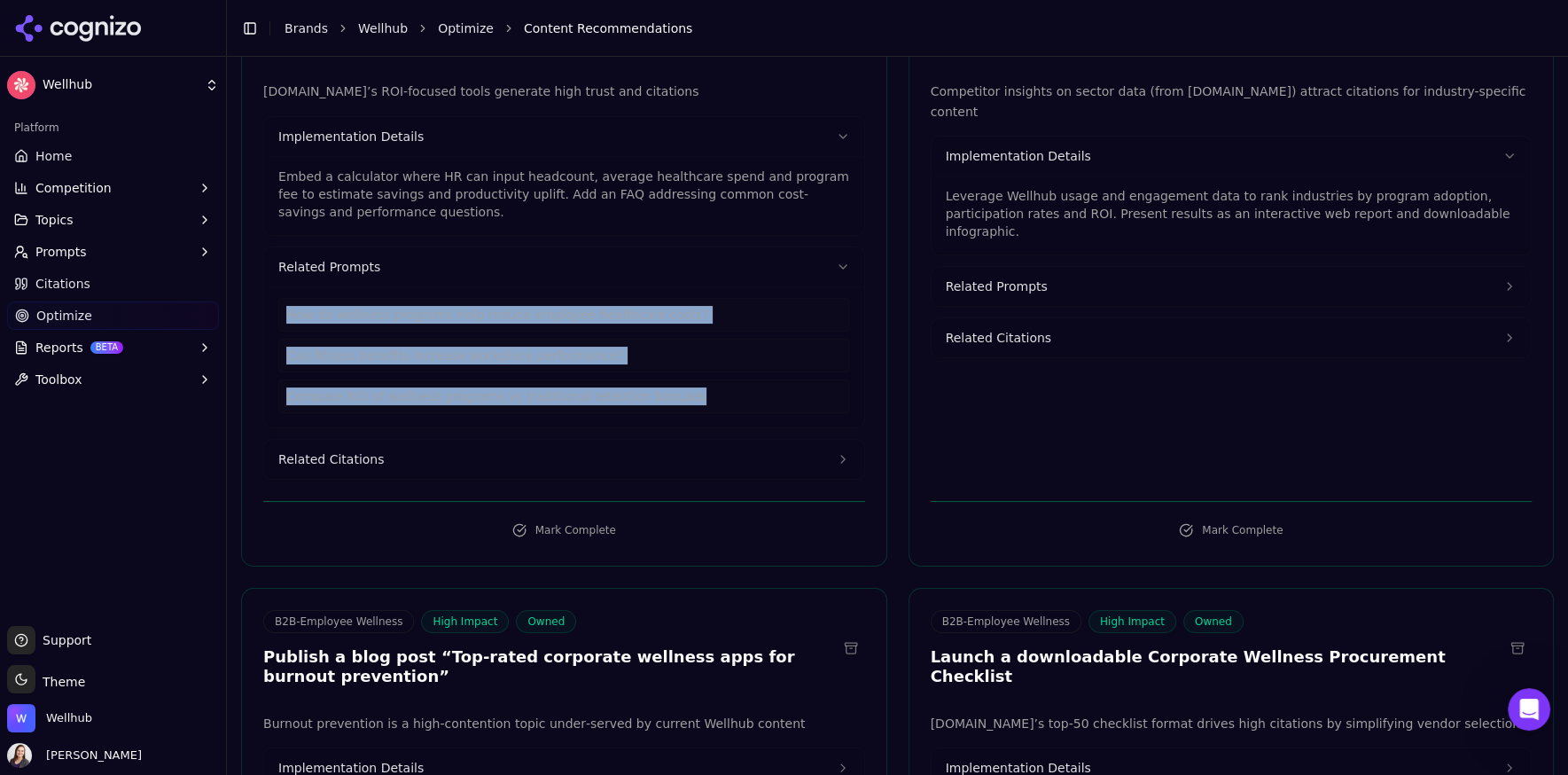
click at [336, 440] on button "Related Citations" at bounding box center [564, 459] width 600 height 39
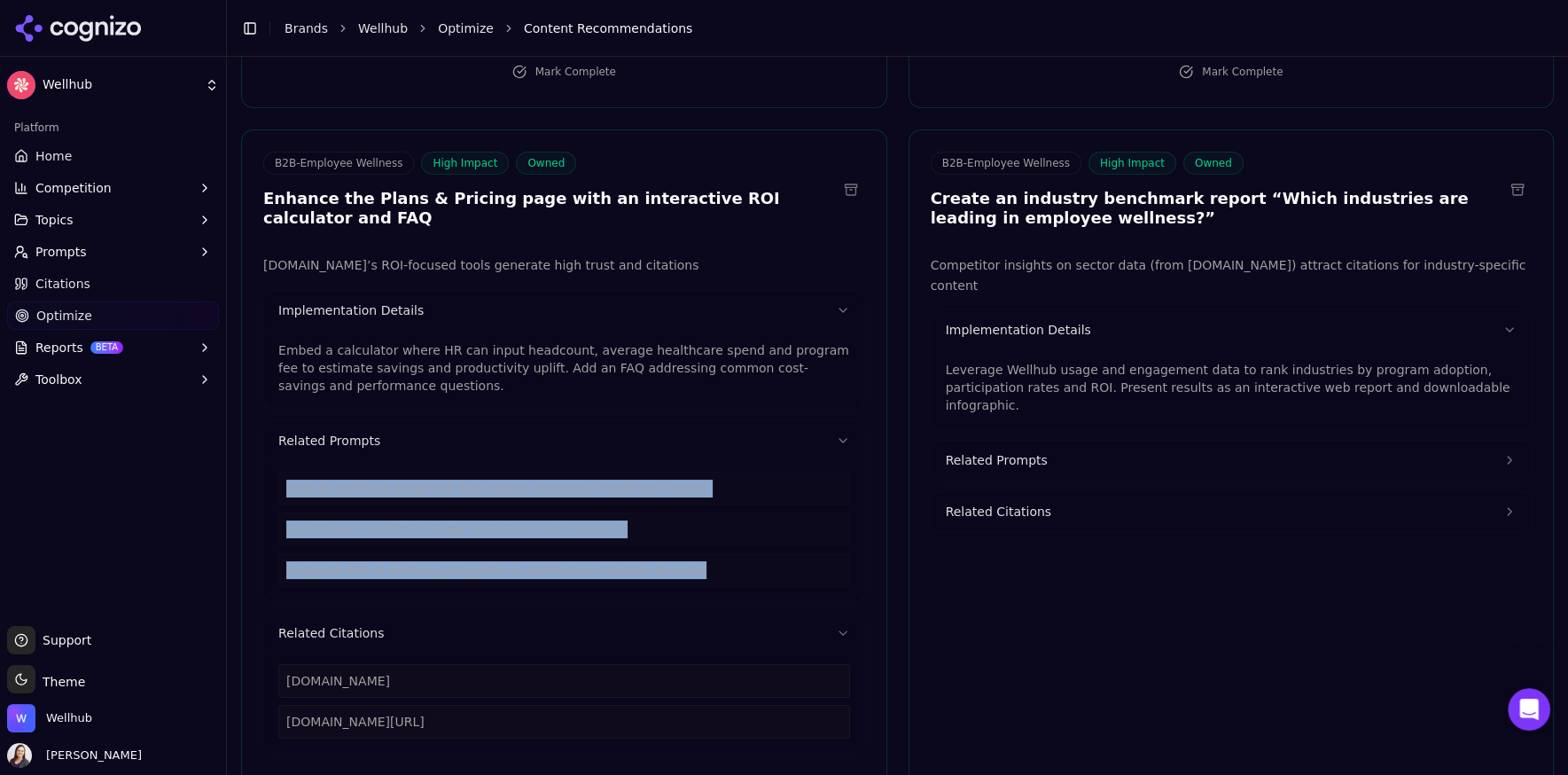
scroll to position [3772, 0]
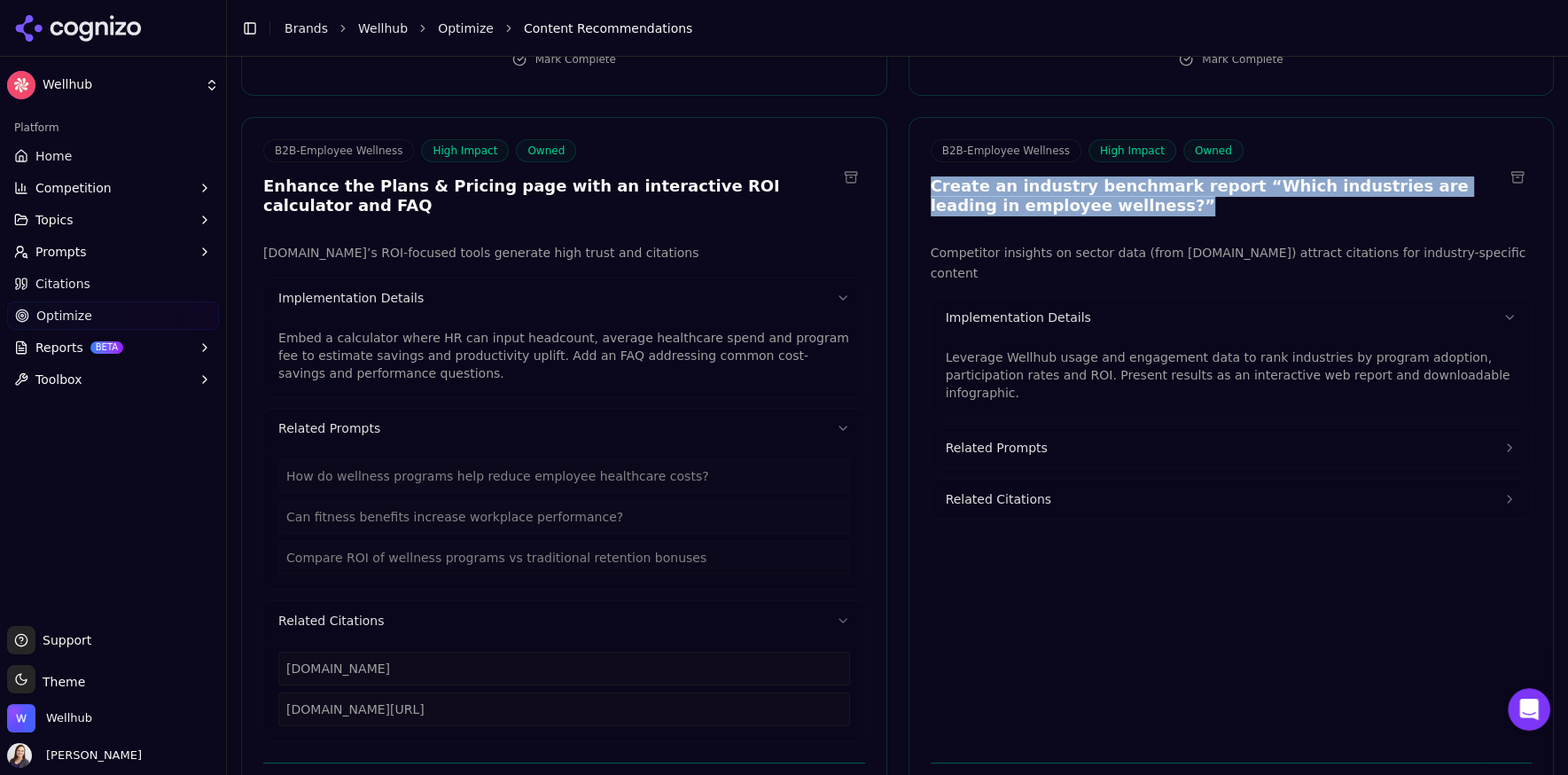
drag, startPoint x: 1116, startPoint y: 207, endPoint x: 910, endPoint y: 182, distance: 207.5
click at [910, 182] on div "B2B-Employee Wellness High Impact Owned Create an industry benchmark report “Wh…" at bounding box center [1232, 180] width 645 height 82
drag, startPoint x: 926, startPoint y: 243, endPoint x: 1521, endPoint y: 250, distance: 595.0
click at [1521, 250] on div "Competitor insights on sector data (from [DOMAIN_NAME]) attract citations for i…" at bounding box center [1232, 491] width 645 height 499
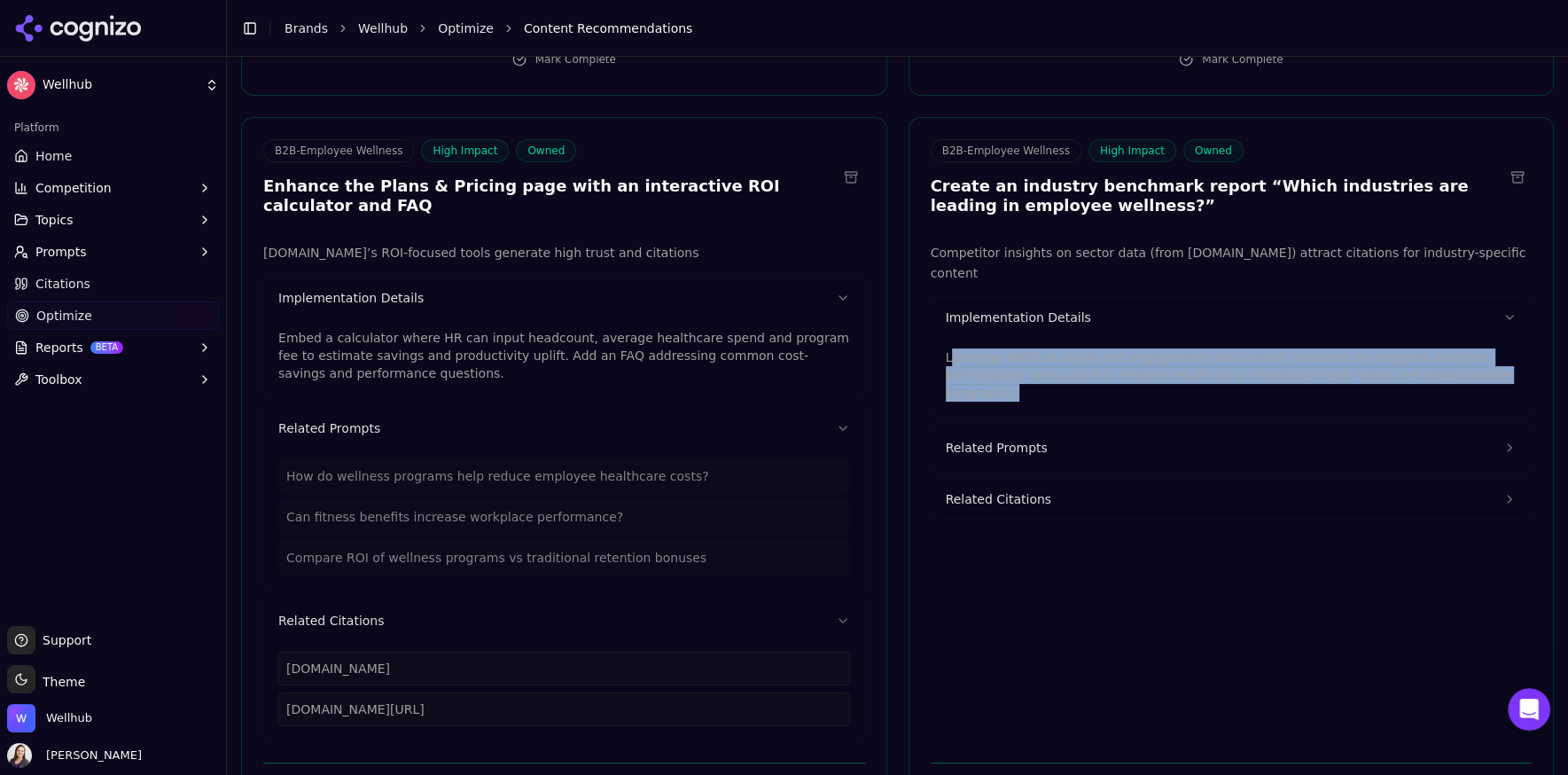
drag, startPoint x: 949, startPoint y: 327, endPoint x: 1461, endPoint y: 354, distance: 512.7
click at [1461, 354] on p "Leverage Wellhub usage and engagement data to rank industries by program adopti…" at bounding box center [1231, 375] width 572 height 54
click at [1413, 349] on p "Leverage Wellhub usage and engagement data to rank industries by program adopti…" at bounding box center [1231, 375] width 572 height 54
drag, startPoint x: 1461, startPoint y: 353, endPoint x: 928, endPoint y: 335, distance: 533.3
click at [928, 335] on div "Competitor insights on sector data (from [DOMAIN_NAME]) attract citations for i…" at bounding box center [1232, 491] width 645 height 499
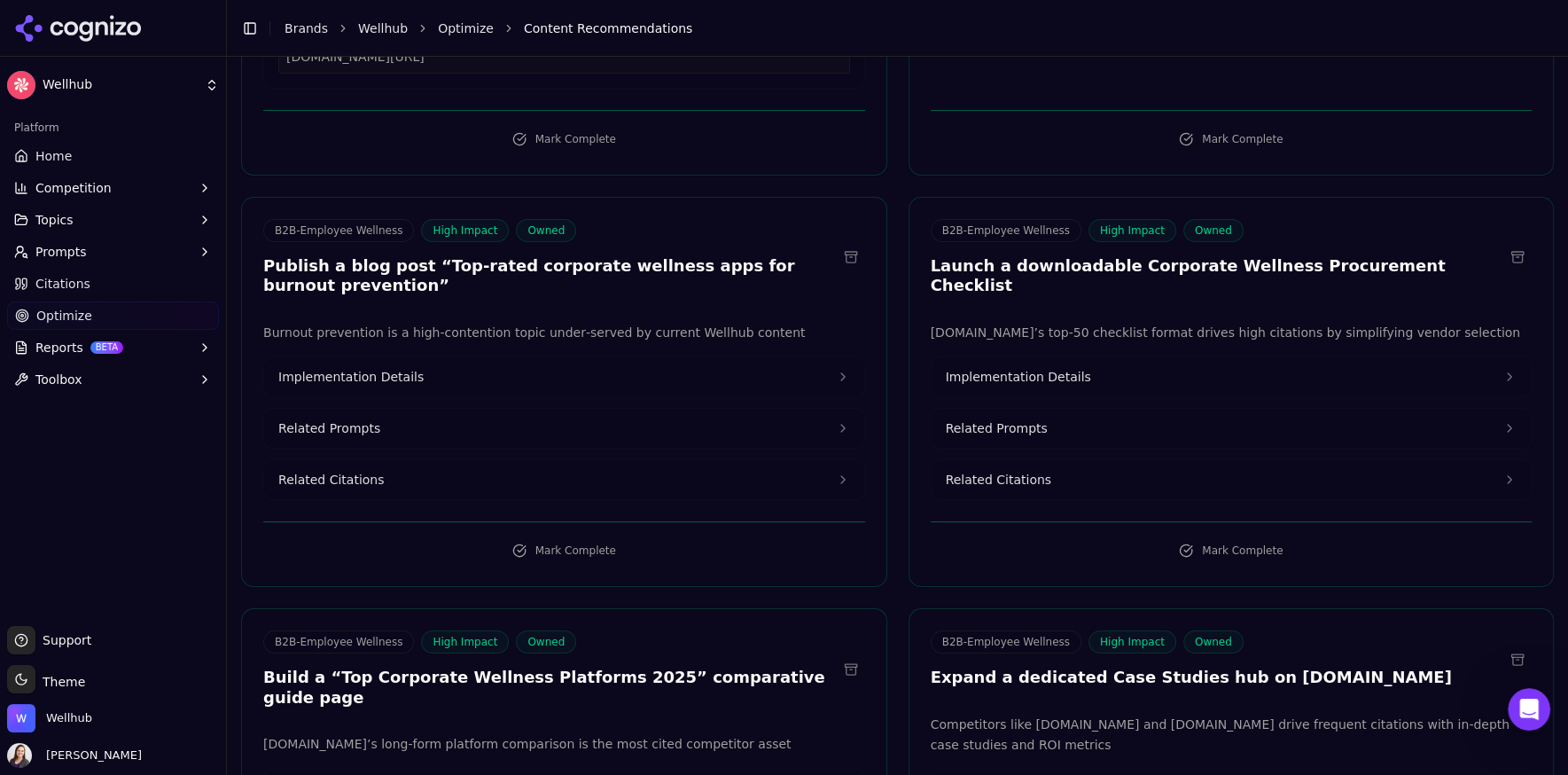
scroll to position [4424, 0]
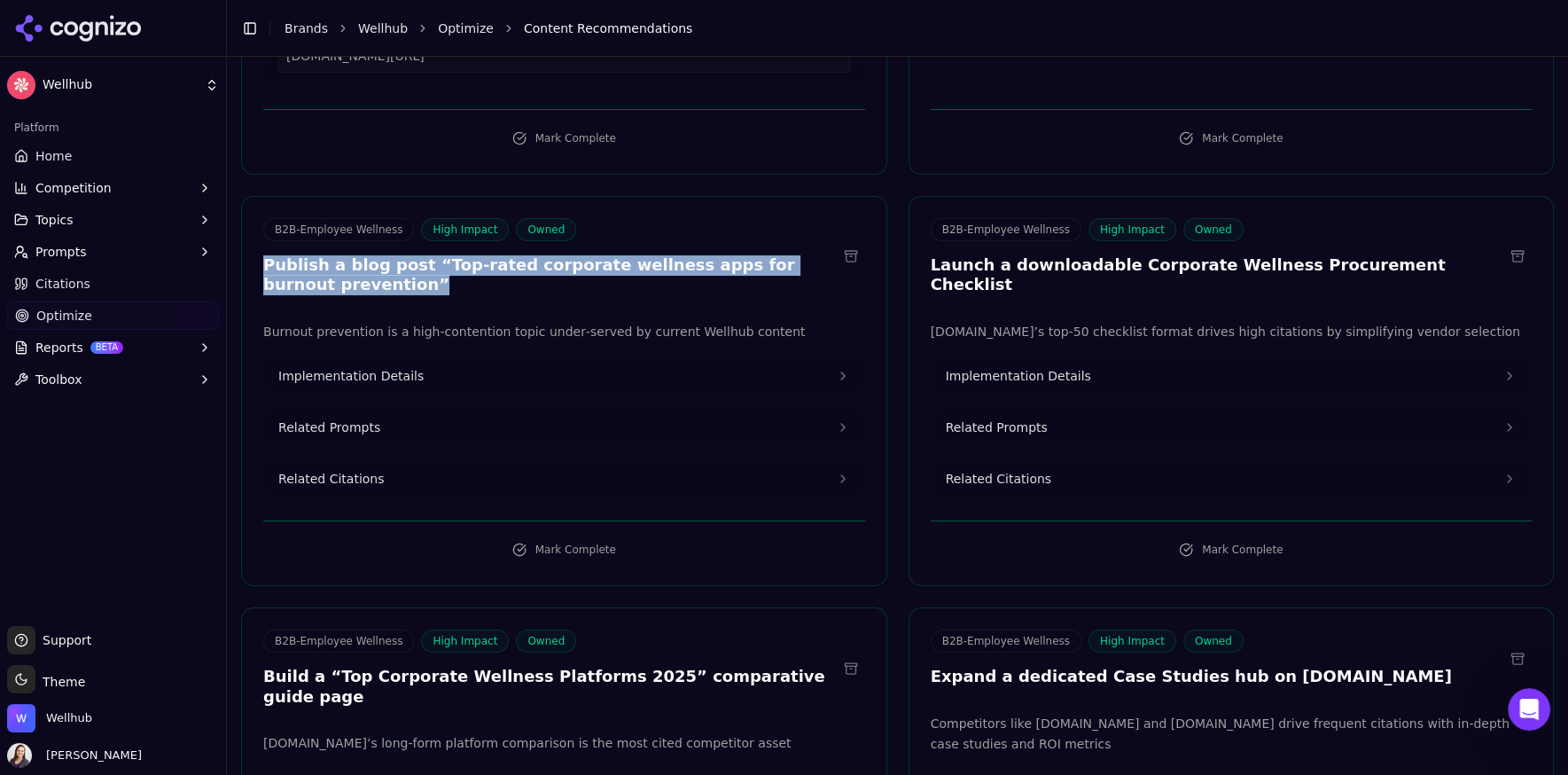
drag, startPoint x: 385, startPoint y: 247, endPoint x: 250, endPoint y: 227, distance: 136.5
click at [250, 227] on div "B2B-Employee Wellness High Impact Owned Publish a blog post “Top-rated corporat…" at bounding box center [564, 259] width 645 height 82
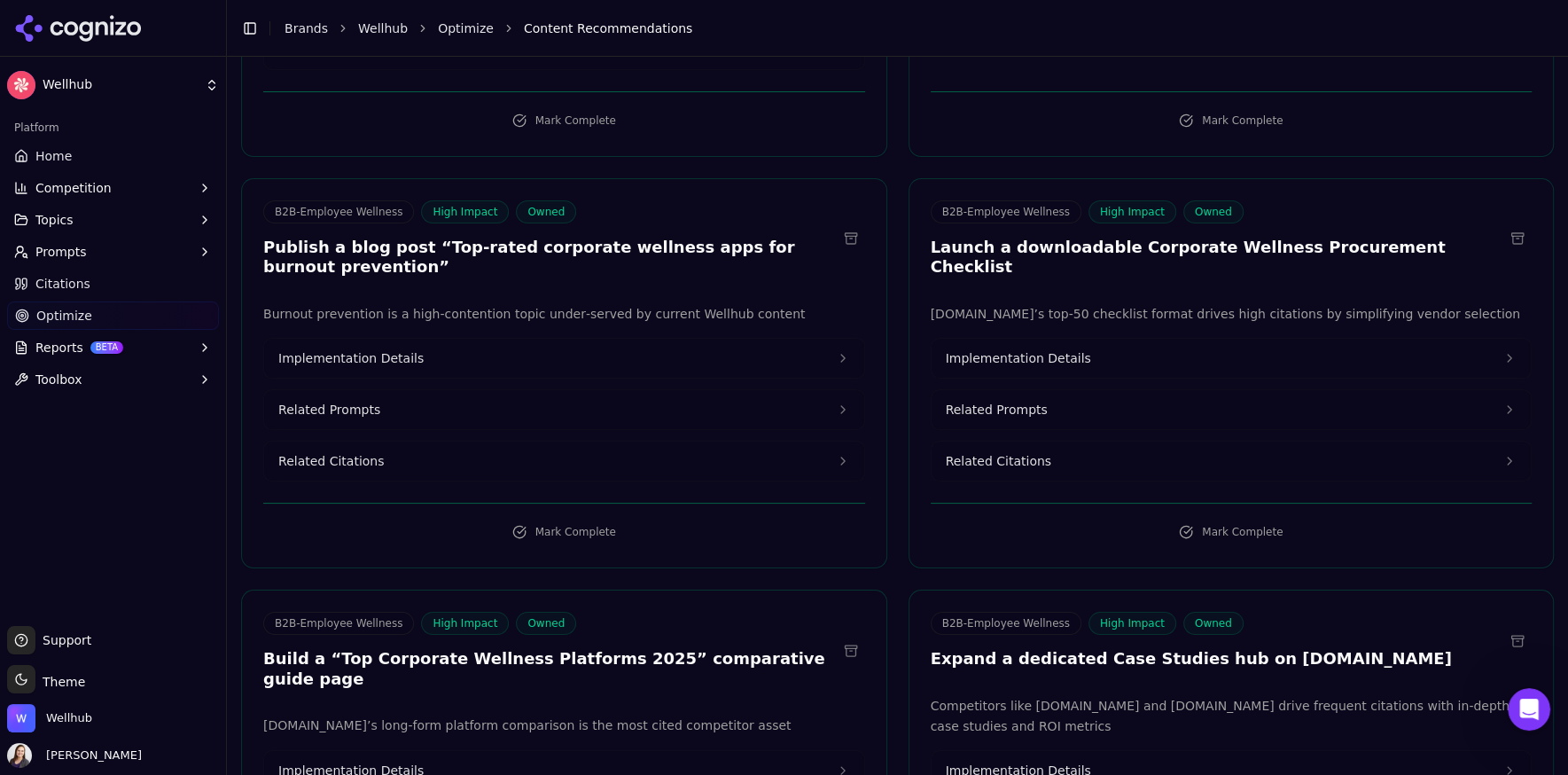
click at [808, 304] on p "Burnout prevention is a high-contention topic under‐served by current Wellhub c…" at bounding box center [564, 314] width 602 height 21
click at [623, 339] on button "Implementation Details" at bounding box center [564, 359] width 600 height 39
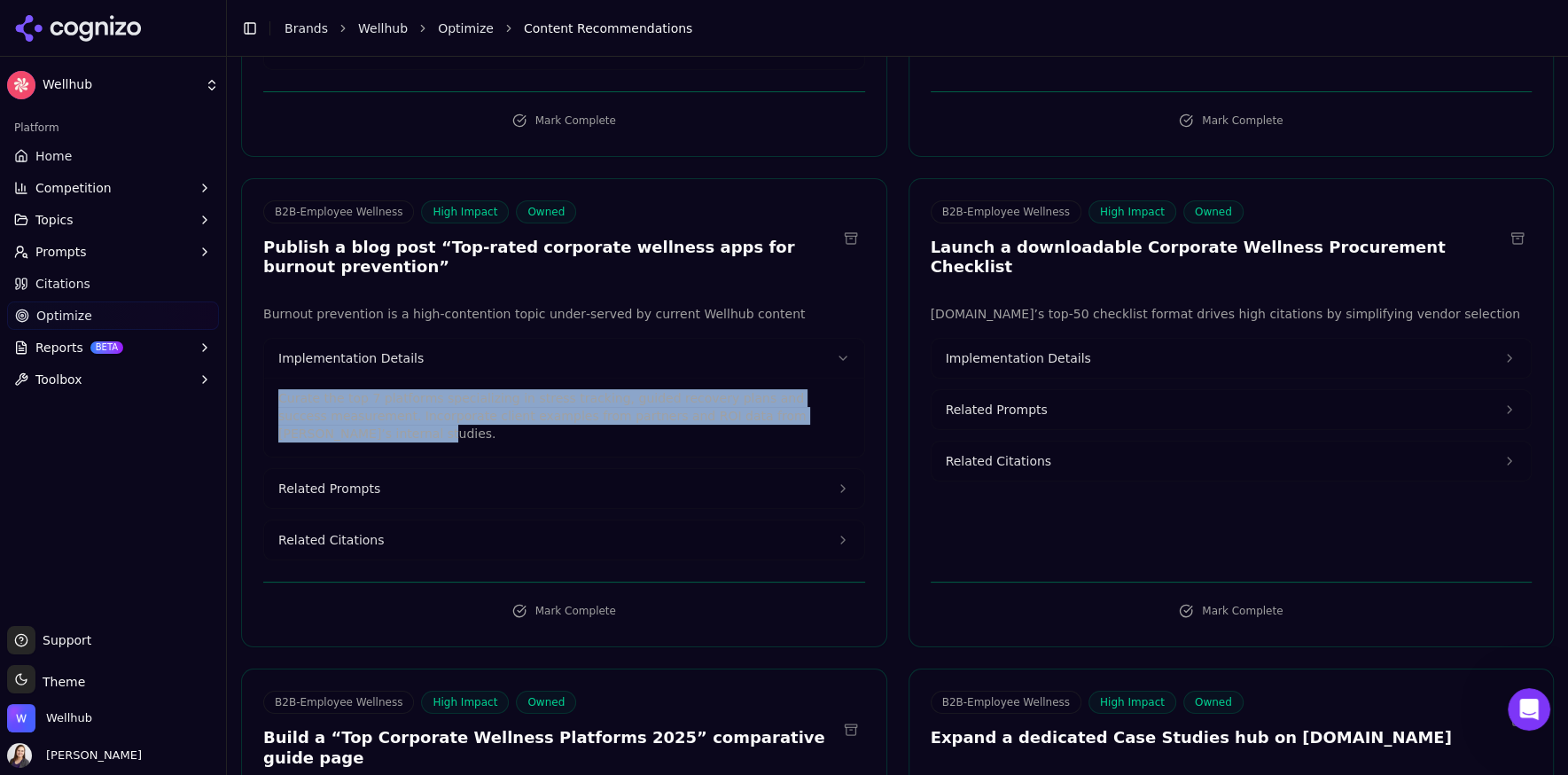
drag, startPoint x: 334, startPoint y: 400, endPoint x: 275, endPoint y: 368, distance: 67.1
click at [275, 377] on div "Curate the top 7 platforms specializing in stress tracking, guided recovery pla…" at bounding box center [564, 416] width 600 height 78
click at [346, 480] on span "Related Prompts" at bounding box center [329, 489] width 102 height 18
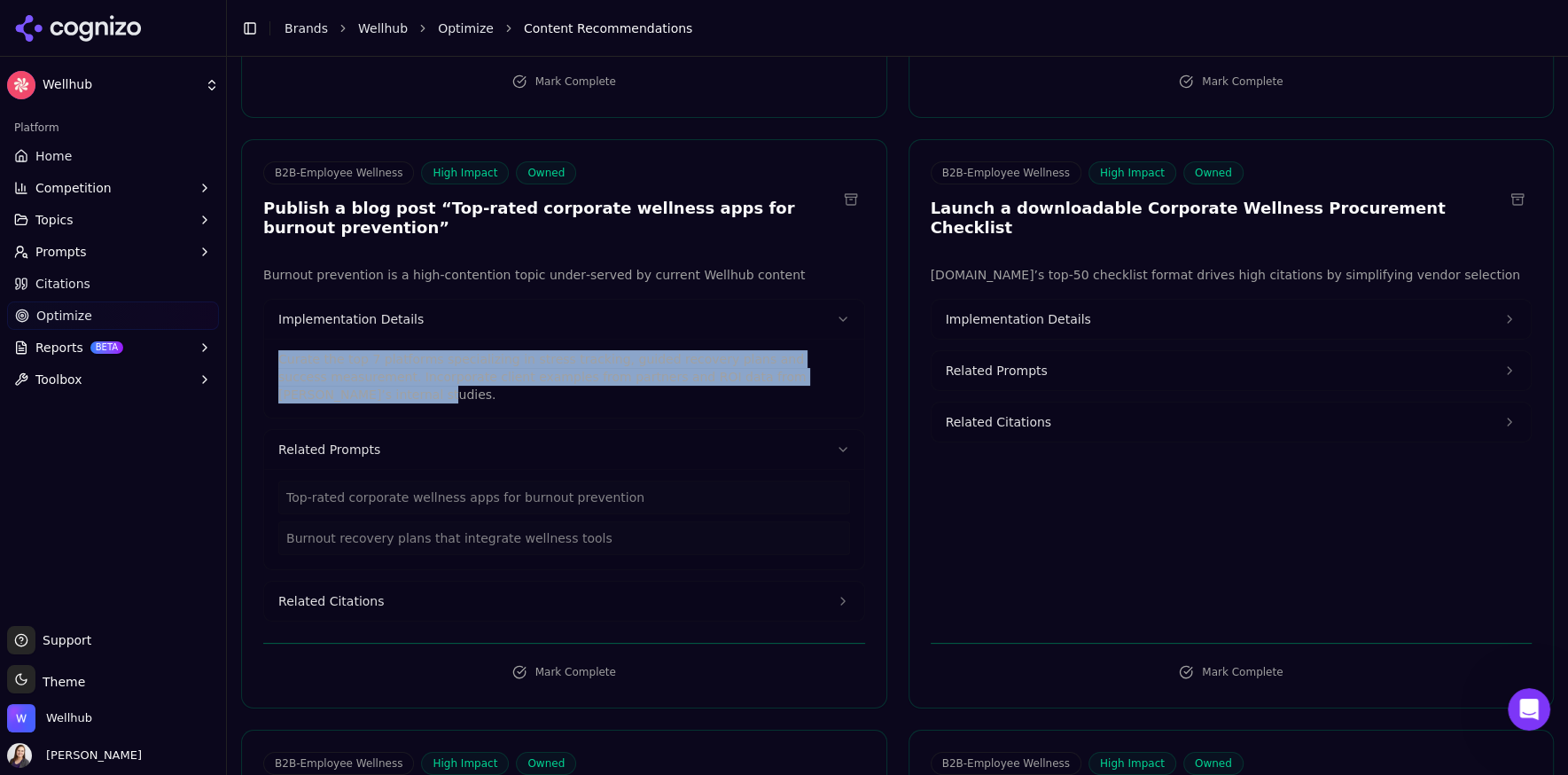
scroll to position [4487, 0]
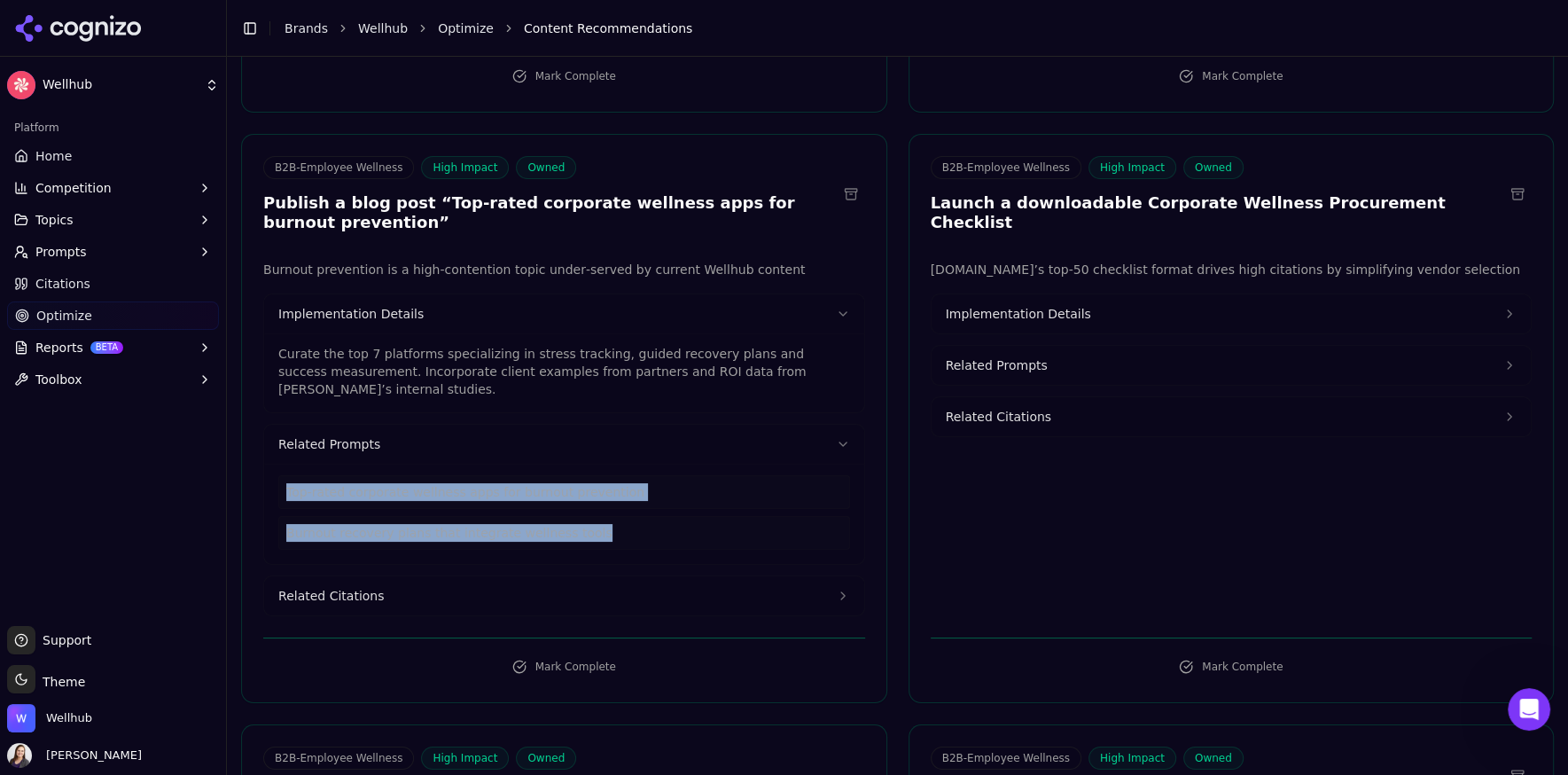
drag, startPoint x: 608, startPoint y: 493, endPoint x: 269, endPoint y: 446, distance: 342.2
click at [269, 464] on div "Top-rated corporate wellness apps for burnout prevention Burnout recovery plans…" at bounding box center [564, 514] width 600 height 100
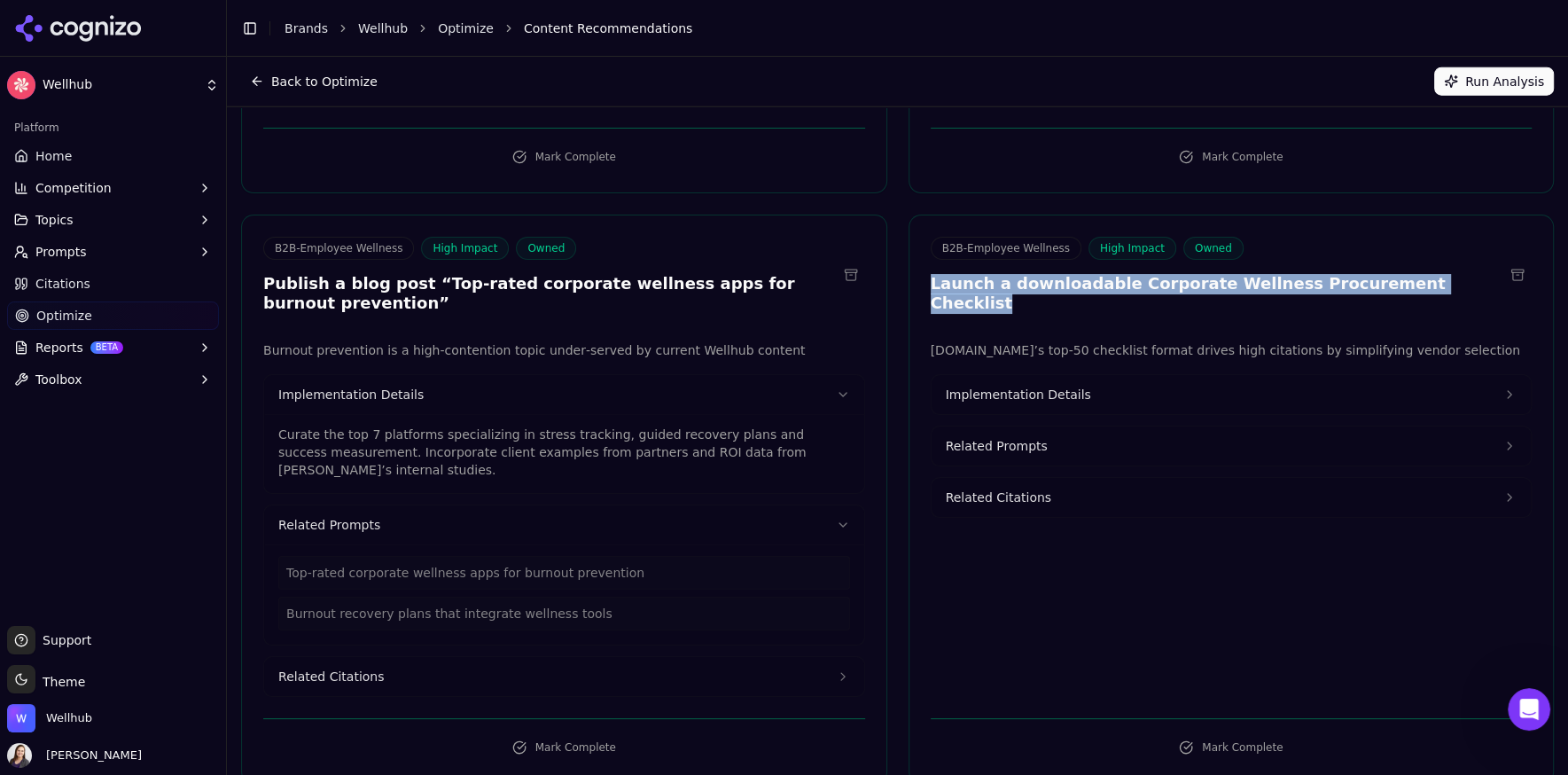
drag, startPoint x: 1440, startPoint y: 252, endPoint x: 929, endPoint y: 251, distance: 511.0
click at [929, 251] on div "B2B-Employee Wellness High Impact Owned Launch a downloadable Corporate Wellnes…" at bounding box center [1232, 277] width 645 height 82
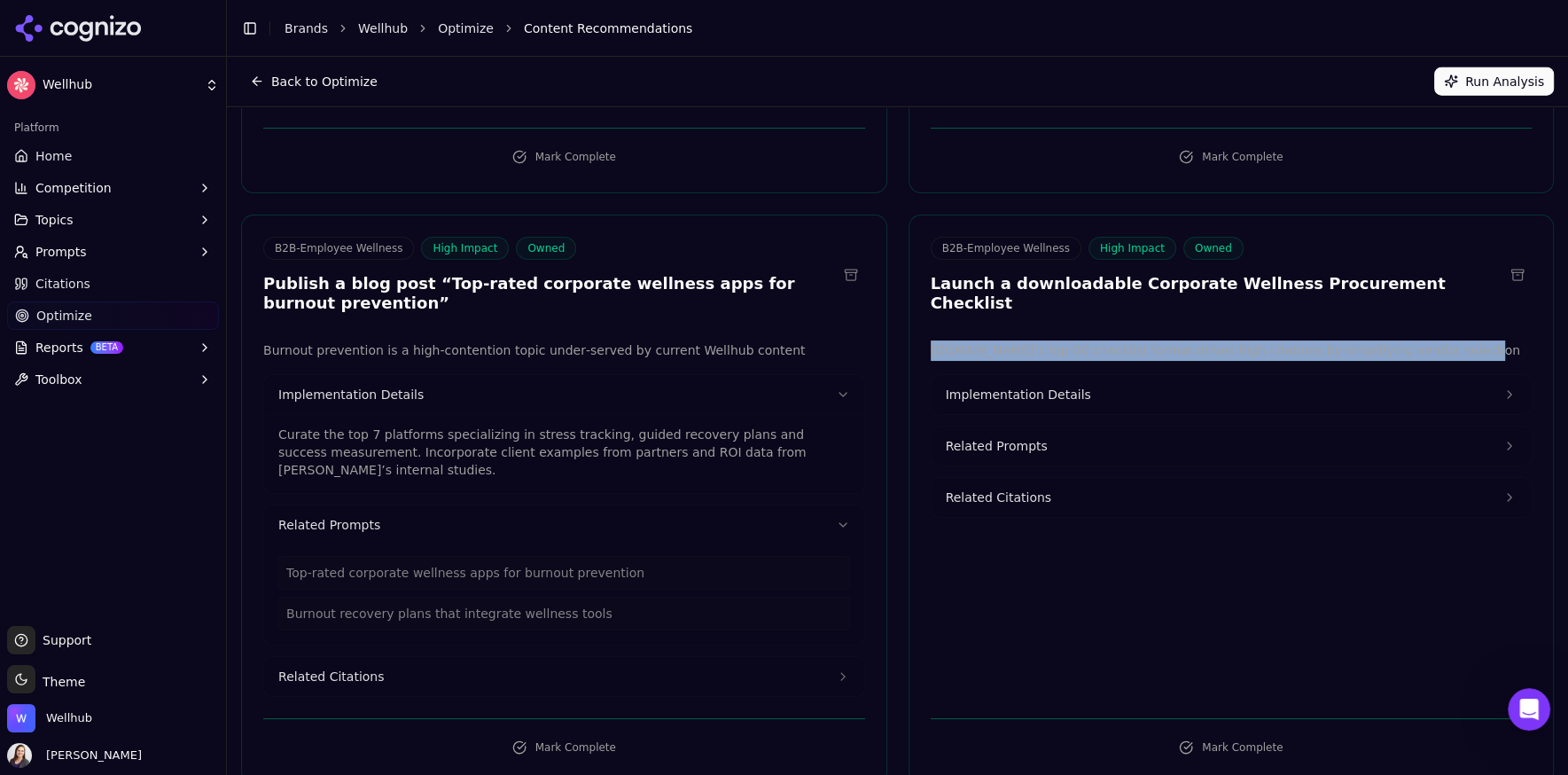
drag, startPoint x: 1447, startPoint y: 289, endPoint x: 920, endPoint y: 301, distance: 527.1
click at [920, 341] on div "[DOMAIN_NAME]’s top-50 checklist format drives high citations by simplifying ve…" at bounding box center [1232, 519] width 645 height 358
click at [1032, 385] on span "Implementation Details" at bounding box center [1018, 394] width 145 height 18
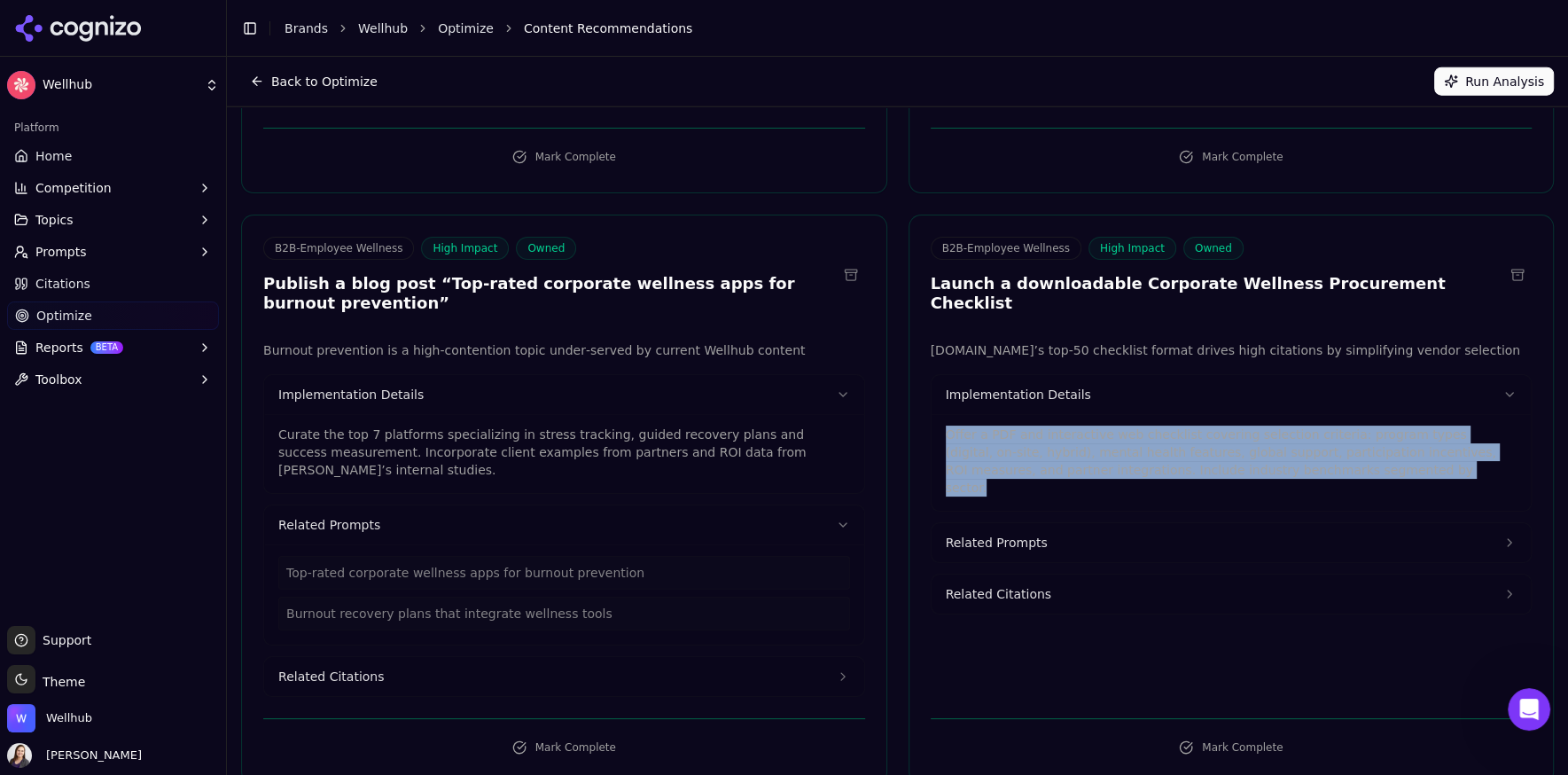
drag, startPoint x: 1329, startPoint y: 417, endPoint x: 931, endPoint y: 383, distance: 399.4
click at [932, 414] on div "Offer a PDF and interactive web checklist covering selection criteria: program …" at bounding box center [1232, 462] width 600 height 96
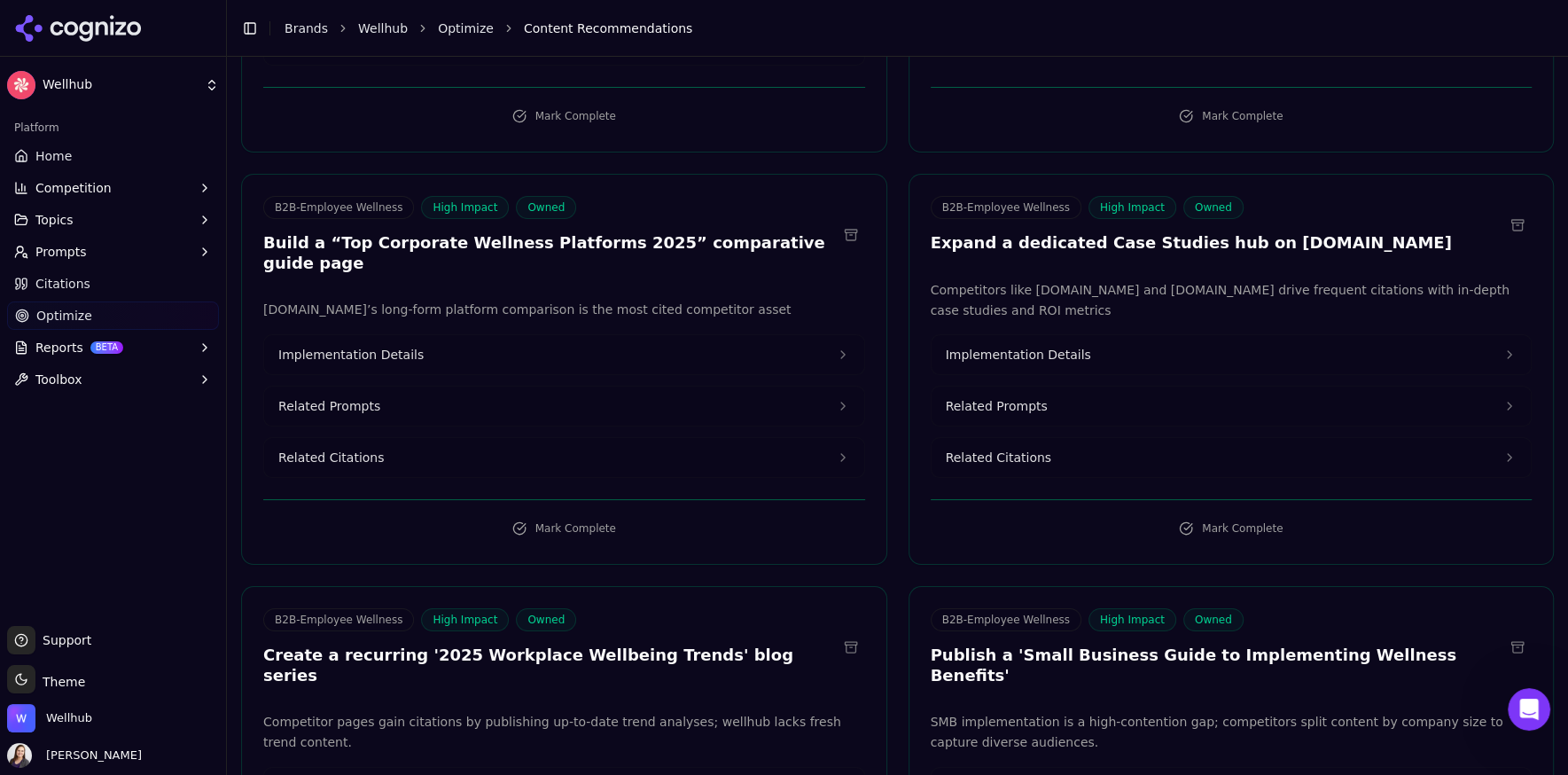
scroll to position [5040, 0]
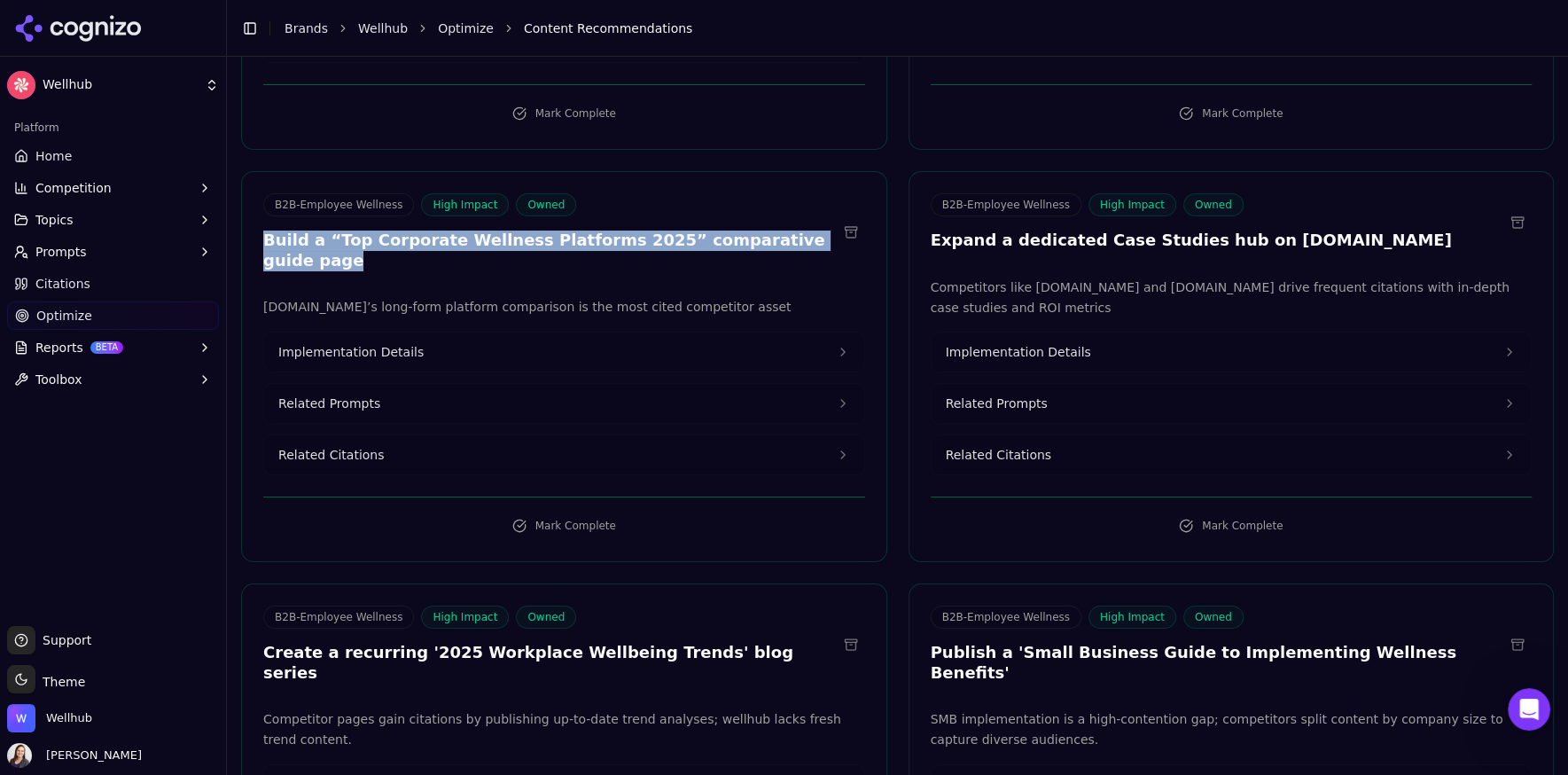
drag, startPoint x: 821, startPoint y: 202, endPoint x: 256, endPoint y: 203, distance: 565.0
click at [256, 203] on div "B2B-Employee Wellness High Impact Owned Build a “Top Corporate Wellness Platfor…" at bounding box center [564, 235] width 645 height 82
drag, startPoint x: 779, startPoint y: 246, endPoint x: 231, endPoint y: 250, distance: 548.0
click at [231, 250] on div "Wellhub Platform Home Competition Topics Prompts Citations Optimize Reports BET…" at bounding box center [784, 387] width 1568 height 775
click at [294, 297] on p "[DOMAIN_NAME]’s long-form platform comparison is the most cited competitor asset" at bounding box center [564, 307] width 602 height 21
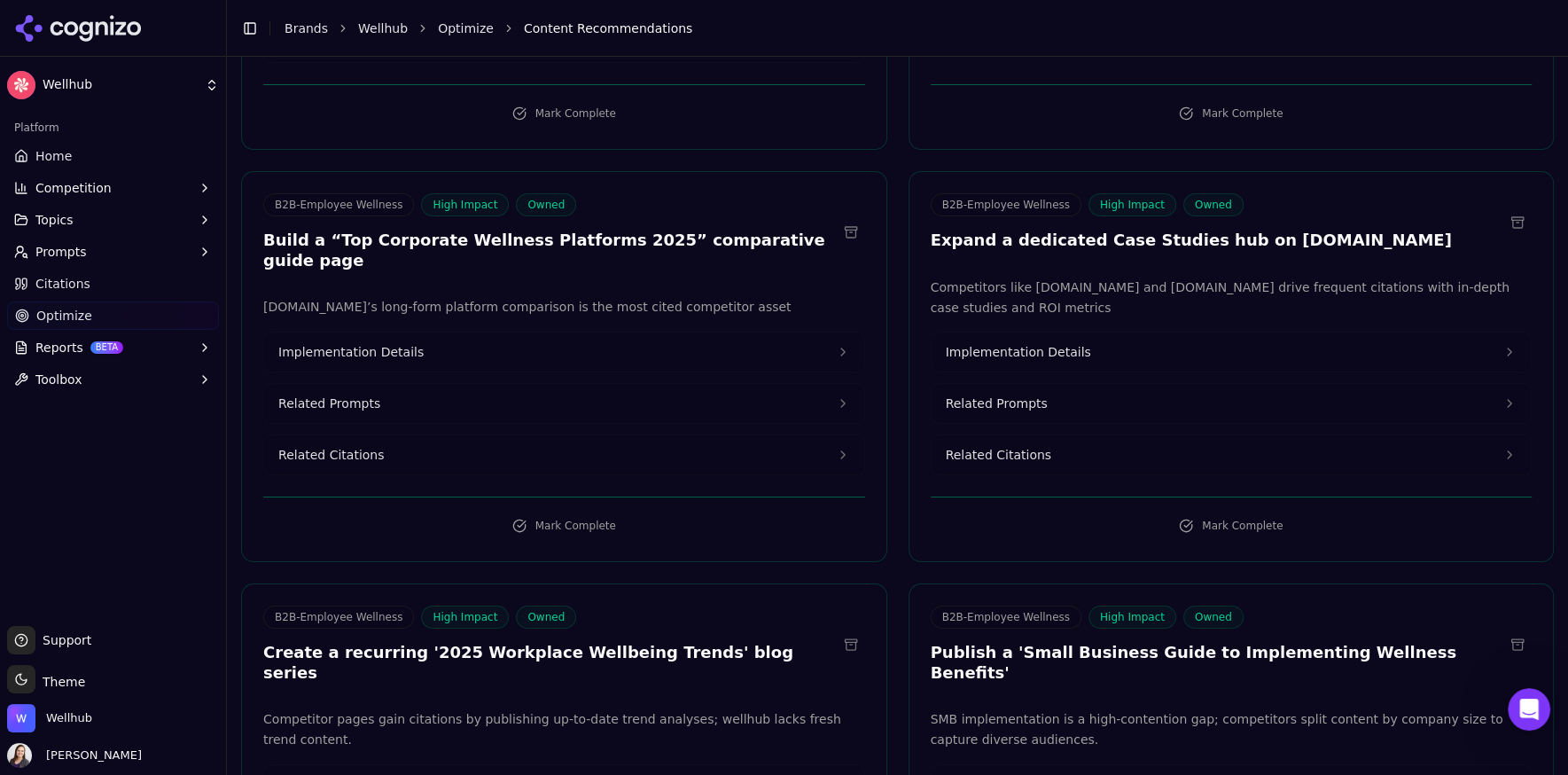
drag, startPoint x: 765, startPoint y: 251, endPoint x: 252, endPoint y: 246, distance: 513.0
click at [252, 297] on div "[DOMAIN_NAME]’s long-form platform comparison is the most cited competitor asse…" at bounding box center [564, 386] width 645 height 178
click at [326, 394] on span "Related Prompts" at bounding box center [329, 403] width 102 height 18
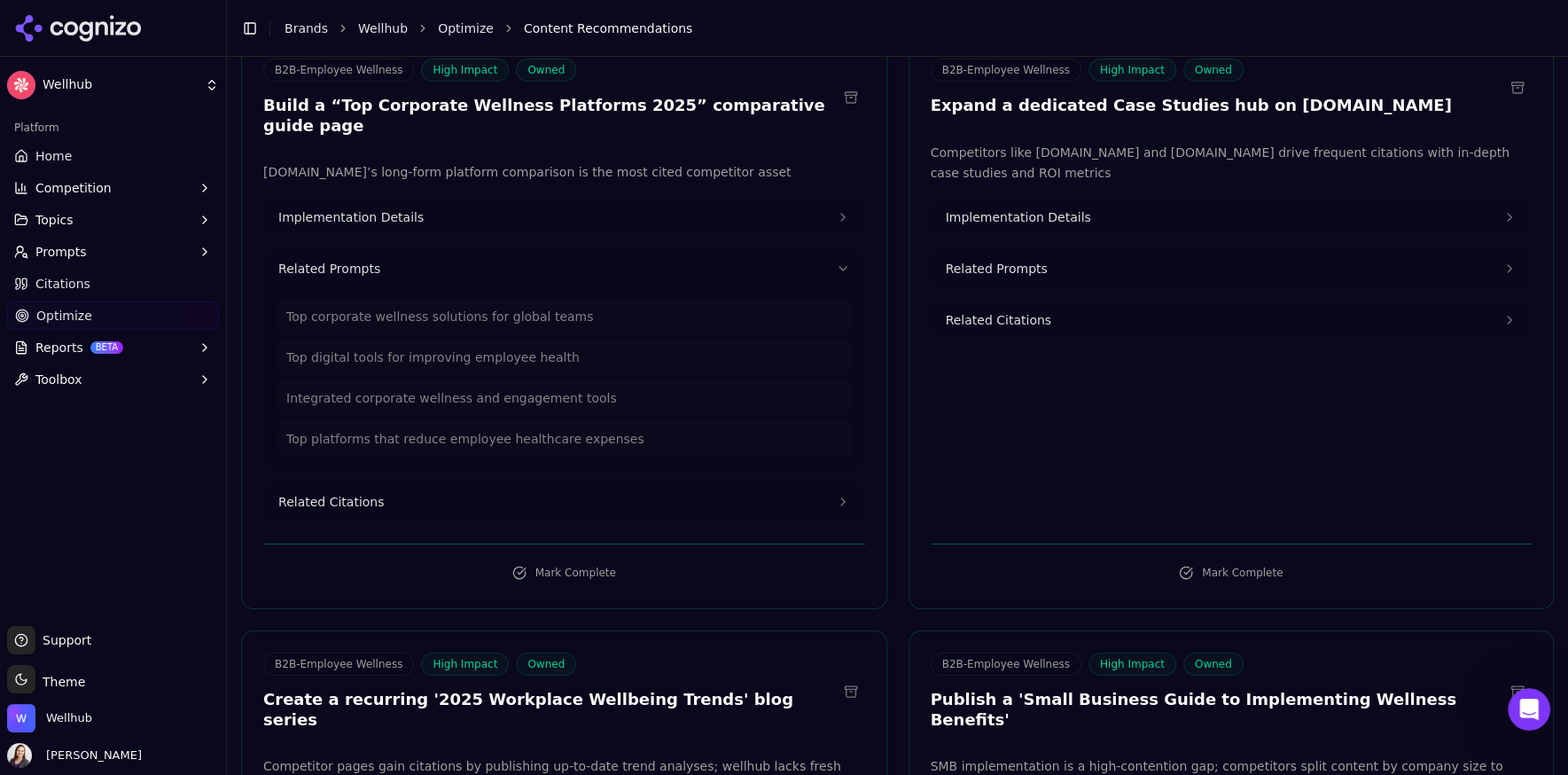
scroll to position [5196, 0]
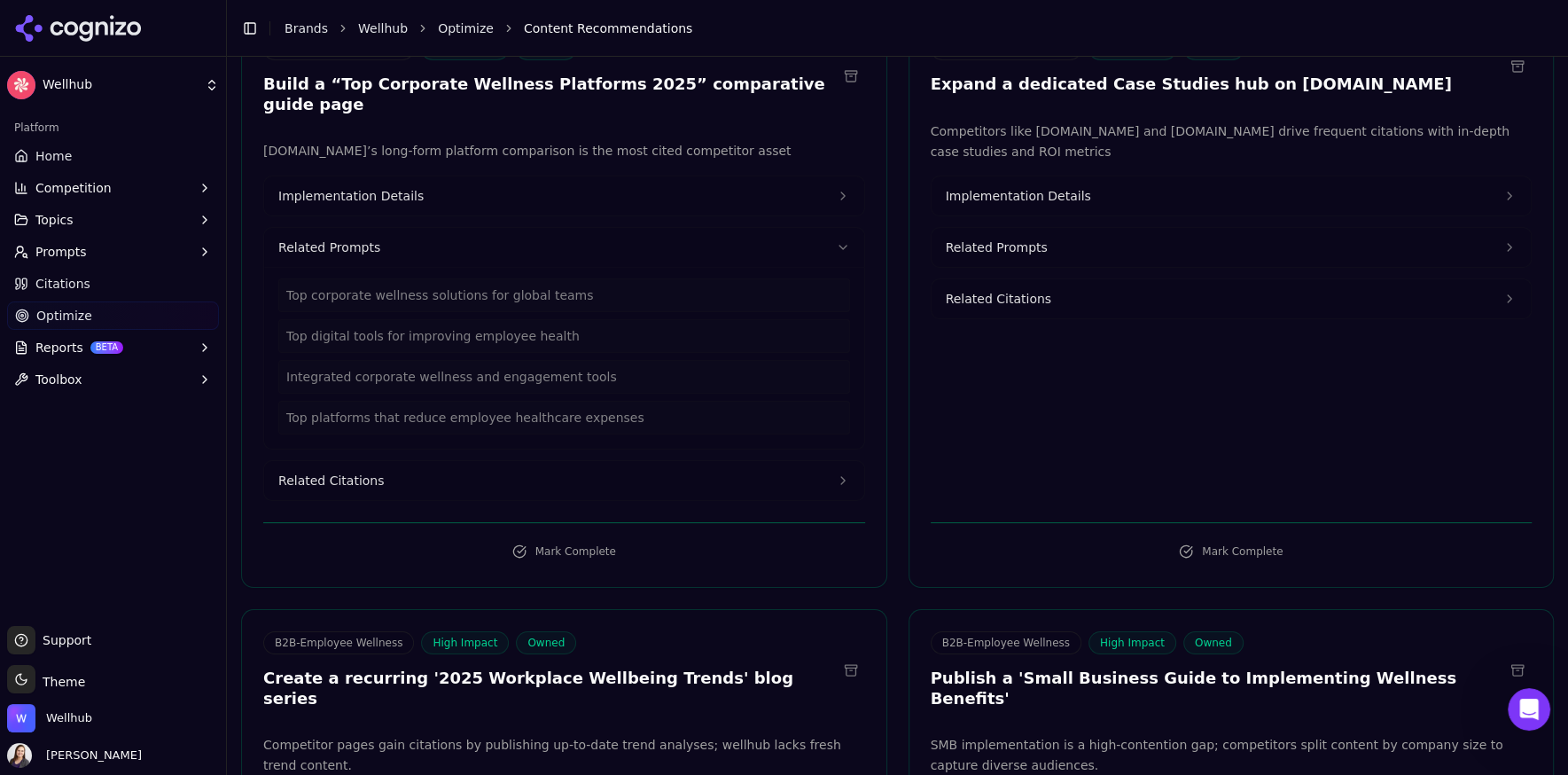
click at [332, 472] on span "Related Citations" at bounding box center [331, 481] width 105 height 18
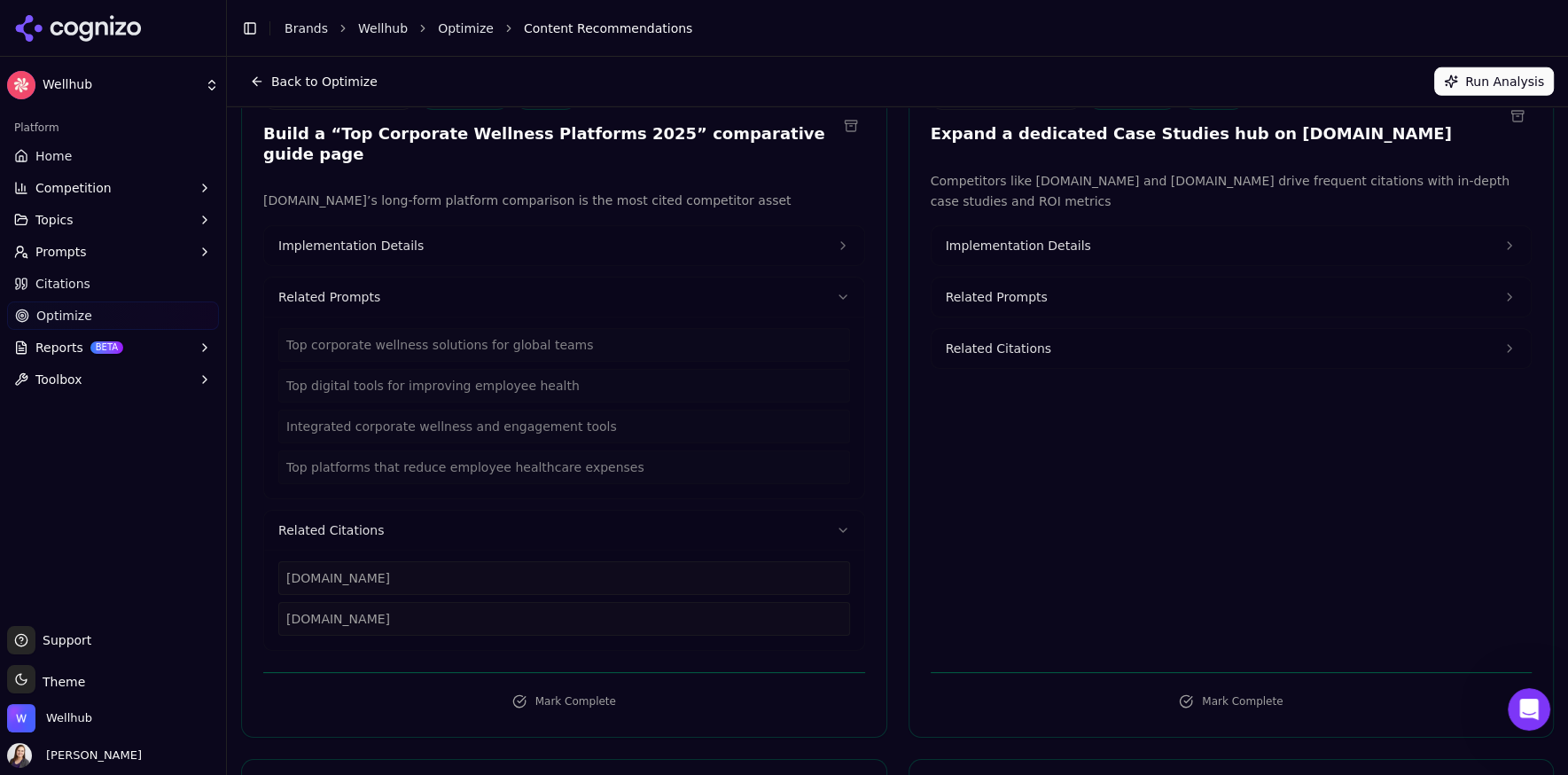
scroll to position [5089, 0]
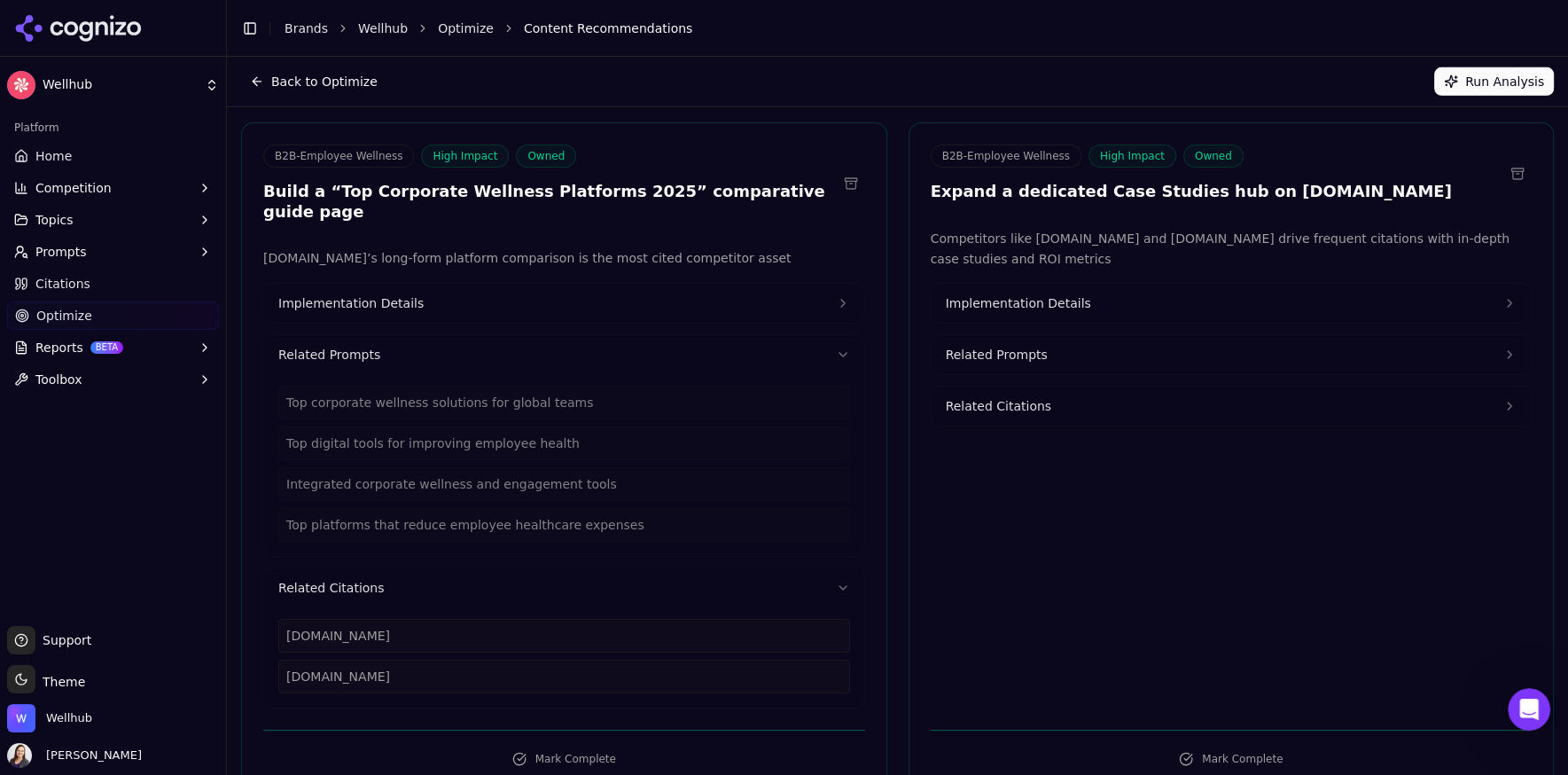
click at [371, 294] on span "Implementation Details" at bounding box center [351, 303] width 145 height 18
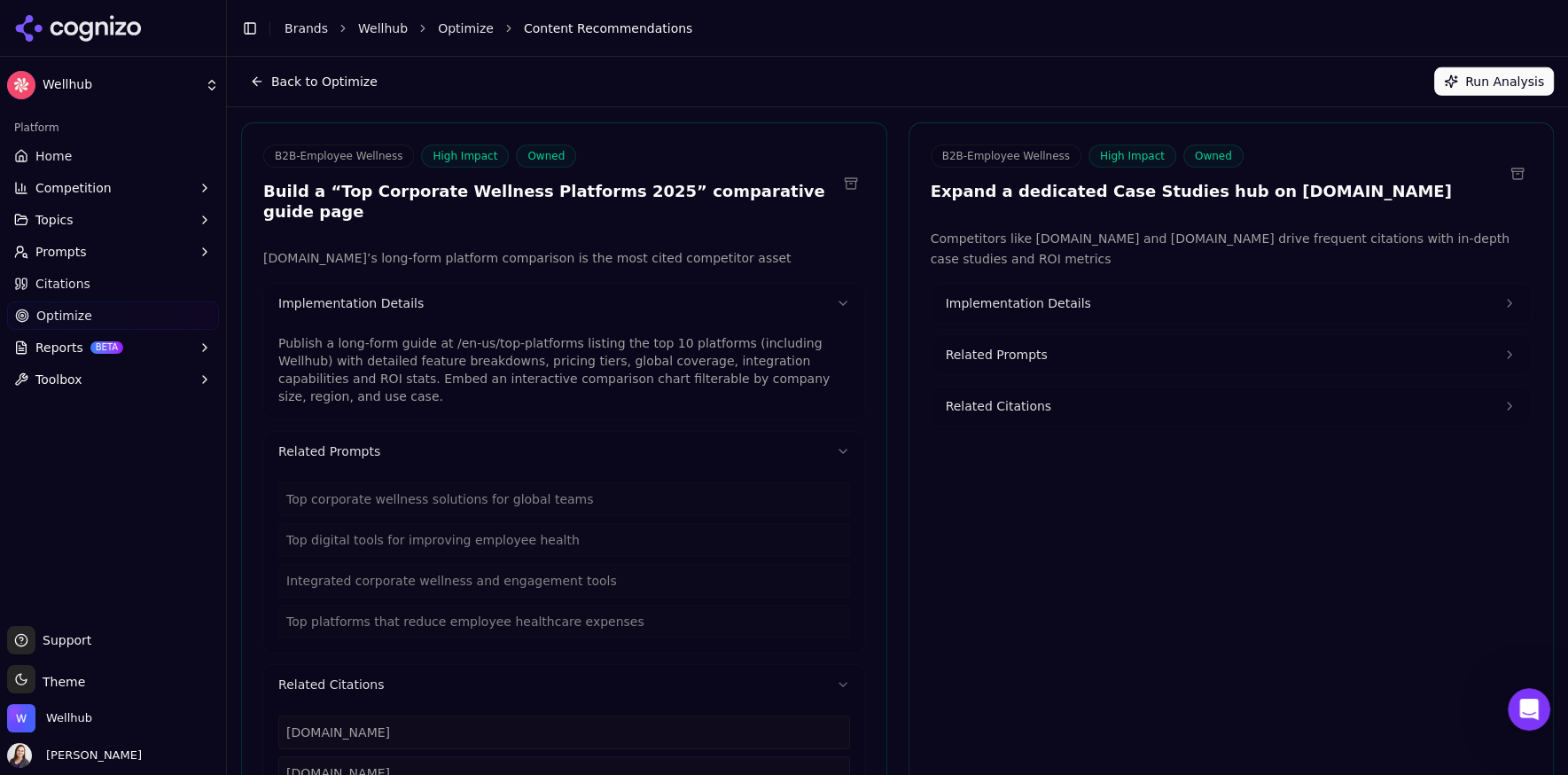
click at [817, 334] on p "Publish a long-form guide at /en-us/top-platforms listing the top 10 platforms …" at bounding box center [564, 370] width 572 height 71
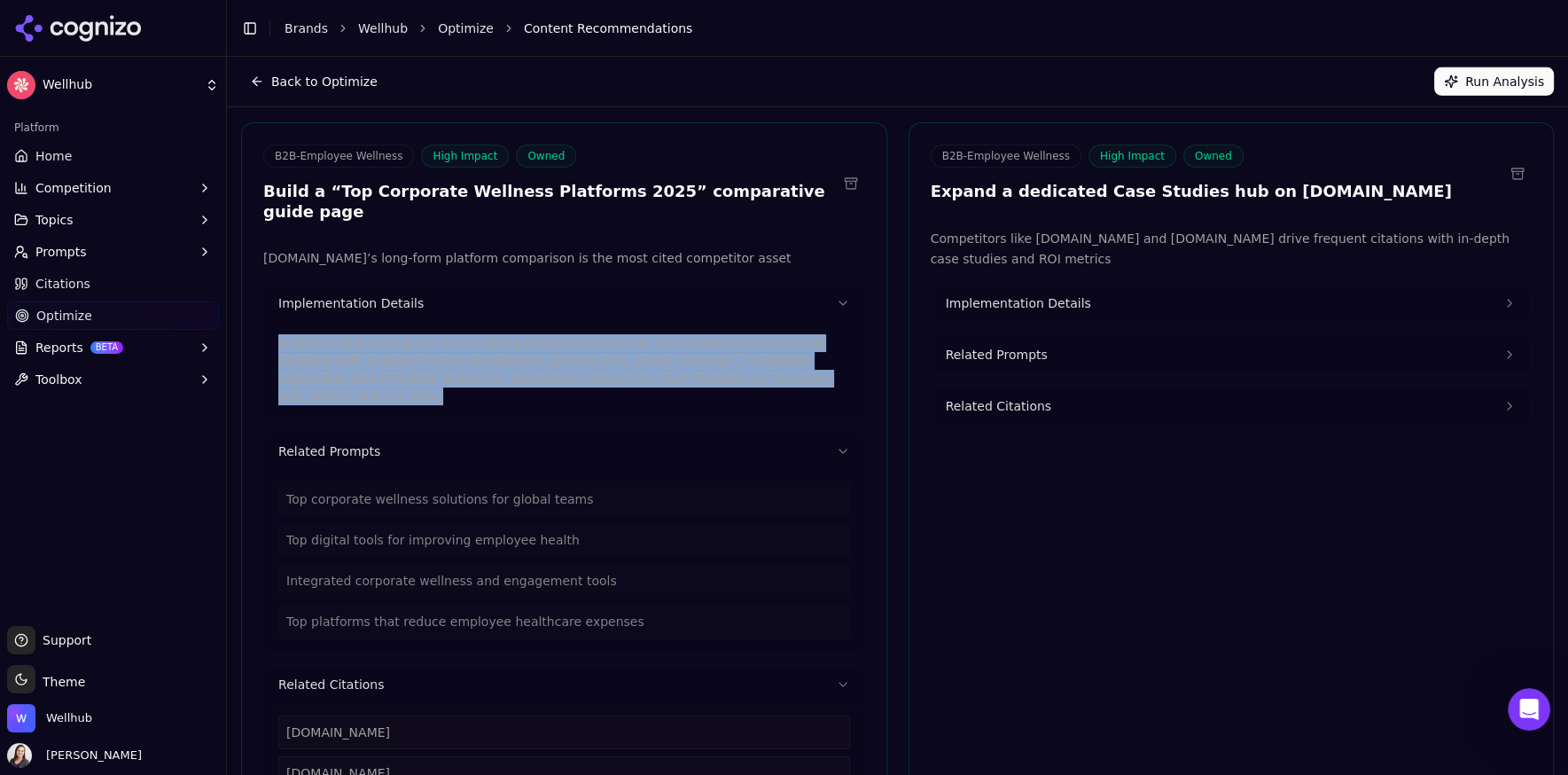
drag, startPoint x: 823, startPoint y: 319, endPoint x: 261, endPoint y: 285, distance: 563.0
click at [261, 285] on div "[DOMAIN_NAME]’s long-form platform comparison is the most cited competitor asse…" at bounding box center [564, 526] width 645 height 557
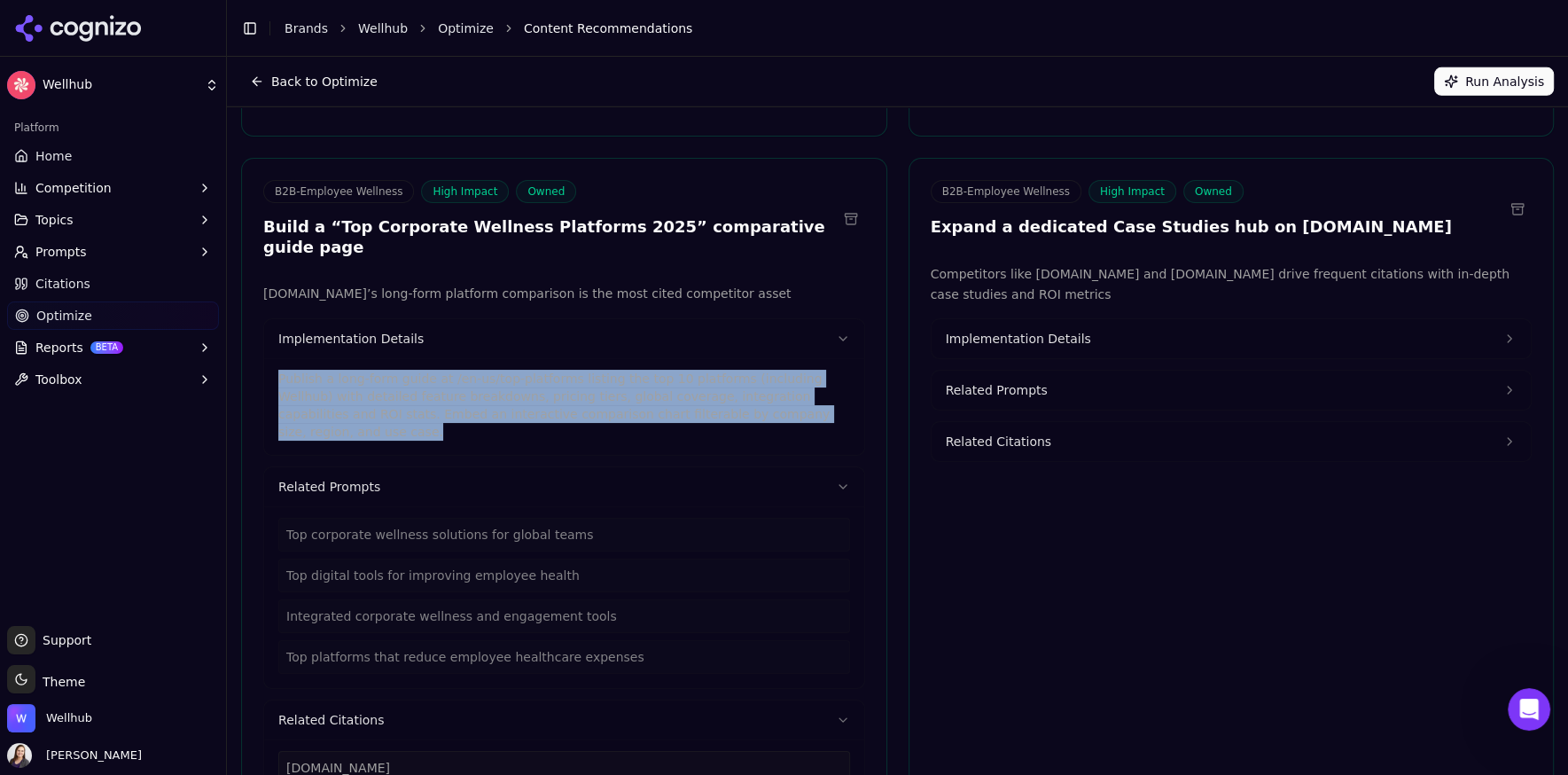
click at [1036, 330] on span "Implementation Details" at bounding box center [1018, 339] width 145 height 18
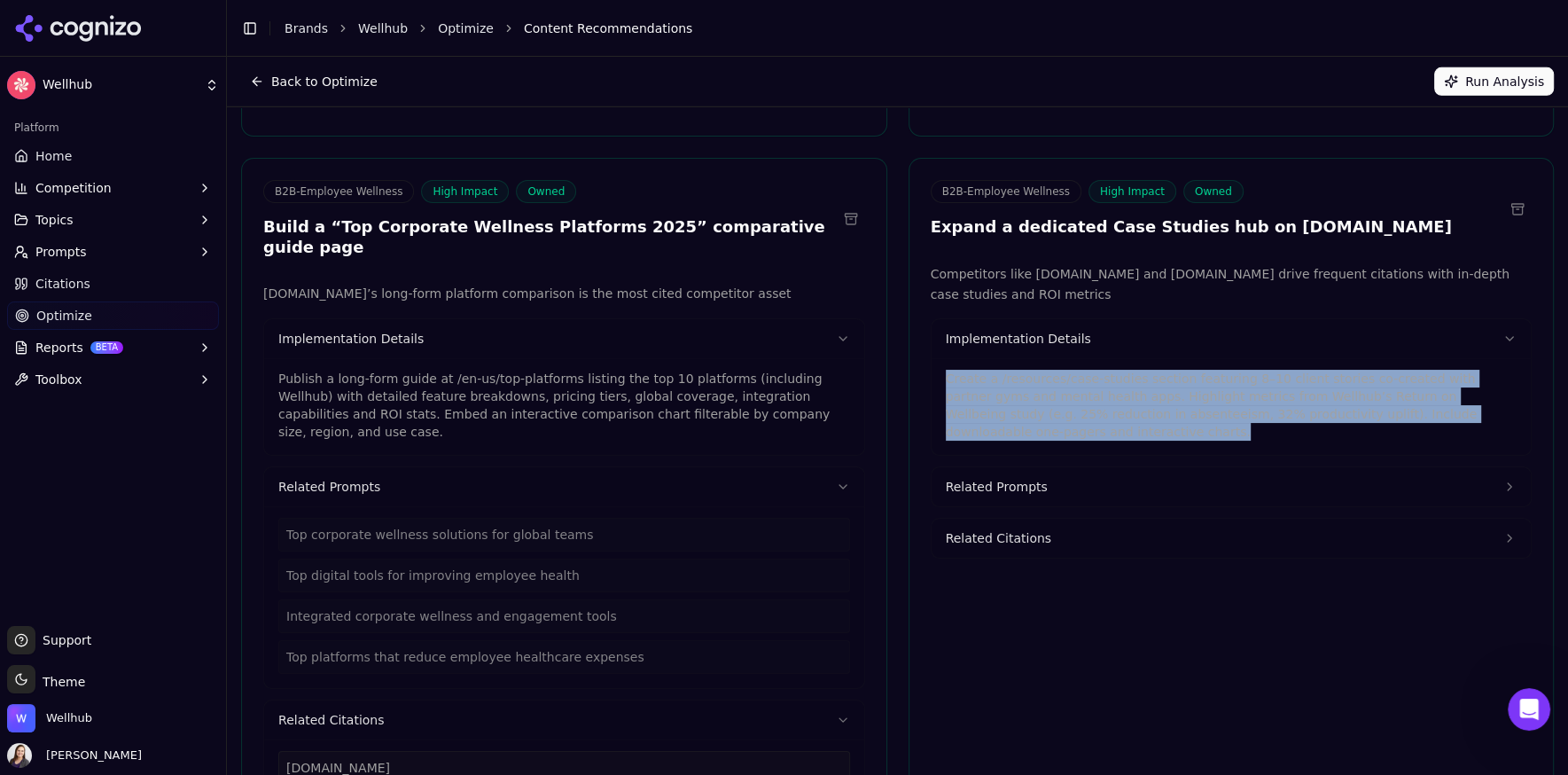
drag, startPoint x: 1060, startPoint y: 393, endPoint x: 943, endPoint y: 342, distance: 127.6
click at [945, 369] on p "Create a /resources/case-studies section featuring 8–10 client stories co-creat…" at bounding box center [1231, 405] width 572 height 71
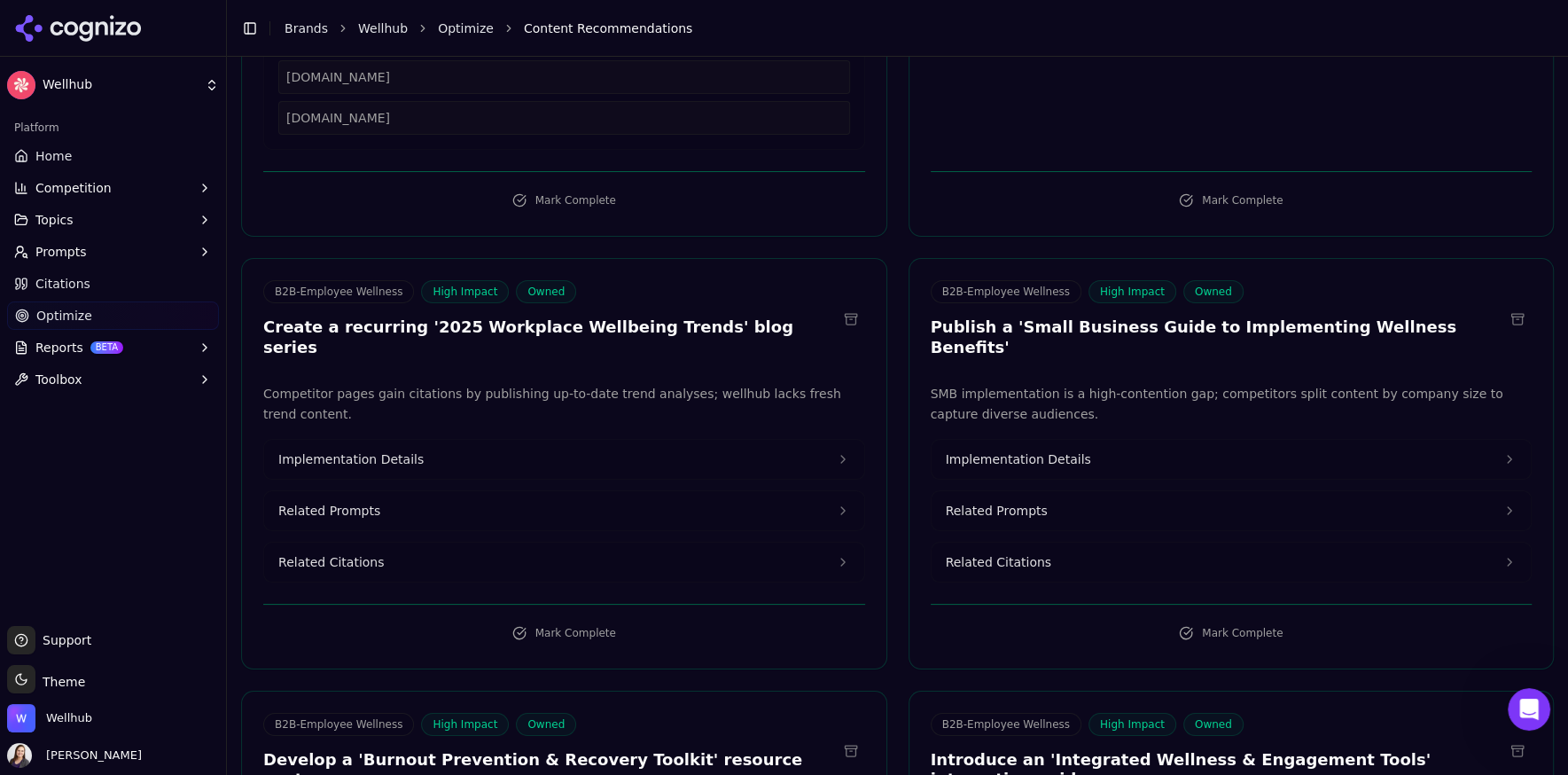
scroll to position [5744, 0]
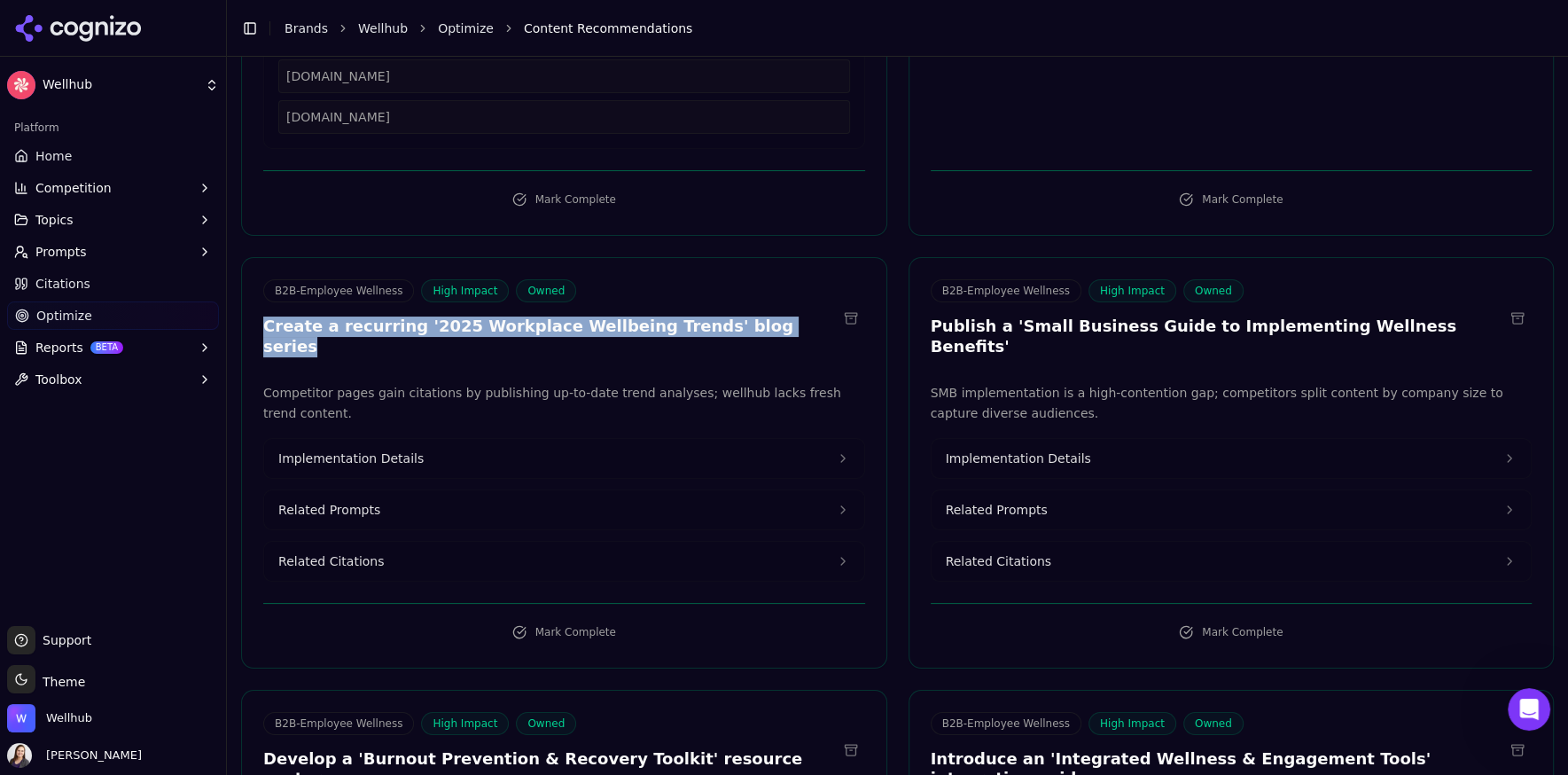
drag, startPoint x: 774, startPoint y: 235, endPoint x: 255, endPoint y: 239, distance: 519.0
click at [255, 279] on div "B2B-Employee Wellness High Impact Owned Create a recurring '2025 Workplace Well…" at bounding box center [564, 320] width 645 height 82
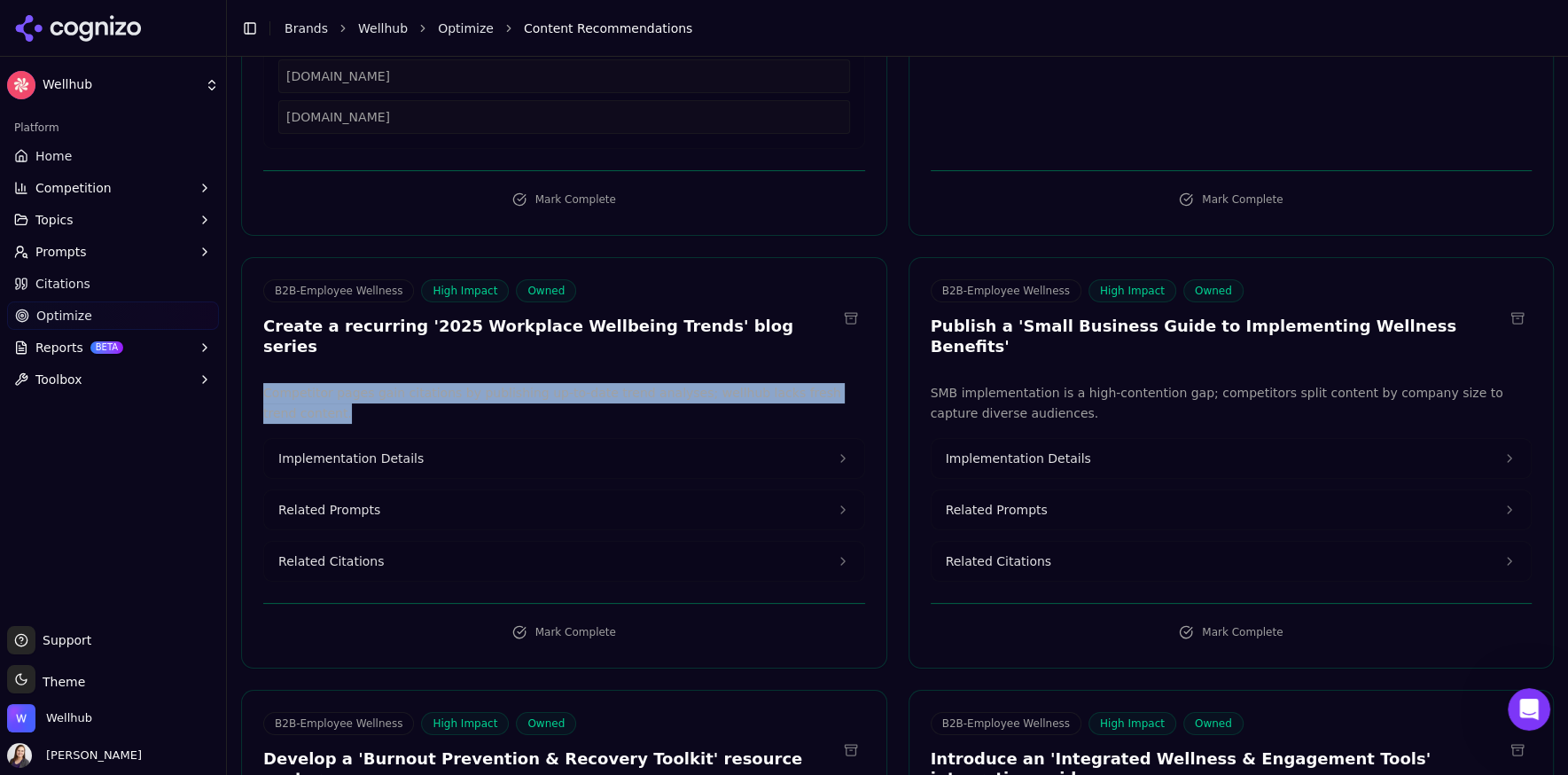
drag, startPoint x: 382, startPoint y: 305, endPoint x: 262, endPoint y: 280, distance: 122.6
click at [263, 383] on p "Competitor pages gain citations by publishing up-to-date trend analyses; wellhu…" at bounding box center [564, 403] width 602 height 41
click at [328, 439] on button "Implementation Details" at bounding box center [564, 458] width 600 height 39
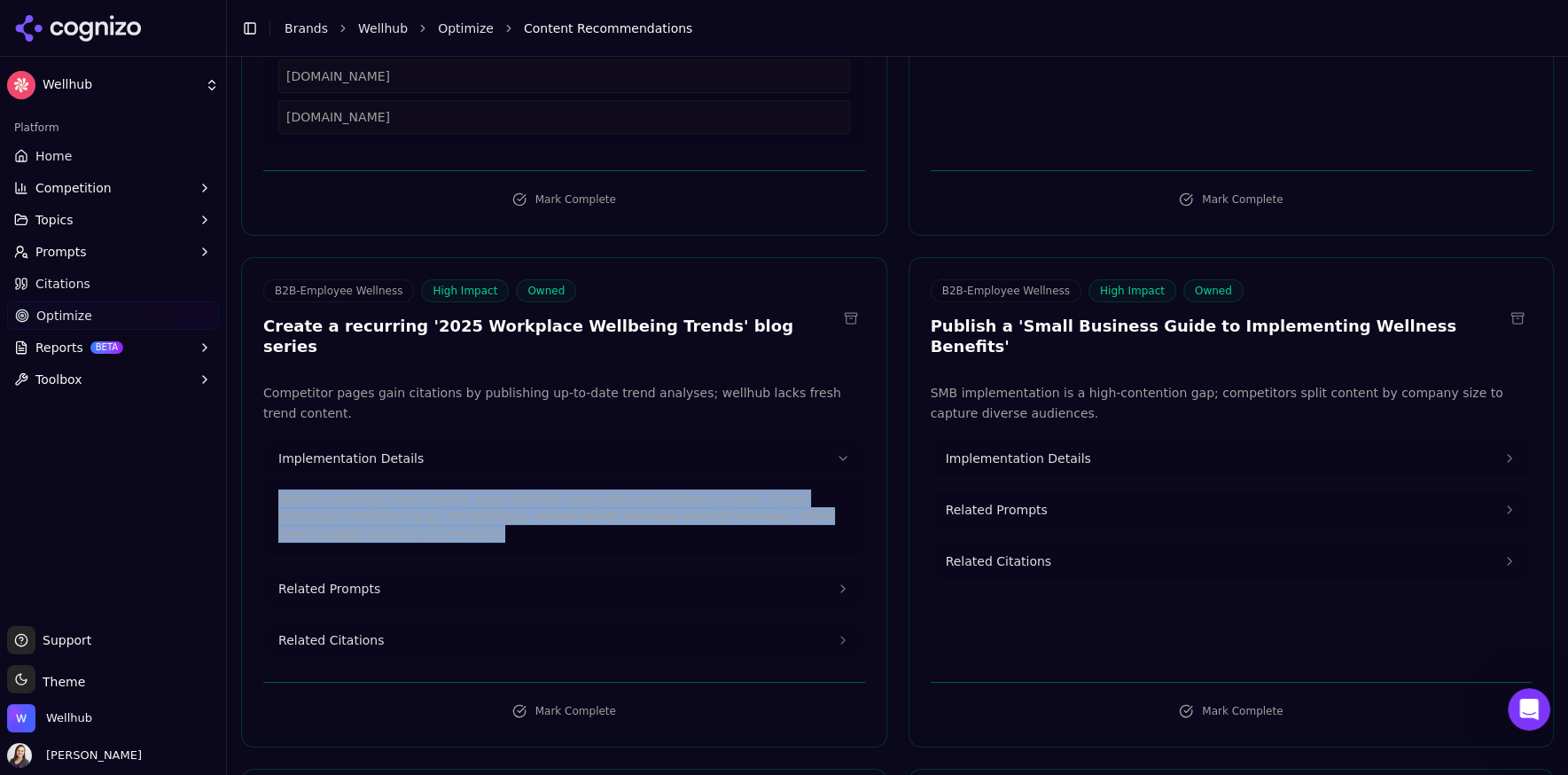
drag, startPoint x: 422, startPoint y: 433, endPoint x: 277, endPoint y: 395, distance: 149.9
click at [277, 478] on div "Publish quarterly trend reports using Wellhub usage data and partner surveys. C…" at bounding box center [564, 517] width 600 height 78
click at [322, 580] on span "Related Prompts" at bounding box center [329, 589] width 102 height 18
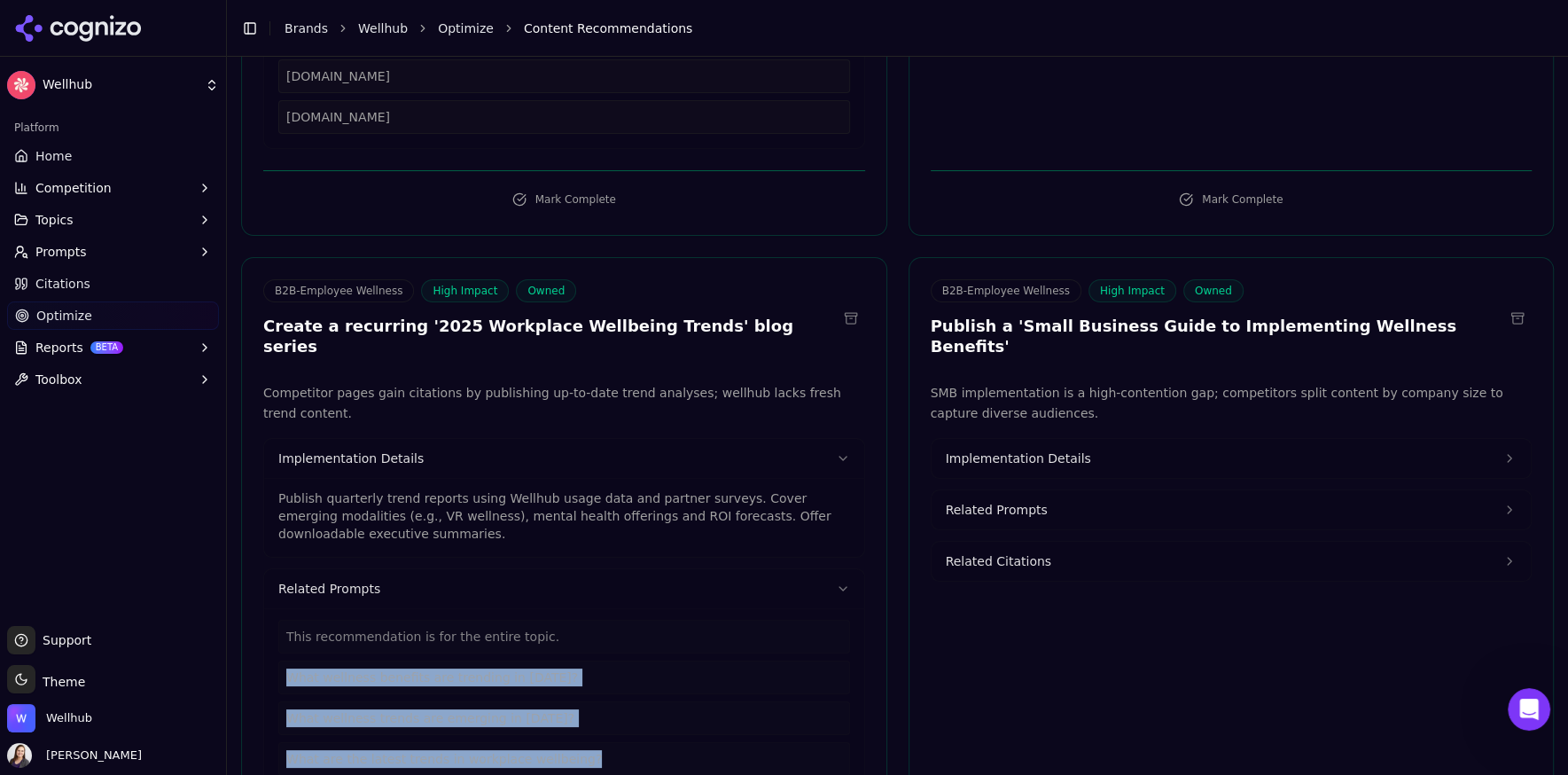
drag, startPoint x: 580, startPoint y: 647, endPoint x: 260, endPoint y: 564, distance: 330.6
click at [260, 564] on div "Competitor pages gain citations by publishing up-to-date trend analyses; wellhu…" at bounding box center [564, 612] width 645 height 459
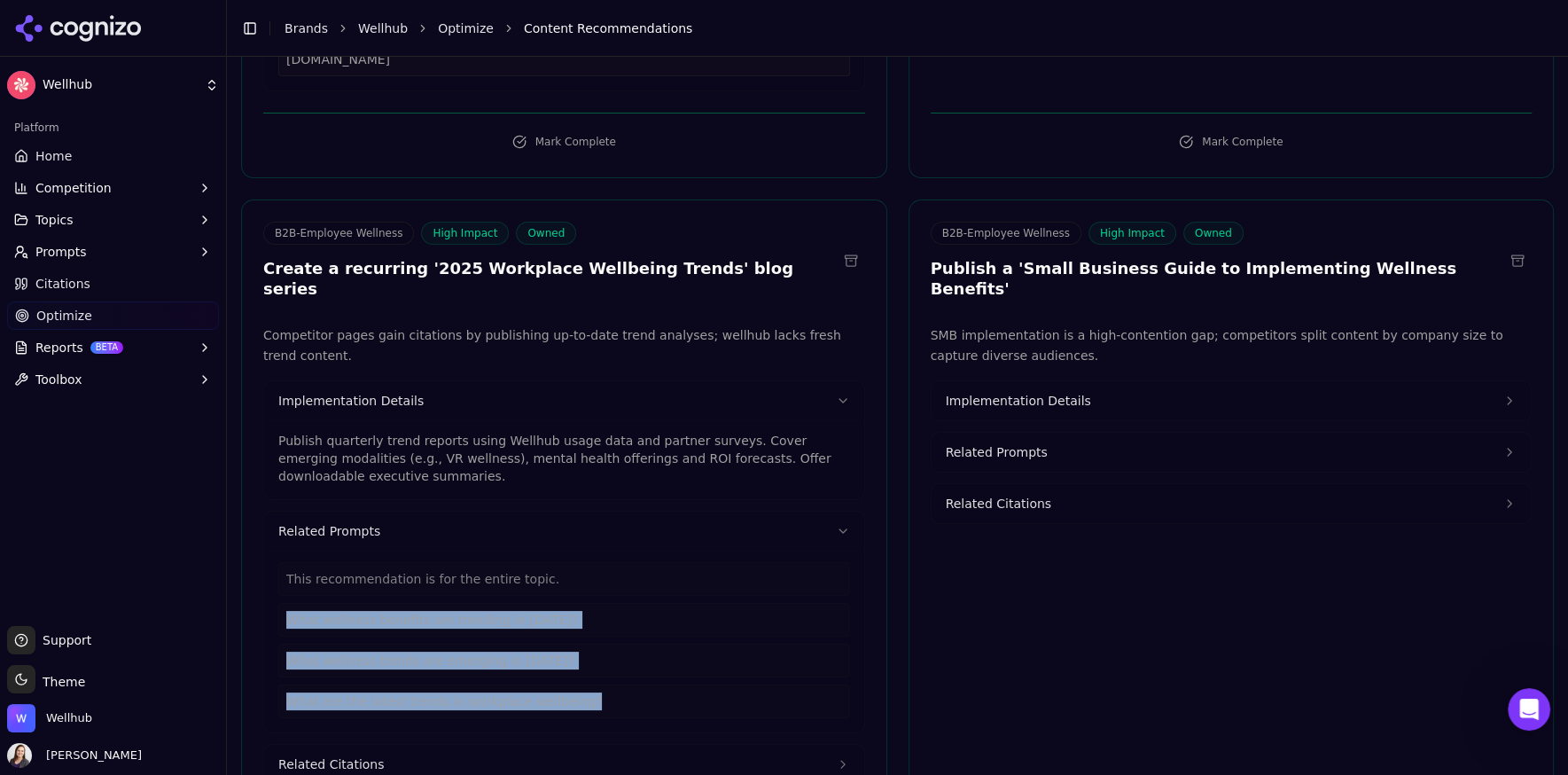
scroll to position [5900, 0]
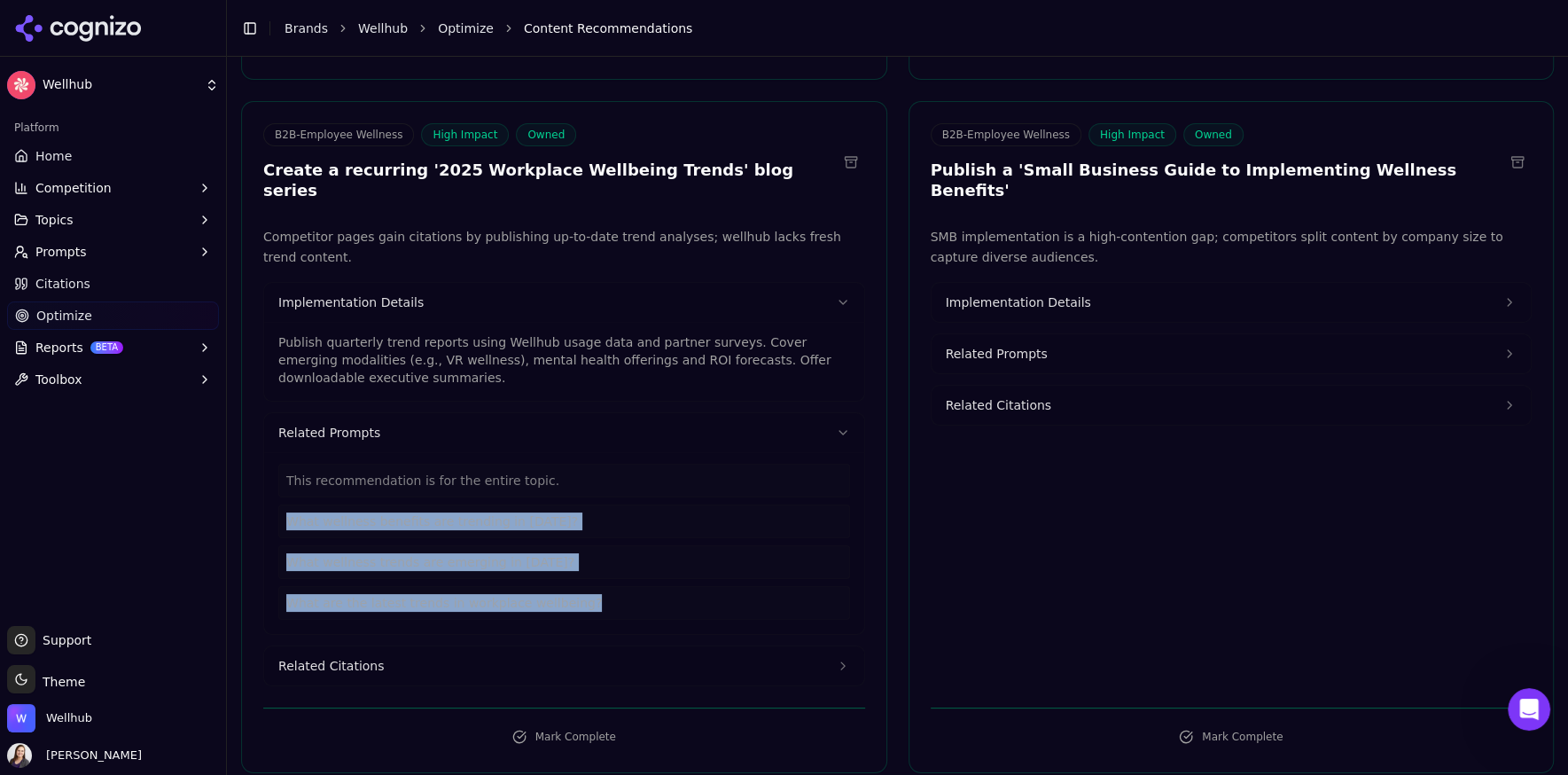
click at [321, 656] on span "Related Citations" at bounding box center [331, 665] width 105 height 18
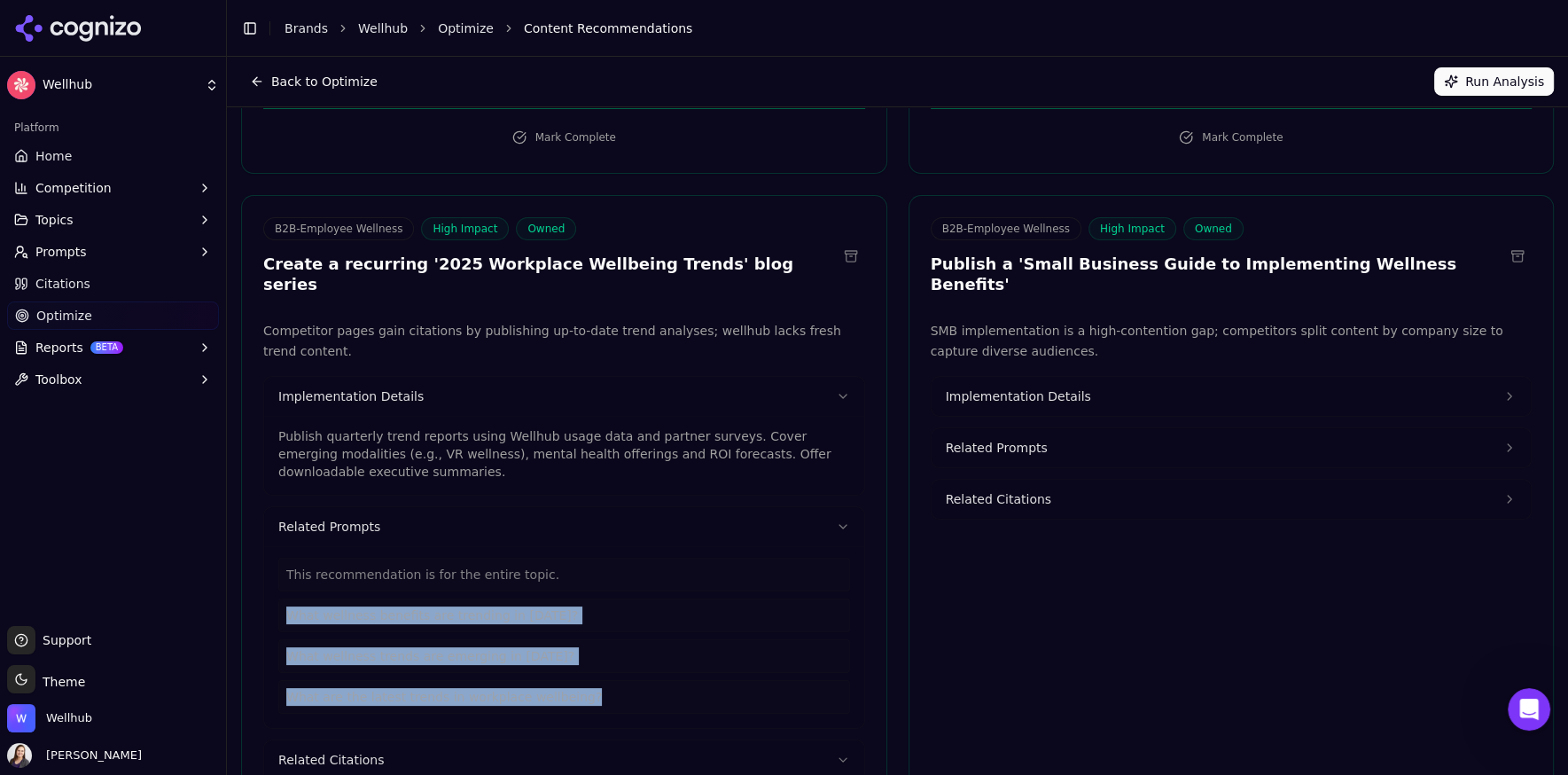
scroll to position [5798, 0]
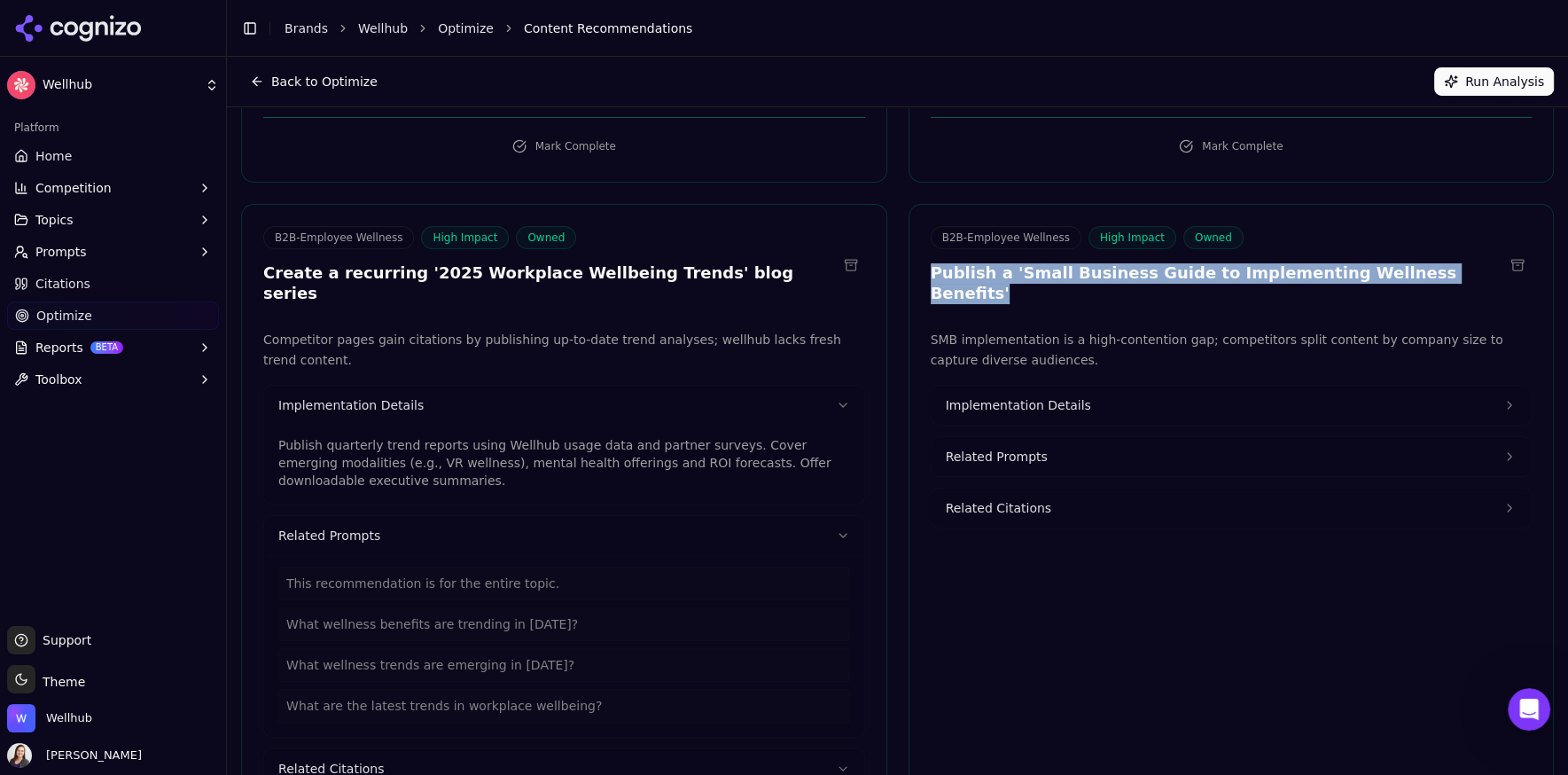
drag, startPoint x: 1448, startPoint y: 190, endPoint x: 927, endPoint y: 180, distance: 521.1
click at [927, 226] on div "B2B-Employee Wellness High Impact Owned Publish a 'Small Business Guide to Impl…" at bounding box center [1232, 267] width 645 height 82
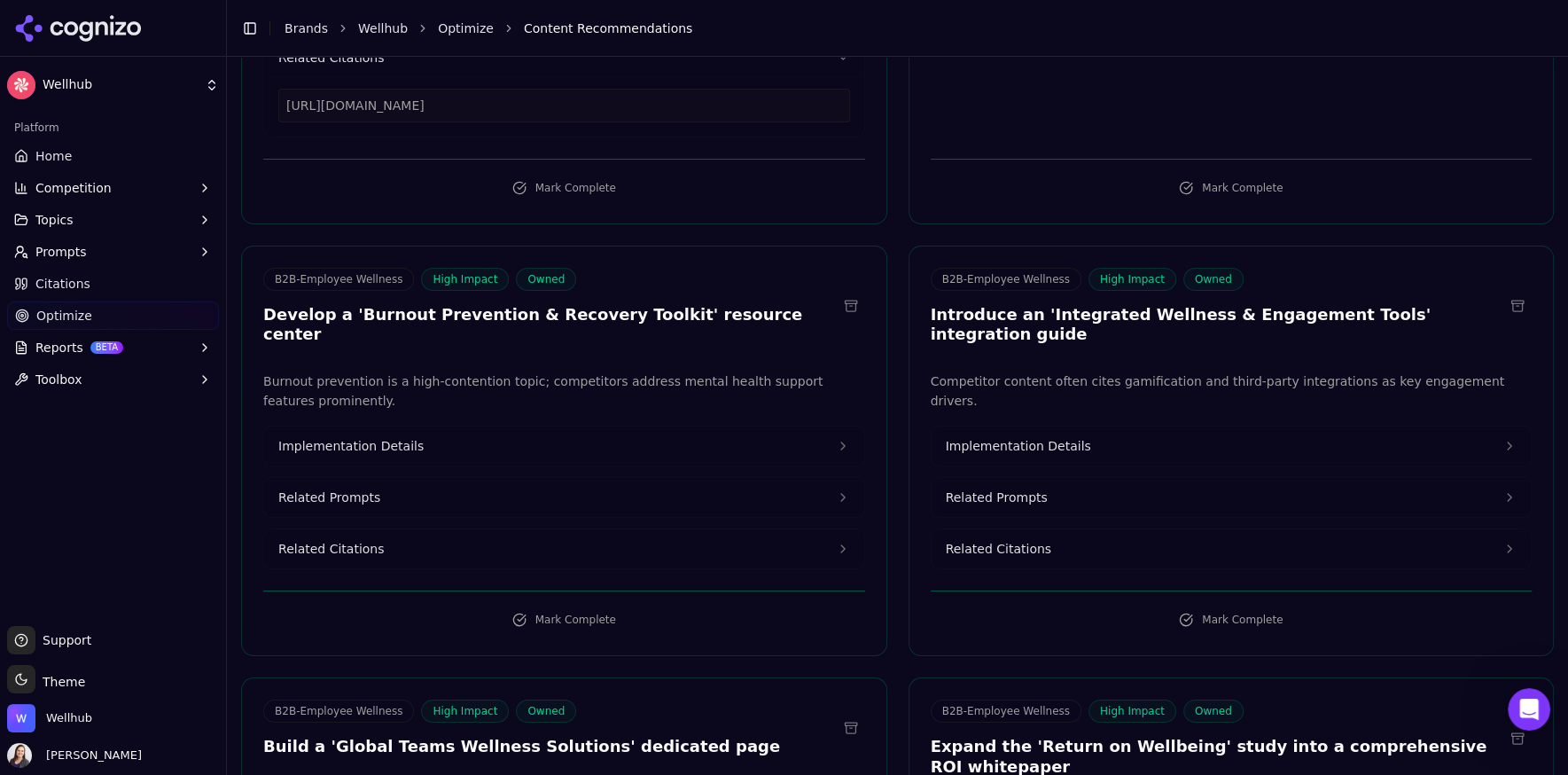
scroll to position [6521, 0]
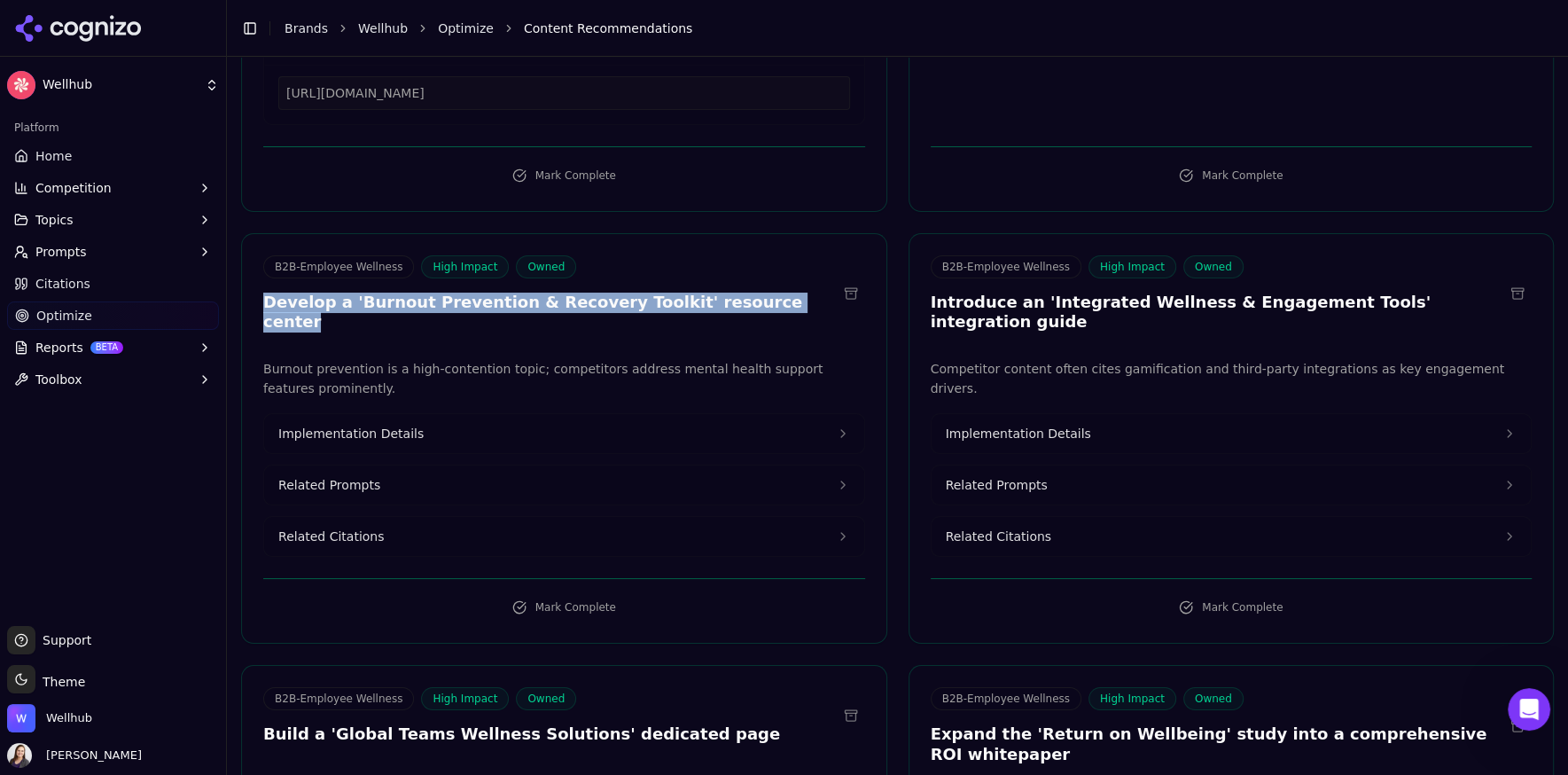
drag, startPoint x: 770, startPoint y: 192, endPoint x: 253, endPoint y: 193, distance: 517.0
click at [253, 255] on div "B2B-Employee Wellness High Impact Owned Develop a 'Burnout Prevention & Recover…" at bounding box center [564, 296] width 645 height 82
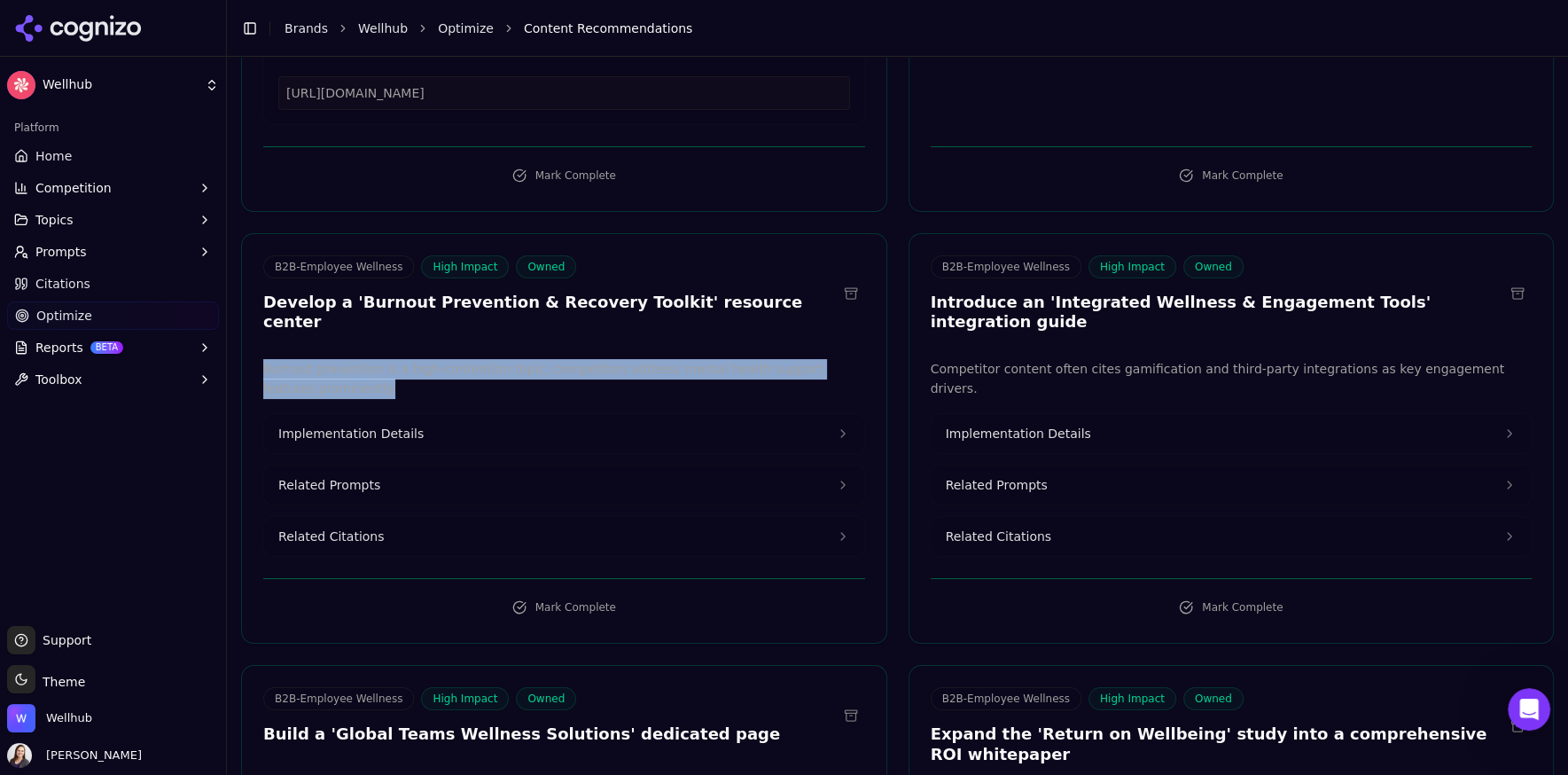
drag, startPoint x: 355, startPoint y: 254, endPoint x: 262, endPoint y: 234, distance: 95.1
click at [263, 359] on p "Burnout prevention is a high-contention topic; competitors address mental healt…" at bounding box center [564, 379] width 602 height 41
click at [304, 414] on button "Implementation Details" at bounding box center [564, 433] width 600 height 39
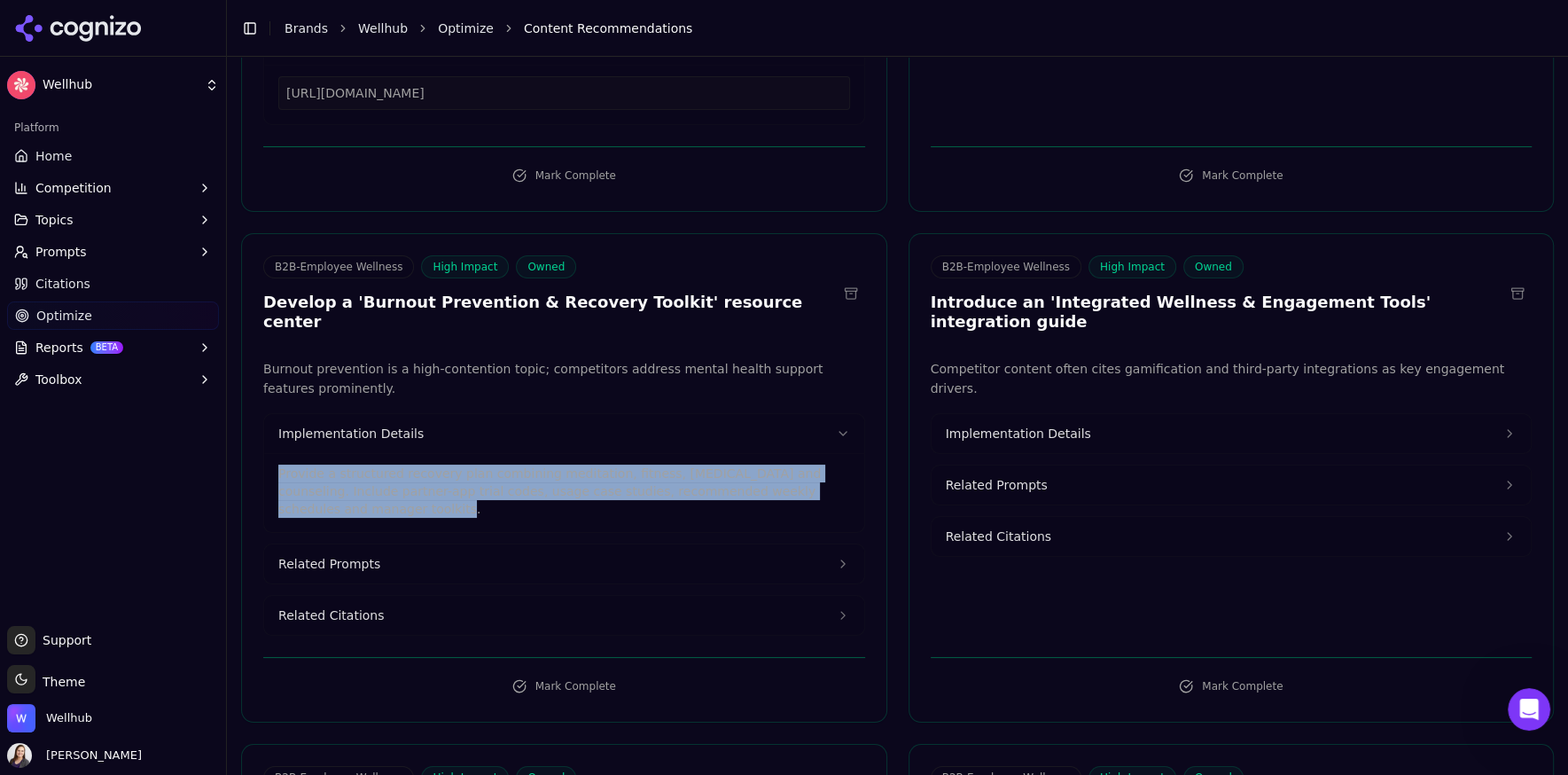
drag, startPoint x: 333, startPoint y: 375, endPoint x: 276, endPoint y: 342, distance: 65.9
click at [276, 453] on div "Provide a structured recovery plan combining meditation, fitness, [MEDICAL_DATA…" at bounding box center [564, 492] width 600 height 78
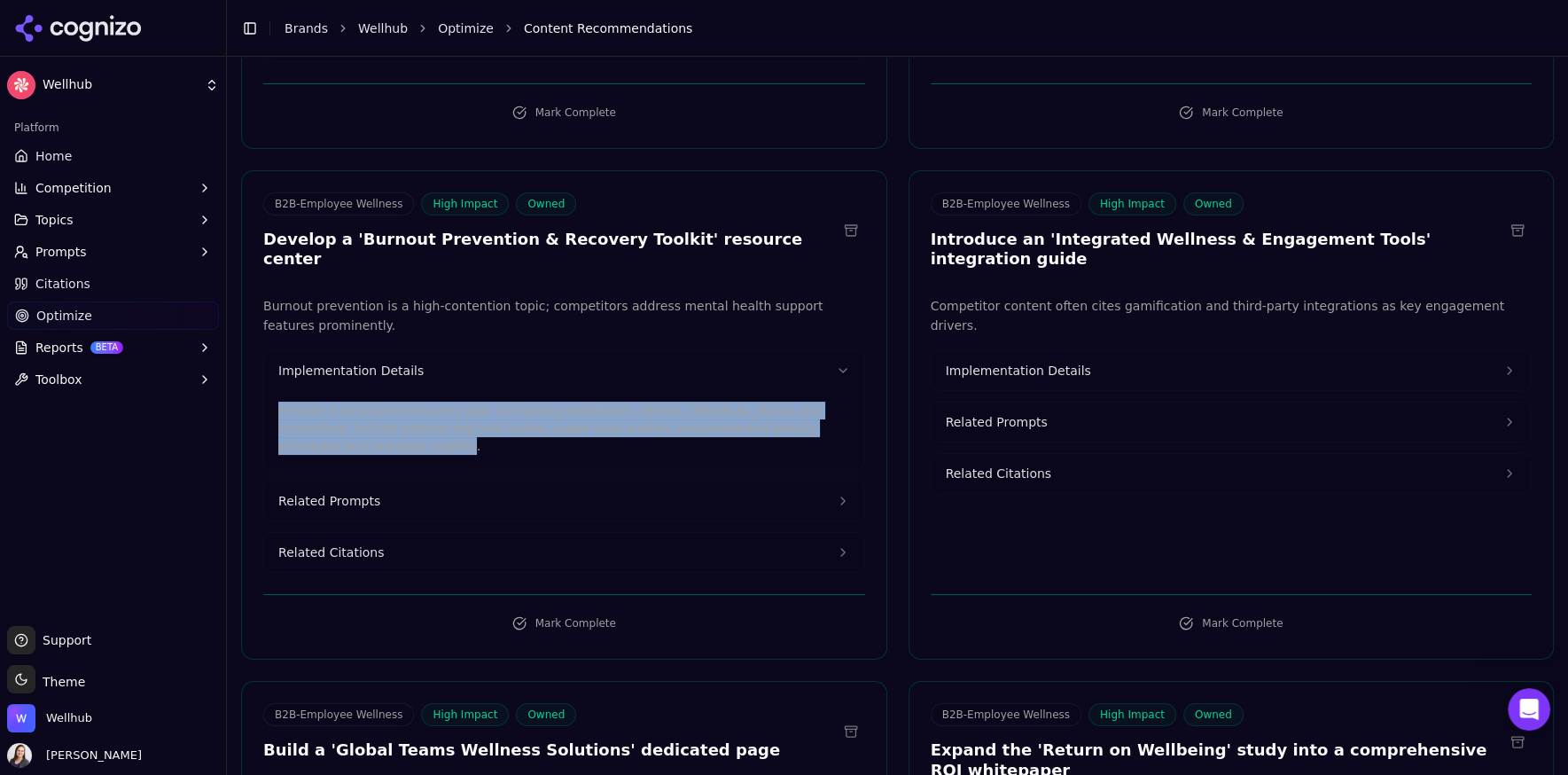
click at [414, 482] on button "Related Prompts" at bounding box center [564, 501] width 600 height 39
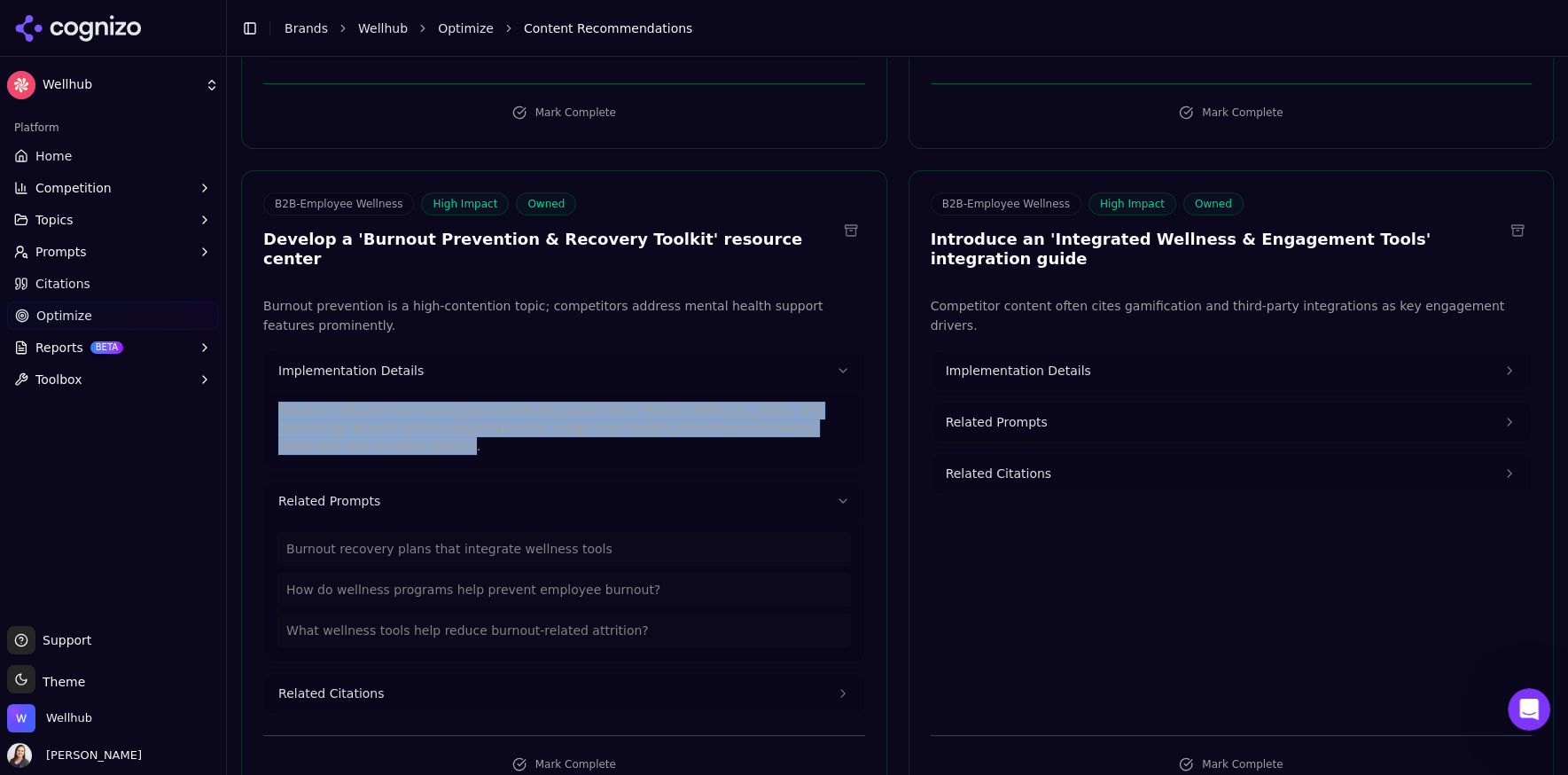
scroll to position [6674, 0]
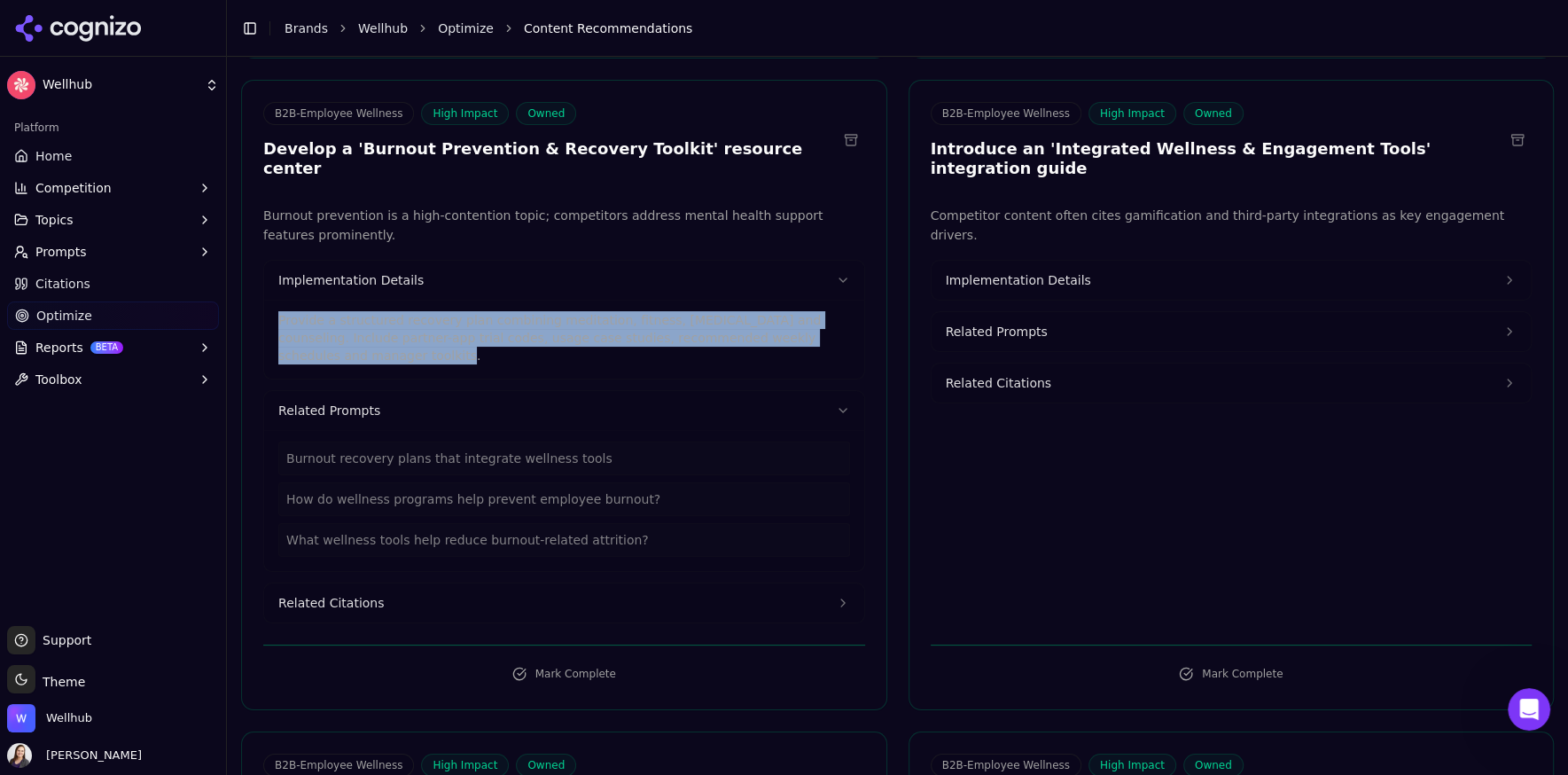
click at [362, 594] on span "Related Citations" at bounding box center [331, 603] width 105 height 18
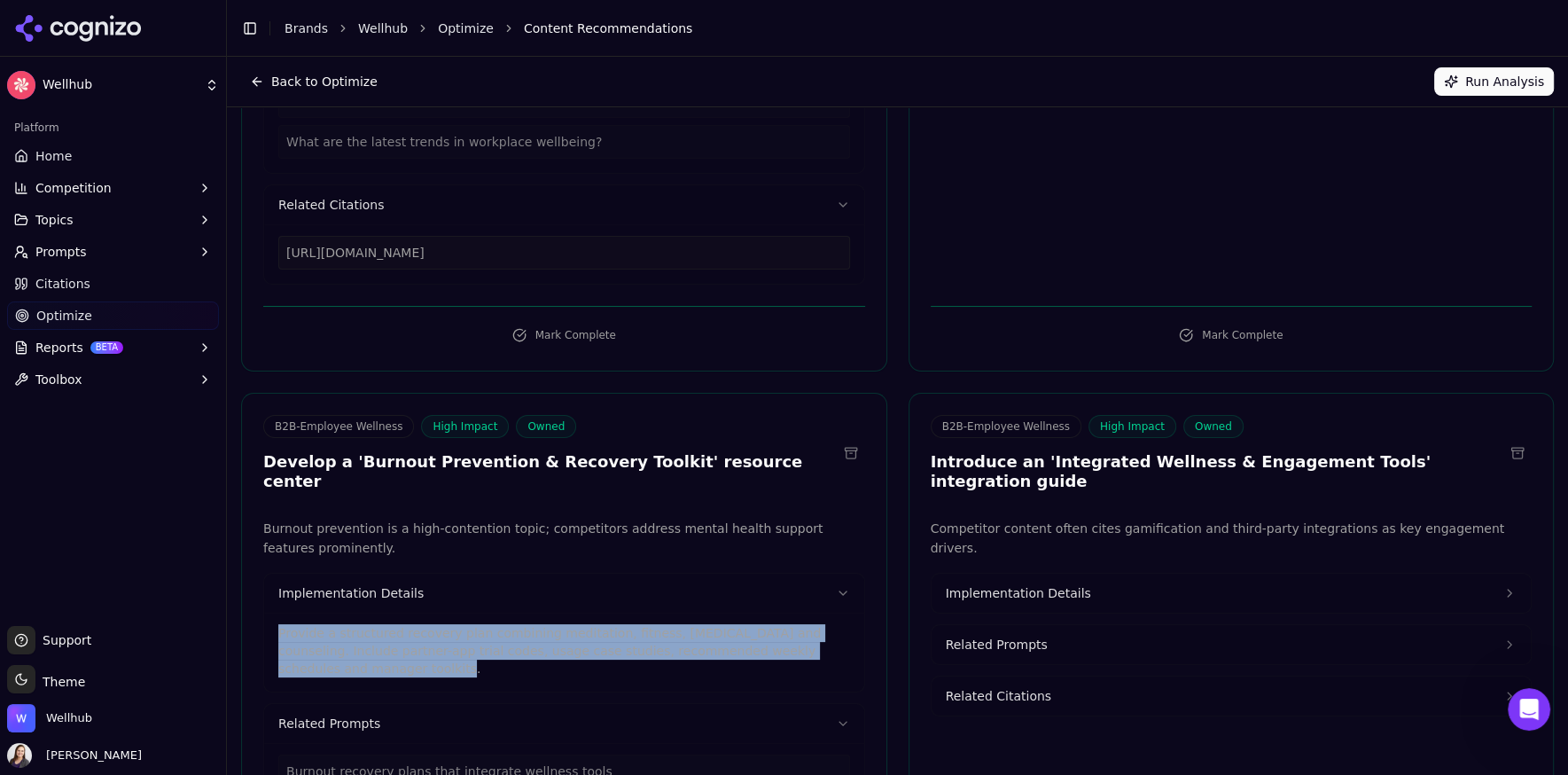
scroll to position [6330, 0]
